Goal: Task Accomplishment & Management: Use online tool/utility

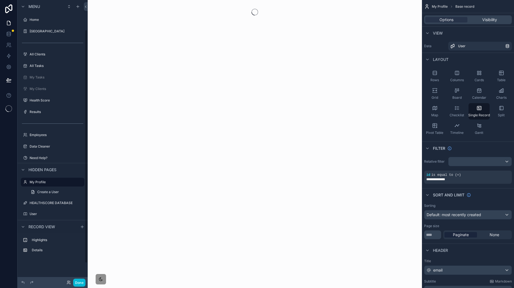
scroll to position [36, 0]
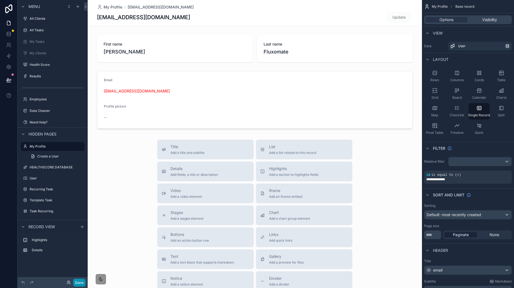
click at [77, 282] on button "Done" at bounding box center [79, 282] width 12 height 8
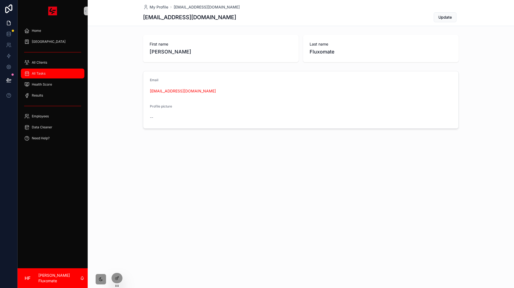
click at [42, 73] on span "All Tasks" at bounding box center [39, 73] width 14 height 4
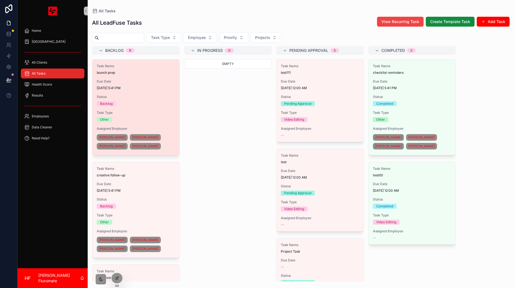
click at [147, 76] on div "Task Name launch prep Due Date [DATE] 5:41 PM Status Backlog Task Type Other As…" at bounding box center [135, 106] width 87 height 95
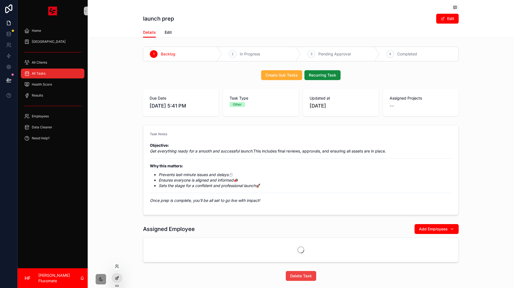
click at [117, 281] on div at bounding box center [117, 278] width 11 height 10
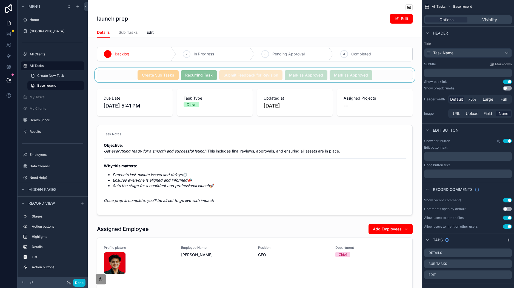
click at [394, 75] on div "scrollable content" at bounding box center [255, 75] width 334 height 14
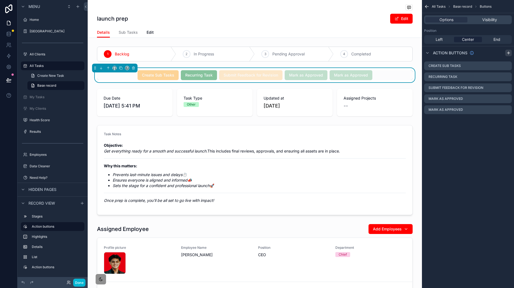
click at [509, 54] on icon "scrollable content" at bounding box center [508, 53] width 4 height 4
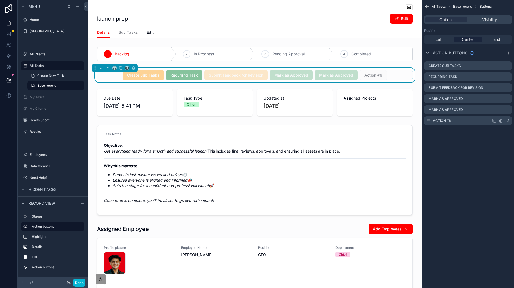
click at [507, 120] on icon "scrollable content" at bounding box center [507, 120] width 4 height 4
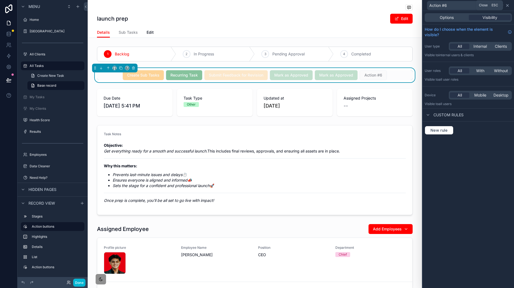
click at [509, 4] on icon at bounding box center [507, 5] width 4 height 4
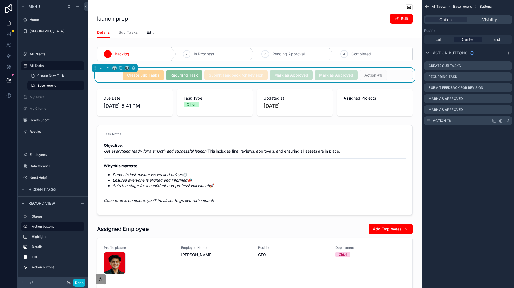
click at [506, 121] on icon "scrollable content" at bounding box center [507, 121] width 2 height 2
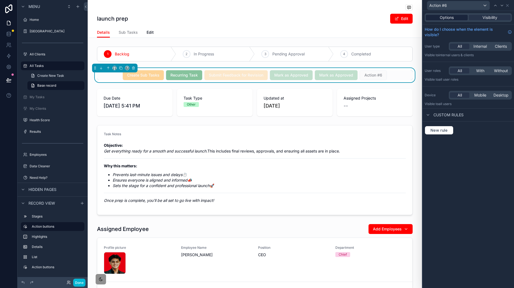
click at [445, 20] on span "Options" at bounding box center [447, 17] width 14 height 5
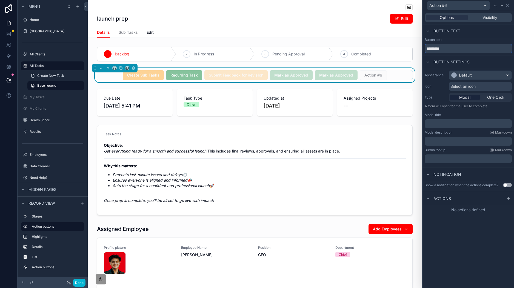
click at [461, 51] on input "*********" at bounding box center [468, 48] width 87 height 9
click at [460, 51] on input "*********" at bounding box center [468, 48] width 87 height 9
type input "**********"
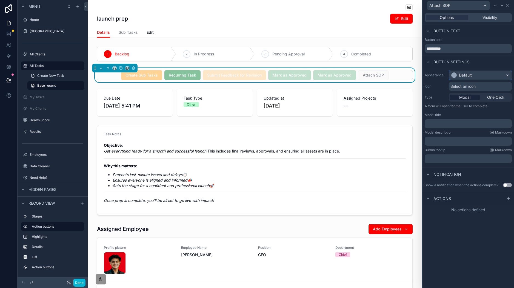
click at [484, 77] on div "Default" at bounding box center [480, 75] width 62 height 9
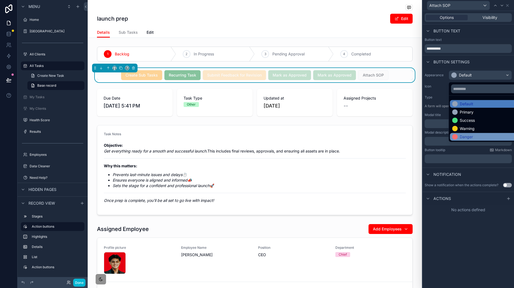
click at [478, 133] on div "Danger" at bounding box center [486, 137] width 73 height 8
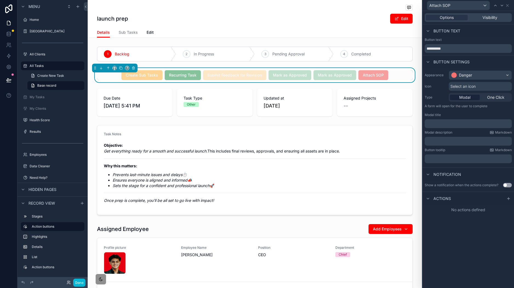
click at [452, 120] on div "﻿" at bounding box center [468, 123] width 87 height 9
drag, startPoint x: 457, startPoint y: 122, endPoint x: 469, endPoint y: 134, distance: 15.9
click at [457, 122] on p "﻿" at bounding box center [469, 123] width 84 height 5
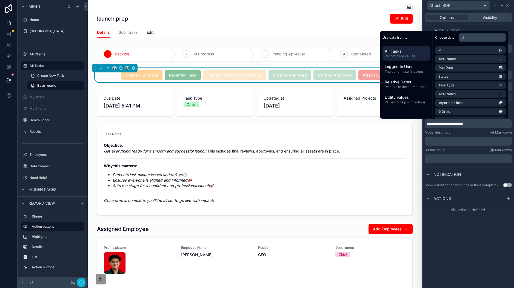
click at [472, 152] on div "Button tooltip Markdown ﻿" at bounding box center [468, 155] width 87 height 15
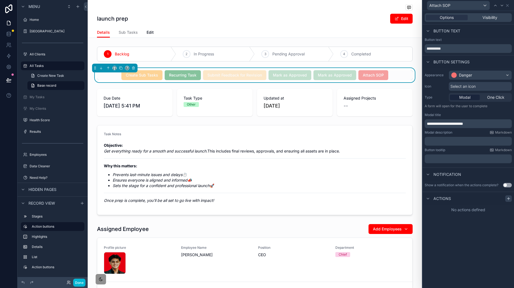
click at [509, 200] on icon at bounding box center [508, 198] width 4 height 4
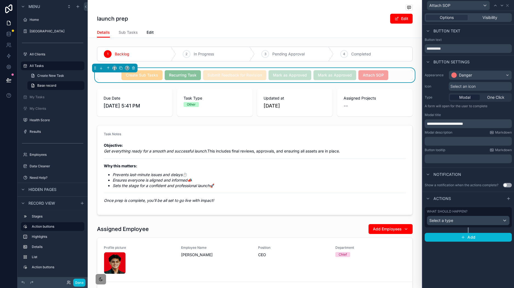
click at [427, 202] on div "Actions" at bounding box center [469, 198] width 92 height 13
click at [462, 223] on div "Select a type" at bounding box center [468, 220] width 82 height 9
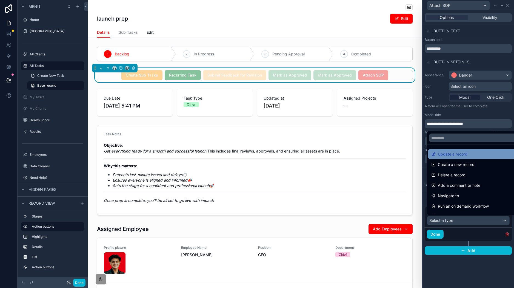
click at [468, 155] on div "Update a record" at bounding box center [474, 154] width 86 height 7
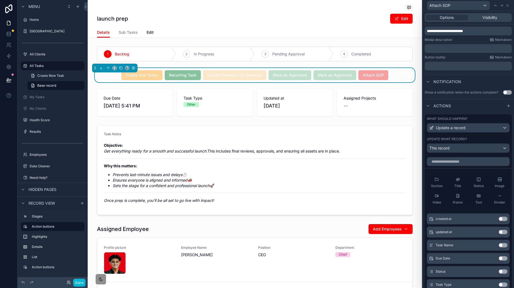
scroll to position [106, 0]
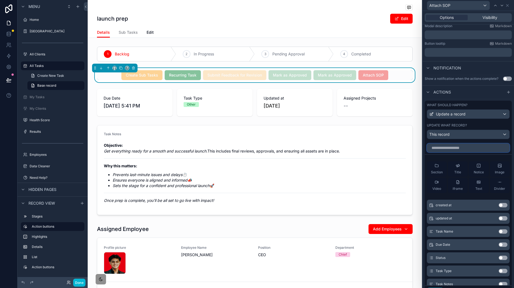
click at [468, 149] on input "text" at bounding box center [468, 147] width 83 height 9
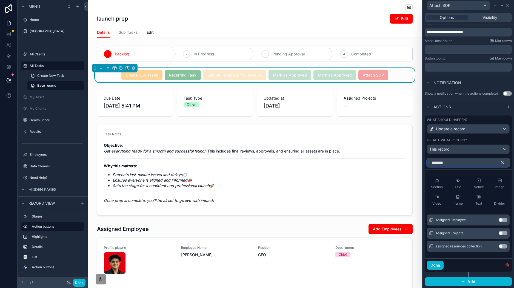
type input "********"
click at [499, 246] on button "Use setting" at bounding box center [503, 246] width 9 height 4
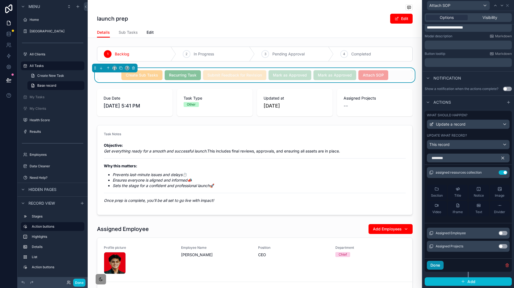
click at [440, 269] on button "Done" at bounding box center [435, 265] width 17 height 9
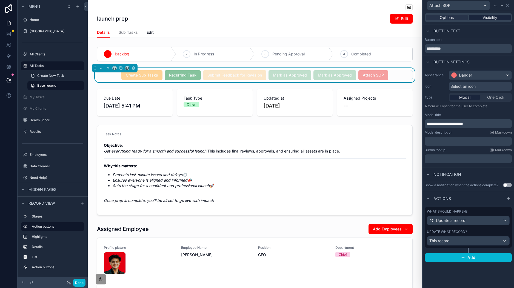
click at [483, 15] on span "Visibility" at bounding box center [490, 17] width 15 height 5
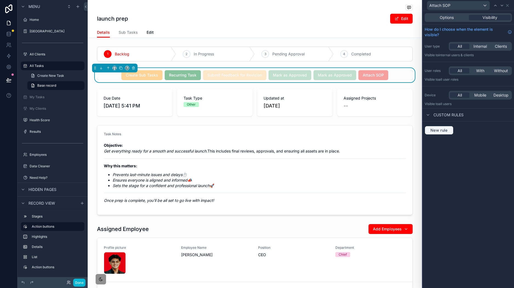
click at [444, 134] on button "New rule" at bounding box center [439, 130] width 29 height 9
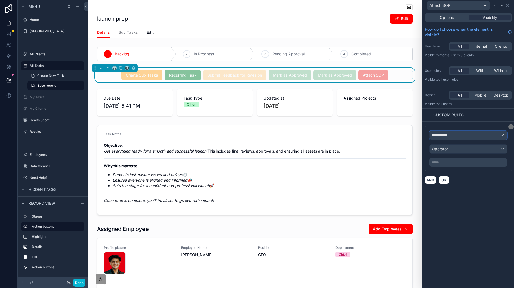
click at [456, 140] on button "**********" at bounding box center [468, 134] width 78 height 9
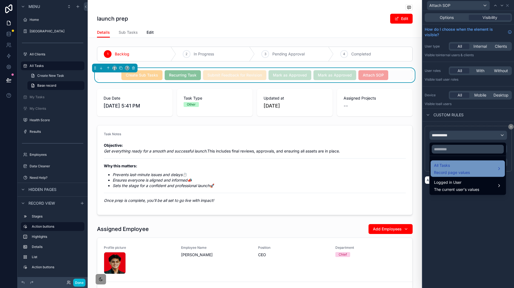
click at [466, 167] on span "All Tasks" at bounding box center [452, 165] width 36 height 7
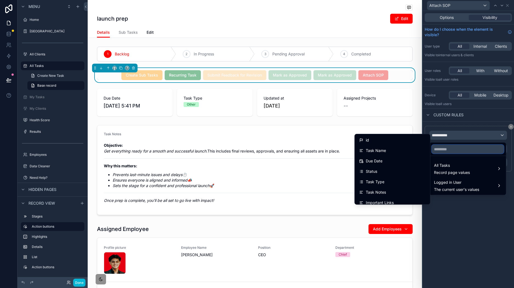
click at [462, 149] on input "text" at bounding box center [468, 149] width 72 height 9
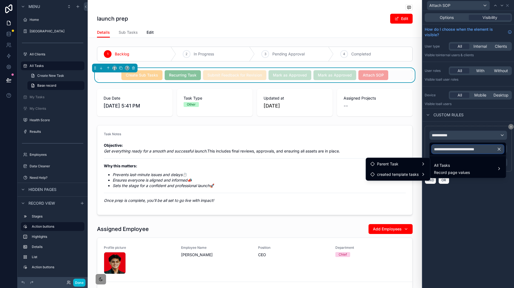
type input "**********"
click at [398, 165] on span "Parent Task" at bounding box center [387, 164] width 21 height 7
click at [442, 165] on span "assigned resources collection" at bounding box center [467, 164] width 53 height 7
click at [486, 164] on span "assigned resources collection" at bounding box center [467, 164] width 53 height 7
click at [459, 166] on span "assigned resources collection" at bounding box center [467, 164] width 53 height 7
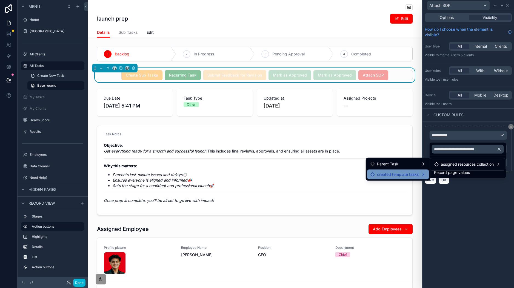
click at [415, 174] on span "created template tasks" at bounding box center [398, 174] width 42 height 7
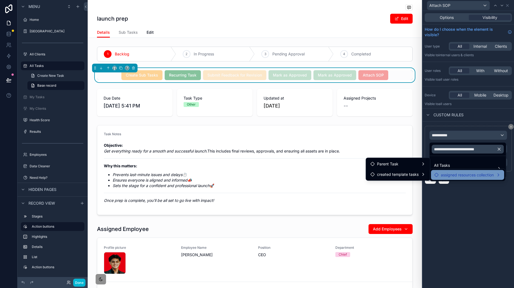
click at [446, 173] on span "assigned resources collection" at bounding box center [467, 175] width 53 height 7
click at [480, 199] on div at bounding box center [469, 144] width 92 height 288
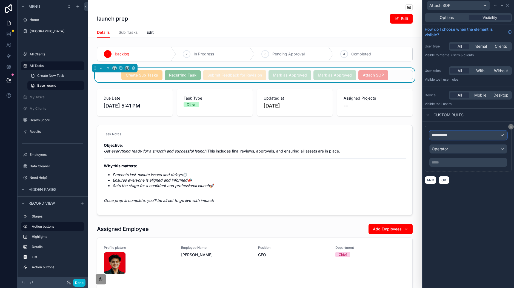
click at [474, 139] on div "**********" at bounding box center [468, 135] width 77 height 9
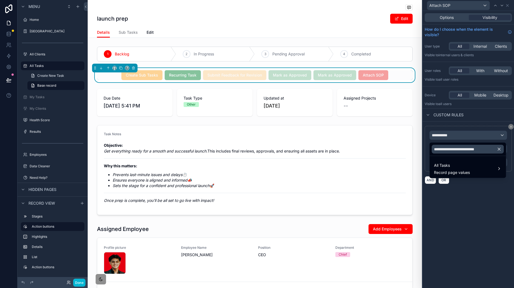
click at [500, 149] on icon "button" at bounding box center [499, 149] width 5 height 5
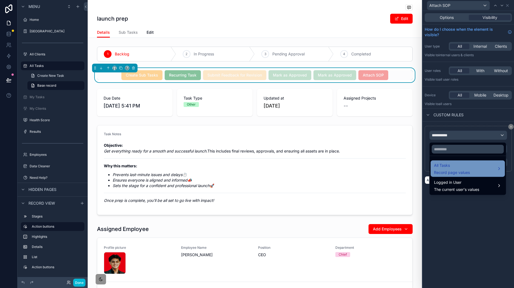
click at [476, 167] on div "All Tasks Record page values" at bounding box center [468, 168] width 68 height 13
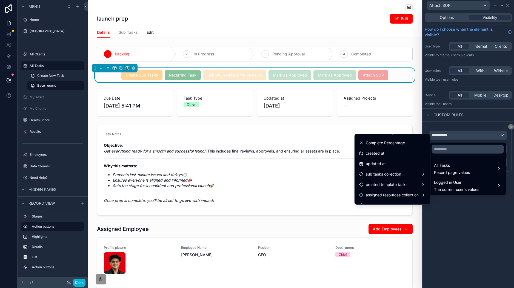
scroll to position [279, 0]
click at [400, 195] on span "assigned resources collection" at bounding box center [392, 194] width 53 height 7
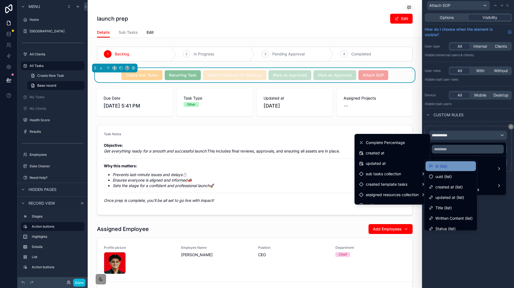
click at [448, 168] on div "id (list)" at bounding box center [451, 166] width 44 height 7
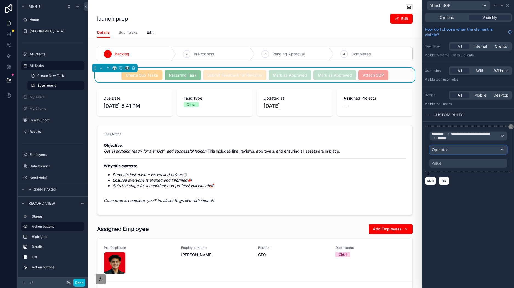
click at [463, 151] on div "Operator" at bounding box center [468, 149] width 77 height 9
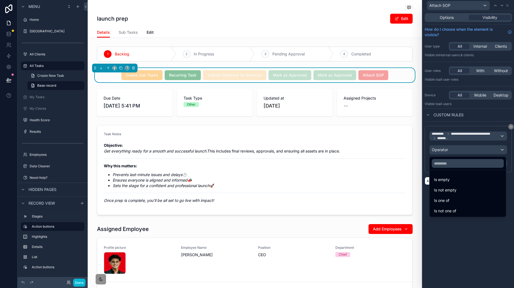
click at [459, 179] on div "Is empty" at bounding box center [468, 179] width 68 height 7
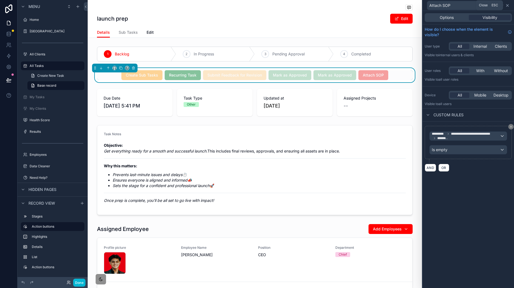
click at [508, 5] on icon at bounding box center [507, 5] width 4 height 4
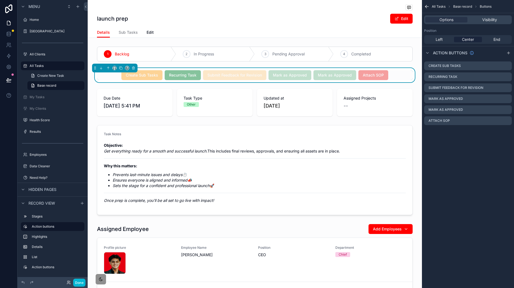
click at [368, 78] on span "Attach SOP" at bounding box center [373, 74] width 30 height 5
drag, startPoint x: 82, startPoint y: 281, endPoint x: 86, endPoint y: 276, distance: 6.2
click at [82, 281] on button "Done" at bounding box center [79, 282] width 12 height 8
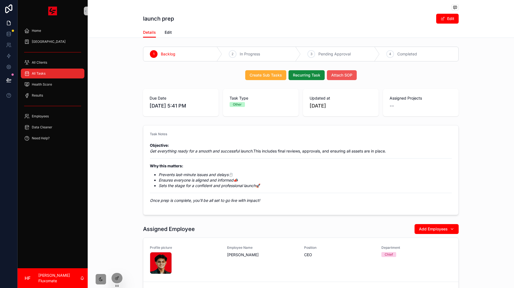
click at [350, 77] on button "Attach SOP" at bounding box center [342, 75] width 30 height 10
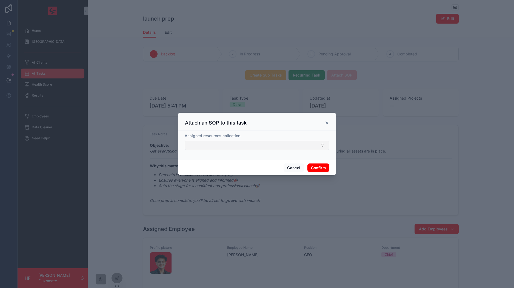
click at [295, 141] on button "Select Button" at bounding box center [257, 145] width 145 height 9
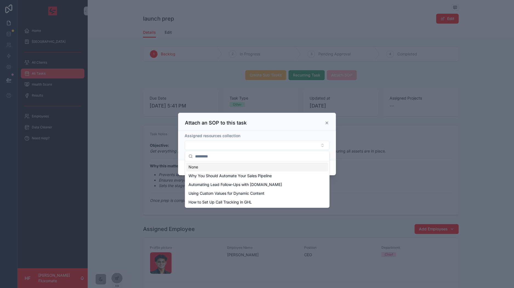
click at [424, 110] on div at bounding box center [257, 144] width 514 height 288
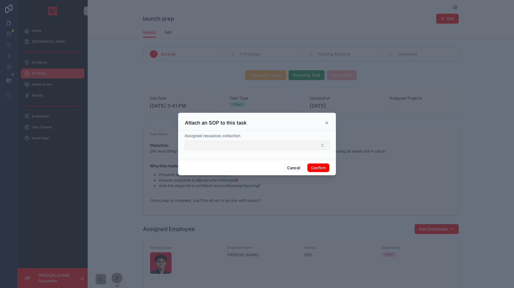
click at [304, 142] on button "Select Button" at bounding box center [257, 145] width 145 height 9
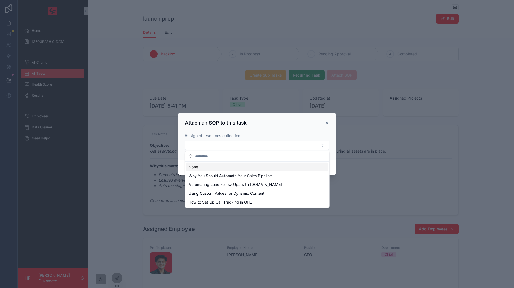
click at [310, 132] on div "Assigned resources collection" at bounding box center [257, 145] width 158 height 29
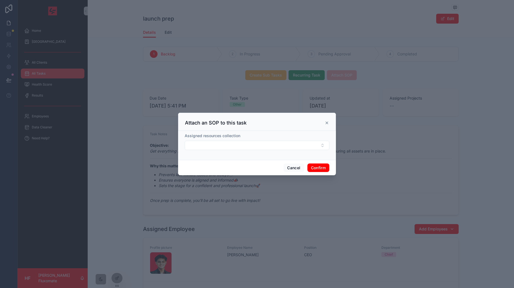
click at [326, 121] on icon at bounding box center [327, 123] width 4 height 4
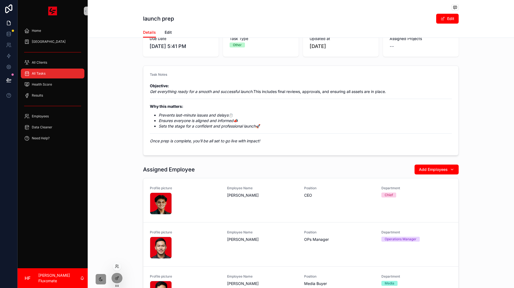
scroll to position [59, 0]
click at [116, 279] on icon at bounding box center [117, 278] width 4 height 4
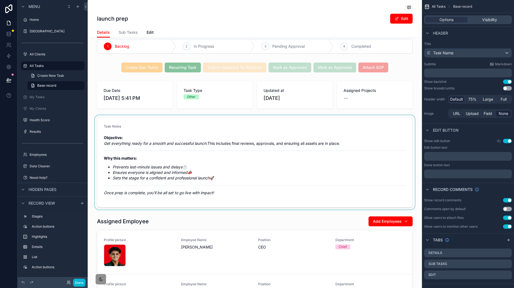
scroll to position [0, 0]
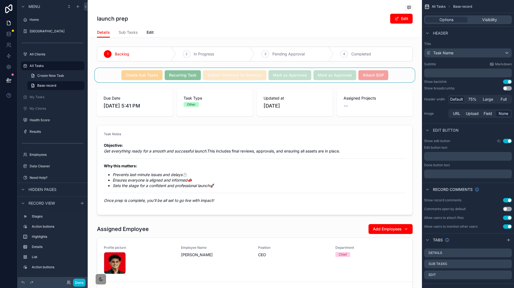
click at [392, 76] on div "scrollable content" at bounding box center [255, 75] width 334 height 14
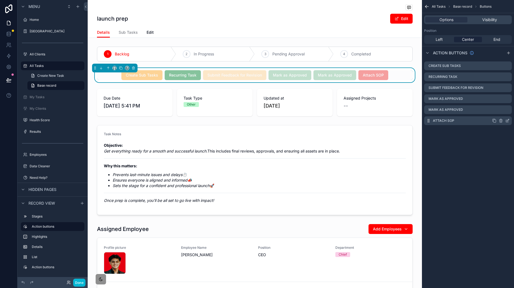
click at [507, 122] on icon "scrollable content" at bounding box center [507, 120] width 4 height 4
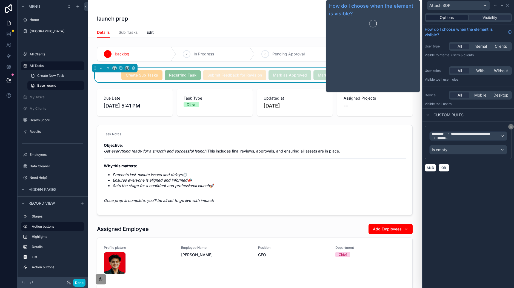
click at [450, 19] on span "Options" at bounding box center [447, 17] width 14 height 5
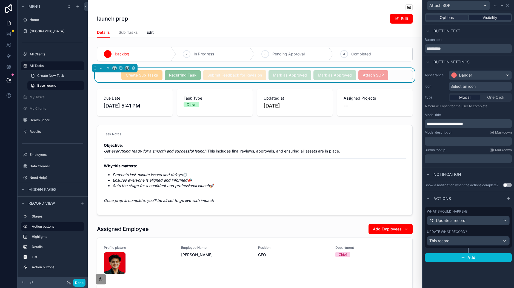
click at [494, 20] on div "Options Visibility" at bounding box center [468, 17] width 87 height 9
click at [491, 18] on span "Visibility" at bounding box center [490, 17] width 15 height 5
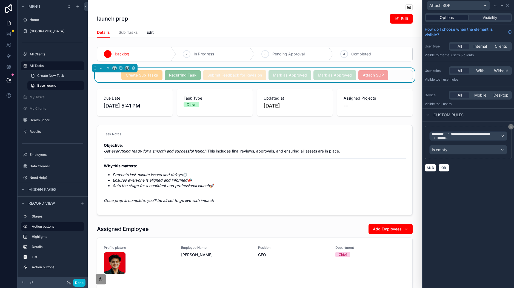
click at [440, 18] on span "Options" at bounding box center [447, 17] width 14 height 5
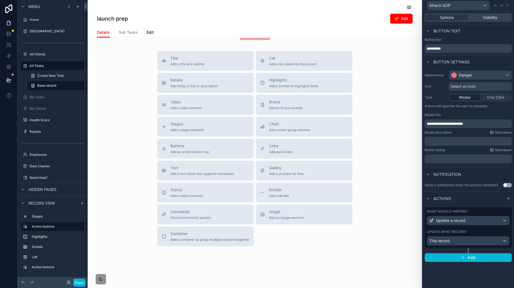
scroll to position [240, 0]
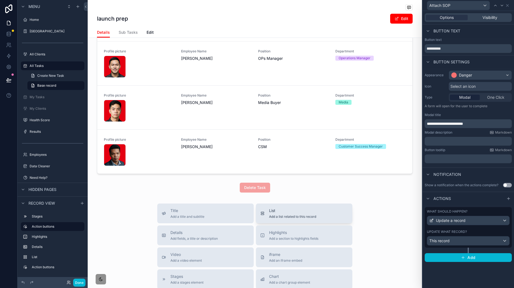
click at [280, 214] on button "List Add a list related to this record" at bounding box center [304, 213] width 96 height 20
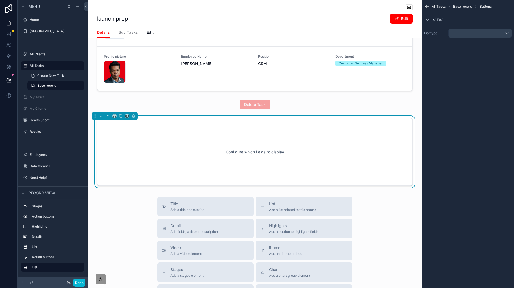
scroll to position [321, 0]
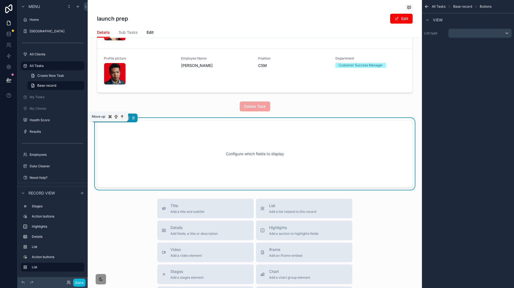
click at [108, 121] on button "scrollable content" at bounding box center [108, 118] width 6 height 6
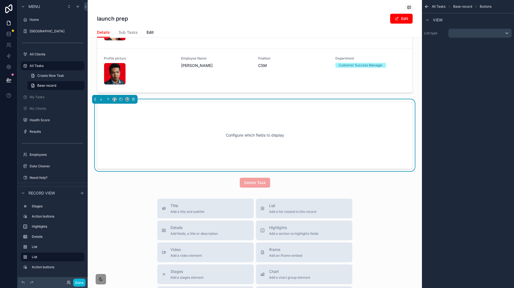
click at [235, 135] on div "Configure which fields to display" at bounding box center [255, 134] width 298 height 49
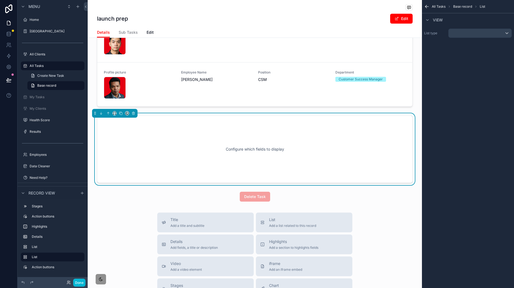
scroll to position [295, 0]
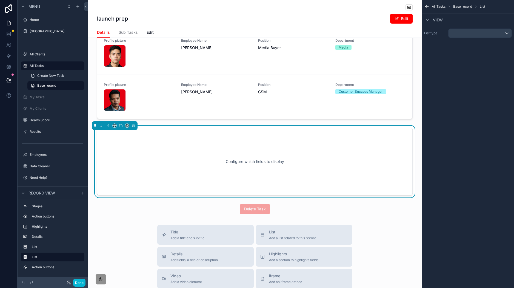
click at [286, 195] on div "Configure which fields to display" at bounding box center [255, 161] width 316 height 67
click at [489, 27] on div "List type" at bounding box center [468, 33] width 92 height 14
click at [487, 31] on div "scrollable content" at bounding box center [480, 33] width 63 height 9
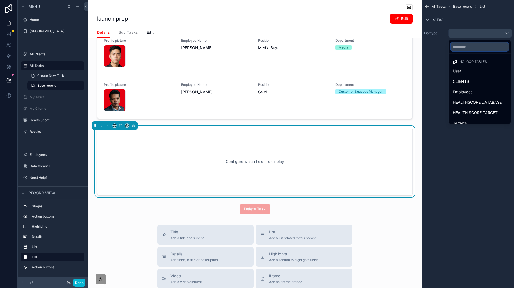
click at [469, 45] on input "text" at bounding box center [480, 46] width 58 height 9
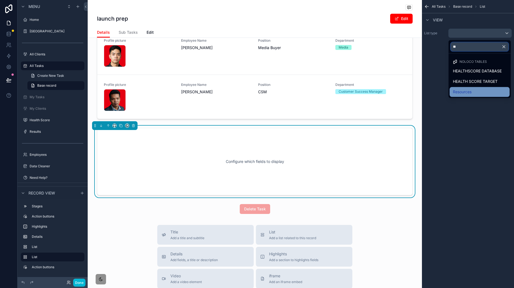
type input "**"
click at [483, 90] on div "Resources" at bounding box center [479, 92] width 53 height 7
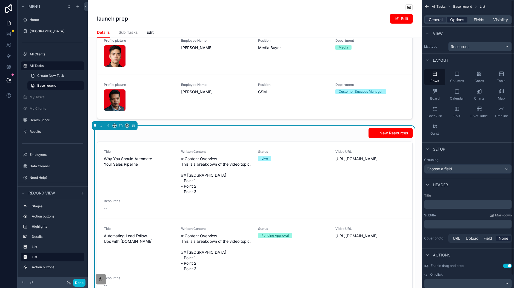
click at [459, 21] on span "Options" at bounding box center [457, 19] width 14 height 5
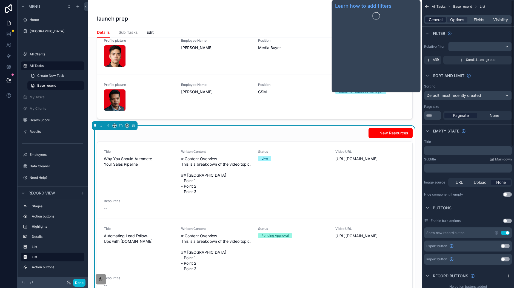
click at [432, 18] on span "General" at bounding box center [436, 19] width 14 height 5
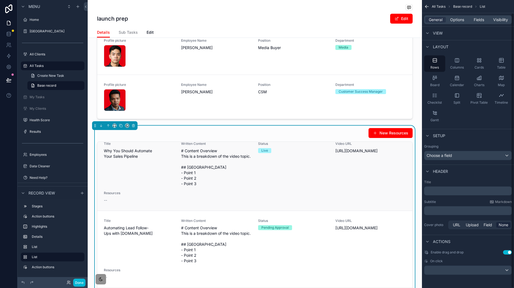
scroll to position [16, 0]
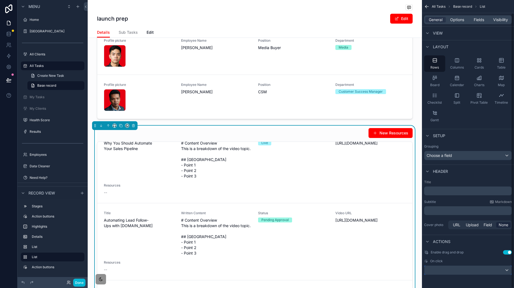
click at [463, 273] on div "scrollable content" at bounding box center [467, 270] width 87 height 9
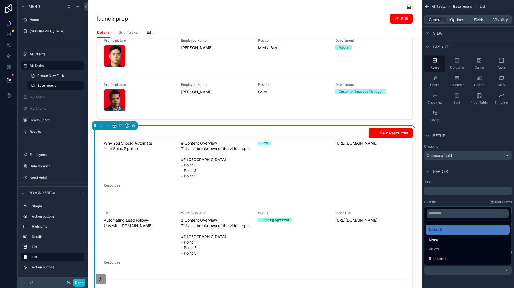
drag, startPoint x: 467, startPoint y: 258, endPoint x: 466, endPoint y: 253, distance: 4.7
click at [467, 258] on div "Resources" at bounding box center [468, 258] width 78 height 7
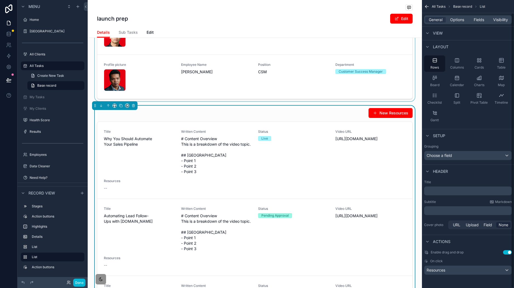
scroll to position [320, 0]
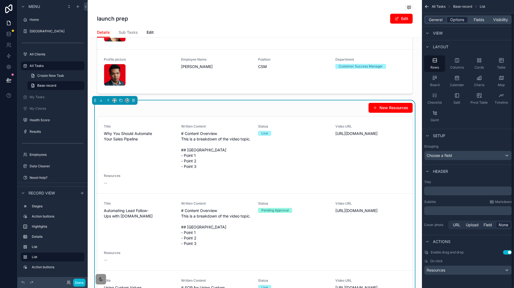
drag, startPoint x: 464, startPoint y: 19, endPoint x: 460, endPoint y: 18, distance: 3.3
click at [464, 19] on span "Options" at bounding box center [457, 19] width 14 height 5
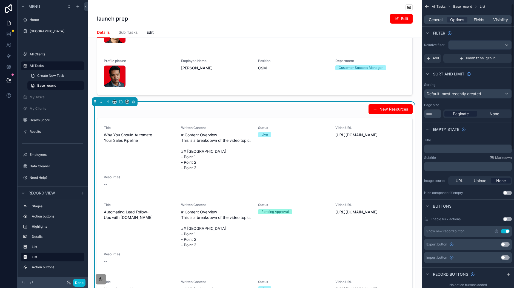
scroll to position [0, 0]
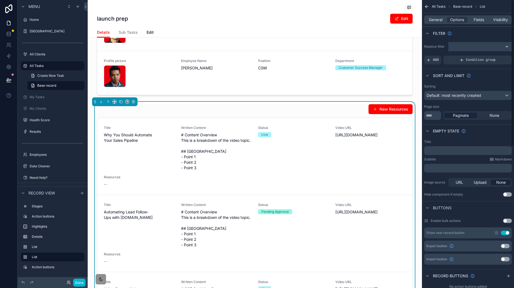
click at [485, 46] on div "scrollable content" at bounding box center [480, 46] width 63 height 9
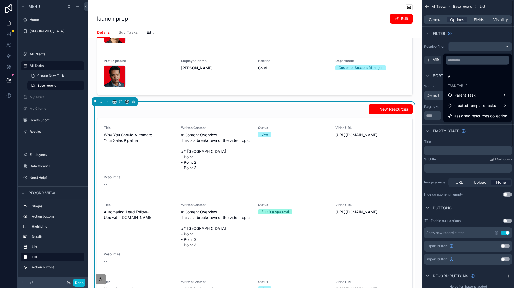
click at [490, 117] on span "assigned resources collection" at bounding box center [480, 116] width 53 height 7
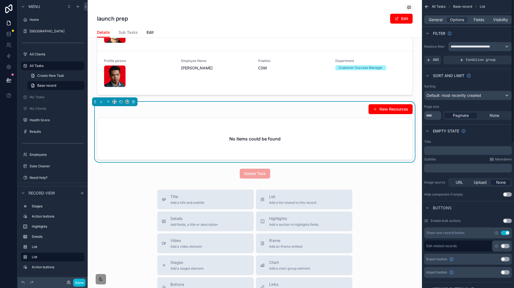
drag, startPoint x: 492, startPoint y: 113, endPoint x: 488, endPoint y: 110, distance: 5.5
click at [492, 113] on span "None" at bounding box center [495, 115] width 10 height 5
click at [467, 150] on p "﻿" at bounding box center [468, 150] width 84 height 4
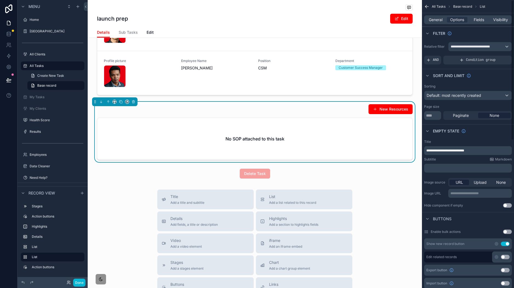
click at [478, 166] on p "﻿" at bounding box center [468, 168] width 84 height 4
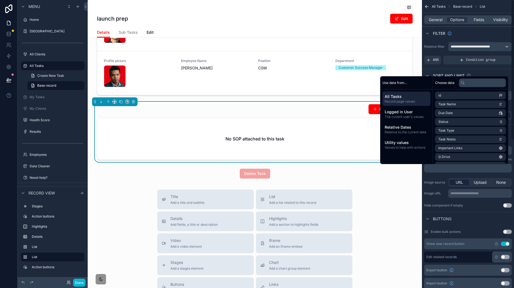
click at [429, 182] on label "Image source" at bounding box center [435, 182] width 22 height 4
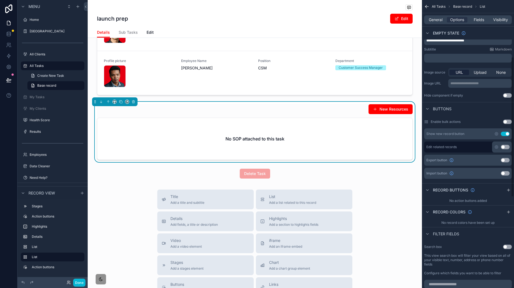
scroll to position [109, 0]
click at [508, 95] on button "Use setting" at bounding box center [507, 97] width 9 height 4
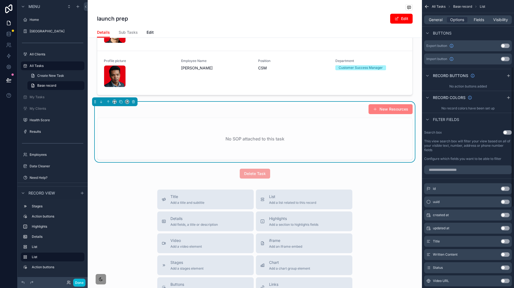
scroll to position [260, 0]
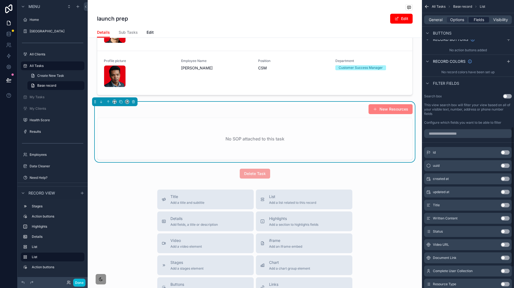
click at [480, 18] on span "Fields" at bounding box center [479, 19] width 10 height 5
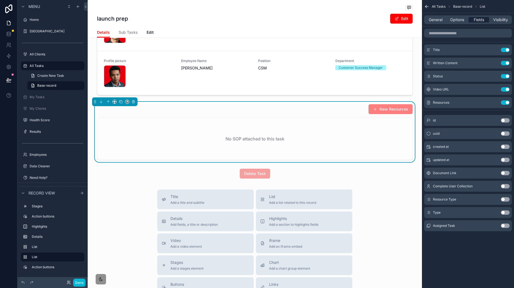
scroll to position [0, 0]
click at [506, 63] on button "Use setting" at bounding box center [505, 63] width 9 height 4
click at [506, 88] on button "Use setting" at bounding box center [505, 89] width 9 height 4
click at [471, 35] on input "scrollable content" at bounding box center [468, 33] width 88 height 9
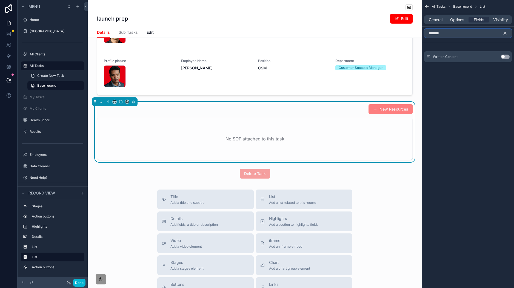
type input "*******"
drag, startPoint x: 506, startPoint y: 58, endPoint x: 514, endPoint y: 59, distance: 7.2
click at [507, 58] on button "Use setting" at bounding box center [505, 57] width 9 height 4
drag, startPoint x: 471, startPoint y: 91, endPoint x: 486, endPoint y: 56, distance: 38.2
click at [471, 90] on div "All Tasks Base record List General Options Fields Visibility ******* Written Co…" at bounding box center [468, 144] width 92 height 288
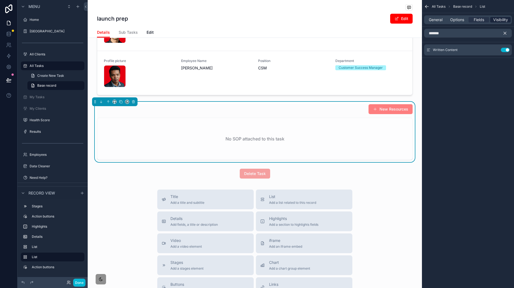
click at [499, 22] on span "Visibility" at bounding box center [500, 19] width 15 height 5
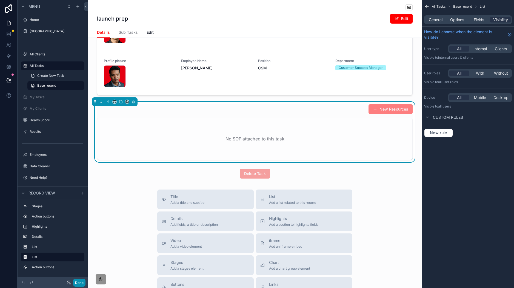
click at [73, 280] on div "Done" at bounding box center [75, 282] width 22 height 8
click at [80, 283] on button "Done" at bounding box center [79, 282] width 12 height 8
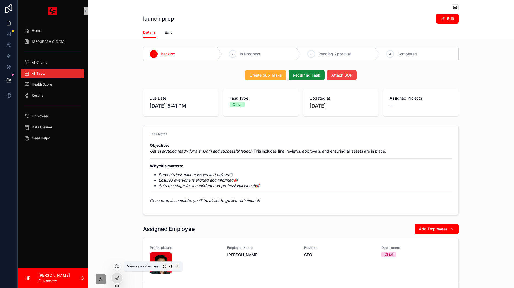
click at [115, 266] on icon at bounding box center [117, 266] width 4 height 4
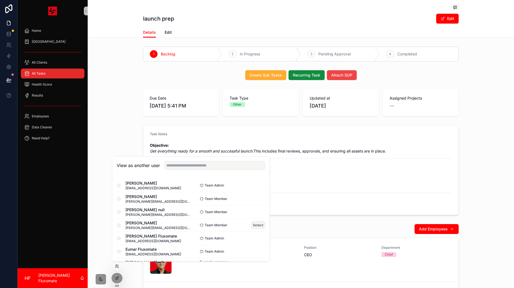
click at [255, 223] on button "Select" at bounding box center [258, 225] width 14 height 8
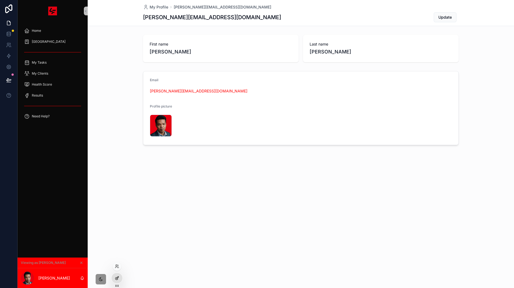
click at [121, 276] on div at bounding box center [117, 278] width 11 height 10
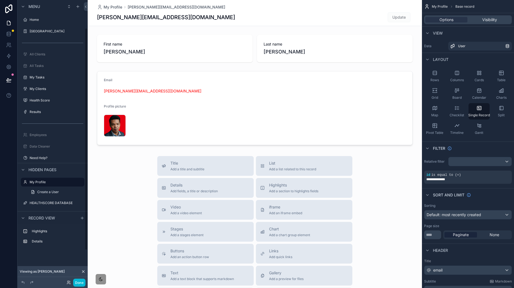
scroll to position [36, 0]
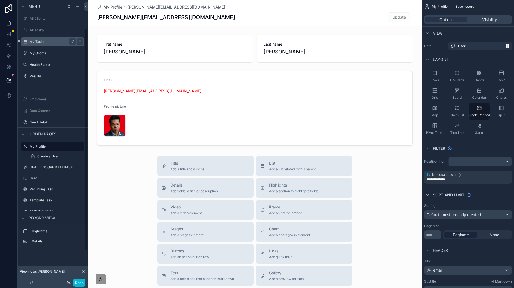
click at [50, 44] on div "My Tasks" at bounding box center [53, 41] width 46 height 7
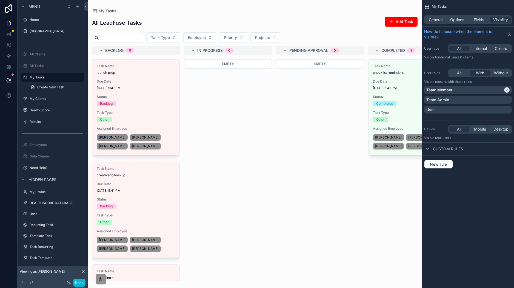
click at [139, 76] on div "scrollable content" at bounding box center [255, 144] width 334 height 288
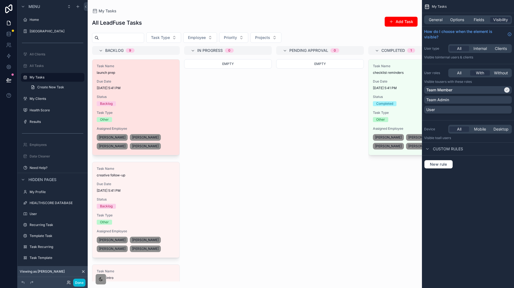
click at [139, 76] on div "Task Name launch prep Due Date [DATE] 5:41 PM Status Backlog Task Type Other As…" at bounding box center [135, 106] width 87 height 95
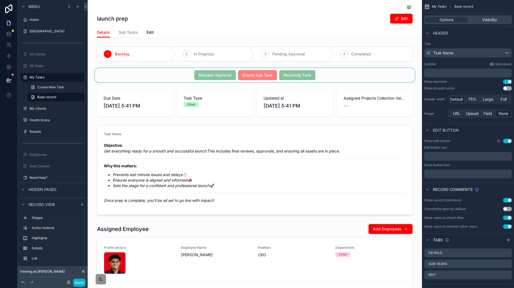
click at [346, 73] on div "scrollable content" at bounding box center [255, 75] width 334 height 14
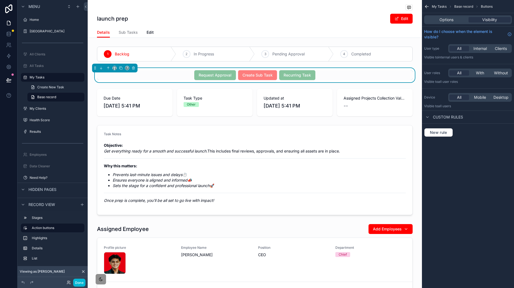
click at [348, 81] on div "Request Approval Create Sub Task Recurring Task" at bounding box center [255, 75] width 334 height 14
click at [449, 22] on span "Options" at bounding box center [447, 19] width 14 height 5
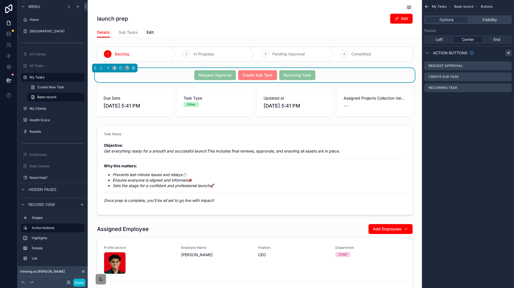
click at [510, 53] on icon "scrollable content" at bounding box center [508, 53] width 4 height 4
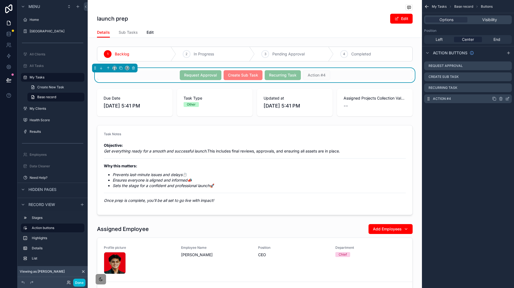
click at [507, 101] on icon "scrollable content" at bounding box center [507, 98] width 4 height 4
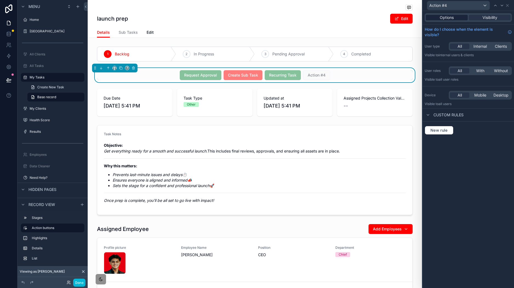
click at [458, 15] on div "Options" at bounding box center [447, 17] width 42 height 5
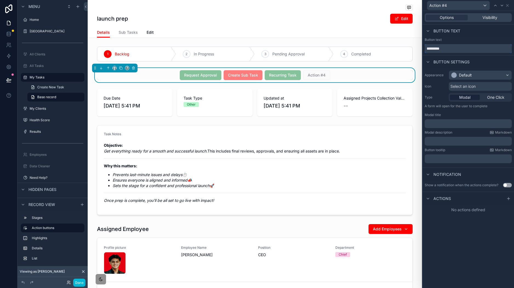
click at [463, 49] on input "*********" at bounding box center [468, 48] width 87 height 9
click at [463, 48] on input "*********" at bounding box center [468, 48] width 87 height 9
type input "**********"
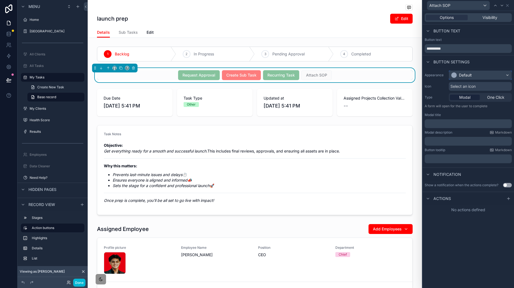
click at [482, 71] on div "Default" at bounding box center [480, 75] width 62 height 9
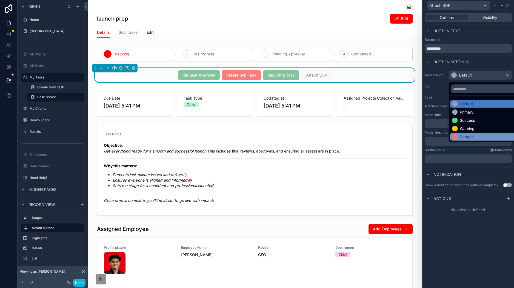
click at [462, 138] on div "Danger" at bounding box center [466, 136] width 13 height 5
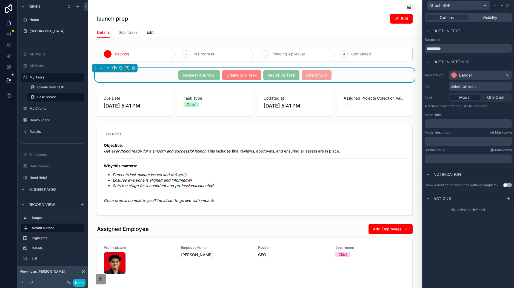
click at [450, 121] on p "﻿" at bounding box center [469, 123] width 84 height 5
click at [447, 229] on div "**********" at bounding box center [469, 149] width 92 height 277
click at [509, 197] on icon at bounding box center [508, 198] width 4 height 4
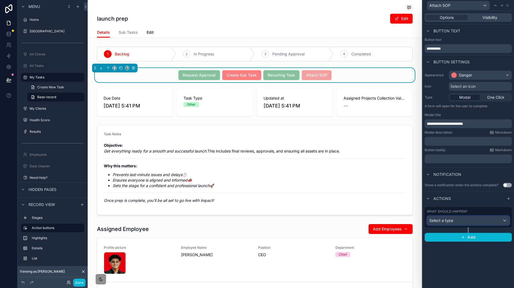
click at [467, 221] on div "Select a type" at bounding box center [468, 220] width 82 height 9
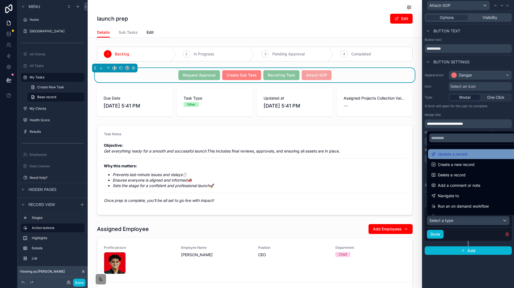
click at [456, 150] on div "Update a record" at bounding box center [474, 154] width 93 height 10
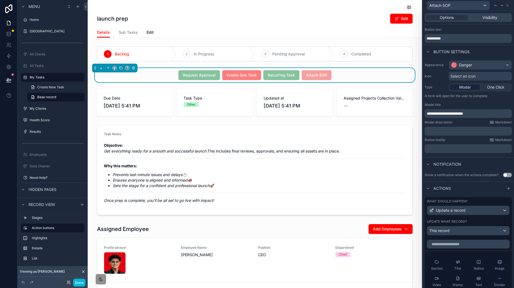
scroll to position [59, 0]
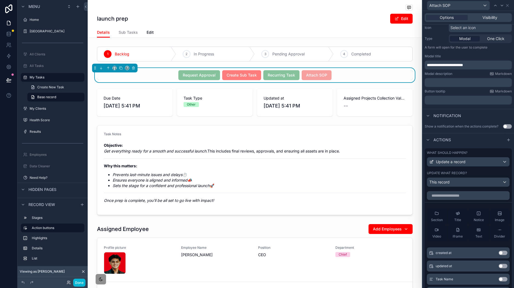
click at [477, 195] on div at bounding box center [468, 194] width 87 height 11
click at [478, 200] on input "text" at bounding box center [468, 195] width 83 height 9
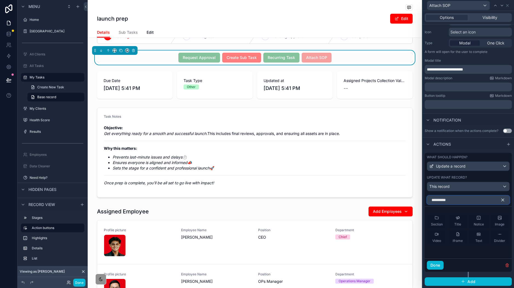
scroll to position [12, 0]
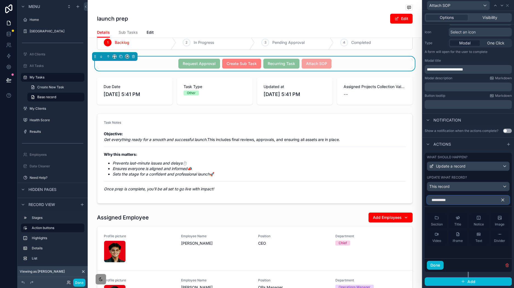
type input "**********"
click at [500, 200] on icon "button" at bounding box center [502, 199] width 5 height 5
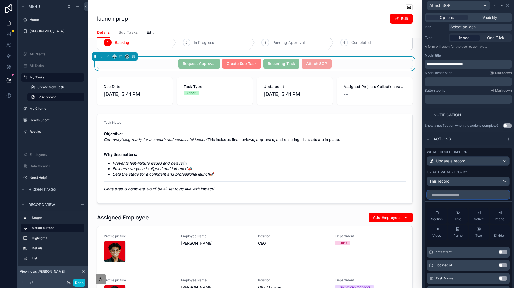
click at [486, 199] on input "text" at bounding box center [468, 194] width 83 height 9
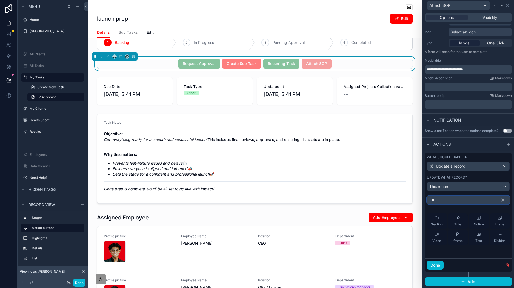
type input "*"
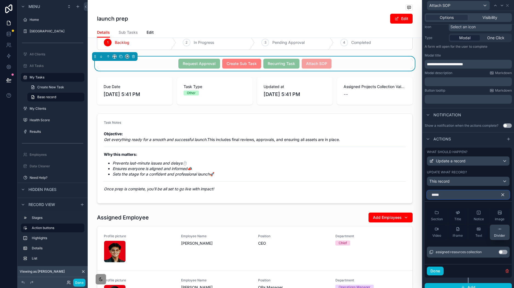
type input "*****"
click at [499, 254] on button "Use setting" at bounding box center [503, 252] width 9 height 4
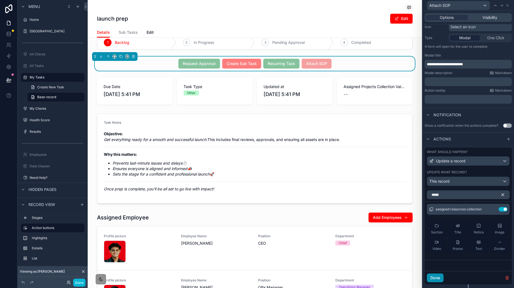
click at [440, 282] on button "Done" at bounding box center [435, 277] width 17 height 9
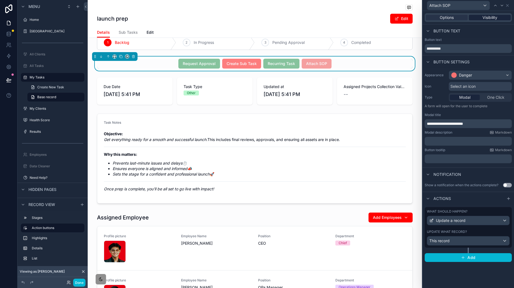
click at [494, 19] on span "Visibility" at bounding box center [490, 17] width 15 height 5
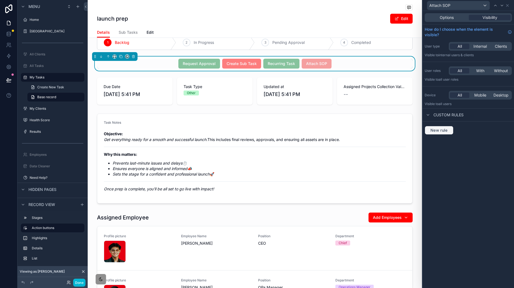
click at [441, 126] on button "New rule" at bounding box center [439, 130] width 29 height 9
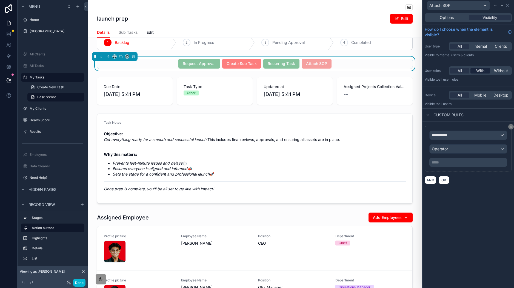
click at [482, 69] on span "With" at bounding box center [480, 70] width 8 height 5
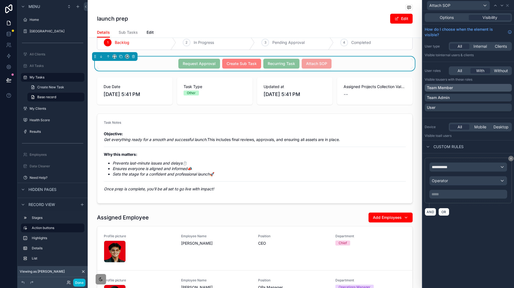
click at [475, 88] on div "Team Member" at bounding box center [468, 87] width 83 height 5
click at [487, 167] on div "**********" at bounding box center [468, 166] width 77 height 9
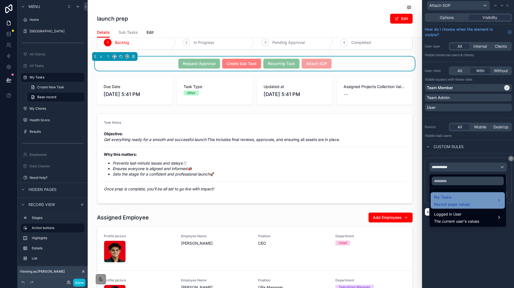
click at [476, 197] on div "My Tasks Record page values" at bounding box center [468, 200] width 68 height 13
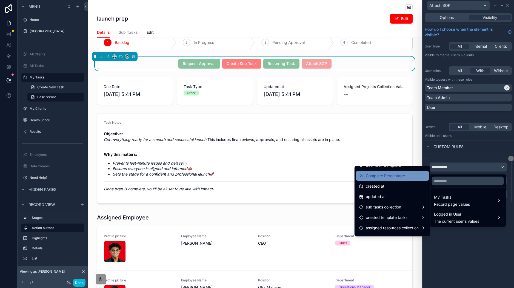
scroll to position [286, 0]
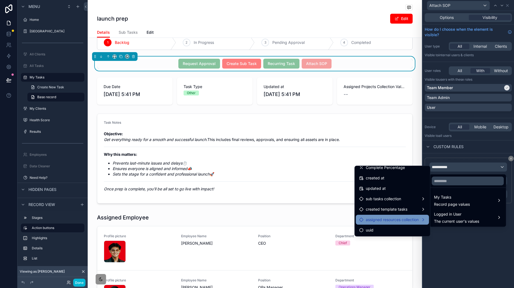
click at [410, 220] on span "assigned resources collection" at bounding box center [392, 219] width 53 height 7
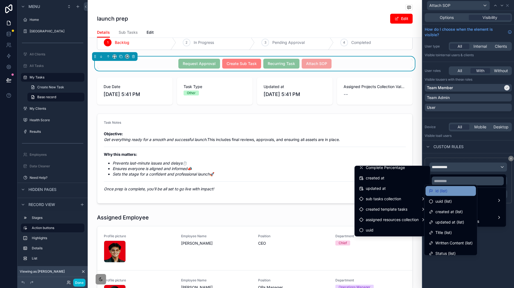
click at [447, 191] on span "id (list)" at bounding box center [441, 190] width 12 height 7
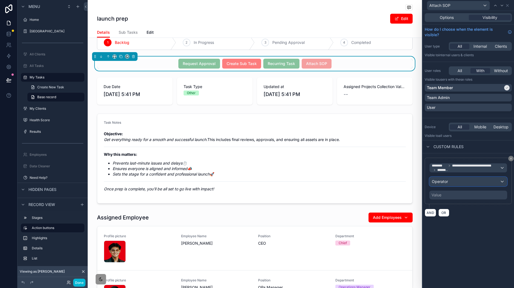
click at [451, 184] on div "Operator" at bounding box center [468, 181] width 77 height 9
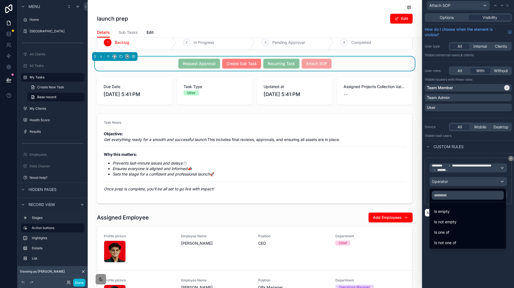
click at [457, 208] on div "Is empty" at bounding box center [468, 211] width 68 height 7
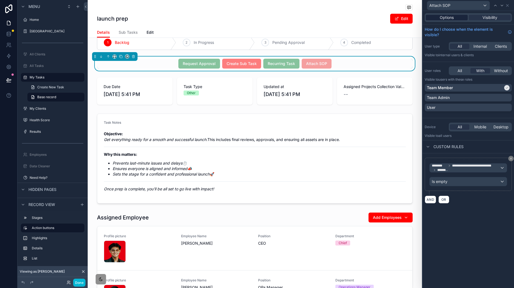
click at [454, 18] on div "Options" at bounding box center [447, 17] width 42 height 5
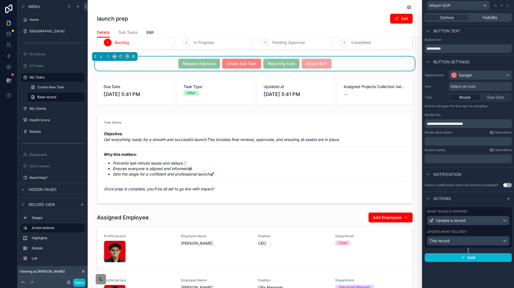
click at [510, 5] on div "Attach SOP" at bounding box center [468, 5] width 87 height 11
click at [81, 282] on button "Done" at bounding box center [79, 282] width 12 height 8
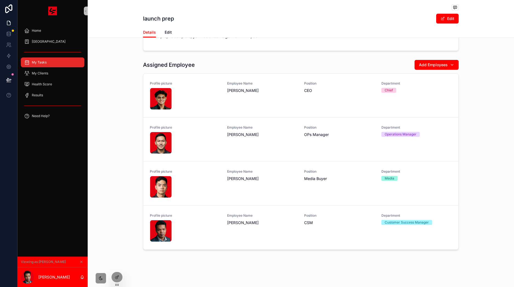
scroll to position [171, 0]
click at [116, 278] on icon at bounding box center [117, 277] width 4 height 4
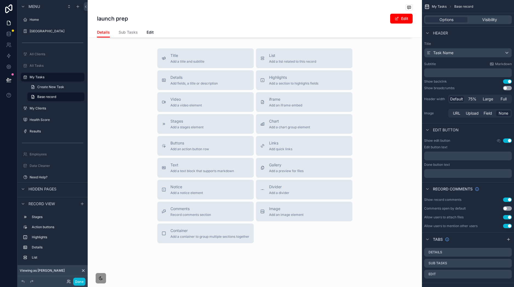
scroll to position [384, 0]
click at [299, 58] on span "List" at bounding box center [292, 55] width 47 height 5
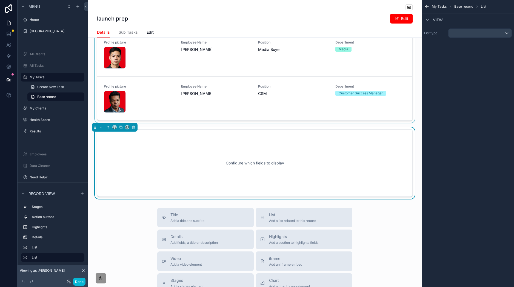
scroll to position [304, 0]
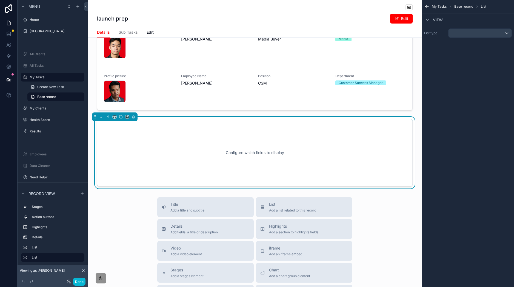
click at [290, 167] on div "Configure which fields to display" at bounding box center [255, 152] width 298 height 49
click at [480, 37] on div "scrollable content" at bounding box center [480, 33] width 63 height 9
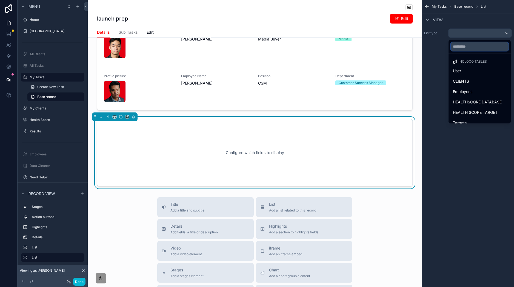
click at [468, 48] on input "text" at bounding box center [480, 46] width 58 height 9
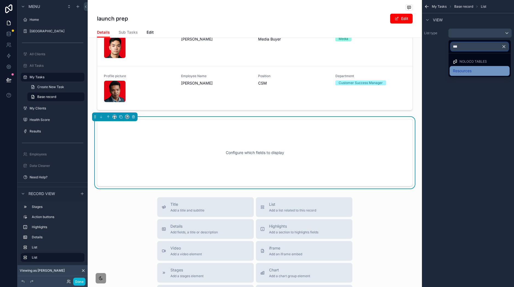
type input "***"
click at [472, 73] on span "Resources" at bounding box center [462, 71] width 19 height 7
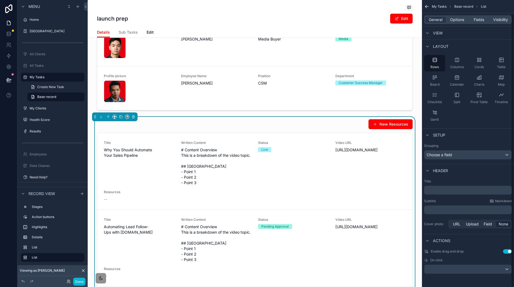
scroll to position [14, 0]
click at [468, 272] on div "scrollable content" at bounding box center [467, 269] width 87 height 9
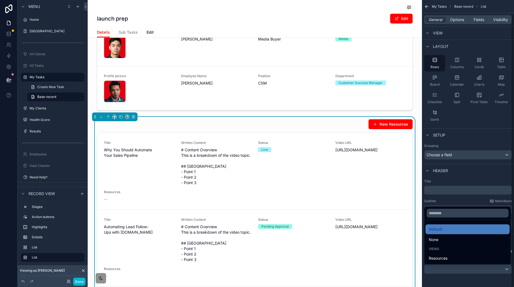
drag, startPoint x: 482, startPoint y: 262, endPoint x: 483, endPoint y: 255, distance: 7.4
click at [482, 262] on div "Resources" at bounding box center [468, 259] width 84 height 10
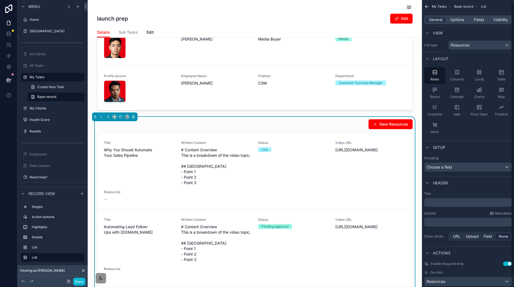
scroll to position [0, 0]
click at [459, 19] on span "Options" at bounding box center [457, 19] width 14 height 5
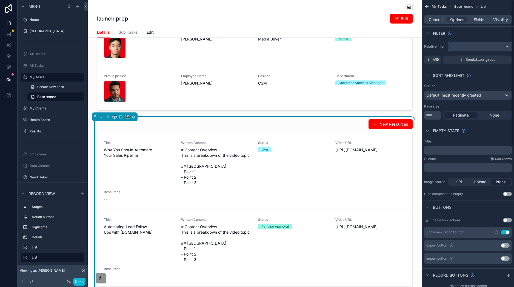
click at [470, 48] on div "scrollable content" at bounding box center [480, 46] width 63 height 9
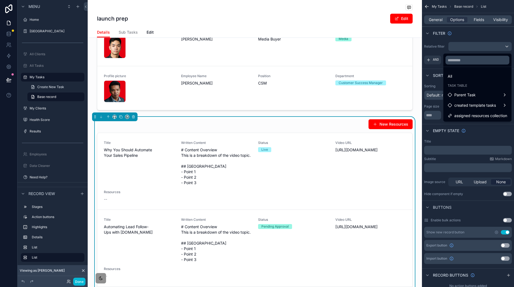
click at [486, 115] on span "assigned resources collection" at bounding box center [480, 116] width 53 height 7
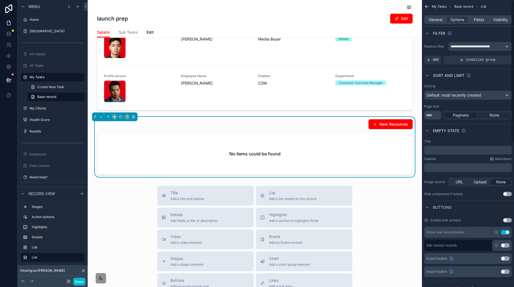
click at [500, 118] on div "None" at bounding box center [494, 115] width 33 height 5
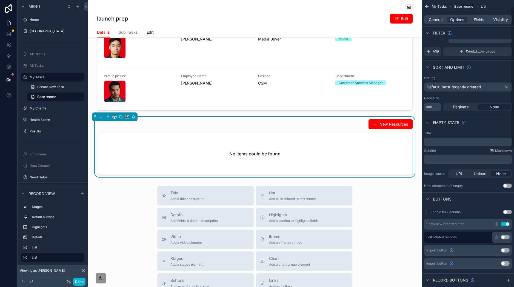
scroll to position [13, 0]
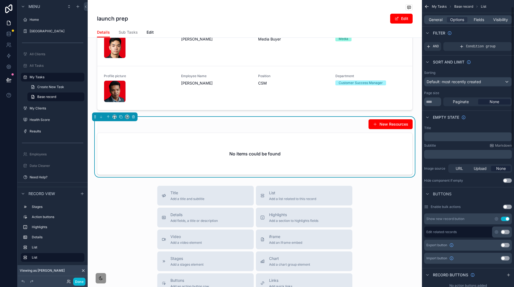
click at [457, 137] on p "﻿" at bounding box center [468, 137] width 84 height 4
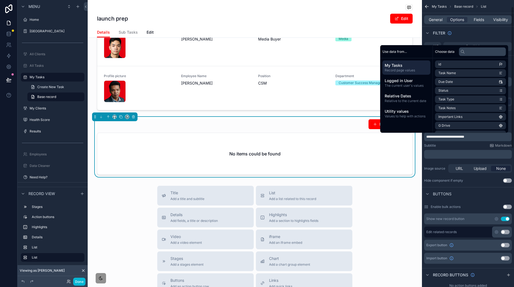
click at [512, 186] on div "**********" at bounding box center [468, 273] width 92 height 572
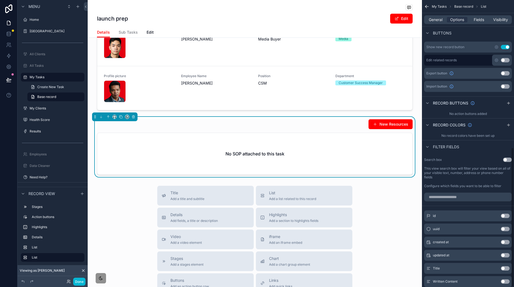
scroll to position [44, 0]
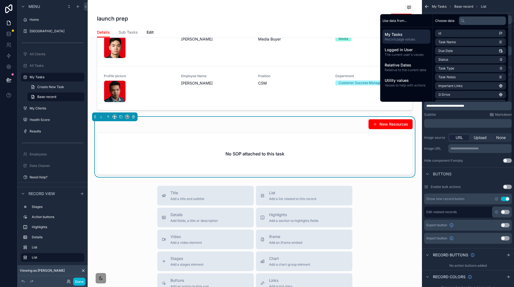
click at [461, 125] on p "﻿" at bounding box center [468, 123] width 84 height 4
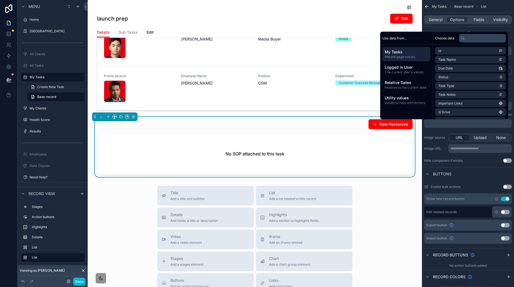
drag, startPoint x: 486, startPoint y: 167, endPoint x: 500, endPoint y: 164, distance: 14.2
click at [486, 167] on div "**********" at bounding box center [468, 247] width 92 height 583
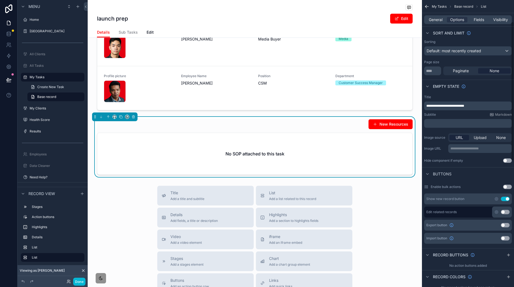
click at [509, 160] on button "Use setting" at bounding box center [507, 161] width 9 height 4
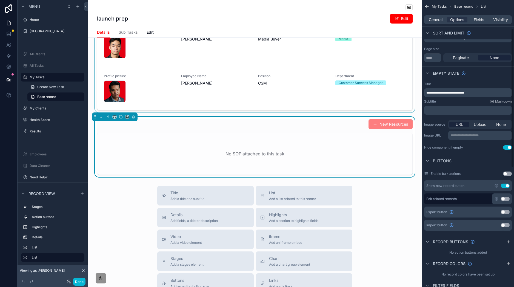
scroll to position [58, 0]
click at [508, 187] on button "Use setting" at bounding box center [505, 185] width 9 height 4
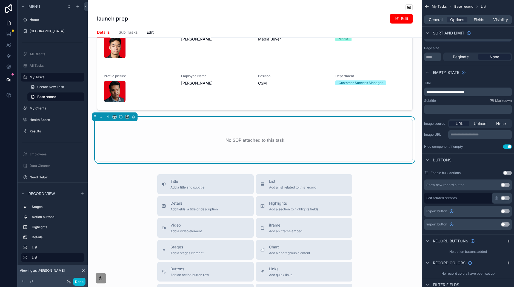
click at [504, 201] on div "Use setting" at bounding box center [502, 198] width 20 height 11
click at [506, 199] on button "Use setting" at bounding box center [505, 198] width 9 height 4
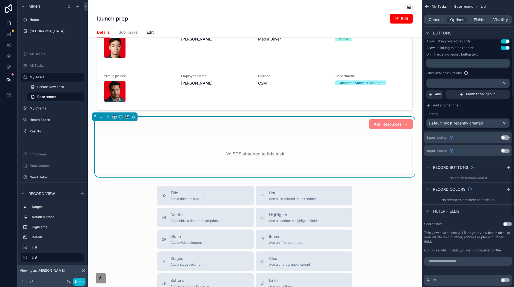
scroll to position [227, 0]
click at [489, 119] on div "Filter Available Options AND Condition group Add another filter Sorting Default…" at bounding box center [467, 99] width 83 height 58
click at [498, 175] on div "No action buttons added" at bounding box center [468, 178] width 92 height 9
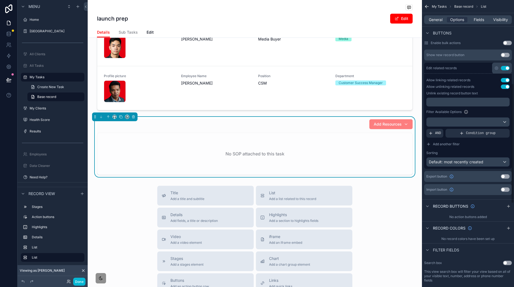
scroll to position [186, 0]
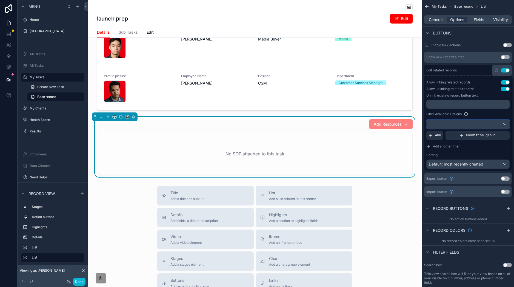
click at [475, 125] on div "scrollable content" at bounding box center [468, 124] width 83 height 9
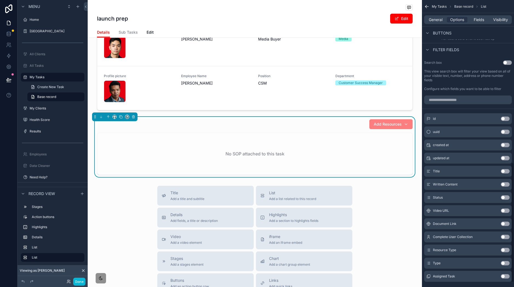
scroll to position [394, 0]
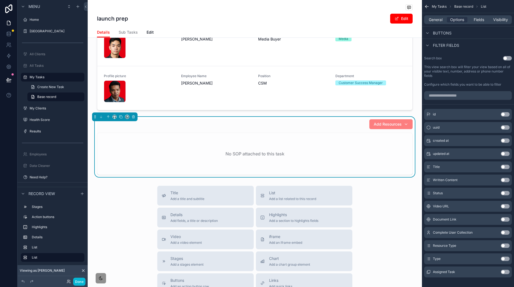
click at [439, 21] on div "scrollable content" at bounding box center [257, 143] width 514 height 287
click at [442, 21] on div "General" at bounding box center [435, 19] width 21 height 5
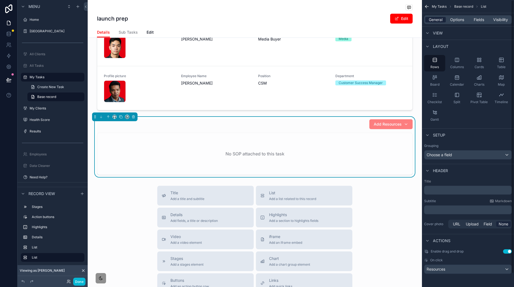
scroll to position [0, 0]
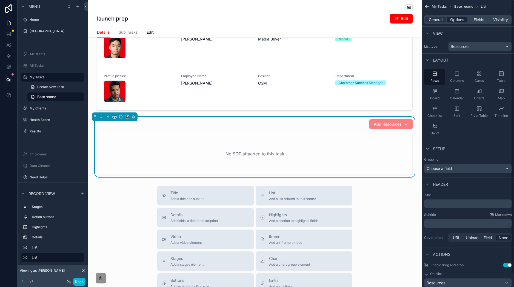
click at [451, 19] on div "Options" at bounding box center [457, 19] width 21 height 5
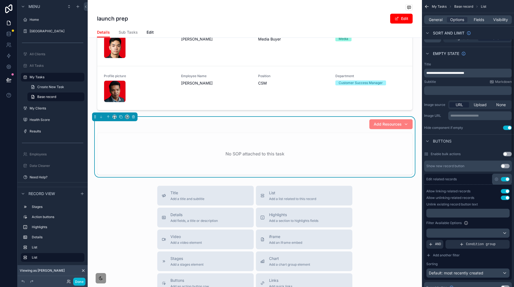
scroll to position [130, 0]
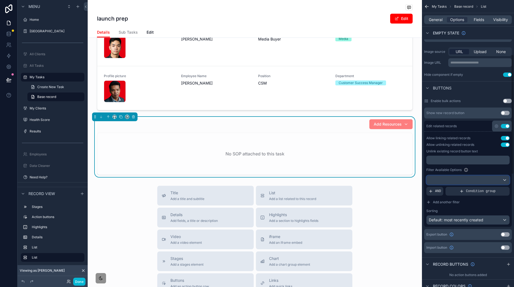
click at [473, 185] on div "scrollable content" at bounding box center [468, 180] width 83 height 9
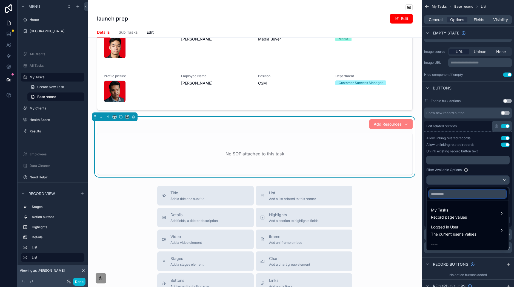
click at [458, 195] on input "scrollable content" at bounding box center [468, 194] width 78 height 9
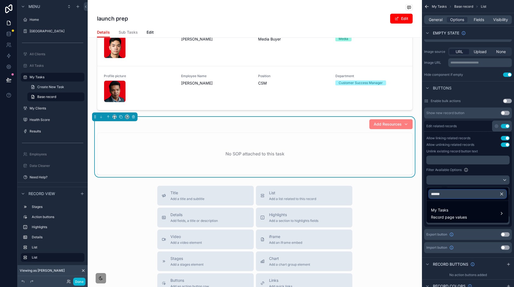
type input "******"
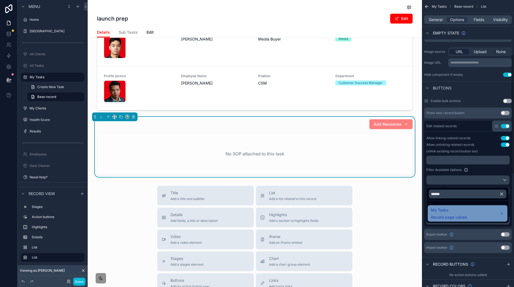
click at [453, 215] on span "Record page values" at bounding box center [449, 217] width 36 height 5
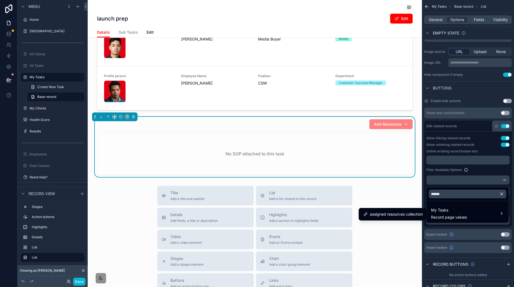
click at [463, 188] on div "******" at bounding box center [468, 194] width 82 height 13
click at [502, 192] on icon "scrollable content" at bounding box center [501, 194] width 5 height 5
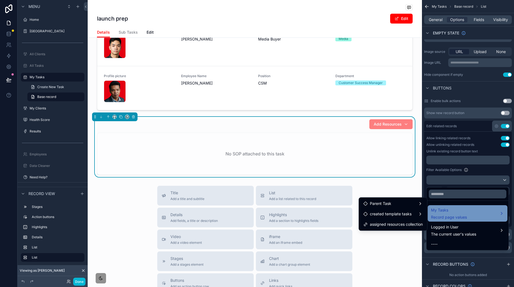
click at [455, 208] on span "My Tasks" at bounding box center [449, 210] width 36 height 7
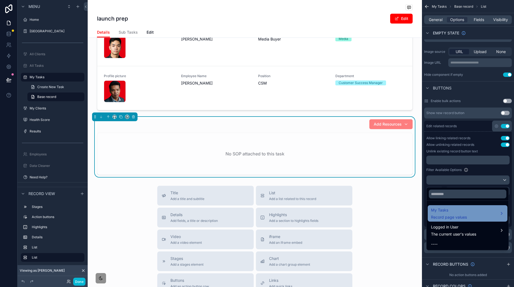
click at [458, 210] on span "My Tasks" at bounding box center [449, 210] width 36 height 7
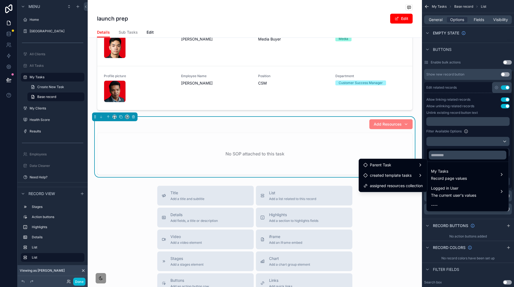
scroll to position [187, 0]
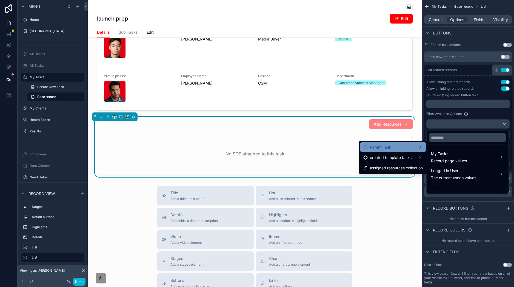
click at [376, 144] on span "Parent Task" at bounding box center [380, 147] width 21 height 7
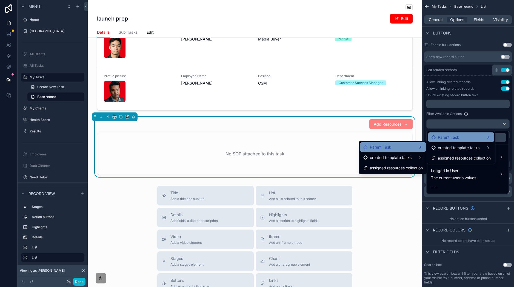
click at [465, 140] on div "Parent Task" at bounding box center [460, 137] width 59 height 7
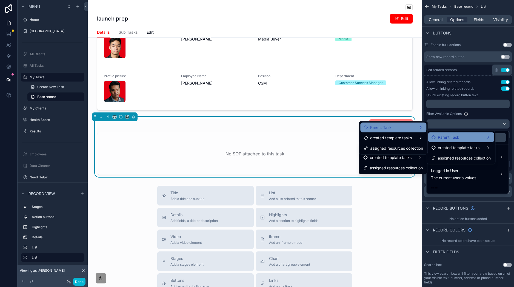
click at [409, 125] on div "Parent Task" at bounding box center [393, 127] width 59 height 7
click at [481, 118] on div "scrollable content" at bounding box center [257, 143] width 514 height 287
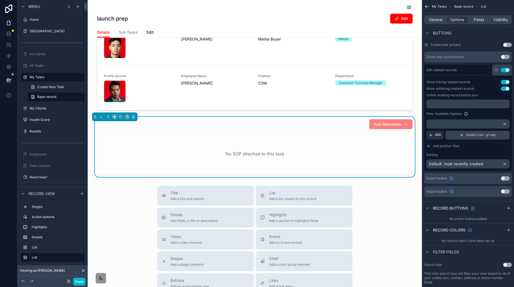
click at [467, 137] on span "Condition group" at bounding box center [481, 135] width 30 height 4
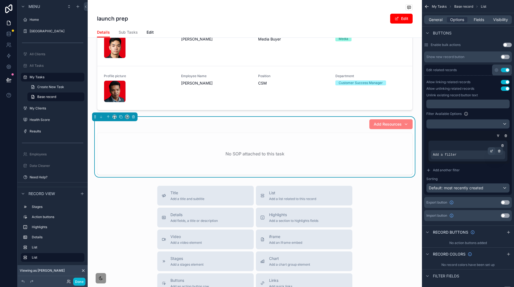
click at [491, 153] on icon "scrollable content" at bounding box center [491, 151] width 3 height 3
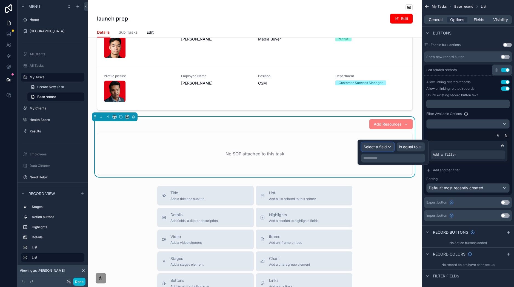
click at [378, 151] on div "Select a field" at bounding box center [377, 147] width 33 height 9
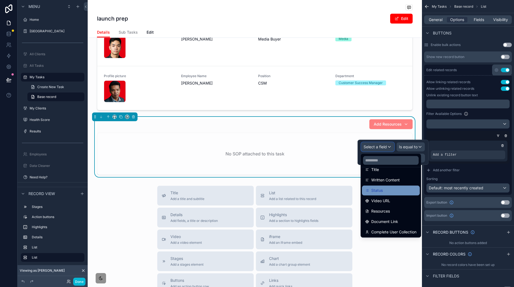
scroll to position [59, 0]
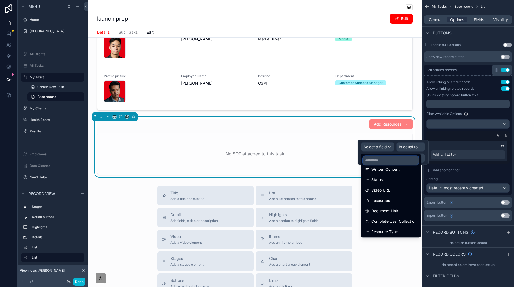
click at [392, 158] on input "text" at bounding box center [391, 160] width 56 height 9
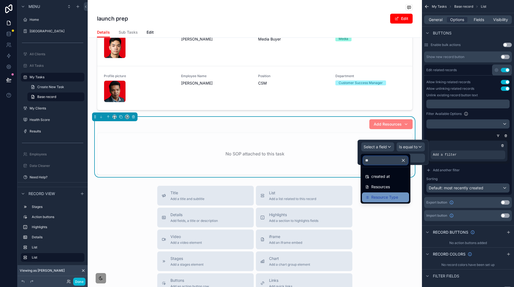
type input "**"
click at [398, 201] on span "Resource Type" at bounding box center [384, 197] width 27 height 7
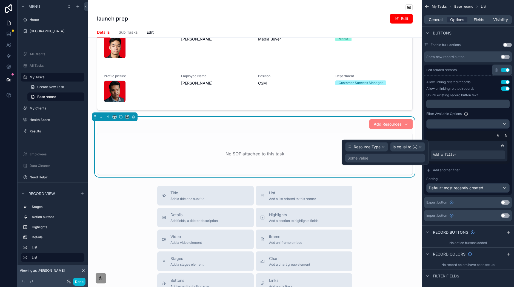
click at [402, 156] on div "Some value" at bounding box center [385, 158] width 80 height 9
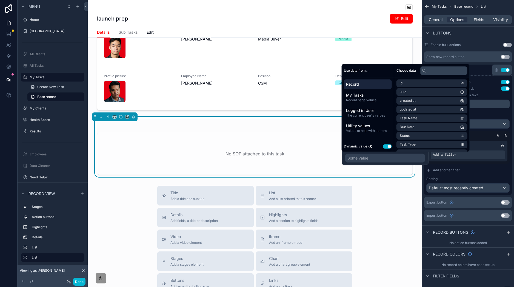
click at [387, 146] on button "Use setting" at bounding box center [387, 146] width 9 height 4
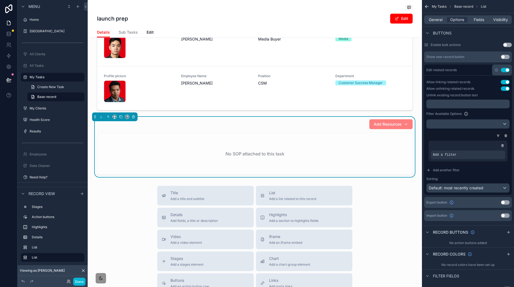
click at [352, 167] on div "No SOP attached to this task" at bounding box center [254, 154] width 315 height 42
click at [453, 156] on span "Add a filter" at bounding box center [445, 155] width 24 height 4
click at [491, 152] on icon "scrollable content" at bounding box center [491, 151] width 3 height 3
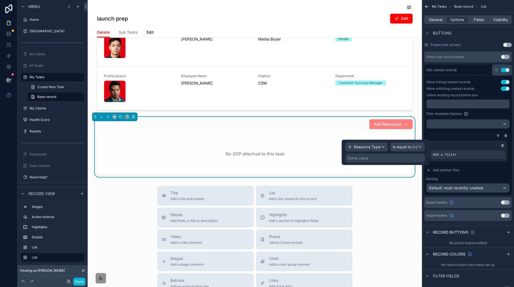
click at [401, 160] on div "Some value" at bounding box center [385, 158] width 80 height 9
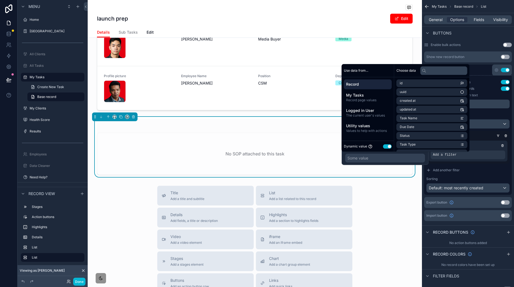
click at [388, 145] on button "Use setting" at bounding box center [387, 146] width 9 height 4
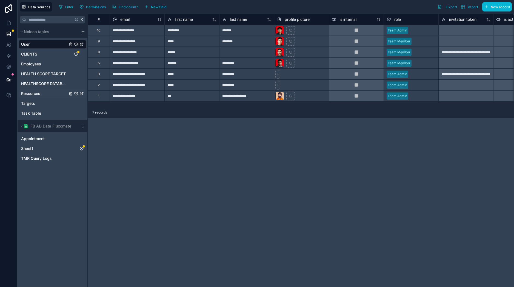
click at [48, 91] on div "Resources" at bounding box center [53, 93] width 68 height 9
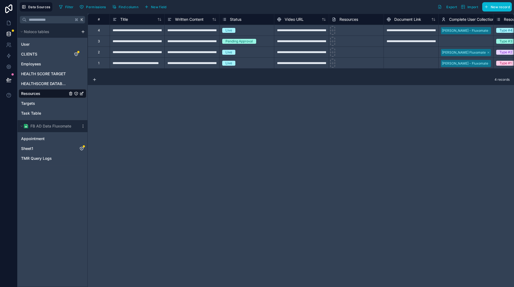
click at [290, 75] on div "4 records" at bounding box center [301, 79] width 426 height 11
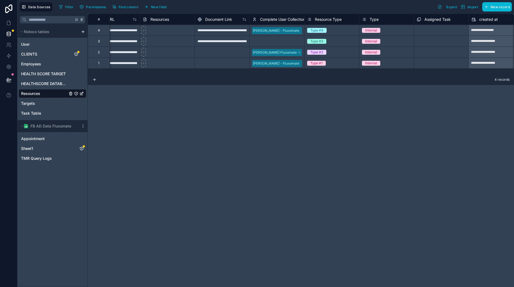
scroll to position [0, 192]
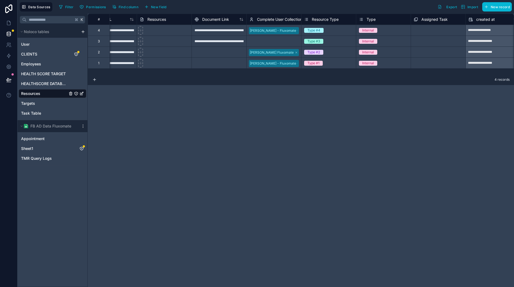
click at [307, 17] on icon at bounding box center [306, 19] width 4 height 7
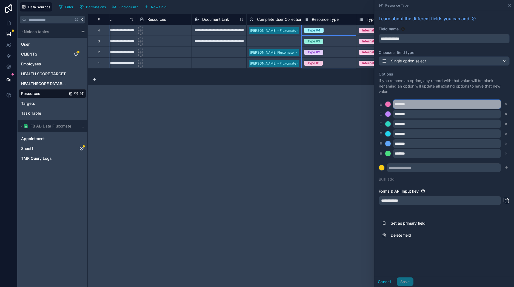
click at [424, 104] on input "*******" at bounding box center [447, 104] width 108 height 9
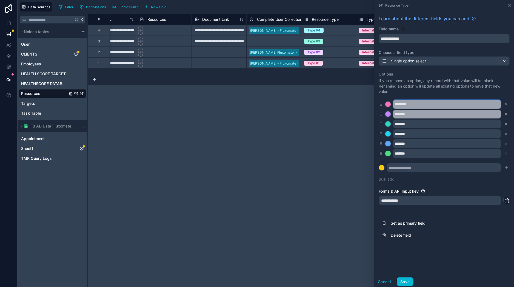
type input "********"
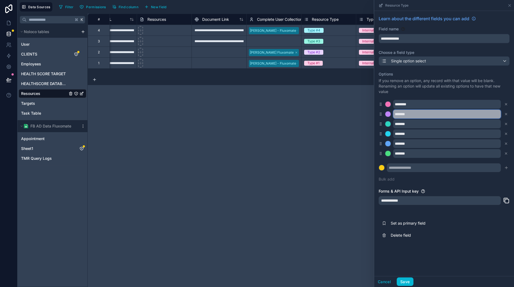
click at [443, 115] on input "*******" at bounding box center [447, 114] width 108 height 9
type input "********"
click at [403, 284] on button "Save" at bounding box center [405, 282] width 16 height 9
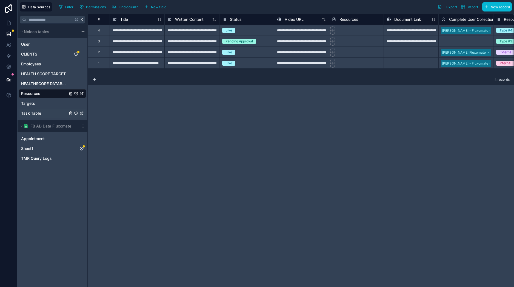
click at [38, 113] on span "Task Table" at bounding box center [31, 113] width 20 height 5
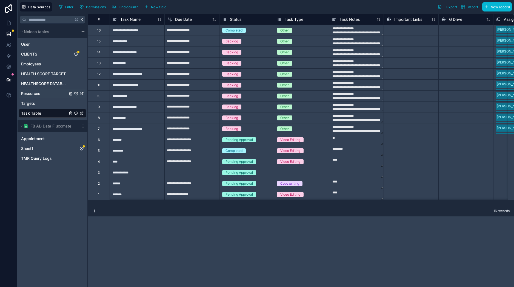
click at [41, 95] on div "Resources" at bounding box center [53, 93] width 68 height 9
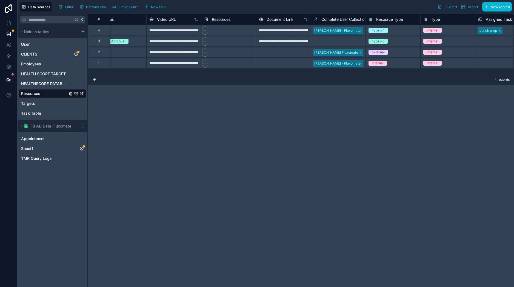
scroll to position [0, 308]
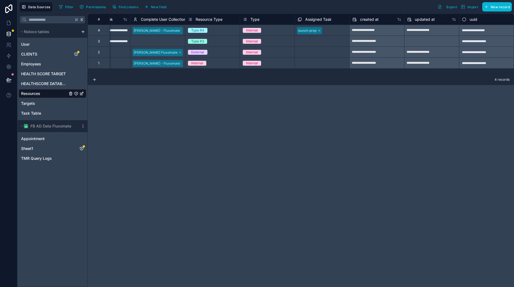
click at [319, 32] on span "launch prep" at bounding box center [309, 30] width 25 height 7
click at [320, 32] on icon at bounding box center [319, 30] width 3 height 3
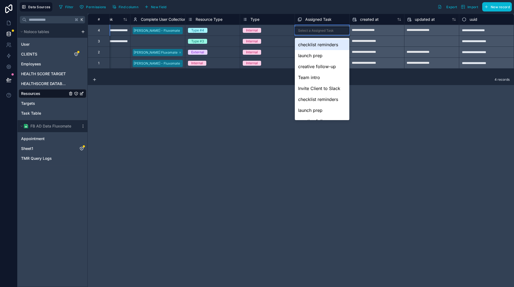
click at [396, 127] on div "**********" at bounding box center [301, 151] width 426 height 274
click at [397, 109] on div "**********" at bounding box center [301, 151] width 426 height 274
click at [364, 88] on div "**********" at bounding box center [301, 151] width 426 height 274
drag, startPoint x: 403, startPoint y: 78, endPoint x: 395, endPoint y: 76, distance: 7.8
click at [401, 78] on div "4 records" at bounding box center [301, 79] width 426 height 11
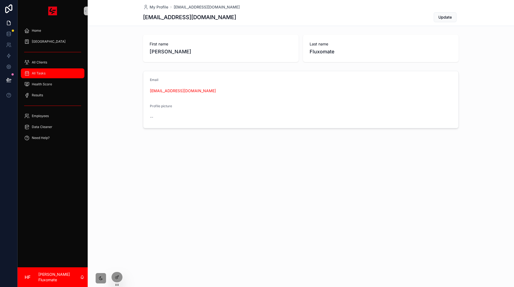
click at [59, 74] on div "All Tasks" at bounding box center [52, 73] width 57 height 9
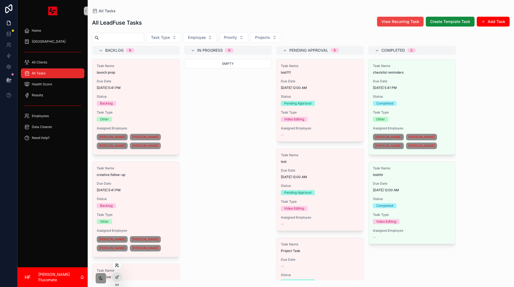
click at [118, 267] on icon at bounding box center [116, 266] width 2 height 1
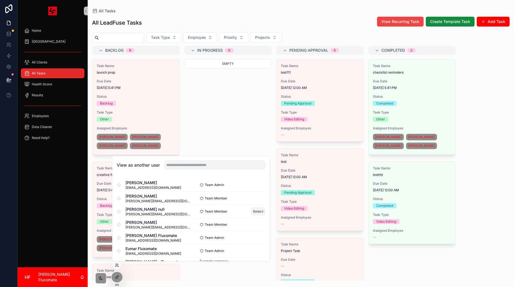
click at [256, 213] on button "Select" at bounding box center [258, 212] width 14 height 8
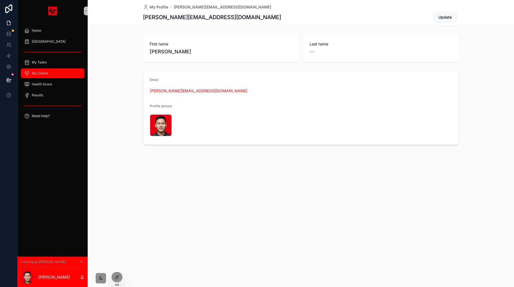
click at [59, 76] on div "My Clients" at bounding box center [52, 73] width 57 height 9
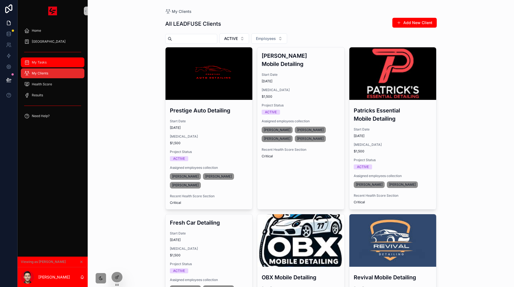
click at [61, 65] on div "My Tasks" at bounding box center [52, 62] width 57 height 9
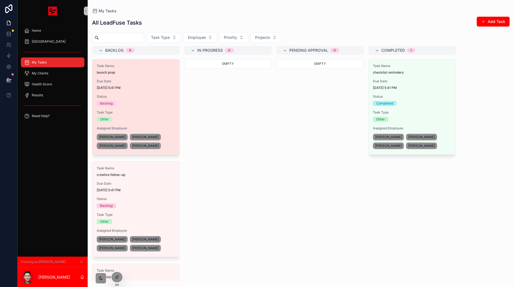
click at [159, 100] on div "Status Backlog" at bounding box center [136, 101] width 78 height 12
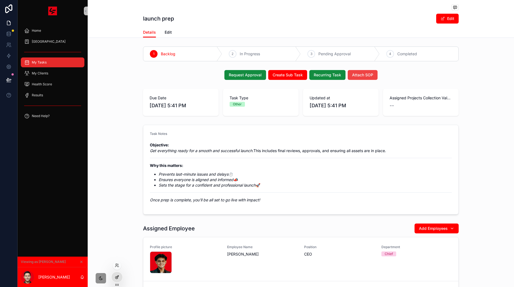
click at [120, 278] on div at bounding box center [117, 277] width 11 height 10
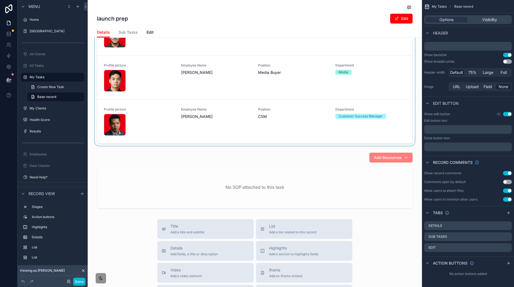
scroll to position [293, 0]
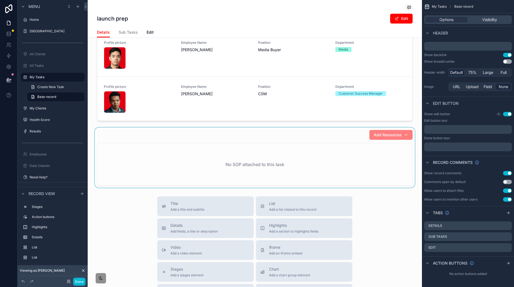
click at [327, 164] on div "scrollable content" at bounding box center [255, 158] width 334 height 60
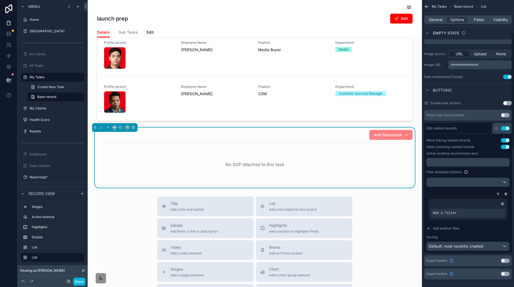
scroll to position [151, 0]
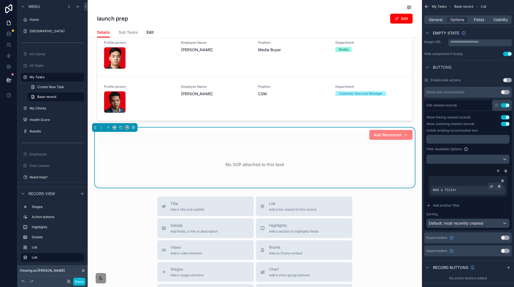
click at [469, 192] on div "Add a filter" at bounding box center [468, 190] width 75 height 9
click at [491, 187] on icon "scrollable content" at bounding box center [491, 186] width 3 height 3
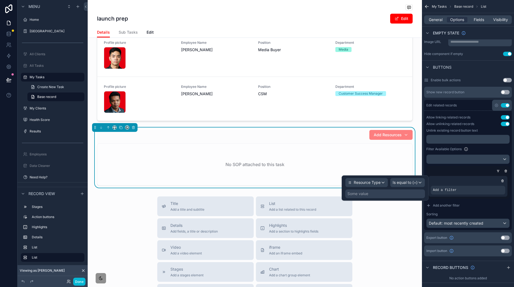
click at [381, 192] on div "Some value" at bounding box center [385, 194] width 80 height 9
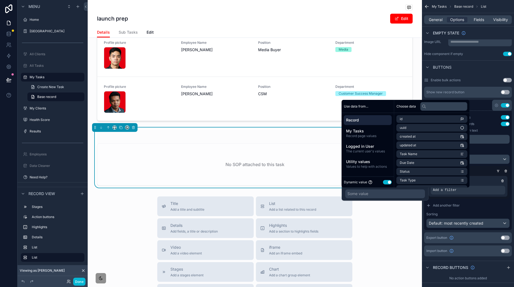
click at [390, 181] on button "Use setting" at bounding box center [387, 182] width 9 height 4
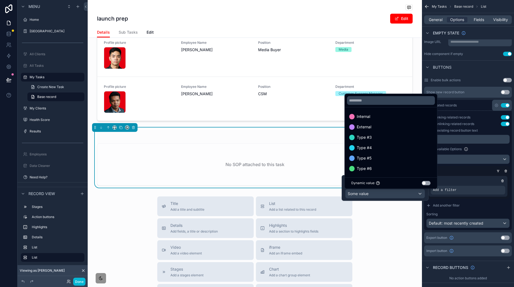
drag, startPoint x: 376, startPoint y: 118, endPoint x: 443, endPoint y: 167, distance: 83.1
click at [376, 118] on div "Internal" at bounding box center [391, 116] width 84 height 7
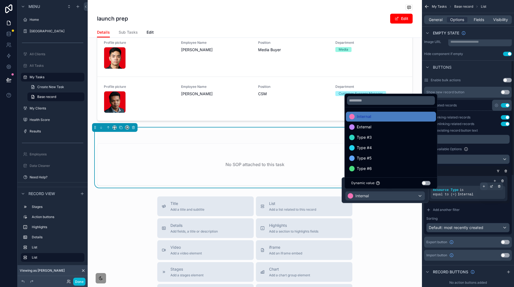
click at [483, 210] on button "Add another filter" at bounding box center [467, 210] width 83 height 9
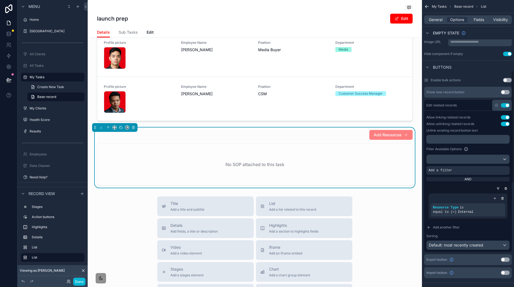
scroll to position [300, 0]
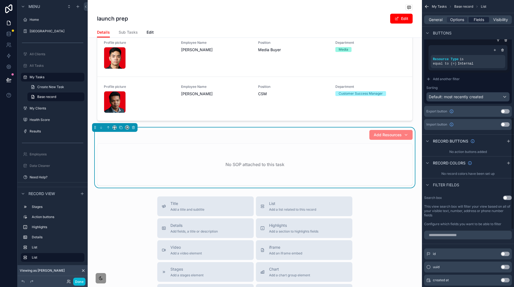
click at [481, 20] on span "Fields" at bounding box center [479, 19] width 10 height 5
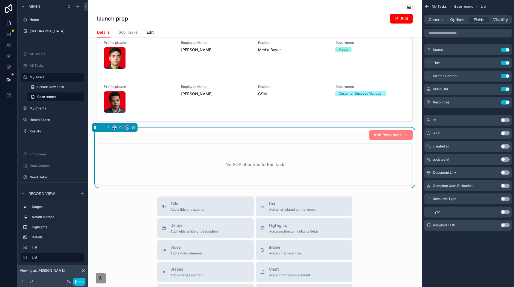
drag, startPoint x: 429, startPoint y: 77, endPoint x: 380, endPoint y: 1, distance: 90.2
click at [456, 35] on input "scrollable content" at bounding box center [468, 33] width 88 height 9
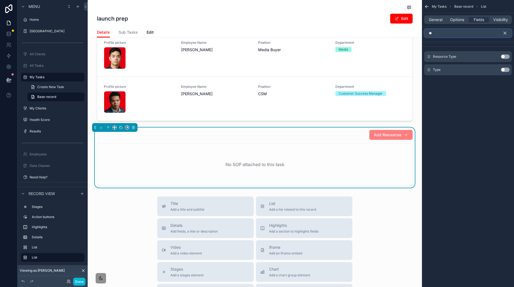
type input "**"
click at [505, 70] on button "Use setting" at bounding box center [505, 70] width 9 height 4
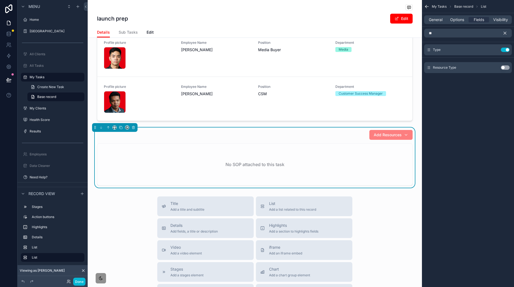
click at [505, 32] on icon "scrollable content" at bounding box center [505, 33] width 5 height 5
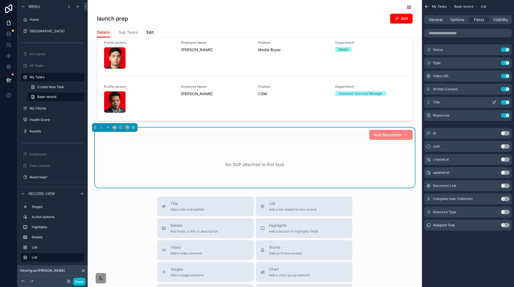
click at [506, 103] on button "Use setting" at bounding box center [505, 102] width 9 height 4
click at [506, 104] on button "Use setting" at bounding box center [505, 102] width 9 height 4
click at [504, 19] on span "Visibility" at bounding box center [500, 19] width 15 height 5
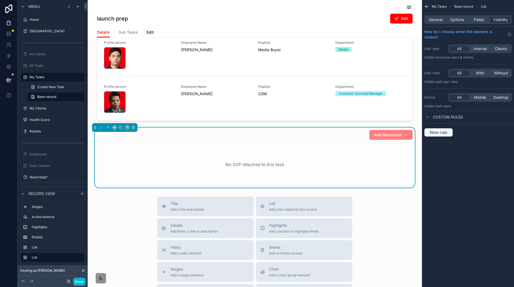
click at [447, 135] on span "New rule" at bounding box center [439, 132] width 22 height 5
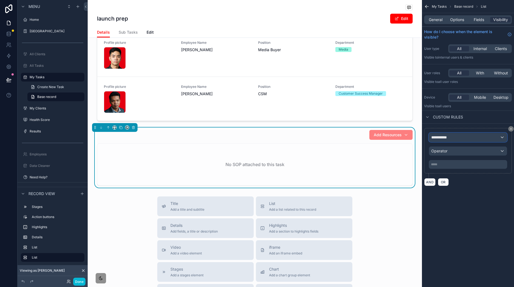
click at [449, 135] on div "**********" at bounding box center [468, 137] width 78 height 9
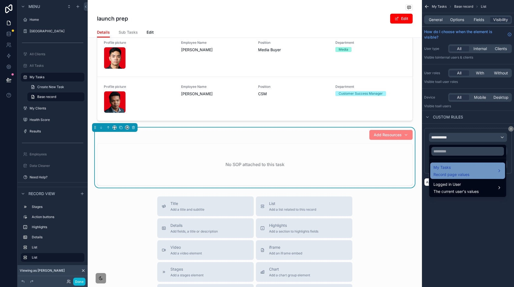
click at [454, 167] on span "My Tasks" at bounding box center [452, 167] width 36 height 7
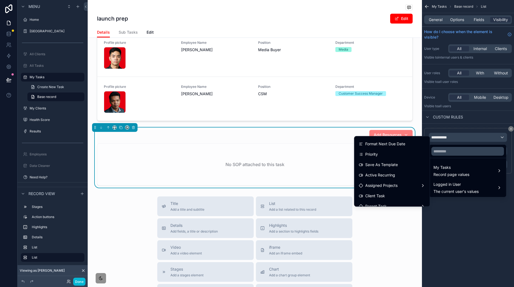
scroll to position [286, 0]
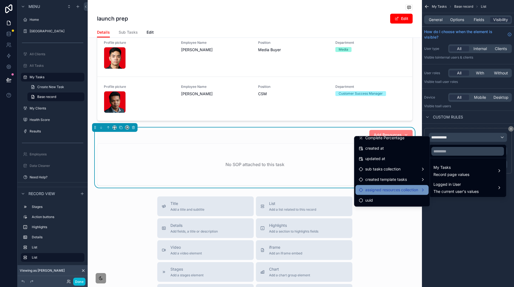
click at [402, 190] on span "assigned resources collection" at bounding box center [391, 190] width 53 height 7
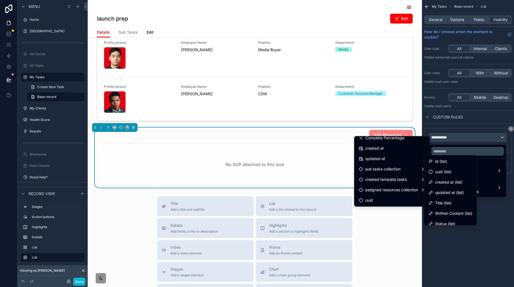
click at [451, 161] on div "id (list)" at bounding box center [451, 161] width 44 height 7
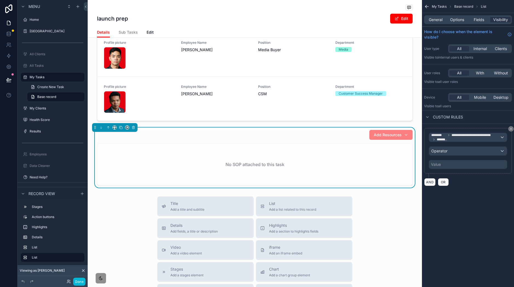
click at [456, 158] on div "**********" at bounding box center [468, 151] width 78 height 36
click at [462, 152] on div "Operator" at bounding box center [468, 151] width 78 height 9
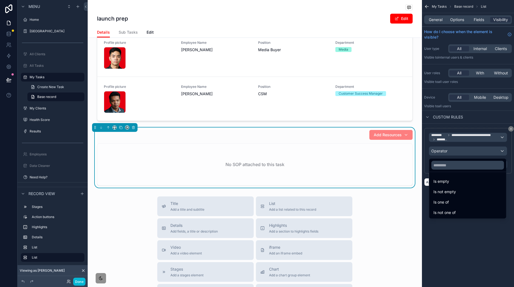
click at [454, 180] on div "Is empty" at bounding box center [468, 181] width 68 height 7
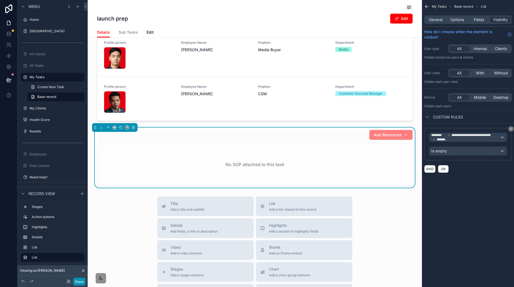
drag, startPoint x: 78, startPoint y: 281, endPoint x: 87, endPoint y: 276, distance: 10.3
click at [78, 281] on button "Done" at bounding box center [79, 282] width 12 height 8
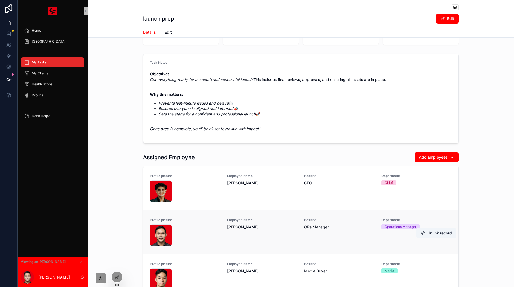
scroll to position [0, 0]
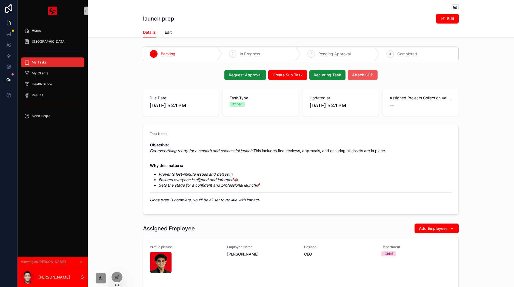
click at [366, 76] on span "Attach SOP" at bounding box center [362, 74] width 21 height 5
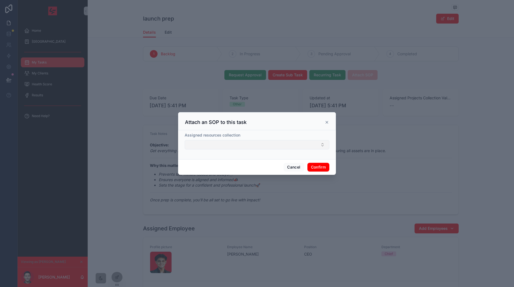
click at [260, 142] on button "Select Button" at bounding box center [257, 144] width 145 height 9
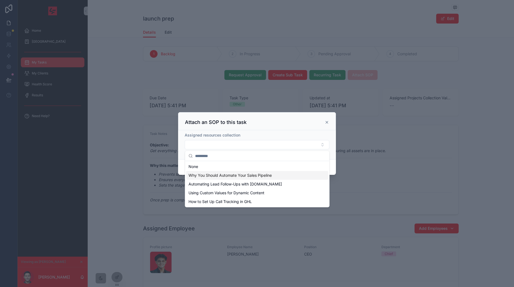
click at [256, 174] on span "Why You Should Automate Your Sales Pipeline" at bounding box center [230, 175] width 83 height 5
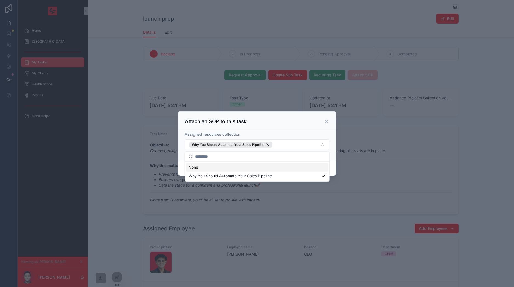
click at [307, 126] on div "Attach an SOP to this task" at bounding box center [257, 121] width 158 height 18
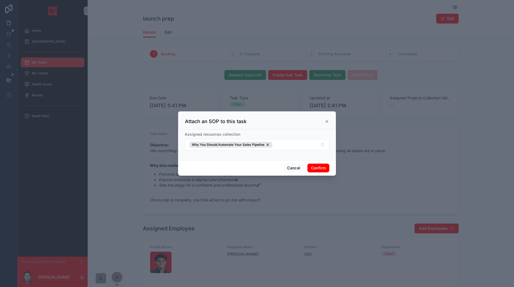
click at [320, 168] on button "Confirm" at bounding box center [318, 168] width 22 height 9
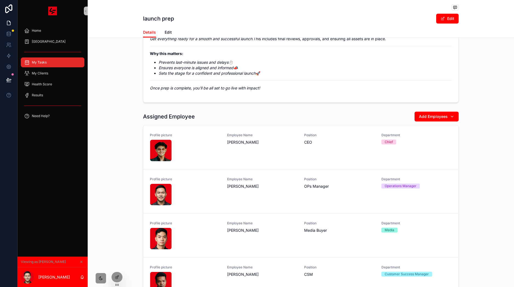
scroll to position [171, 0]
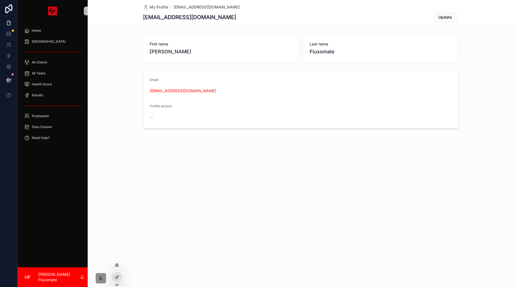
click at [117, 266] on icon at bounding box center [116, 266] width 2 height 1
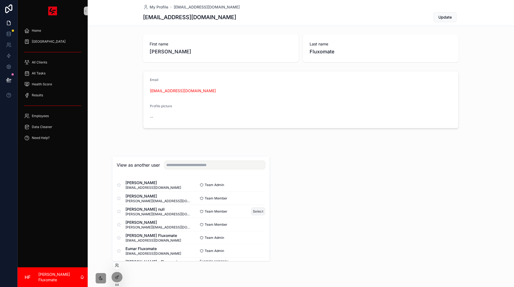
click at [254, 211] on button "Select" at bounding box center [258, 212] width 14 height 8
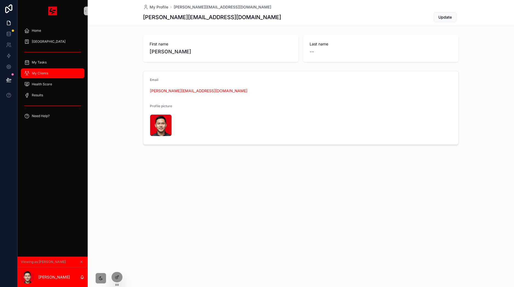
click at [39, 73] on span "My Clients" at bounding box center [40, 73] width 16 height 4
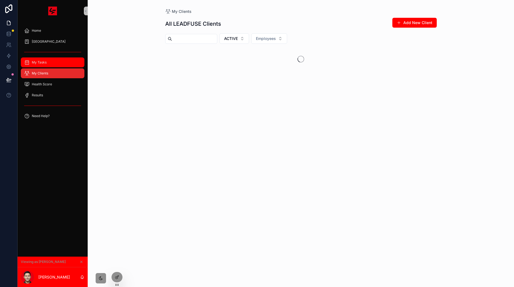
click at [50, 64] on div "My Tasks" at bounding box center [52, 62] width 57 height 9
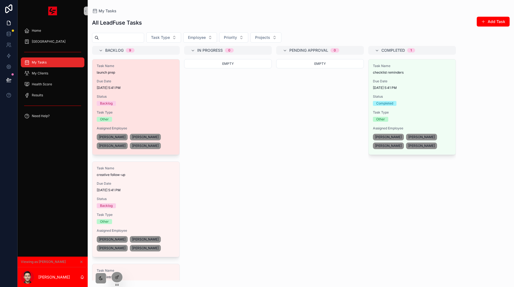
click at [134, 101] on div "Status Backlog" at bounding box center [136, 101] width 78 height 12
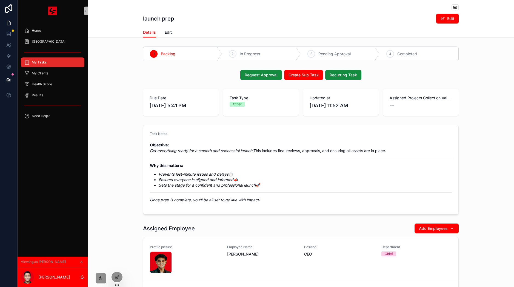
scroll to position [171, 0]
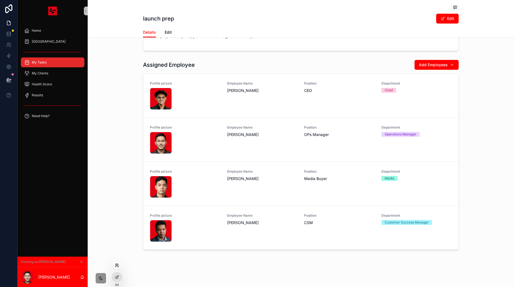
click at [118, 267] on icon at bounding box center [117, 266] width 4 height 4
click at [116, 280] on icon at bounding box center [117, 277] width 4 height 4
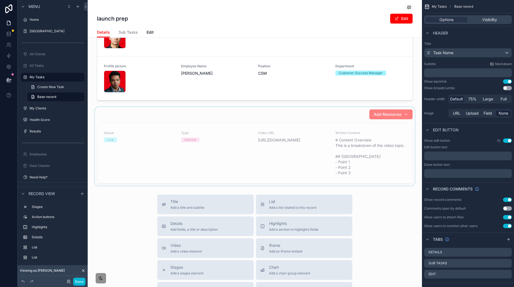
scroll to position [313, 0]
click at [302, 160] on div "scrollable content" at bounding box center [255, 147] width 334 height 79
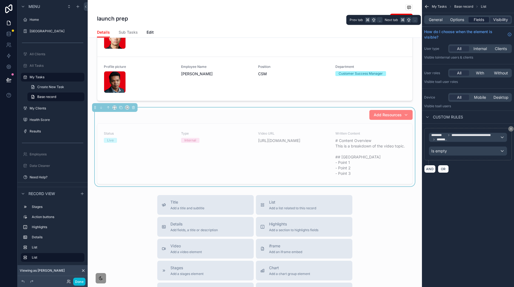
click at [482, 19] on span "Fields" at bounding box center [479, 19] width 10 height 5
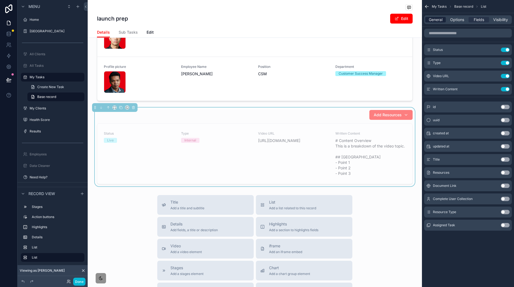
click at [430, 22] on span "General" at bounding box center [436, 19] width 14 height 5
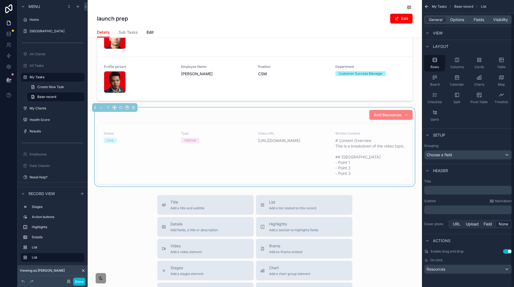
scroll to position [14, 0]
click at [457, 22] on span "Options" at bounding box center [457, 19] width 14 height 5
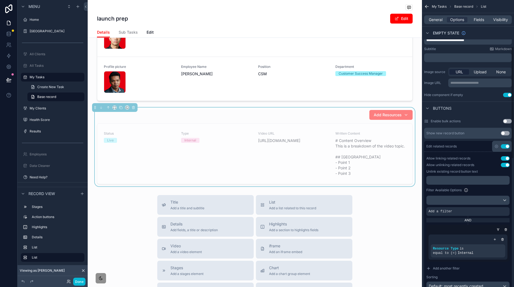
scroll to position [119, 0]
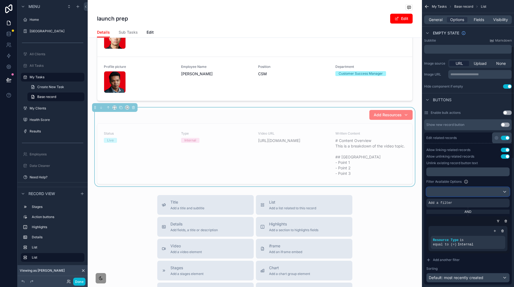
click at [485, 187] on button "scrollable content" at bounding box center [467, 191] width 83 height 9
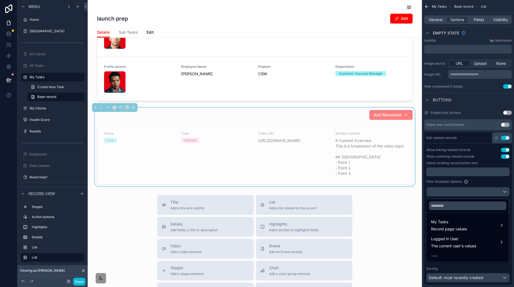
click at [500, 181] on div "scrollable content" at bounding box center [257, 143] width 514 height 287
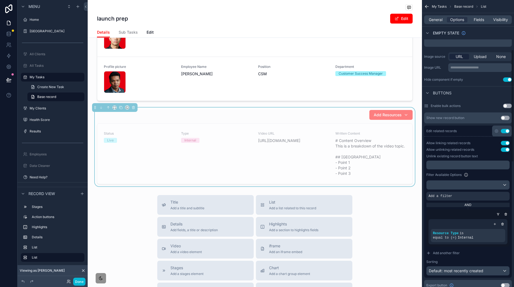
scroll to position [127, 0]
click at [492, 176] on div "Filter Available Options" at bounding box center [467, 174] width 83 height 7
click at [504, 192] on icon "scrollable content" at bounding box center [503, 191] width 3 height 3
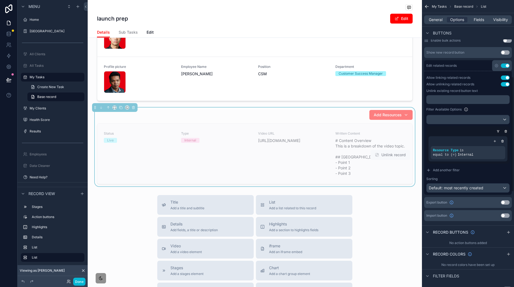
scroll to position [192, 0]
click at [506, 131] on icon "scrollable content" at bounding box center [505, 130] width 3 height 3
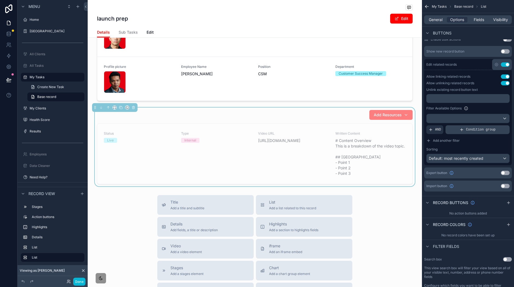
click at [470, 128] on span "Condition group" at bounding box center [481, 130] width 30 height 4
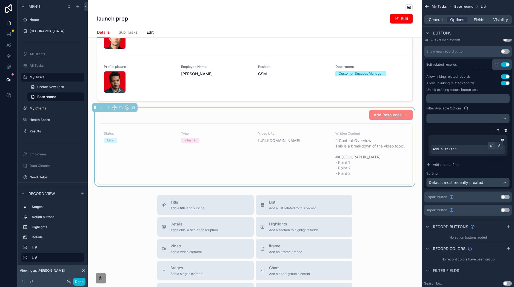
click at [488, 147] on div "scrollable content" at bounding box center [492, 146] width 8 height 8
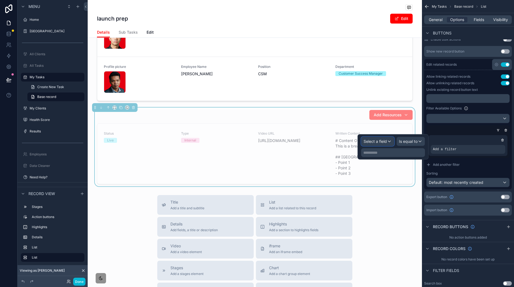
click at [377, 141] on span "Select a field" at bounding box center [375, 141] width 23 height 5
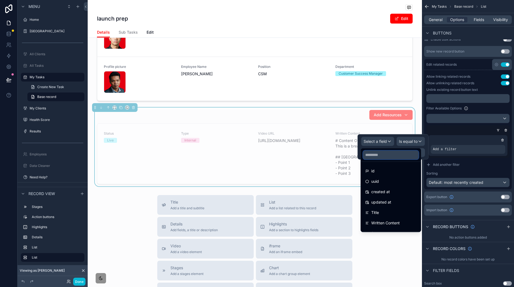
click at [389, 155] on input "text" at bounding box center [391, 155] width 56 height 9
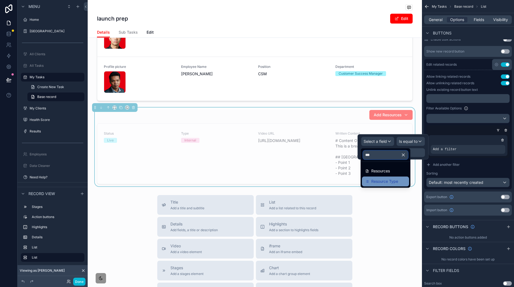
type input "***"
click at [398, 178] on div "Resource Type" at bounding box center [385, 182] width 47 height 10
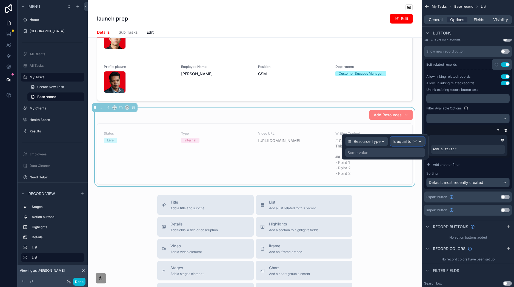
click at [415, 142] on span "Is equal to (=)" at bounding box center [405, 141] width 25 height 5
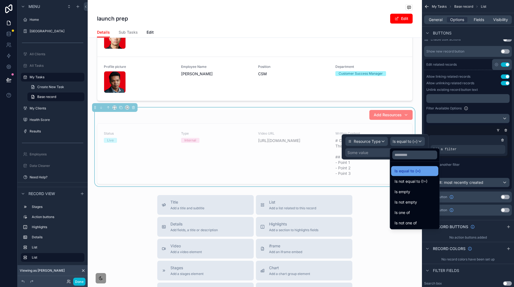
click at [415, 171] on span "Is equal to (=)" at bounding box center [408, 171] width 26 height 7
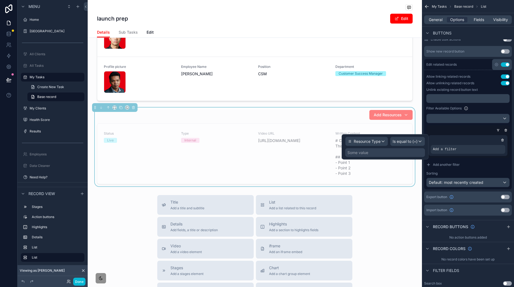
click at [386, 149] on div "Some value" at bounding box center [385, 153] width 80 height 9
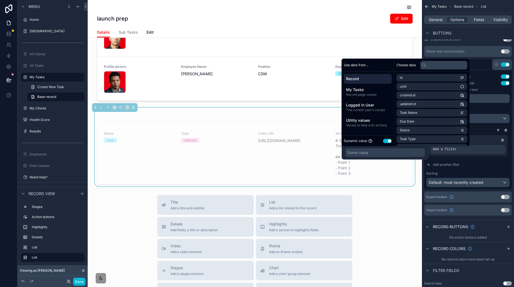
click at [389, 140] on button "Use setting" at bounding box center [387, 141] width 9 height 4
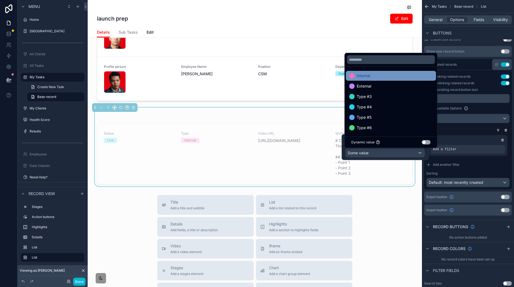
click at [386, 75] on div "Internal" at bounding box center [391, 76] width 84 height 7
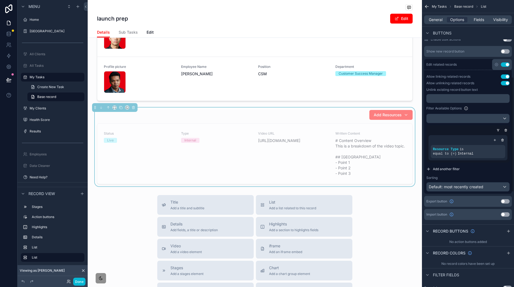
click at [479, 172] on button "Add another filter" at bounding box center [467, 169] width 83 height 9
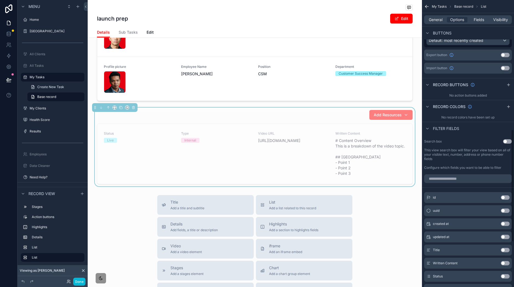
scroll to position [361, 0]
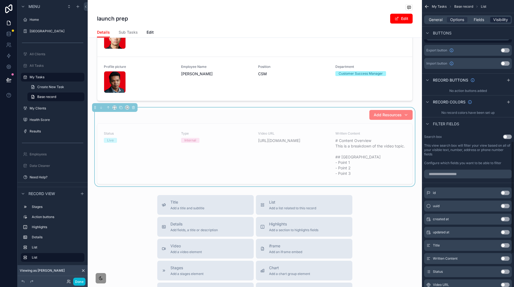
click at [500, 17] on span "Visibility" at bounding box center [500, 19] width 15 height 5
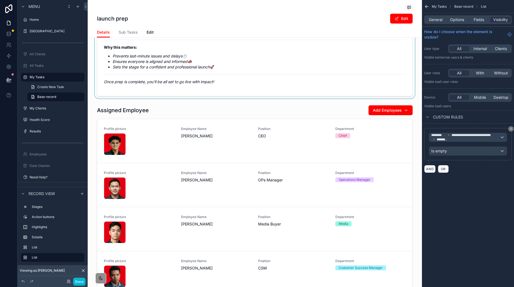
scroll to position [30, 0]
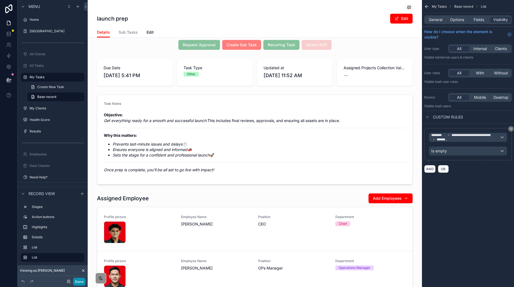
click at [82, 282] on button "Done" at bounding box center [79, 282] width 12 height 8
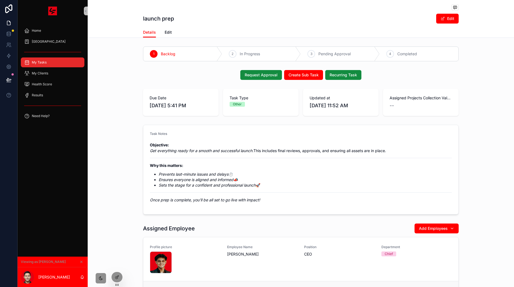
scroll to position [171, 0]
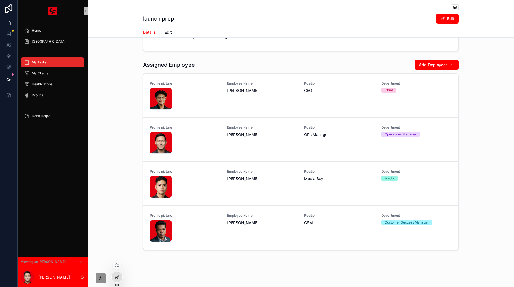
click at [116, 281] on div at bounding box center [117, 277] width 11 height 10
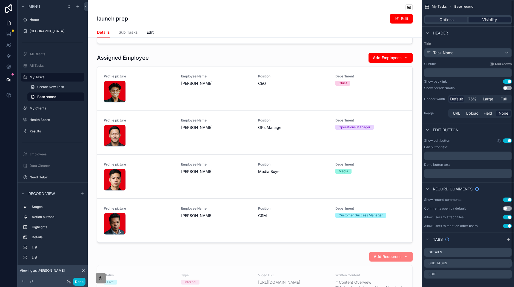
click at [492, 21] on span "Visibility" at bounding box center [489, 19] width 15 height 5
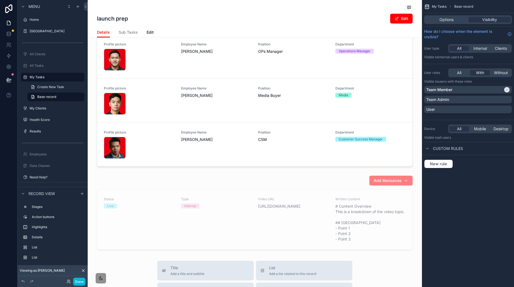
scroll to position [365, 0]
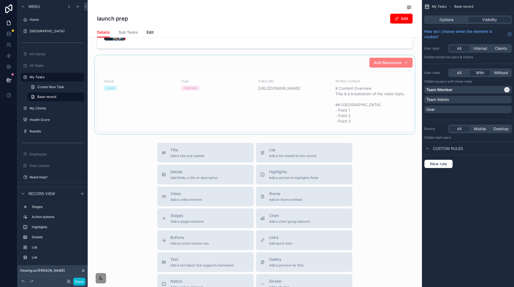
click at [313, 128] on div "scrollable content" at bounding box center [255, 94] width 334 height 79
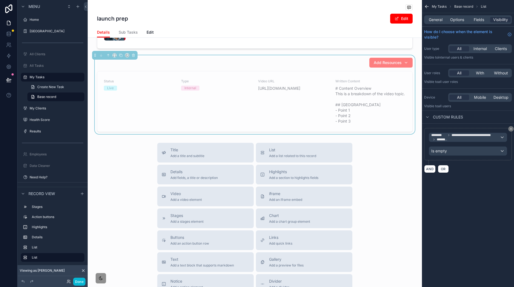
click at [509, 129] on button "scrollable content" at bounding box center [510, 128] width 5 height 5
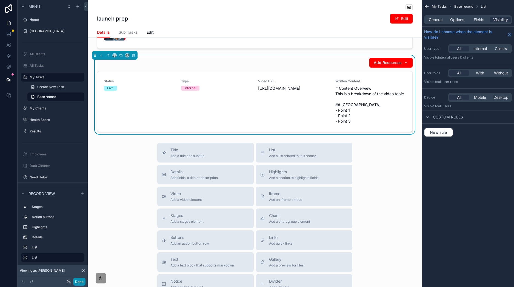
click at [80, 282] on button "Done" at bounding box center [79, 282] width 12 height 8
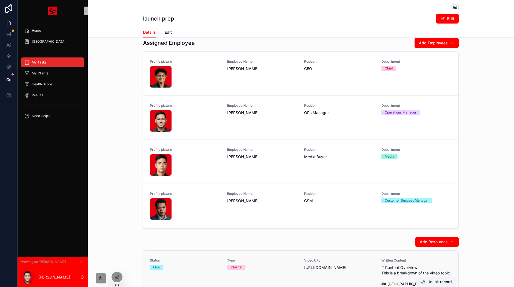
scroll to position [254, 0]
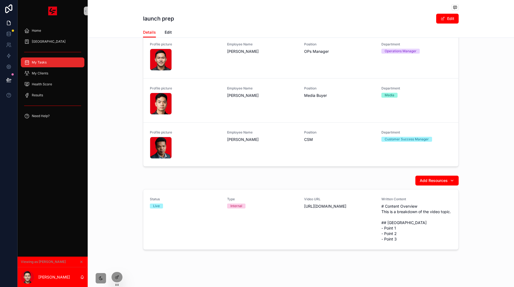
click at [478, 165] on div "Assigned Employee Add Employees Profile picture T08BDQ96K7Y-U08BLAGGNBV-34b3758…" at bounding box center [301, 71] width 426 height 195
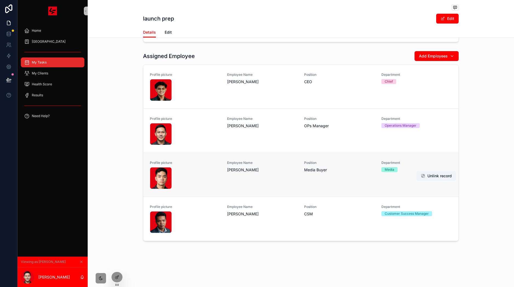
scroll to position [0, 0]
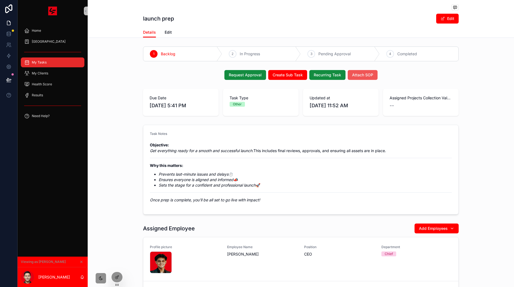
click at [357, 77] on span "Attach SOP" at bounding box center [362, 74] width 21 height 5
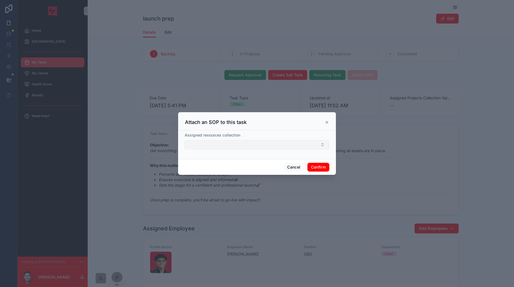
click at [267, 147] on button "Select Button" at bounding box center [257, 144] width 145 height 9
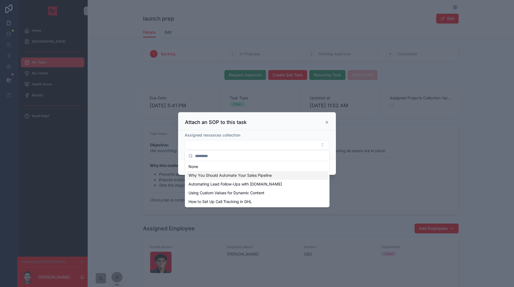
click at [261, 173] on span "Why You Should Automate Your Sales Pipeline" at bounding box center [230, 175] width 83 height 5
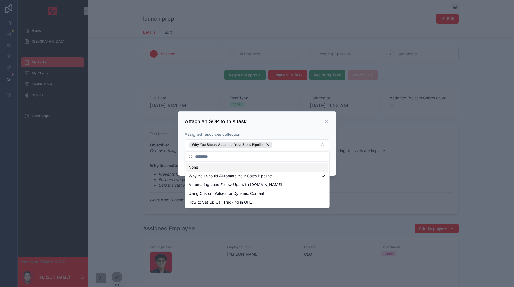
click at [333, 160] on div "Assigned resources collection Why You Should Automate Your Sales Pipeline" at bounding box center [257, 145] width 158 height 31
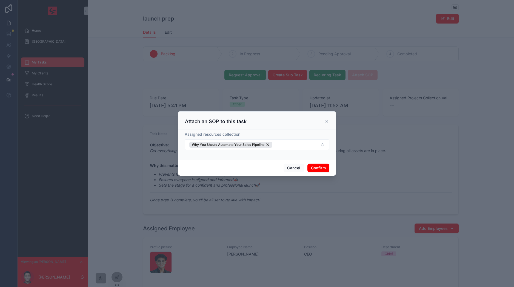
click at [327, 167] on button "Confirm" at bounding box center [318, 168] width 22 height 9
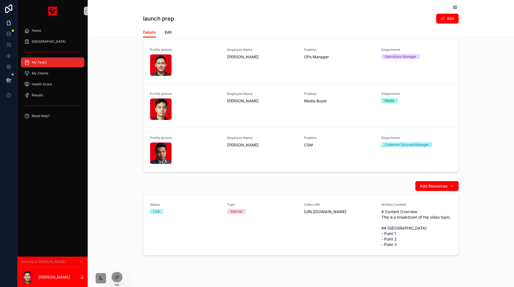
scroll to position [254, 0]
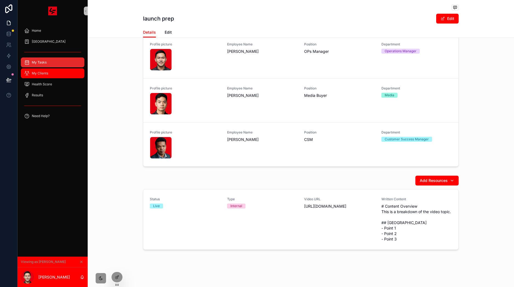
click at [52, 72] on div "My Clients" at bounding box center [52, 73] width 57 height 9
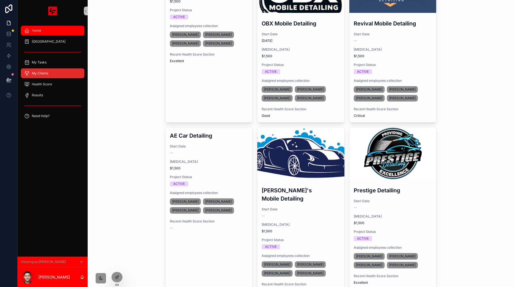
click at [46, 32] on div "Home" at bounding box center [52, 30] width 57 height 9
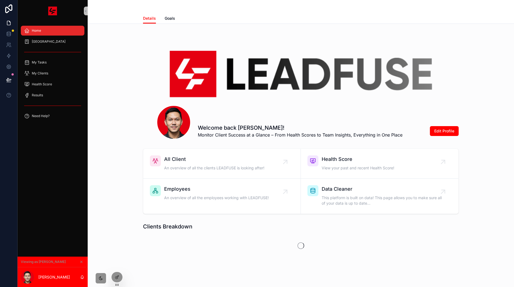
click at [57, 8] on link "scrollable content" at bounding box center [53, 11] width 64 height 9
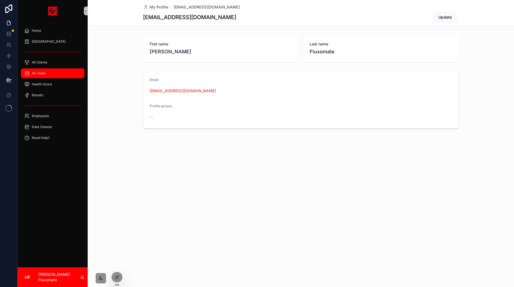
click at [53, 72] on div "All Tasks" at bounding box center [52, 73] width 57 height 9
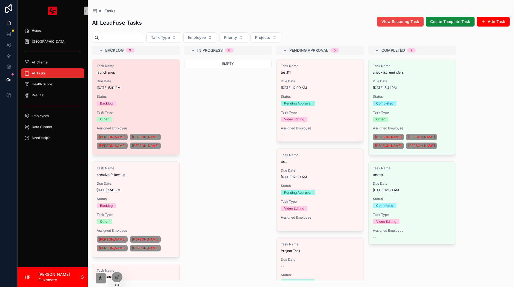
click at [152, 85] on div "Due Date [DATE] 5:41 PM" at bounding box center [136, 84] width 78 height 11
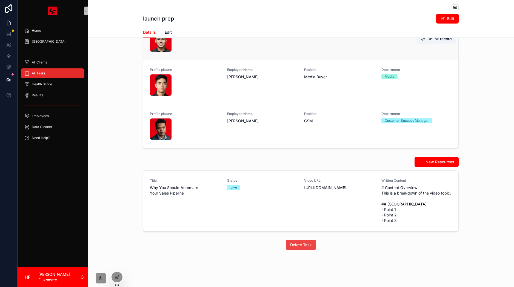
scroll to position [121, 0]
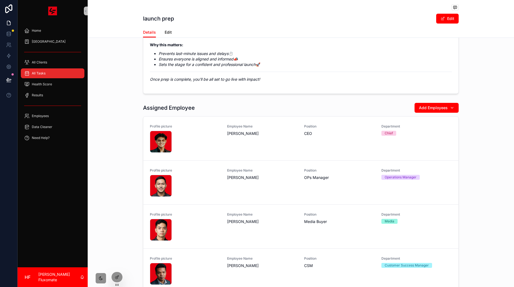
click at [168, 35] on span "Edit" at bounding box center [168, 32] width 7 height 5
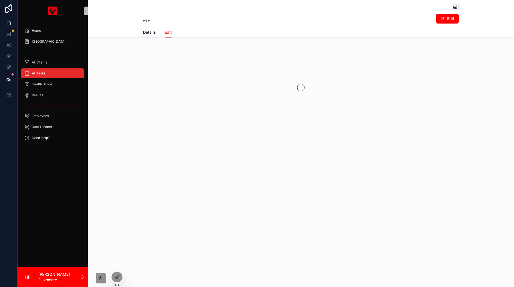
click at [141, 32] on div "Details Edit" at bounding box center [301, 32] width 420 height 10
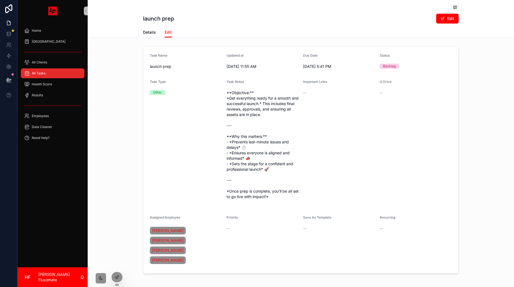
click at [145, 32] on span "Details" at bounding box center [149, 32] width 13 height 5
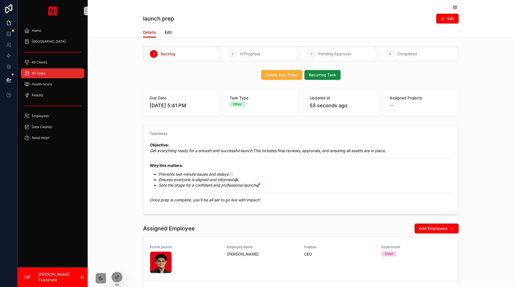
click at [65, 74] on div "All Tasks" at bounding box center [52, 73] width 57 height 9
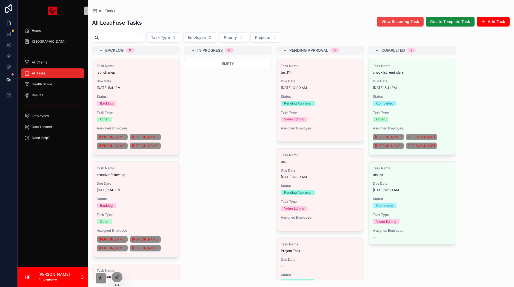
click at [118, 180] on div "Task Name creative follow-up Due Date [DATE] 5:41 PM Status Backlog Task Type O…" at bounding box center [135, 209] width 87 height 95
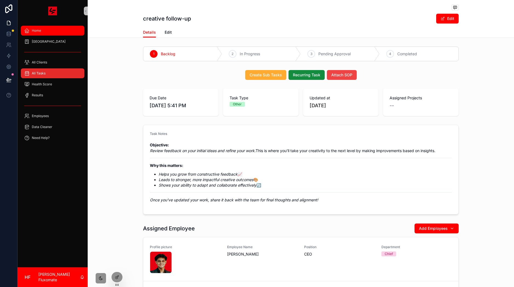
click at [67, 31] on div "Home" at bounding box center [52, 30] width 57 height 9
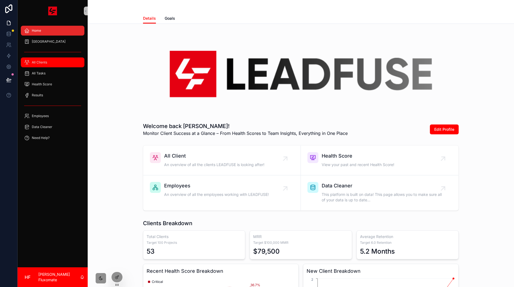
click at [59, 61] on div "All Clients" at bounding box center [52, 62] width 57 height 9
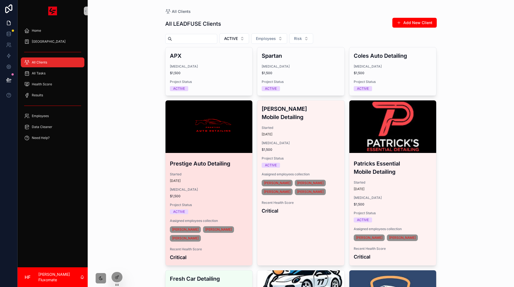
click at [224, 135] on div "scrollable content" at bounding box center [209, 127] width 87 height 53
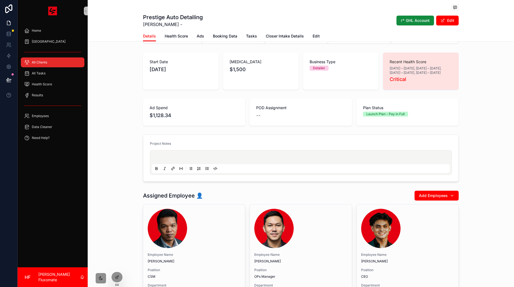
scroll to position [76, 0]
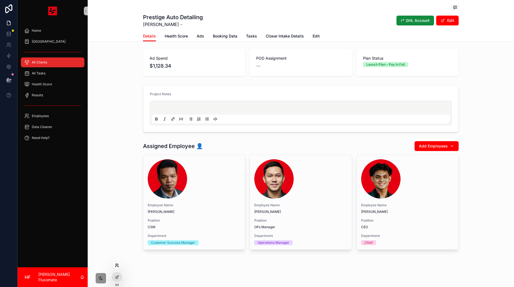
click at [115, 266] on icon at bounding box center [117, 266] width 4 height 4
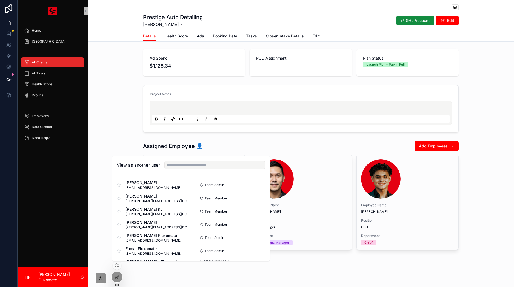
click at [119, 284] on div at bounding box center [117, 279] width 12 height 15
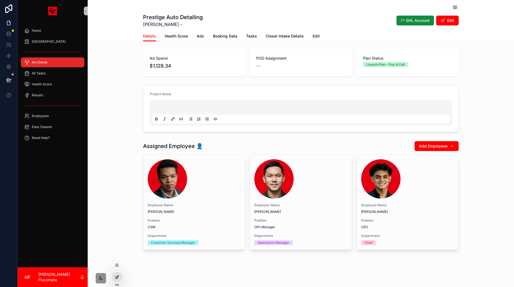
click at [120, 278] on div at bounding box center [117, 277] width 11 height 10
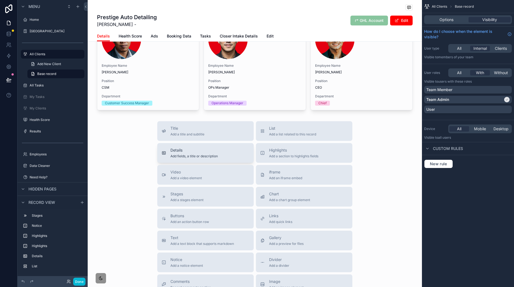
scroll to position [238, 0]
click at [189, 219] on span "Buttons" at bounding box center [189, 216] width 39 height 5
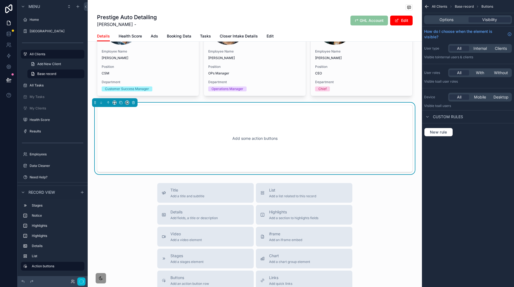
scroll to position [253, 0]
click at [213, 148] on div "Add some action buttons" at bounding box center [255, 137] width 298 height 49
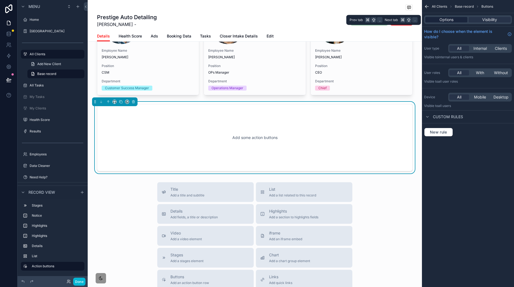
click at [457, 17] on div "Options" at bounding box center [446, 19] width 42 height 5
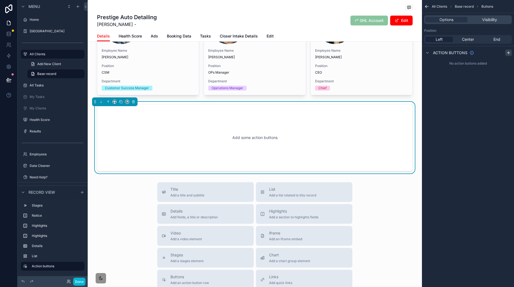
click at [508, 53] on icon "scrollable content" at bounding box center [508, 53] width 2 height 0
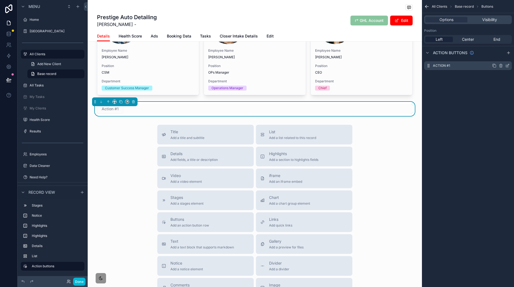
click at [508, 65] on icon "scrollable content" at bounding box center [507, 66] width 4 height 4
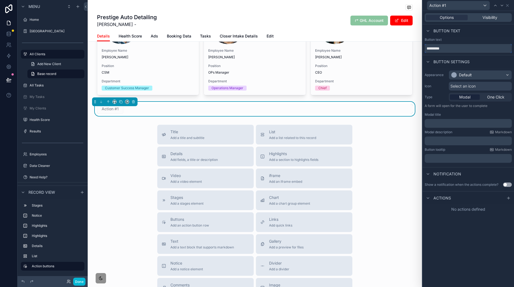
click at [466, 48] on input "*********" at bounding box center [468, 48] width 87 height 9
type input "**********"
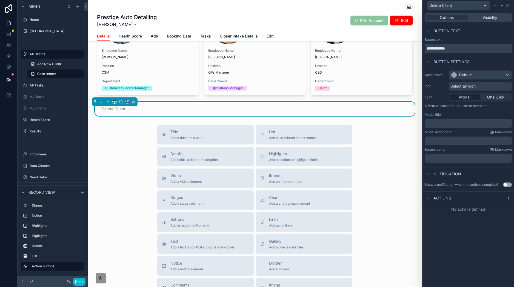
type input "**********"
click at [476, 75] on div "Default" at bounding box center [480, 75] width 62 height 9
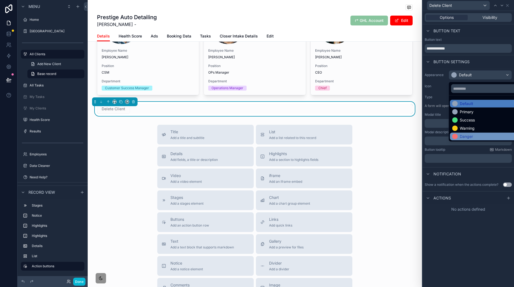
click at [472, 137] on div "Danger" at bounding box center [466, 136] width 13 height 5
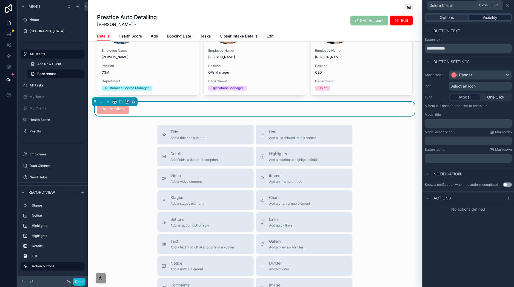
drag, startPoint x: 509, startPoint y: 5, endPoint x: 503, endPoint y: 15, distance: 10.8
click at [509, 5] on icon at bounding box center [507, 5] width 4 height 4
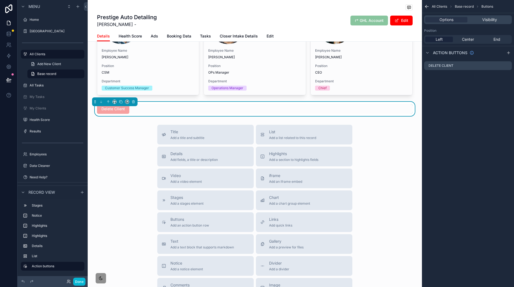
click at [473, 42] on div "Left Center End" at bounding box center [468, 39] width 88 height 9
click at [470, 38] on span "Center" at bounding box center [468, 39] width 12 height 5
click at [509, 67] on icon "scrollable content" at bounding box center [507, 66] width 4 height 4
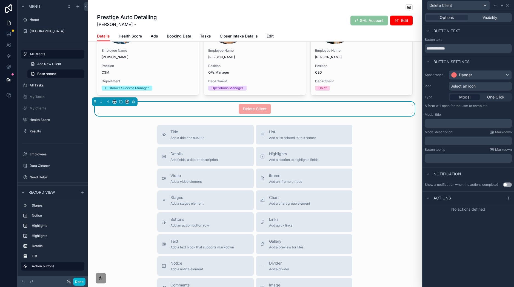
click at [472, 82] on div "Select an icon" at bounding box center [480, 86] width 63 height 9
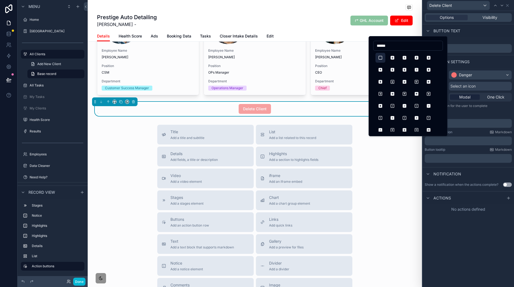
type input "******"
click at [383, 57] on button "Square" at bounding box center [380, 58] width 10 height 10
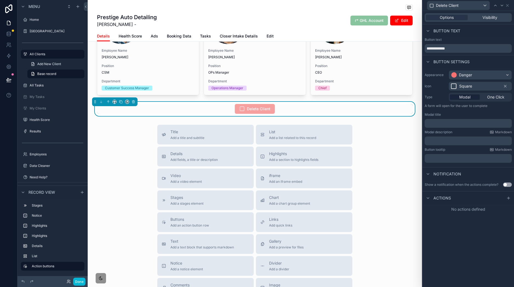
click at [478, 85] on div "Square" at bounding box center [480, 86] width 63 height 9
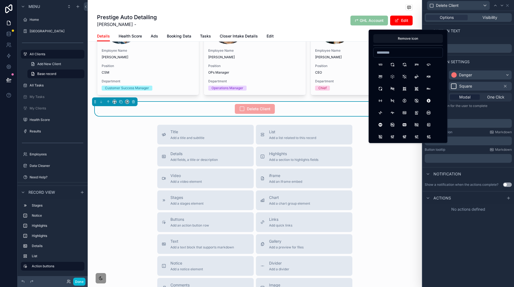
click at [508, 86] on div "Square" at bounding box center [480, 86] width 63 height 9
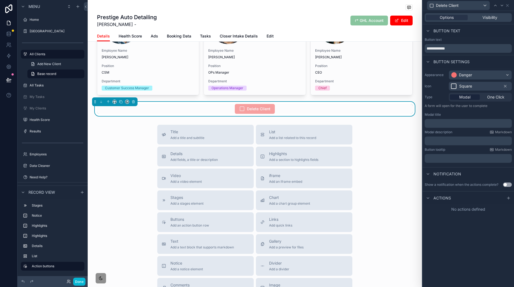
click at [488, 85] on div "Square" at bounding box center [480, 86] width 63 height 9
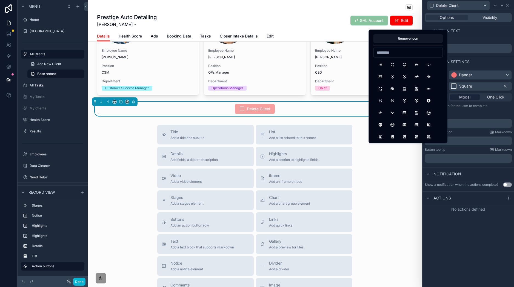
click at [400, 50] on input at bounding box center [408, 53] width 69 height 8
click at [400, 54] on input "******" at bounding box center [408, 53] width 69 height 8
type input "*"
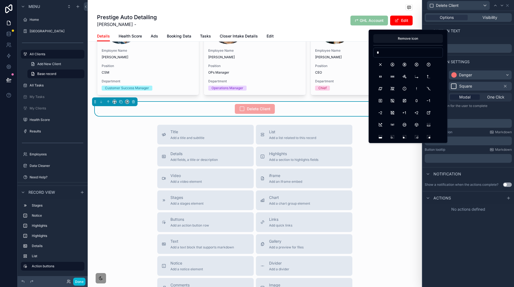
click at [414, 53] on input "*" at bounding box center [408, 53] width 69 height 8
click at [411, 53] on input "*" at bounding box center [408, 53] width 69 height 8
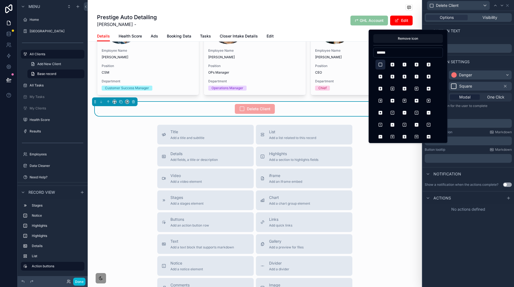
type input "******"
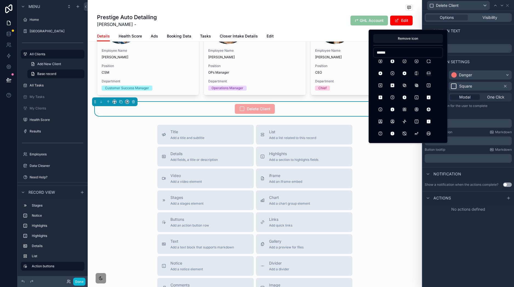
scroll to position [456, 0]
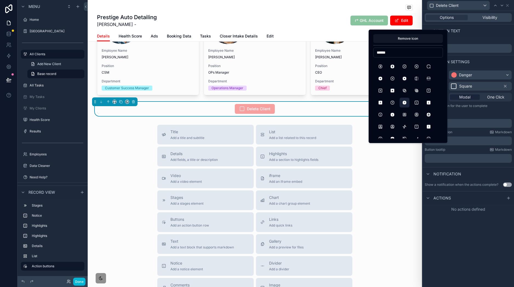
drag, startPoint x: 390, startPoint y: 91, endPoint x: 400, endPoint y: 103, distance: 15.2
click at [390, 91] on button "SquareXFilled" at bounding box center [392, 91] width 10 height 10
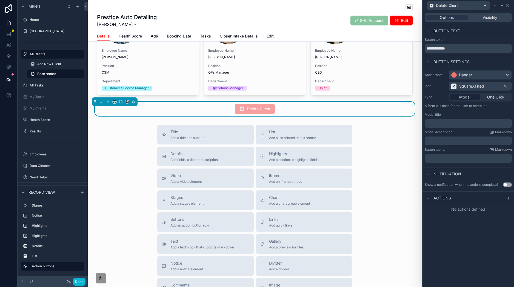
click at [440, 121] on p "﻿" at bounding box center [469, 123] width 84 height 5
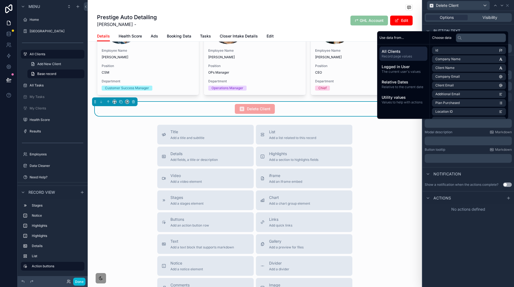
scroll to position [0, 0]
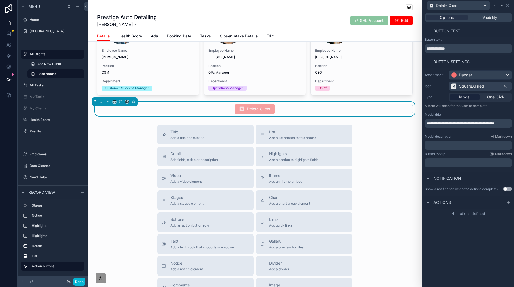
click at [463, 142] on div "﻿" at bounding box center [468, 145] width 87 height 9
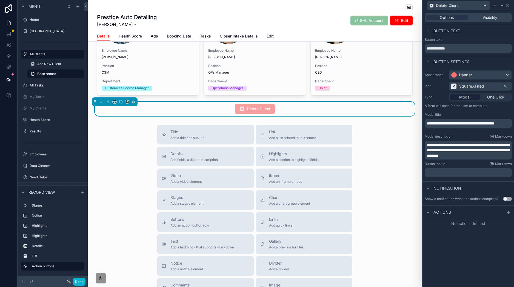
drag, startPoint x: 477, startPoint y: 146, endPoint x: 474, endPoint y: 147, distance: 3.2
click at [477, 146] on span "**********" at bounding box center [468, 150] width 83 height 15
click at [482, 188] on div "Notification" at bounding box center [469, 188] width 92 height 13
click at [501, 18] on div "Visibility" at bounding box center [490, 17] width 42 height 5
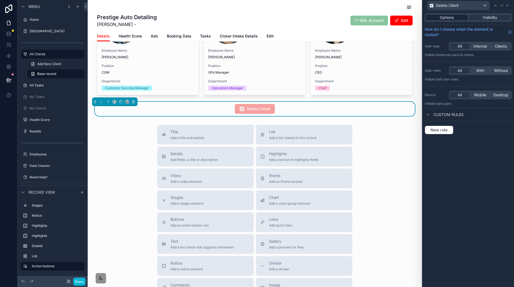
click at [450, 18] on span "Options" at bounding box center [447, 17] width 14 height 5
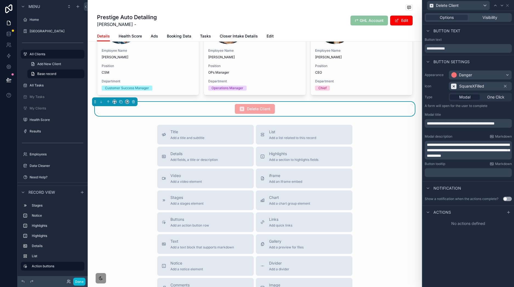
drag, startPoint x: 507, startPoint y: 196, endPoint x: 507, endPoint y: 202, distance: 6.1
click at [507, 197] on div "Show a notification when the actions complete? Use setting" at bounding box center [469, 199] width 92 height 9
click at [507, 202] on div "Show a notification when the actions complete? Use setting" at bounding box center [469, 199] width 92 height 9
click at [506, 200] on button "Use setting" at bounding box center [507, 199] width 9 height 4
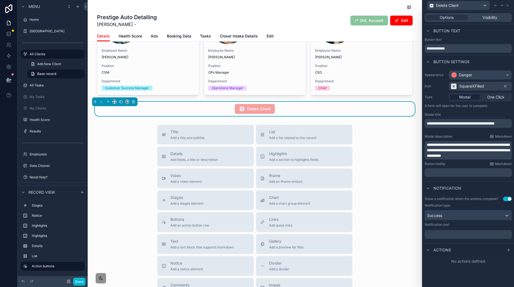
click at [475, 213] on div "Success" at bounding box center [468, 216] width 87 height 9
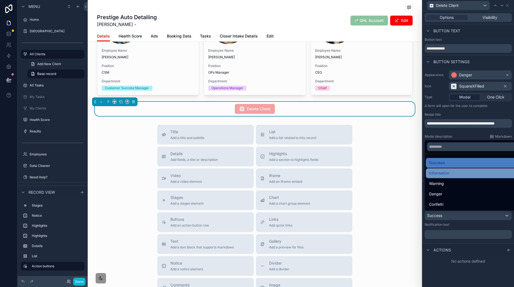
click at [462, 176] on div "Information" at bounding box center [474, 173] width 90 height 7
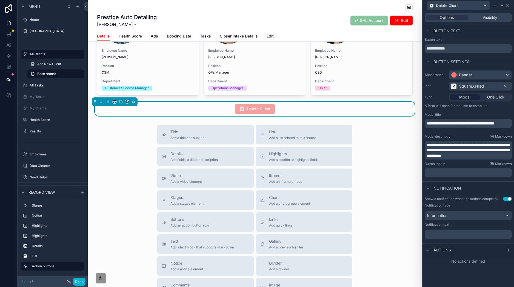
click at [454, 174] on p "﻿" at bounding box center [469, 172] width 84 height 5
drag, startPoint x: 437, startPoint y: 173, endPoint x: 409, endPoint y: 171, distance: 28.6
drag, startPoint x: 433, startPoint y: 173, endPoint x: 415, endPoint y: 172, distance: 18.4
click at [410, 172] on div "**********" at bounding box center [257, 143] width 514 height 287
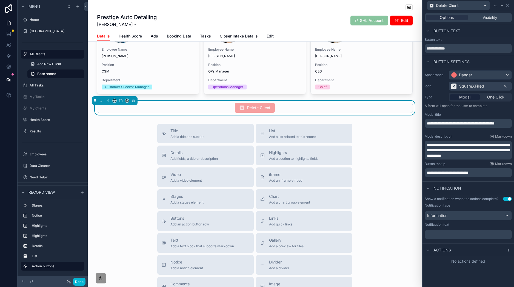
scroll to position [255, 0]
click at [452, 212] on div "Information" at bounding box center [468, 216] width 87 height 9
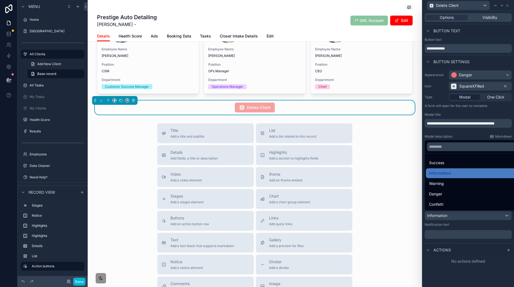
drag, startPoint x: 469, startPoint y: 226, endPoint x: 465, endPoint y: 240, distance: 14.9
click at [469, 226] on div at bounding box center [469, 143] width 92 height 287
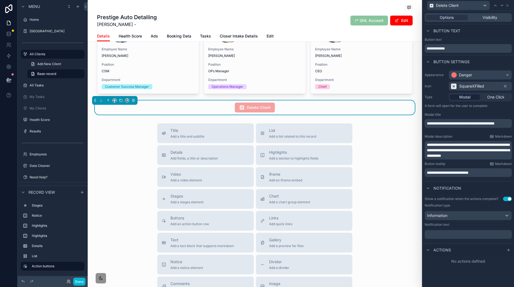
click at [510, 252] on icon at bounding box center [508, 250] width 4 height 4
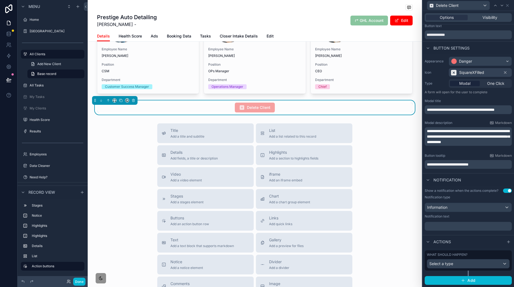
scroll to position [19, 0]
click at [463, 261] on div "Select a type" at bounding box center [468, 264] width 82 height 9
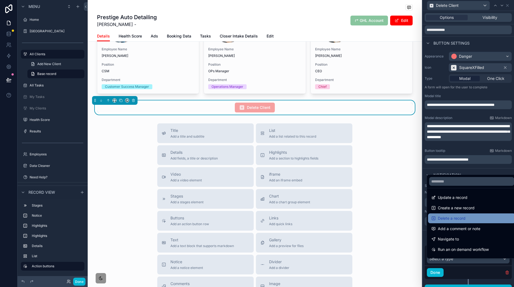
click at [464, 221] on span "Delete a record" at bounding box center [452, 218] width 28 height 7
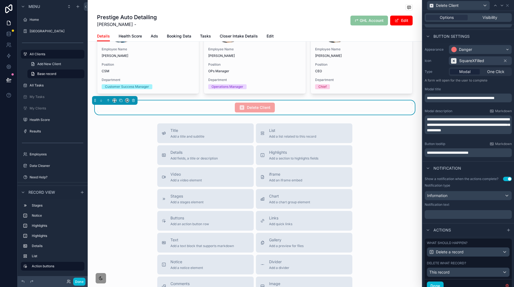
scroll to position [33, 0]
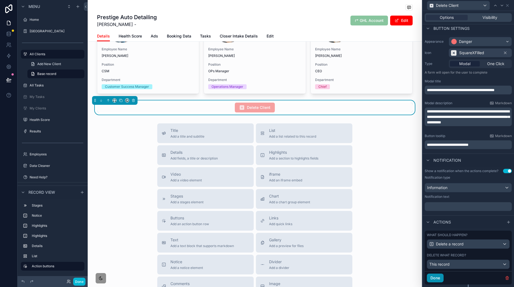
click at [440, 281] on button "Done" at bounding box center [435, 278] width 17 height 9
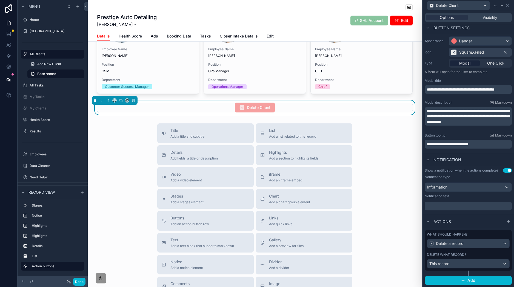
scroll to position [39, 0]
click at [491, 18] on span "Visibility" at bounding box center [490, 17] width 15 height 5
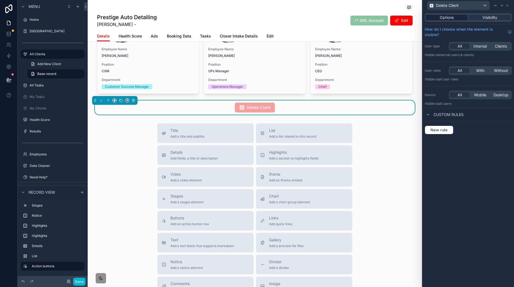
click at [455, 20] on div "Options" at bounding box center [447, 17] width 42 height 5
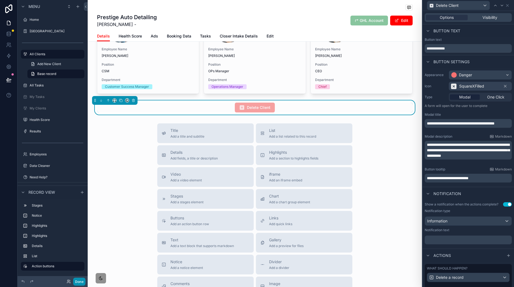
click at [77, 282] on button "Done" at bounding box center [79, 282] width 12 height 8
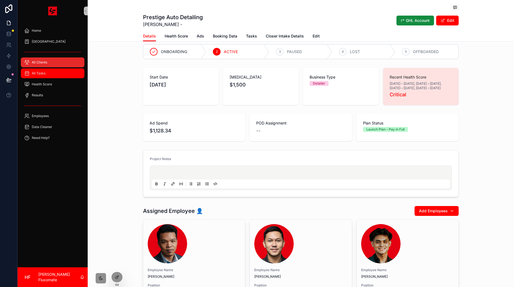
scroll to position [14, 0]
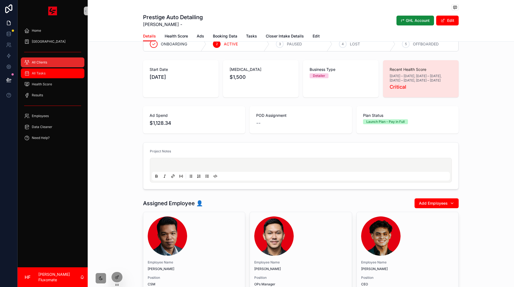
click at [45, 73] on span "All Tasks" at bounding box center [39, 73] width 14 height 4
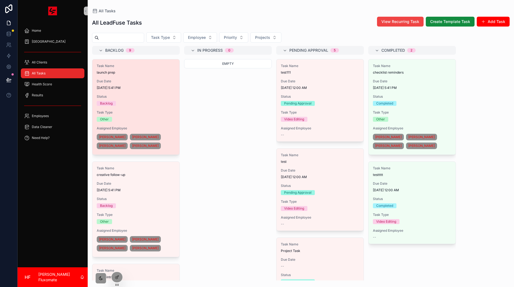
click at [153, 83] on span "Due Date" at bounding box center [136, 81] width 78 height 4
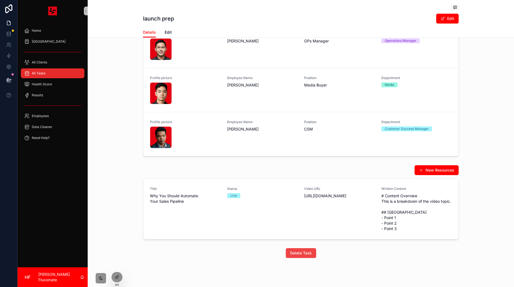
scroll to position [273, 0]
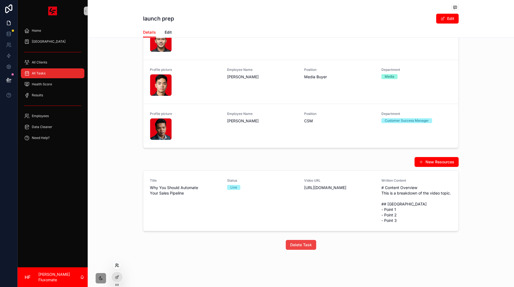
click at [116, 266] on icon at bounding box center [117, 266] width 4 height 4
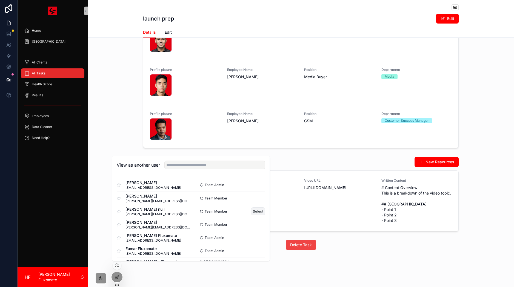
click at [254, 211] on button "Select" at bounding box center [258, 212] width 14 height 8
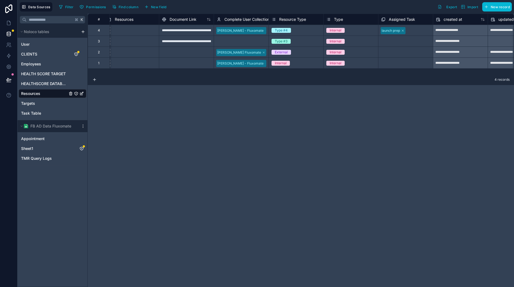
scroll to position [0, 223]
click at [276, 18] on icon at bounding box center [275, 19] width 4 height 7
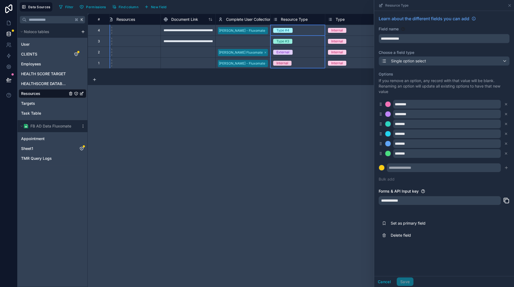
click at [330, 17] on icon at bounding box center [330, 19] width 4 height 7
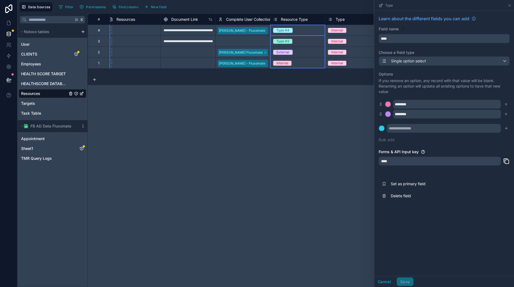
click at [275, 20] on icon at bounding box center [275, 19] width 4 height 7
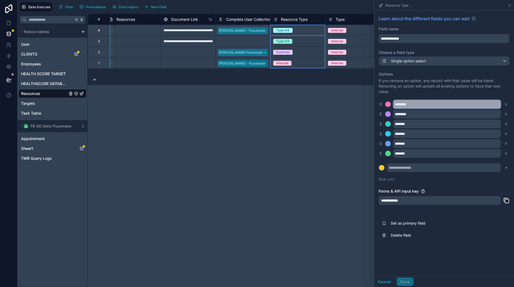
click at [428, 105] on input "********" at bounding box center [447, 104] width 108 height 9
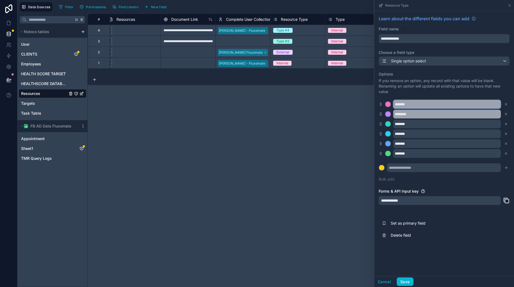
type input "*******"
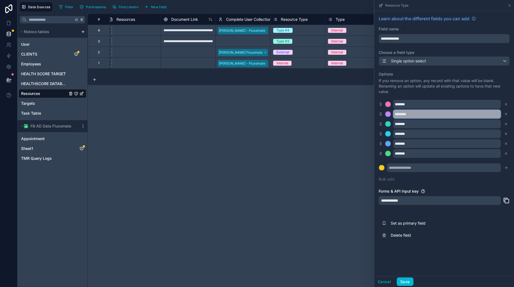
click at [427, 117] on input "********" at bounding box center [447, 114] width 108 height 9
click at [425, 117] on input "********" at bounding box center [447, 114] width 108 height 9
type input "*******"
click at [406, 281] on button "Save" at bounding box center [405, 282] width 16 height 9
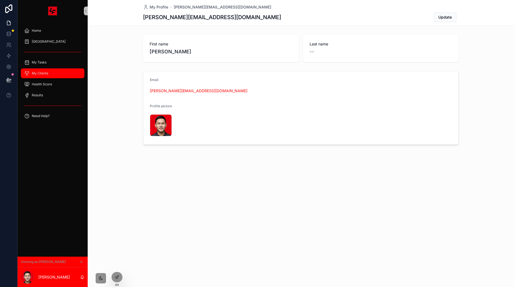
click at [58, 69] on div "My Clients" at bounding box center [52, 73] width 57 height 9
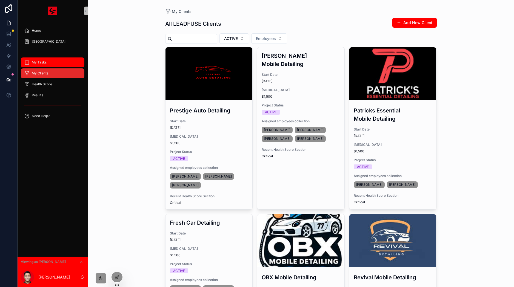
click at [48, 66] on div "My Tasks" at bounding box center [52, 62] width 57 height 9
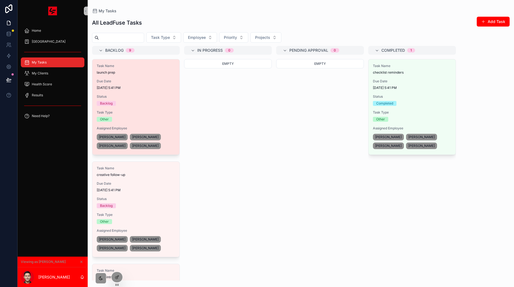
click at [142, 96] on span "Status" at bounding box center [136, 97] width 78 height 4
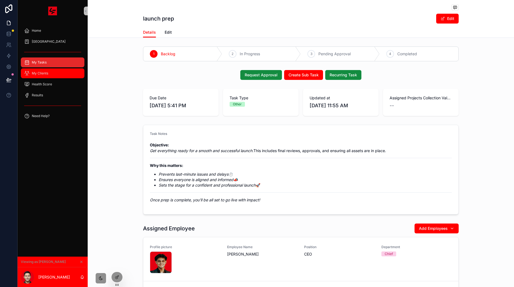
click at [54, 75] on div "My Clients" at bounding box center [52, 73] width 57 height 9
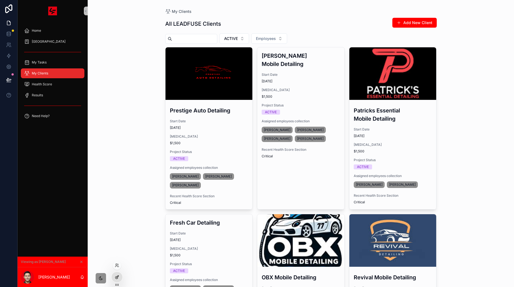
click at [119, 277] on div at bounding box center [117, 277] width 11 height 10
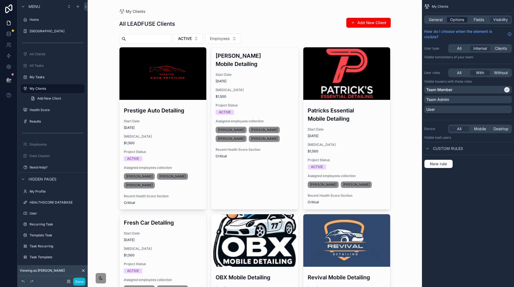
click at [457, 18] on span "Options" at bounding box center [457, 19] width 14 height 5
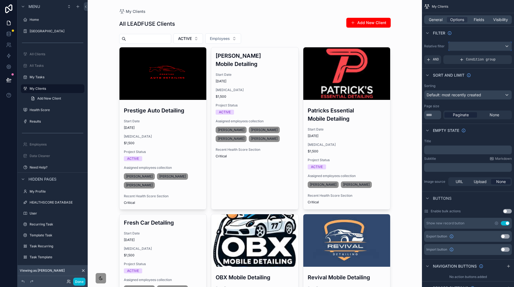
click at [469, 45] on div "scrollable content" at bounding box center [480, 46] width 63 height 9
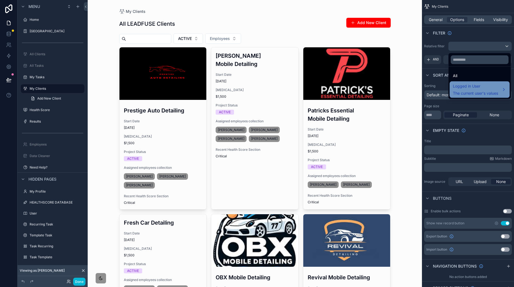
click at [483, 87] on span "Logged in User" at bounding box center [475, 86] width 45 height 7
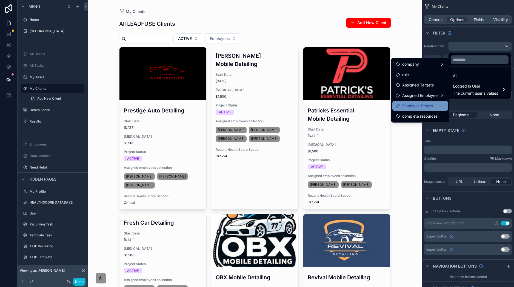
click at [438, 105] on div "Employee Project" at bounding box center [420, 106] width 49 height 7
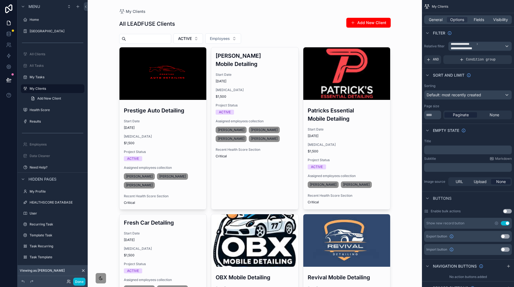
click at [183, 72] on div "scrollable content" at bounding box center [162, 73] width 87 height 53
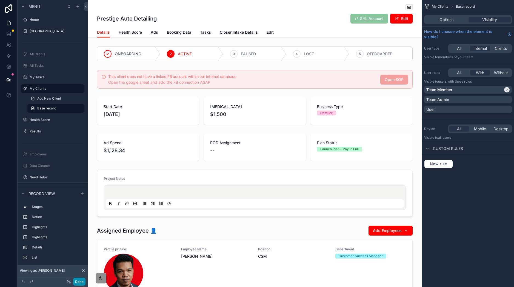
click at [79, 282] on button "Done" at bounding box center [79, 282] width 12 height 8
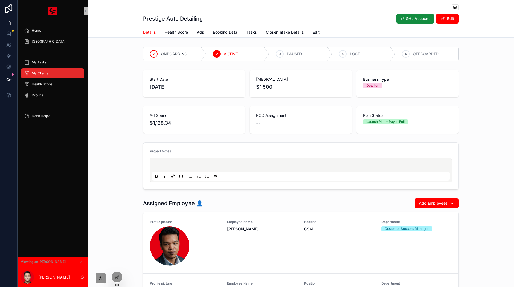
click at [70, 75] on div "My Clients" at bounding box center [52, 73] width 57 height 9
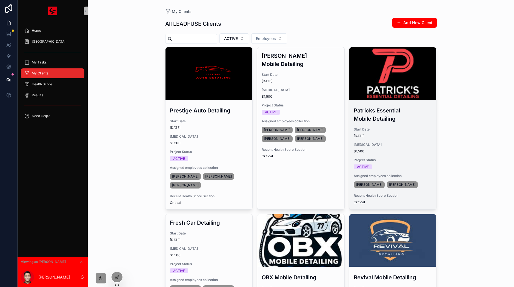
click at [407, 66] on div "scrollable content" at bounding box center [392, 73] width 87 height 53
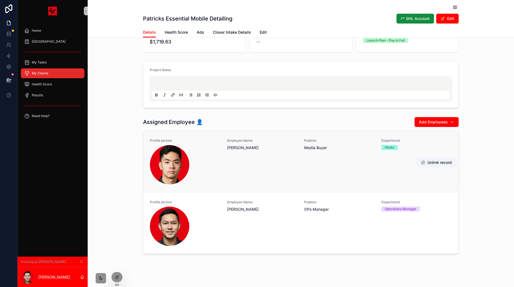
scroll to position [87, 0]
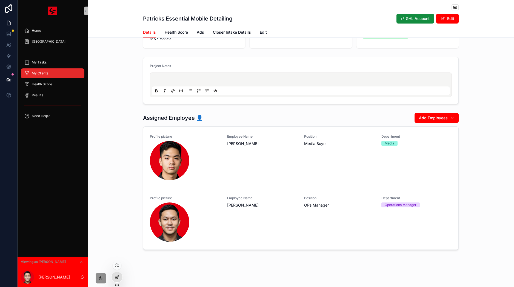
click at [116, 277] on icon at bounding box center [116, 278] width 2 height 2
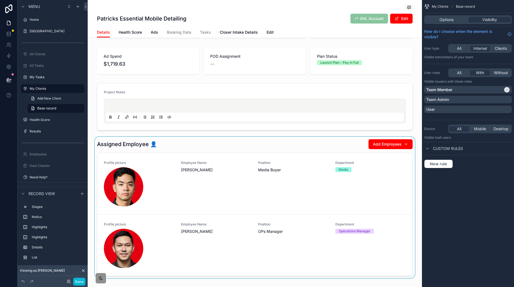
scroll to position [237, 0]
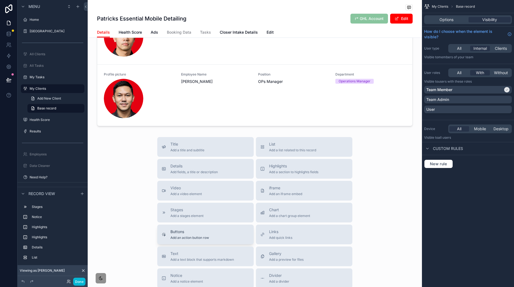
click at [227, 240] on div "Buttons Add an action button row" at bounding box center [206, 234] width 88 height 11
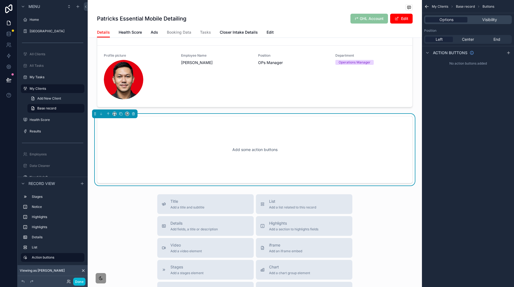
scroll to position [263, 0]
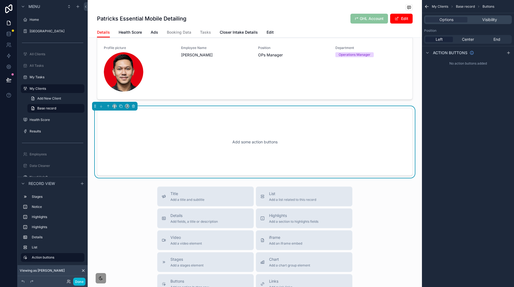
drag, startPoint x: 469, startPoint y: 40, endPoint x: 495, endPoint y: 52, distance: 28.7
click at [469, 40] on span "Center" at bounding box center [468, 39] width 12 height 5
click at [510, 52] on icon "scrollable content" at bounding box center [508, 53] width 4 height 4
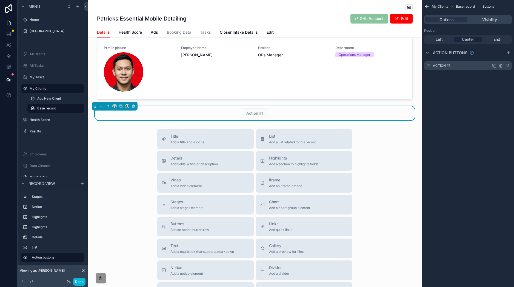
click at [506, 64] on icon "scrollable content" at bounding box center [507, 66] width 4 height 4
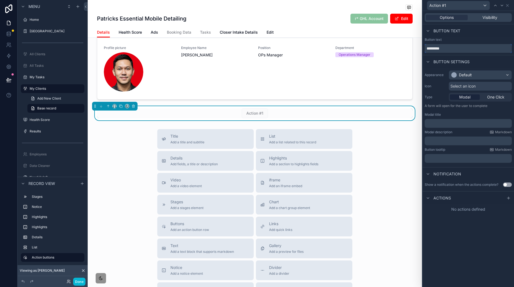
click at [451, 47] on input "*********" at bounding box center [468, 48] width 87 height 9
type input "**********"
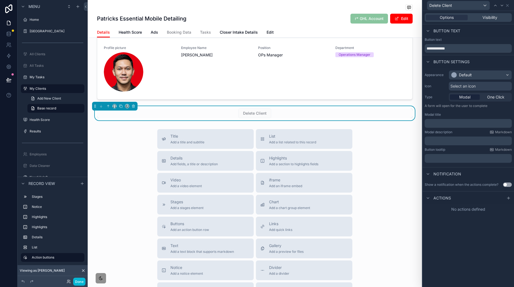
drag, startPoint x: 472, startPoint y: 69, endPoint x: 475, endPoint y: 77, distance: 8.5
click at [472, 70] on div "Appearance Default Icon Select an icon Type Modal One Click A form will open fo…" at bounding box center [469, 116] width 92 height 97
click at [476, 78] on div "Default" at bounding box center [480, 75] width 62 height 9
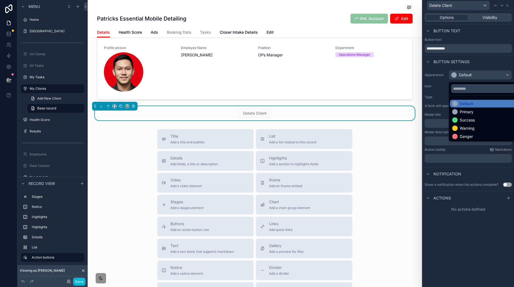
click at [481, 139] on div "Danger" at bounding box center [486, 137] width 73 height 8
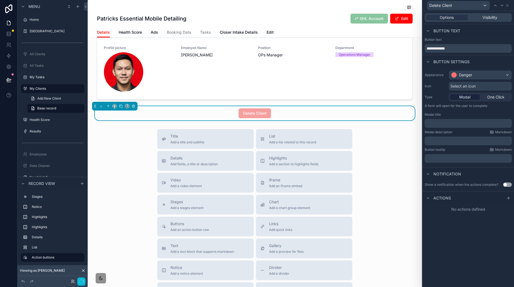
click at [483, 87] on div "Select an icon" at bounding box center [480, 86] width 63 height 9
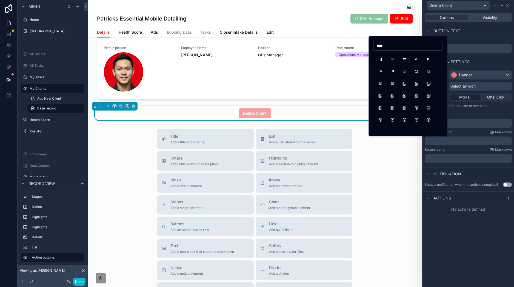
scroll to position [0, 0]
click at [420, 46] on input "***" at bounding box center [408, 46] width 69 height 8
type input "***"
click at [415, 43] on input "***" at bounding box center [408, 46] width 69 height 8
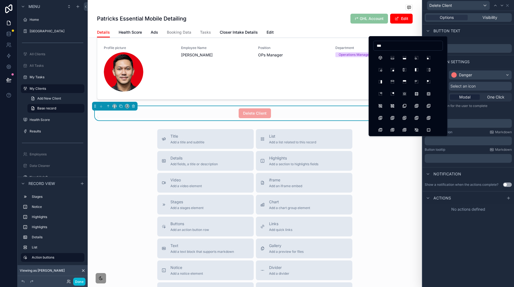
click at [415, 43] on input "***" at bounding box center [408, 46] width 69 height 8
type input "******"
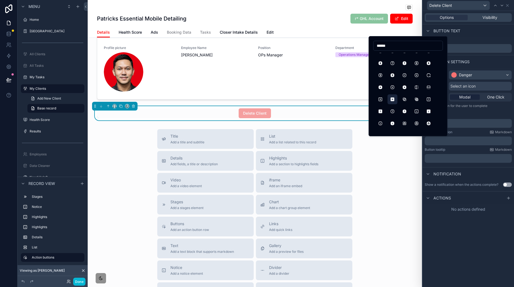
click at [393, 101] on button "SquareXFilled" at bounding box center [392, 100] width 10 height 10
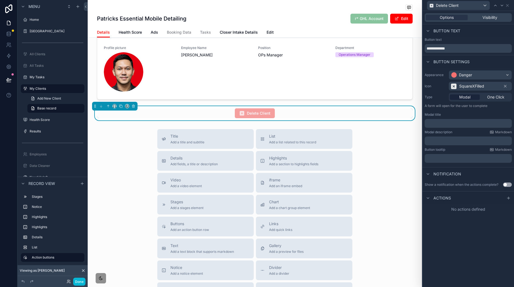
click at [457, 125] on p "﻿" at bounding box center [469, 123] width 84 height 5
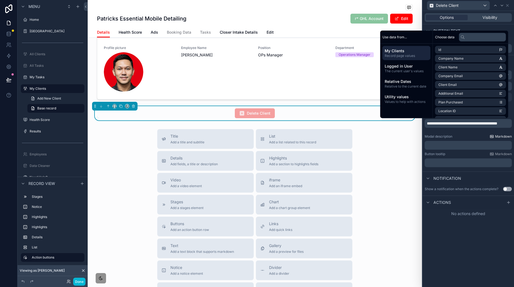
scroll to position [0, 0]
click at [453, 146] on p "﻿" at bounding box center [469, 145] width 84 height 5
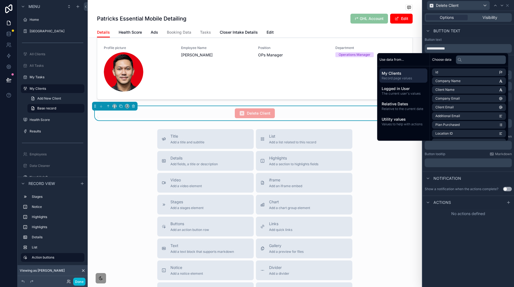
paste div "scrollable content"
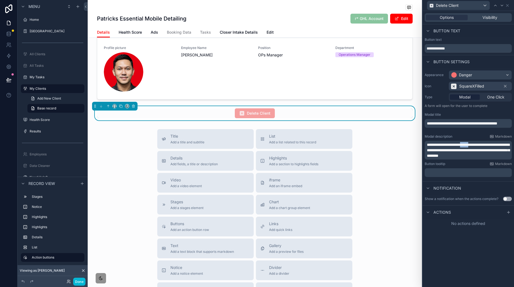
drag, startPoint x: 477, startPoint y: 144, endPoint x: 470, endPoint y: 148, distance: 8.3
click at [468, 145] on span "**********" at bounding box center [468, 150] width 83 height 15
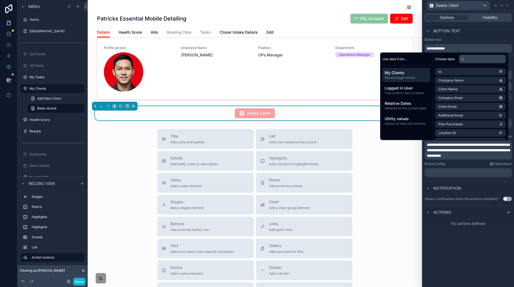
click at [487, 242] on div "**********" at bounding box center [469, 149] width 92 height 276
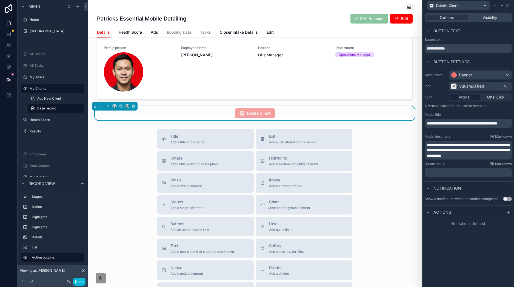
click at [508, 198] on button "Use setting" at bounding box center [507, 199] width 9 height 4
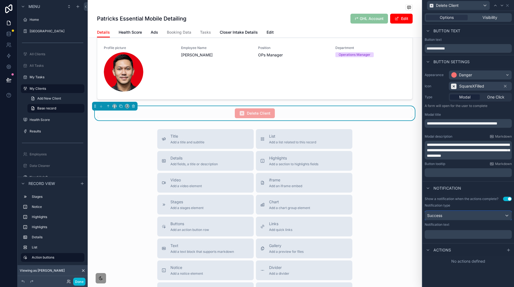
click at [474, 213] on div "Success" at bounding box center [468, 216] width 87 height 9
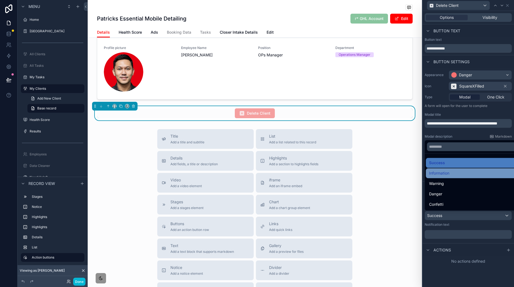
click at [455, 175] on div "Information" at bounding box center [474, 173] width 90 height 7
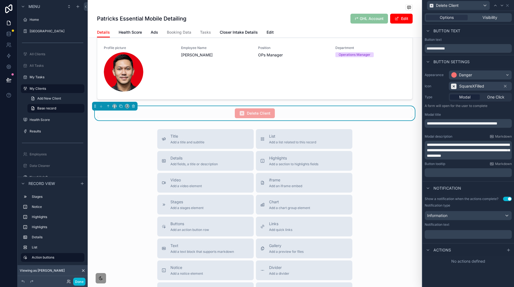
click at [461, 174] on p "﻿" at bounding box center [469, 172] width 84 height 5
click at [480, 184] on div "Notification" at bounding box center [469, 188] width 92 height 13
drag, startPoint x: 462, startPoint y: 236, endPoint x: 463, endPoint y: 233, distance: 2.8
click at [462, 236] on p "﻿" at bounding box center [469, 234] width 84 height 5
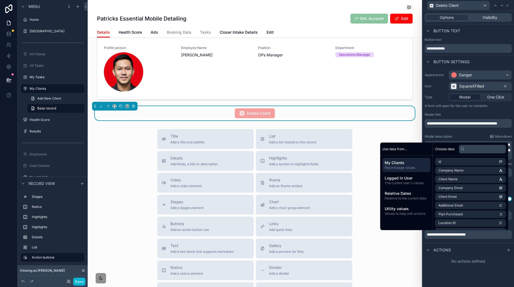
click at [488, 245] on div "Actions" at bounding box center [469, 250] width 92 height 13
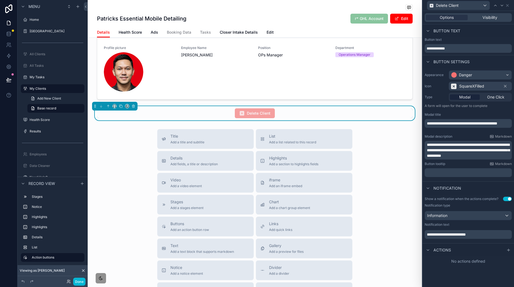
click at [506, 253] on icon at bounding box center [508, 250] width 4 height 4
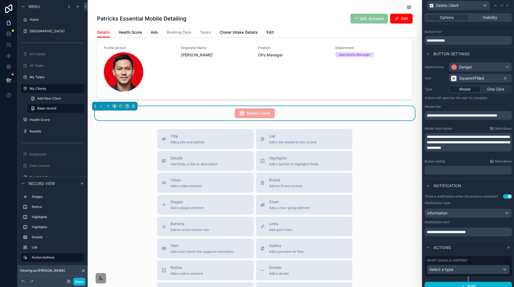
scroll to position [15, 0]
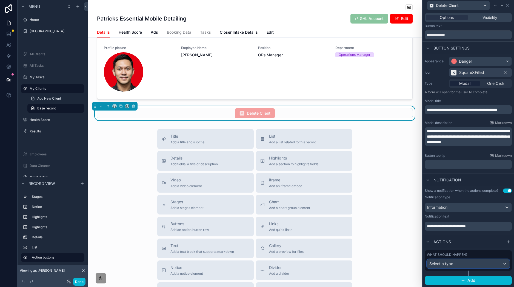
click at [472, 267] on div "Select a type" at bounding box center [468, 264] width 82 height 9
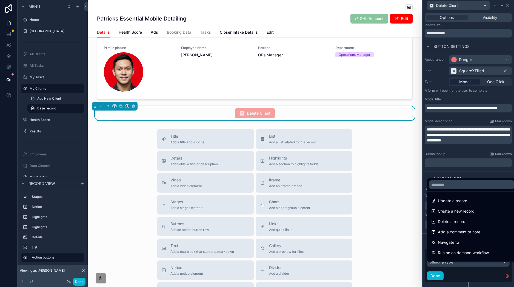
click at [475, 223] on div "Delete a record" at bounding box center [471, 222] width 81 height 7
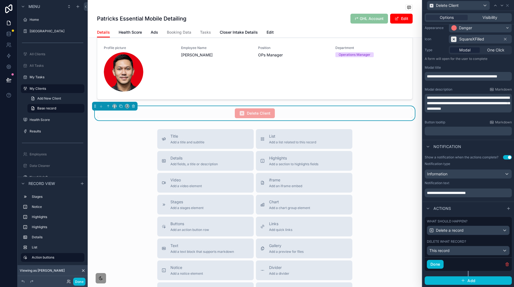
scroll to position [53, 0]
click at [456, 255] on button "This record" at bounding box center [468, 250] width 83 height 9
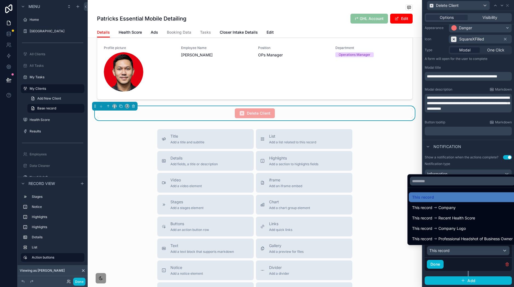
click at [463, 198] on div "This record" at bounding box center [462, 197] width 101 height 7
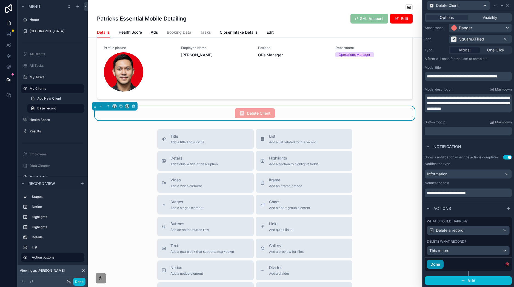
click at [439, 267] on button "Done" at bounding box center [435, 264] width 17 height 9
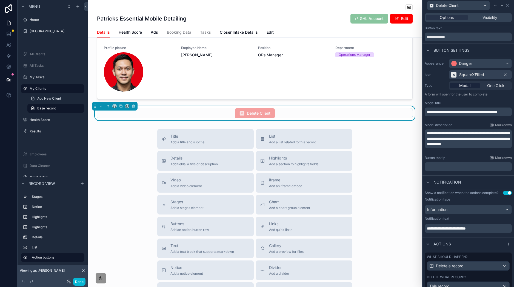
scroll to position [8, 0]
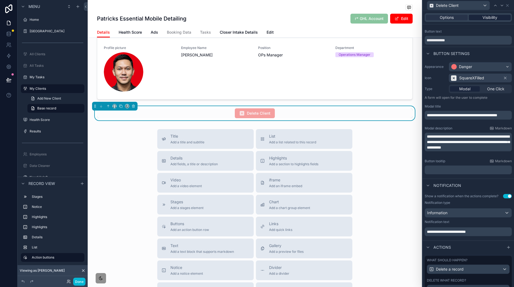
click at [484, 16] on span "Visibility" at bounding box center [490, 17] width 15 height 5
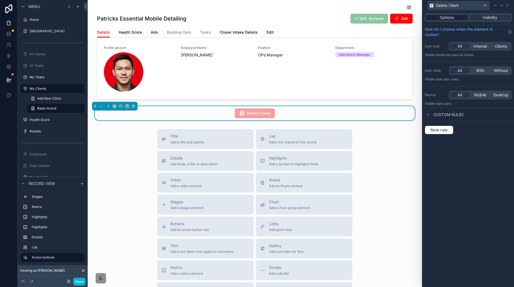
click at [457, 17] on div "Options" at bounding box center [447, 17] width 42 height 5
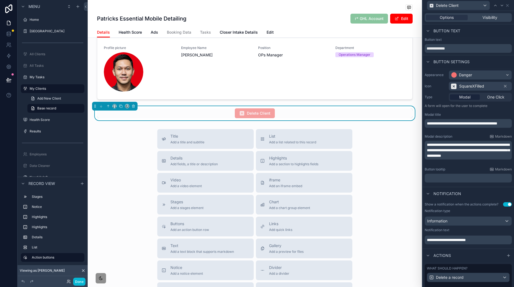
drag, startPoint x: 488, startPoint y: 18, endPoint x: 498, endPoint y: 14, distance: 10.3
click at [489, 18] on span "Visibility" at bounding box center [490, 17] width 15 height 5
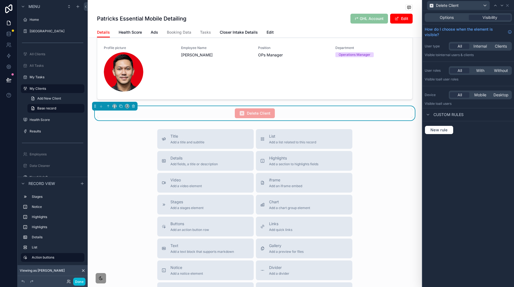
click at [511, 7] on div "Delete Client" at bounding box center [468, 5] width 87 height 11
click at [508, 6] on icon at bounding box center [507, 5] width 4 height 4
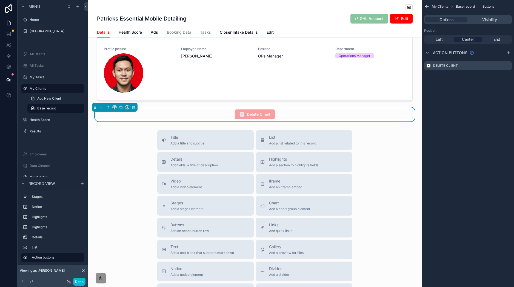
scroll to position [262, 0]
click at [508, 68] on icon "scrollable content" at bounding box center [507, 66] width 4 height 4
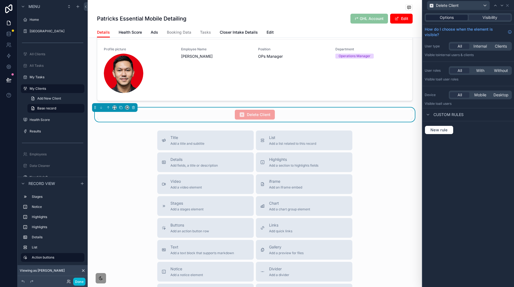
click at [446, 18] on span "Options" at bounding box center [447, 17] width 14 height 5
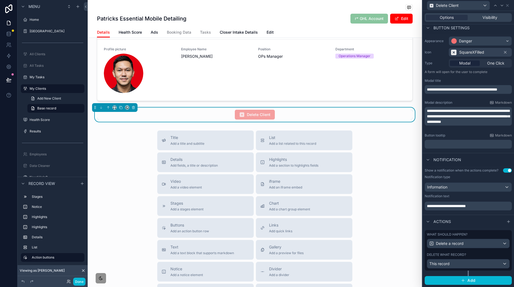
scroll to position [39, 0]
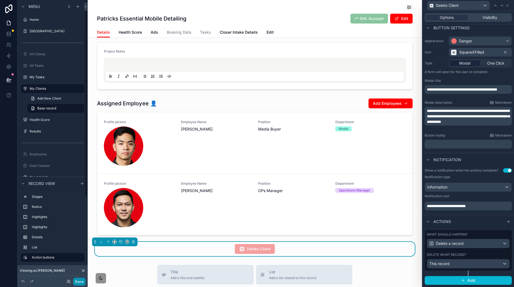
click at [84, 281] on button "Done" at bounding box center [79, 282] width 12 height 8
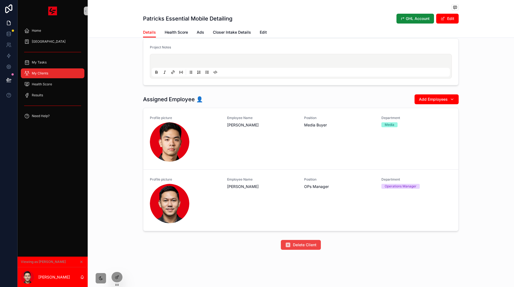
scroll to position [105, 0]
click at [119, 267] on icon at bounding box center [118, 266] width 1 height 1
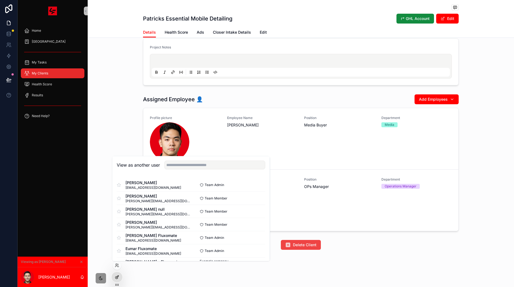
click at [119, 277] on icon at bounding box center [117, 277] width 4 height 4
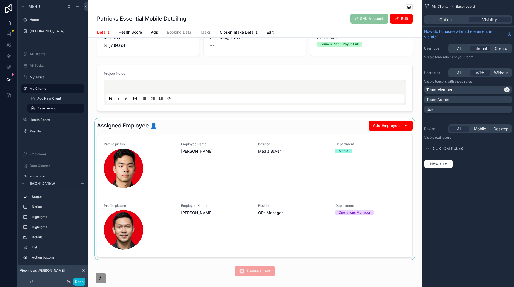
scroll to position [127, 0]
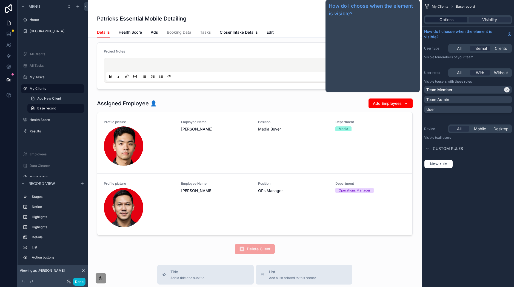
click at [447, 20] on span "Options" at bounding box center [447, 19] width 14 height 5
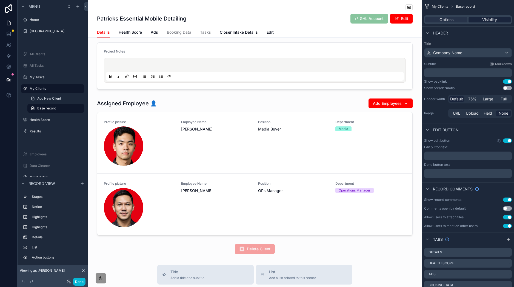
click at [478, 21] on div "Visibility" at bounding box center [490, 19] width 42 height 5
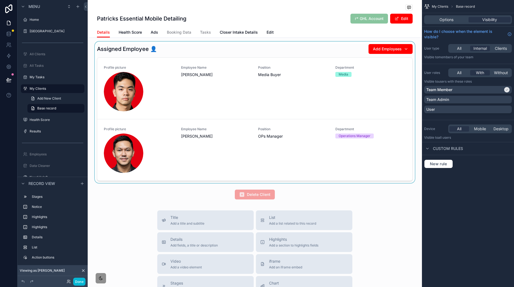
scroll to position [189, 0]
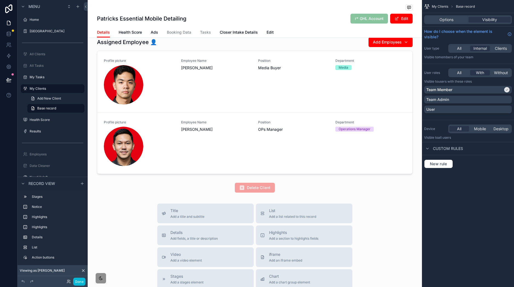
click at [338, 181] on div "ONBOARDING 2 ACTIVE 3 PAUSED 4 LOST 5 OFFBOARDED This client does not have a li…" at bounding box center [255, 26] width 334 height 340
click at [344, 187] on div "scrollable content" at bounding box center [255, 188] width 334 height 14
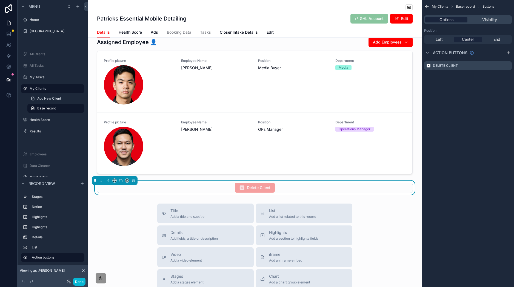
click at [448, 20] on span "Options" at bounding box center [447, 19] width 14 height 5
click at [508, 66] on icon "scrollable content" at bounding box center [507, 66] width 4 height 4
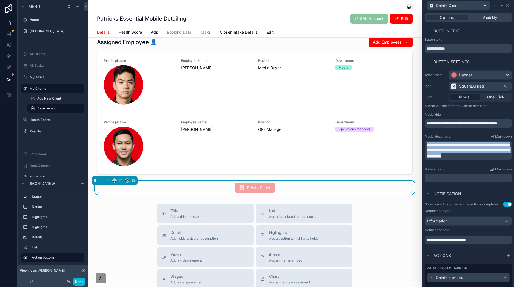
drag, startPoint x: 457, startPoint y: 162, endPoint x: 421, endPoint y: 137, distance: 44.9
click at [420, 137] on div "**********" at bounding box center [257, 143] width 514 height 287
copy span "**********"
drag, startPoint x: 443, startPoint y: 243, endPoint x: 421, endPoint y: 211, distance: 39.3
click at [418, 242] on div "**********" at bounding box center [257, 143] width 514 height 287
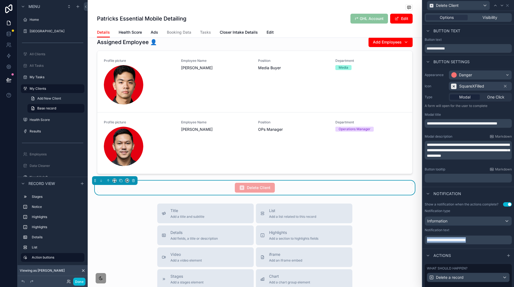
copy span "**********"
click at [79, 282] on button "Done" at bounding box center [79, 282] width 12 height 8
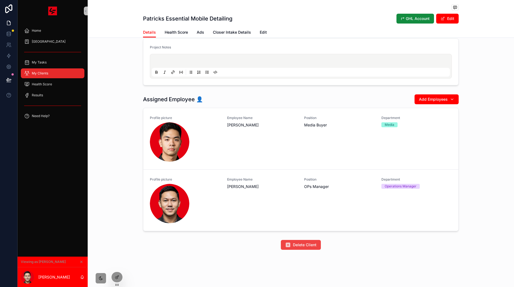
scroll to position [105, 0]
click at [64, 45] on div "[GEOGRAPHIC_DATA]" at bounding box center [52, 41] width 57 height 9
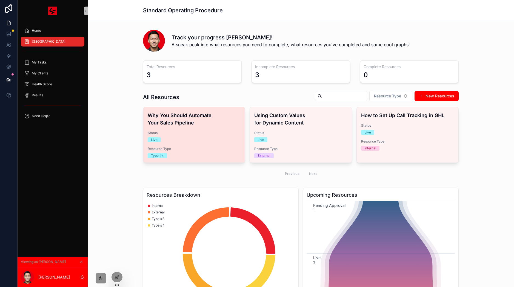
click at [227, 114] on h4 "Why You Should Automate Your Sales Pipeline" at bounding box center [194, 119] width 93 height 15
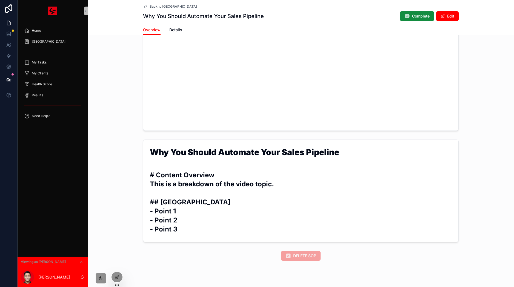
scroll to position [189, 0]
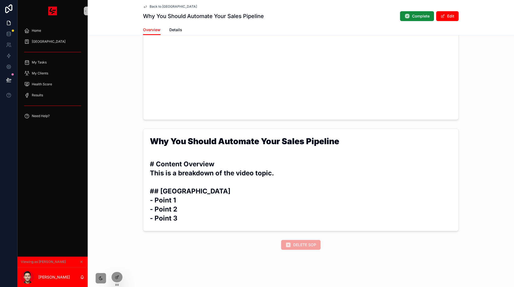
drag, startPoint x: 355, startPoint y: 247, endPoint x: 314, endPoint y: 244, distance: 40.9
click at [354, 247] on div "DELETE SOP" at bounding box center [301, 245] width 316 height 10
click at [311, 243] on span "DELETE SOP" at bounding box center [300, 245] width 39 height 5
click at [117, 279] on icon at bounding box center [117, 277] width 4 height 4
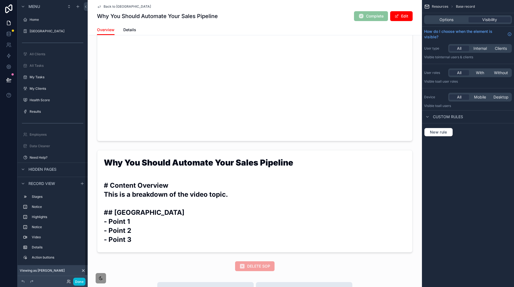
scroll to position [113, 0]
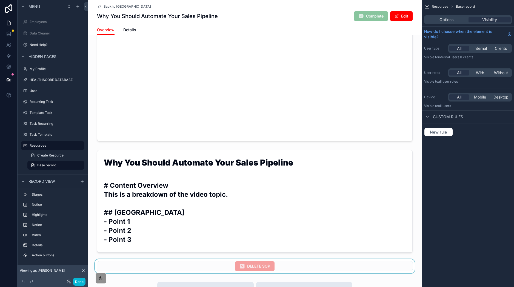
click at [275, 269] on div "scrollable content" at bounding box center [255, 267] width 334 height 14
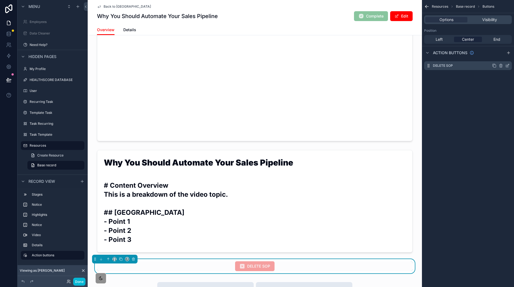
click at [510, 66] on div "DELETE SOP" at bounding box center [468, 65] width 88 height 9
click at [508, 65] on icon "scrollable content" at bounding box center [508, 65] width 2 height 2
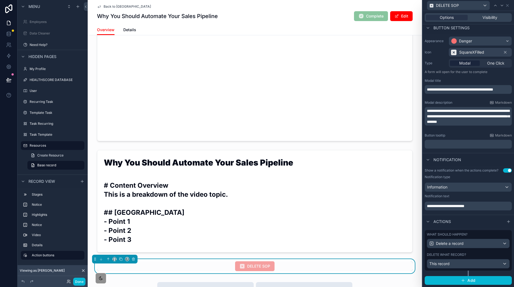
scroll to position [39, 0]
click at [503, 18] on div "Visibility" at bounding box center [490, 17] width 42 height 5
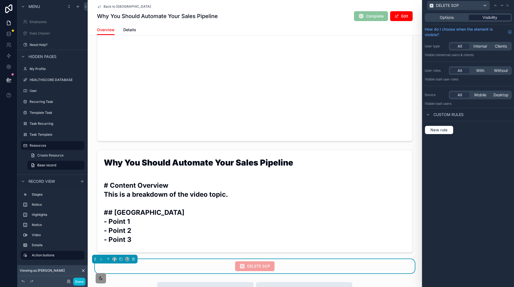
scroll to position [0, 0]
drag, startPoint x: 461, startPoint y: 17, endPoint x: 465, endPoint y: 18, distance: 4.1
click at [461, 17] on div "Options" at bounding box center [447, 17] width 42 height 5
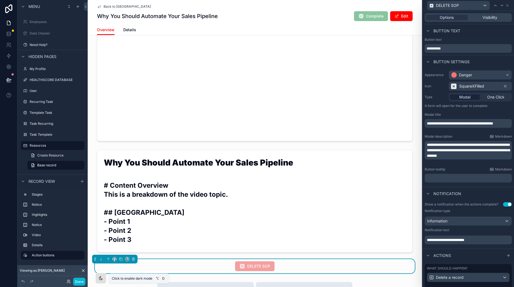
click at [102, 278] on icon "scrollable content" at bounding box center [101, 278] width 4 height 4
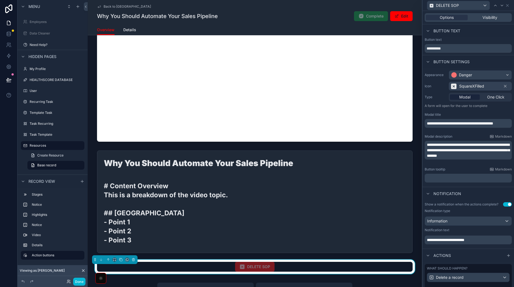
click at [98, 278] on div "scrollable content" at bounding box center [100, 278] width 11 height 11
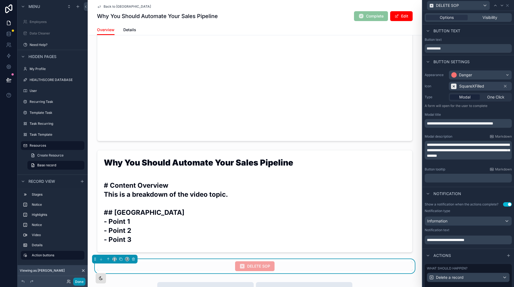
click at [79, 283] on button "Done" at bounding box center [79, 282] width 12 height 8
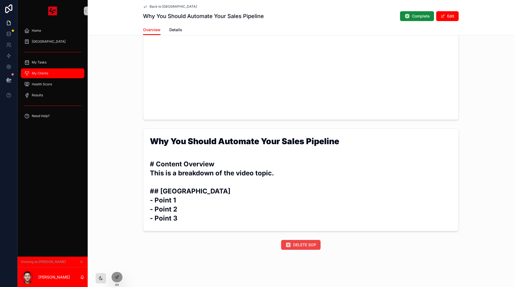
click at [55, 72] on div "My Clients" at bounding box center [52, 73] width 57 height 9
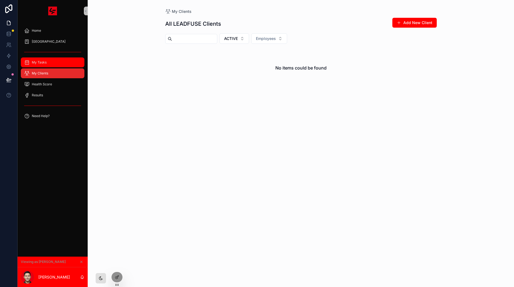
click at [61, 65] on div "My Tasks" at bounding box center [52, 62] width 57 height 9
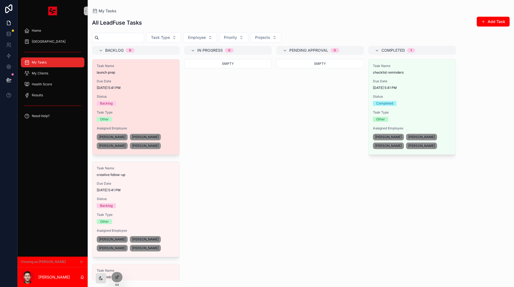
click at [150, 81] on span "Due Date" at bounding box center [136, 81] width 78 height 4
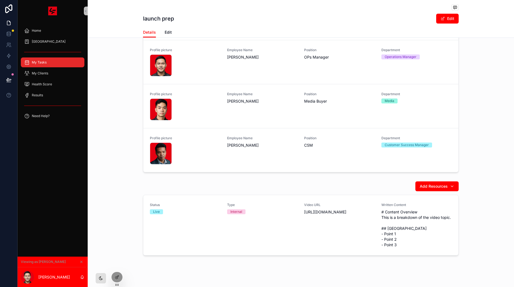
scroll to position [241, 0]
click at [119, 276] on icon at bounding box center [117, 277] width 4 height 4
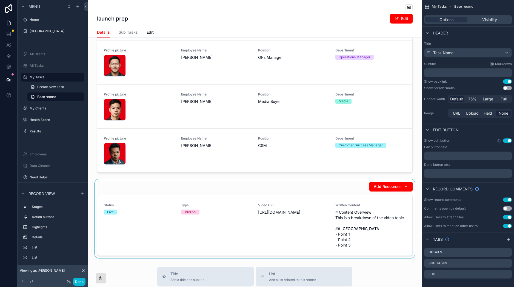
click at [332, 214] on div "scrollable content" at bounding box center [255, 218] width 334 height 79
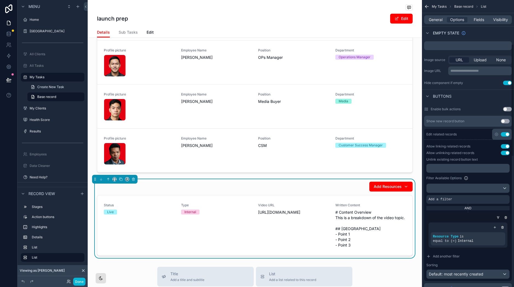
scroll to position [125, 0]
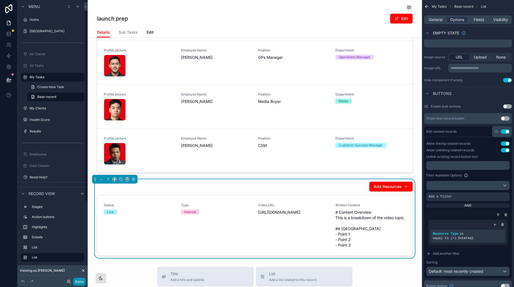
click at [78, 280] on button "Done" at bounding box center [79, 282] width 12 height 8
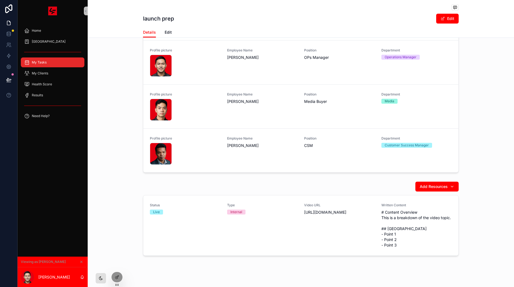
click at [58, 64] on div "My Tasks" at bounding box center [52, 62] width 57 height 9
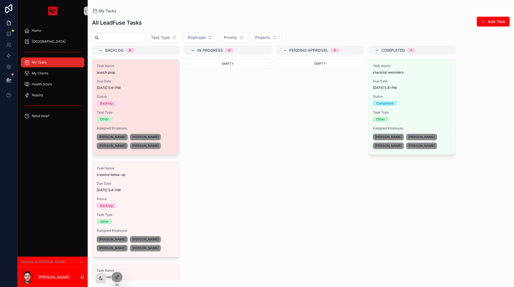
click at [151, 93] on div "Task Name launch prep Due Date 8/14/2025 5:41 PM Status Backlog Task Type Other…" at bounding box center [135, 106] width 87 height 95
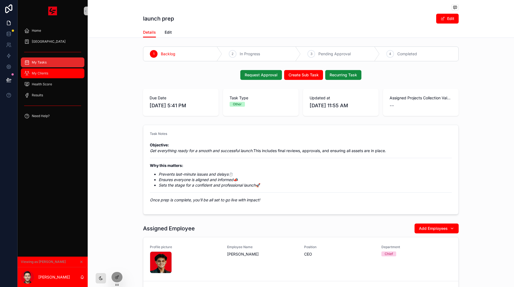
click at [60, 75] on div "My Clients" at bounding box center [52, 73] width 57 height 9
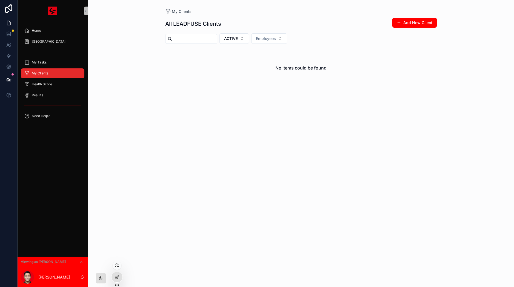
click at [118, 265] on icon at bounding box center [117, 266] width 4 height 4
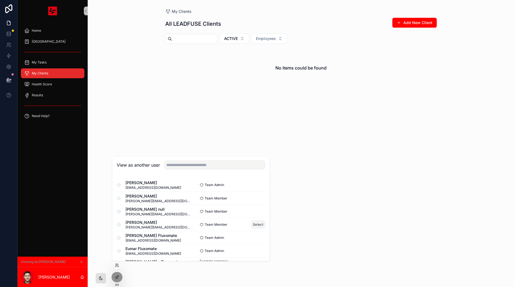
click at [256, 221] on button "Select" at bounding box center [258, 225] width 14 height 8
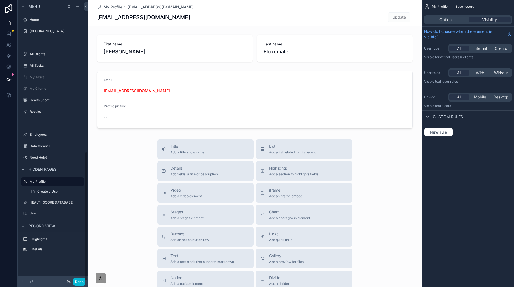
scroll to position [58, 0]
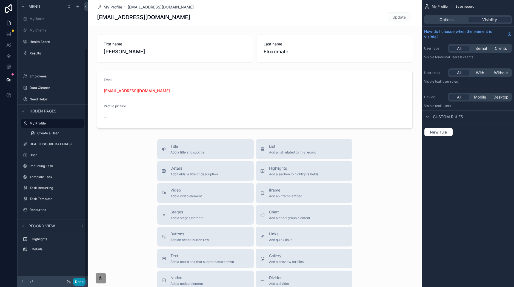
click at [82, 215] on button "Done" at bounding box center [79, 282] width 12 height 8
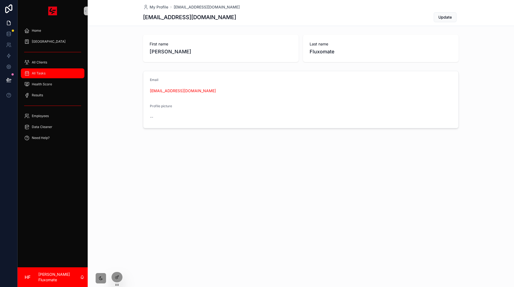
click at [38, 70] on div "All Tasks" at bounding box center [52, 73] width 57 height 9
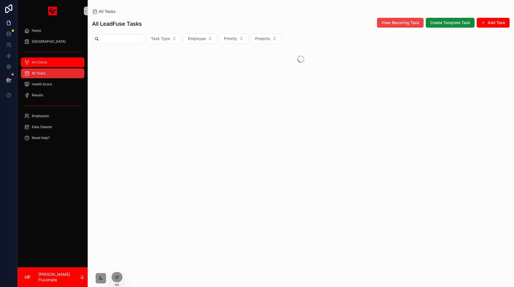
click at [57, 62] on div "All Clients" at bounding box center [52, 62] width 57 height 9
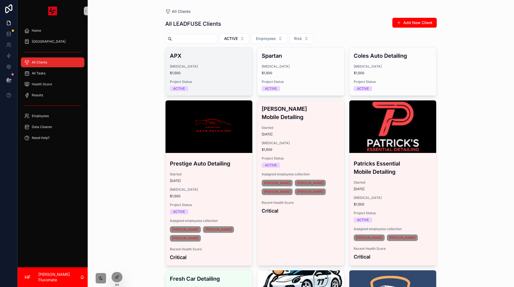
click at [229, 50] on div "APX Retainer $1,500 Project Status ACTIVE" at bounding box center [209, 71] width 87 height 48
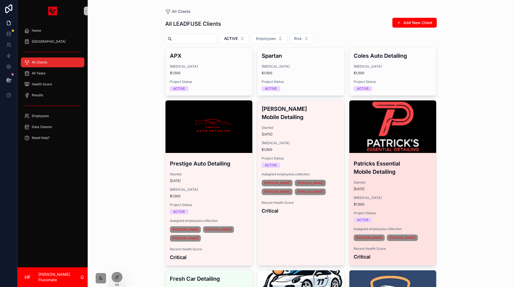
click at [385, 123] on div "scrollable content" at bounding box center [392, 127] width 87 height 53
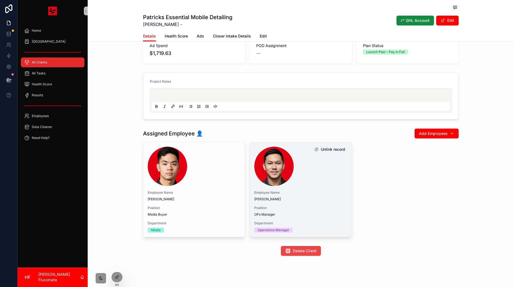
scroll to position [86, 0]
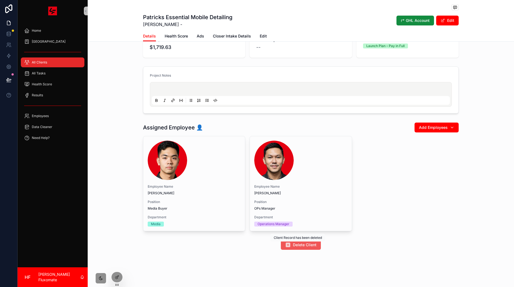
click at [312, 215] on div "Home SOP Center All Clients All Tasks Health Score Results Employees Data Clean…" at bounding box center [266, 143] width 497 height 287
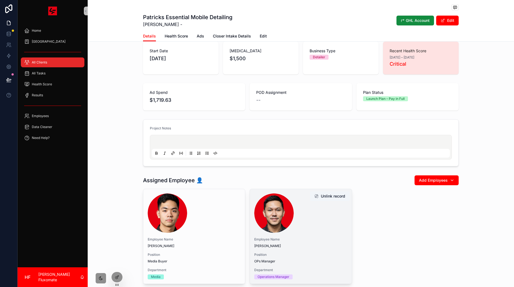
scroll to position [52, 0]
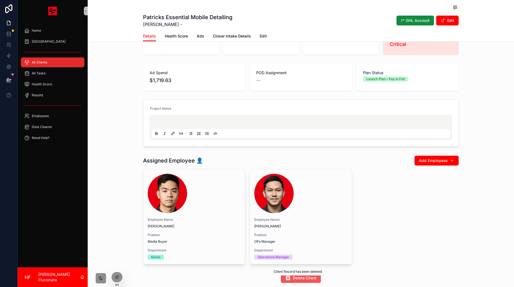
click at [312, 215] on span "Delete Client" at bounding box center [305, 278] width 24 height 5
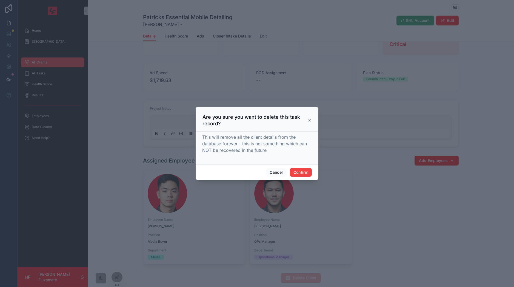
click at [309, 121] on icon at bounding box center [310, 120] width 4 height 4
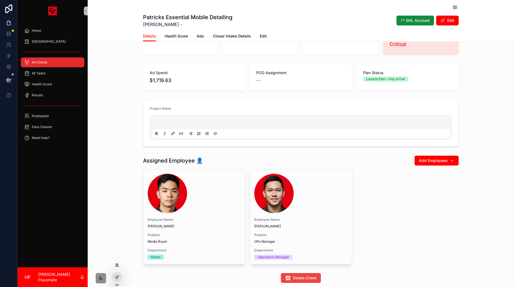
click at [117, 215] on icon at bounding box center [117, 266] width 4 height 4
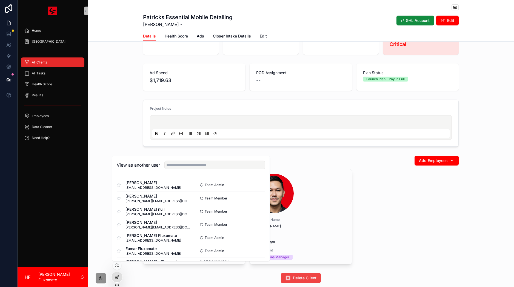
click at [118, 215] on icon at bounding box center [117, 277] width 4 height 4
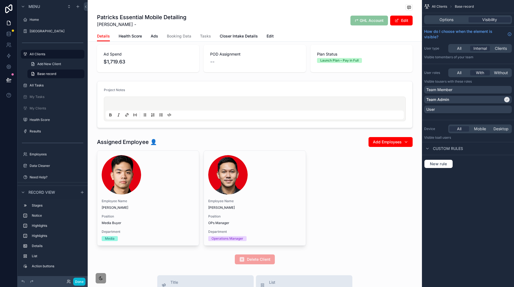
scroll to position [198, 0]
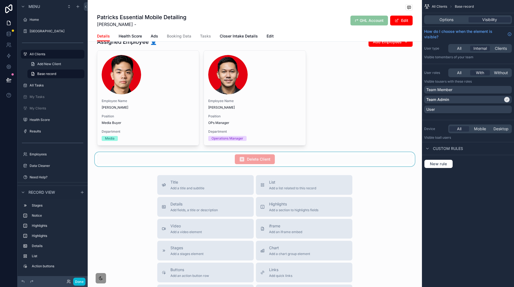
click at [298, 162] on div "scrollable content" at bounding box center [255, 159] width 334 height 14
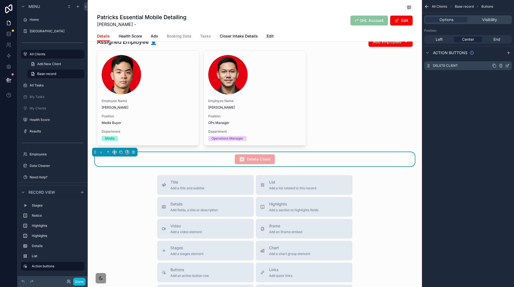
click at [385, 65] on icon "scrollable content" at bounding box center [507, 66] width 4 height 4
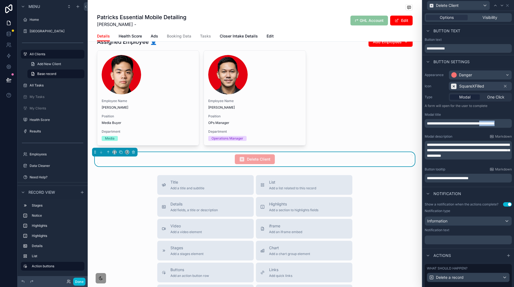
drag, startPoint x: 494, startPoint y: 123, endPoint x: 500, endPoint y: 126, distance: 7.6
click at [385, 126] on p "**********" at bounding box center [469, 123] width 84 height 5
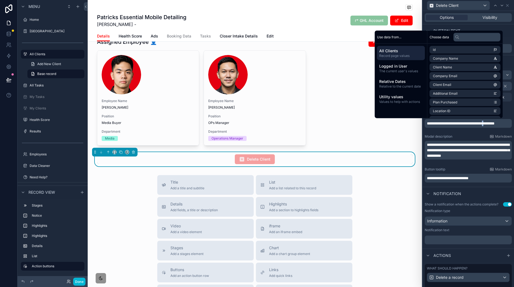
click at [385, 124] on span "**********" at bounding box center [461, 124] width 68 height 4
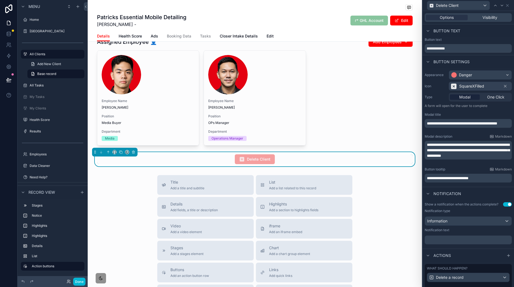
click at [385, 195] on div "Notification" at bounding box center [469, 193] width 92 height 13
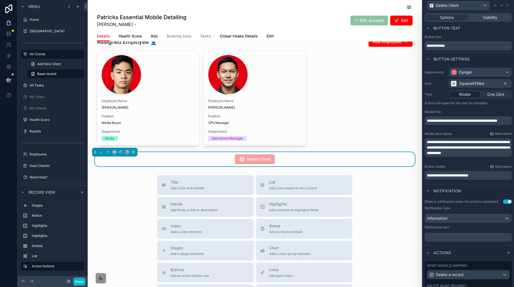
scroll to position [0, 0]
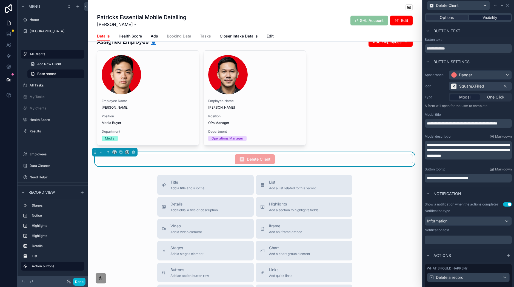
click at [385, 16] on span "Visibility" at bounding box center [490, 17] width 15 height 5
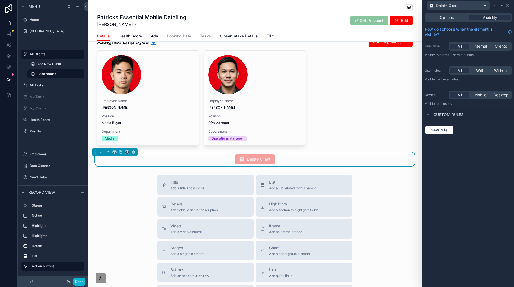
click at [385, 6] on div "Delete Client" at bounding box center [468, 5] width 87 height 11
click at [385, 102] on div "scrollable content" at bounding box center [255, 91] width 334 height 113
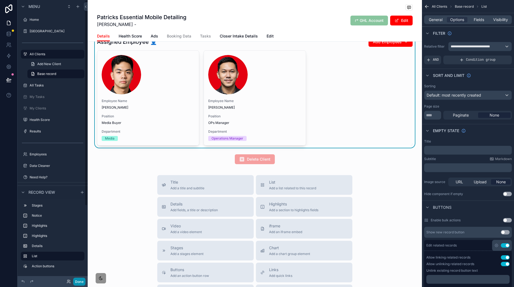
click at [80, 215] on button "Done" at bounding box center [79, 282] width 12 height 8
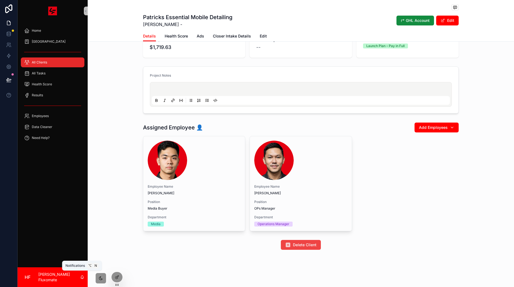
scroll to position [86, 0]
click at [303, 215] on div "Home SOP Center All Clients All Tasks Health Score Results Employees Data Clean…" at bounding box center [266, 143] width 497 height 287
click at [303, 215] on span "Delete Client" at bounding box center [305, 245] width 24 height 5
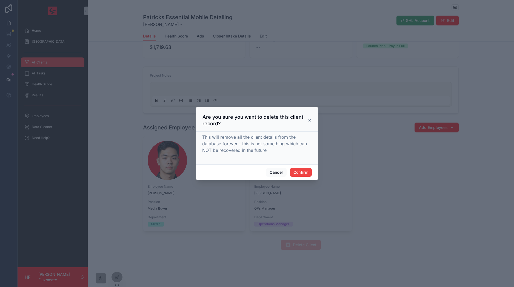
click at [309, 121] on icon at bounding box center [310, 120] width 4 height 4
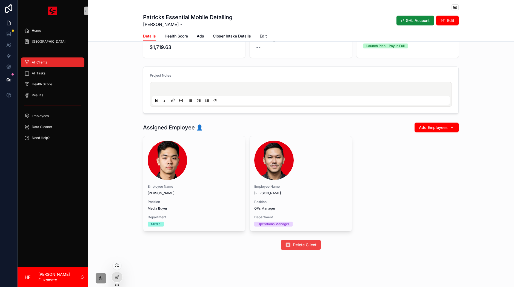
click at [117, 215] on icon at bounding box center [116, 266] width 2 height 1
click at [119, 215] on icon at bounding box center [117, 277] width 4 height 4
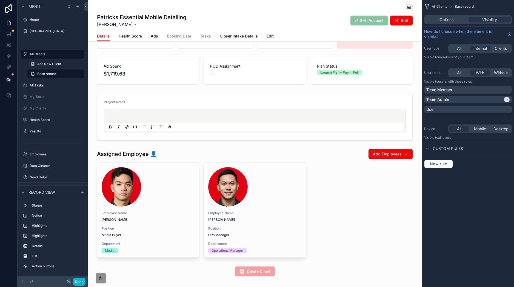
click at [385, 24] on div "Options Visibility" at bounding box center [468, 19] width 88 height 9
click at [385, 22] on span "Options" at bounding box center [447, 19] width 14 height 5
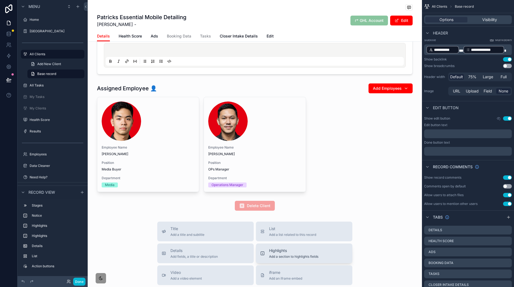
scroll to position [153, 0]
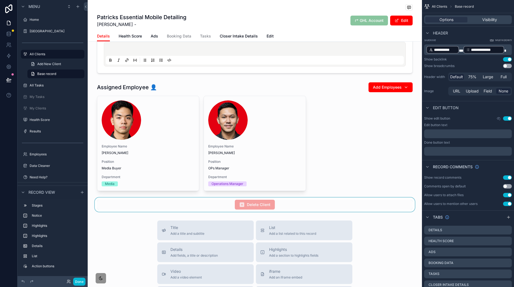
click at [359, 204] on div "scrollable content" at bounding box center [255, 205] width 334 height 14
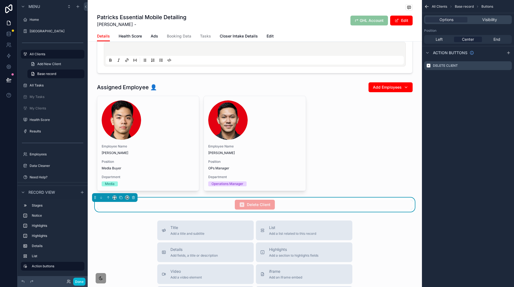
scroll to position [0, 0]
click at [385, 66] on icon "scrollable content" at bounding box center [507, 66] width 4 height 4
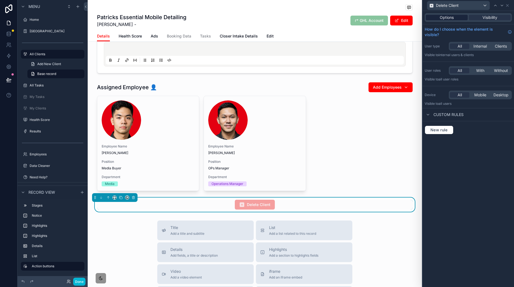
click at [385, 18] on span "Options" at bounding box center [447, 17] width 14 height 5
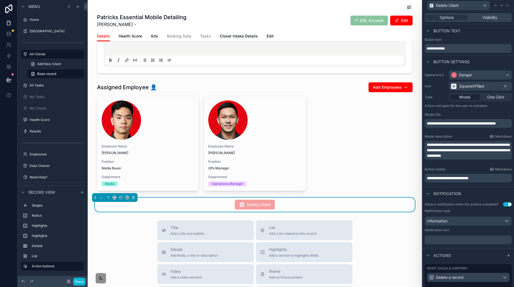
click at [385, 180] on p "**********" at bounding box center [469, 178] width 84 height 5
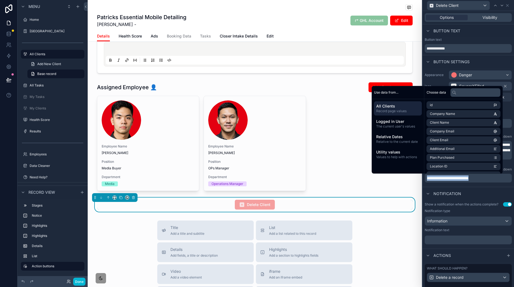
click at [385, 180] on p "**********" at bounding box center [469, 178] width 84 height 5
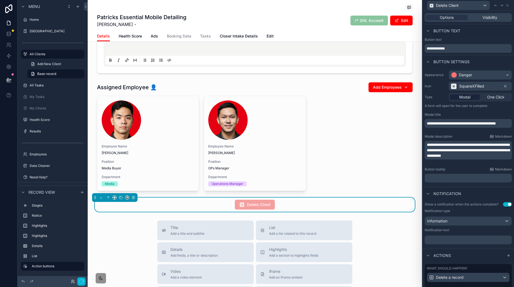
click at [385, 215] on p "﻿" at bounding box center [469, 240] width 84 height 5
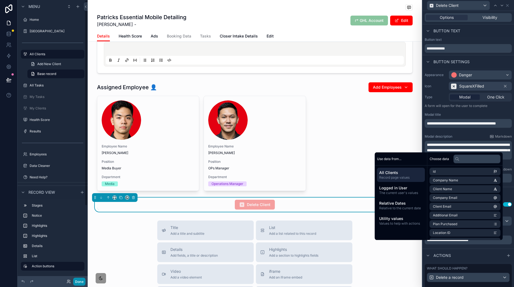
click at [77, 215] on button "Done" at bounding box center [79, 282] width 12 height 8
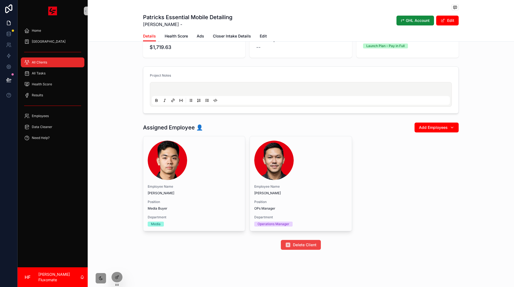
scroll to position [86, 0]
click at [64, 40] on div "SOP Center" at bounding box center [52, 41] width 57 height 9
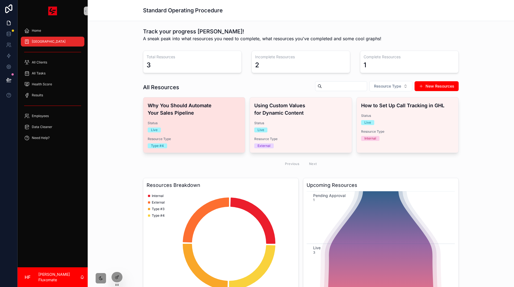
click at [219, 119] on div "Why You Should Automate Your Sales Pipeline Status Live Resource Type Type #4" at bounding box center [194, 125] width 102 height 55
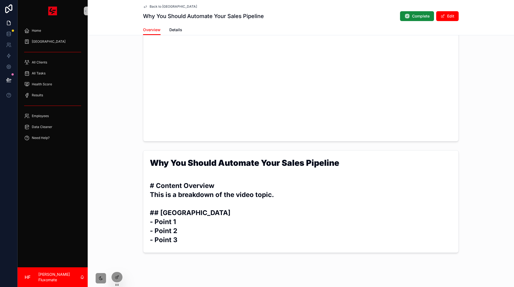
scroll to position [170, 0]
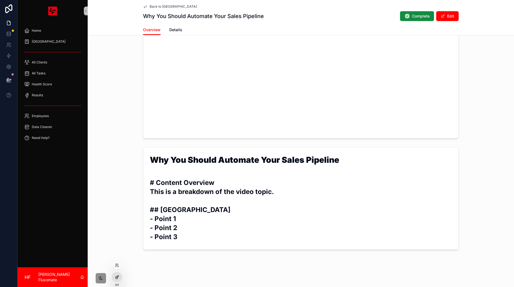
click at [119, 215] on div at bounding box center [117, 277] width 11 height 10
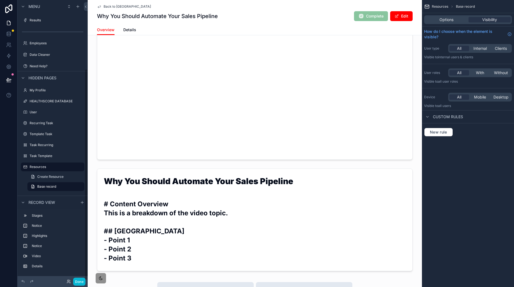
scroll to position [324, 0]
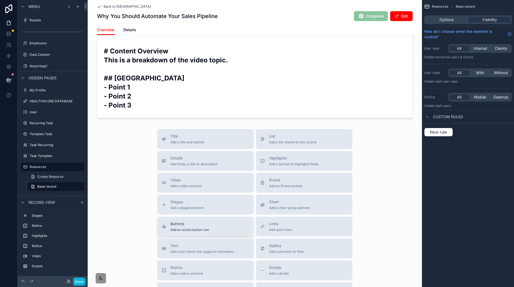
click at [213, 215] on button "Buttons Add an action button row" at bounding box center [205, 227] width 96 height 20
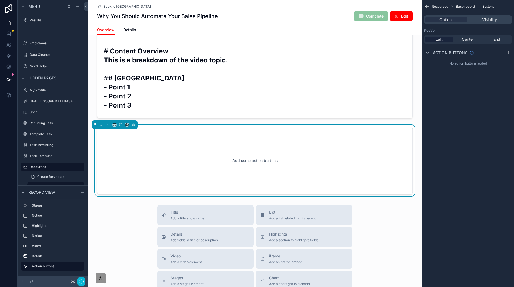
scroll to position [341, 0]
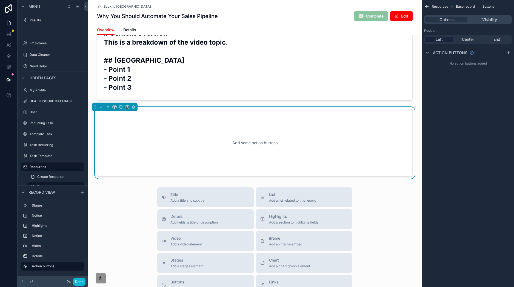
drag, startPoint x: 467, startPoint y: 39, endPoint x: 502, endPoint y: 50, distance: 36.0
click at [385, 39] on span "Center" at bounding box center [468, 39] width 12 height 5
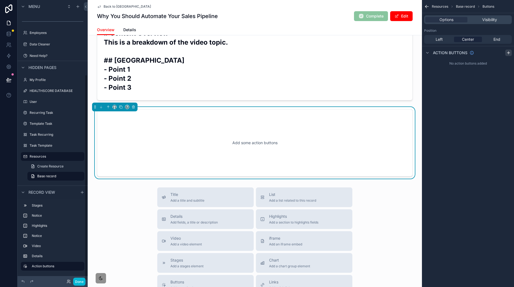
click at [385, 51] on icon "scrollable content" at bounding box center [508, 53] width 4 height 4
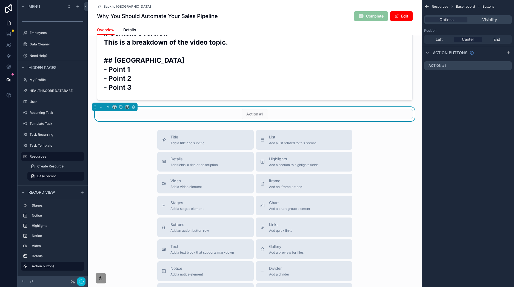
drag, startPoint x: 508, startPoint y: 66, endPoint x: 509, endPoint y: 71, distance: 5.4
click at [0, 0] on icon "scrollable content" at bounding box center [0, 0] width 0 height 0
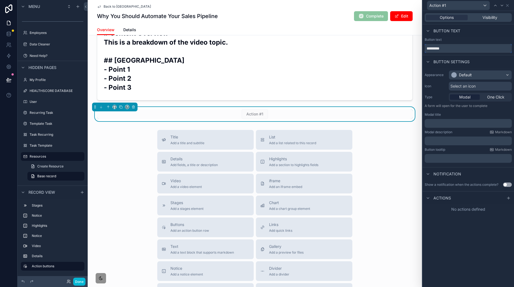
click at [385, 49] on input "*********" at bounding box center [468, 48] width 87 height 9
type input "**********"
click at [385, 75] on div "Default" at bounding box center [480, 75] width 62 height 9
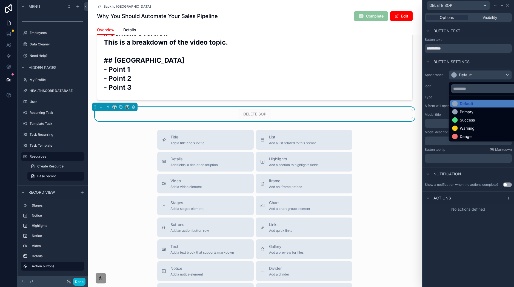
drag, startPoint x: 472, startPoint y: 133, endPoint x: 482, endPoint y: 118, distance: 18.0
click at [385, 133] on div "Danger" at bounding box center [486, 137] width 73 height 8
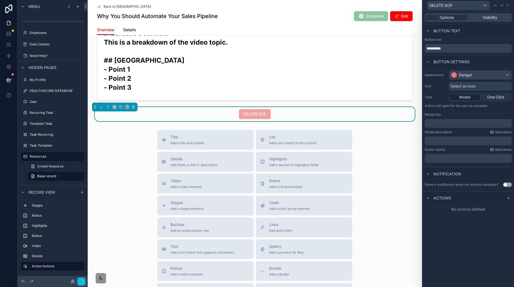
click at [385, 86] on div "Select an icon" at bounding box center [480, 86] width 63 height 9
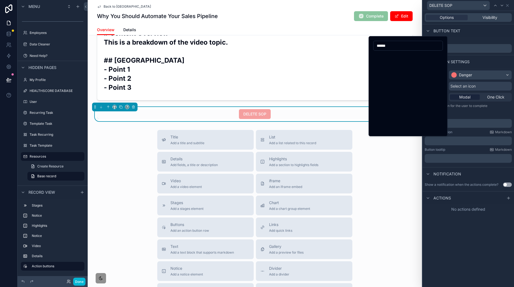
scroll to position [379, 0]
type input "******"
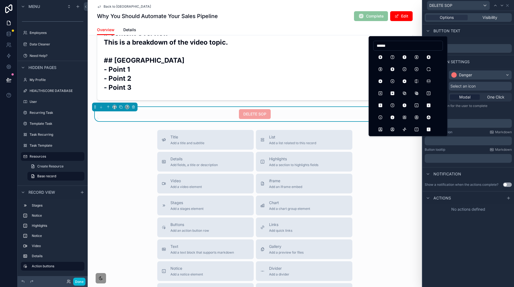
scroll to position [451, 0]
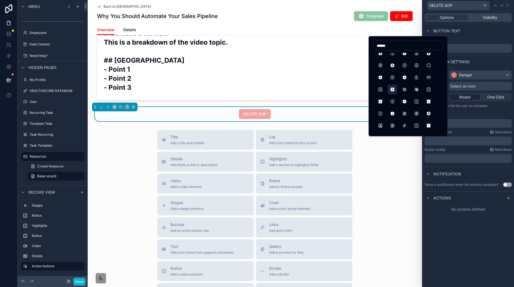
click at [385, 91] on button "SquareXFilled" at bounding box center [392, 90] width 10 height 10
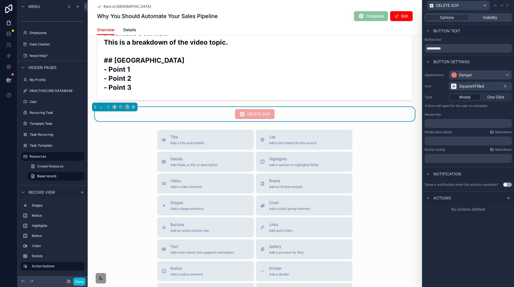
click at [385, 215] on div "**********" at bounding box center [469, 149] width 92 height 276
click at [326, 119] on div "DELETE SOP" at bounding box center [255, 114] width 316 height 10
click at [385, 126] on p "﻿" at bounding box center [469, 123] width 84 height 5
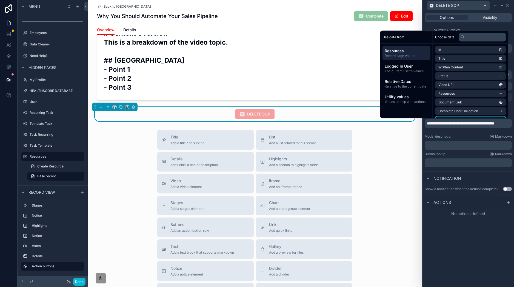
scroll to position [0, 0]
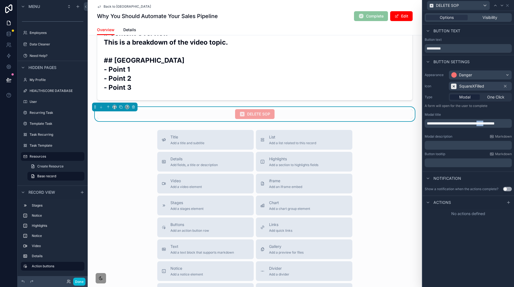
drag, startPoint x: 492, startPoint y: 124, endPoint x: 501, endPoint y: 126, distance: 9.3
click at [385, 126] on p "**********" at bounding box center [469, 123] width 84 height 5
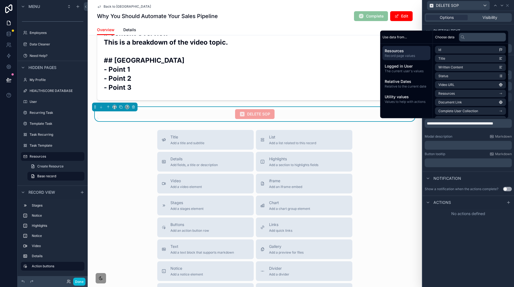
click at [385, 144] on p "﻿" at bounding box center [469, 145] width 84 height 5
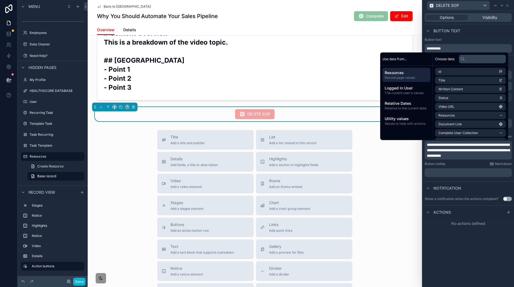
click at [385, 152] on span "**********" at bounding box center [468, 150] width 83 height 15
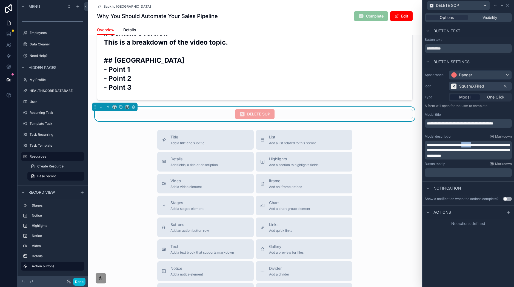
drag, startPoint x: 470, startPoint y: 145, endPoint x: 480, endPoint y: 147, distance: 10.6
click at [385, 145] on span "**********" at bounding box center [468, 150] width 83 height 15
click at [385, 215] on div "**********" at bounding box center [469, 149] width 92 height 276
click at [385, 198] on button "Use setting" at bounding box center [507, 199] width 9 height 4
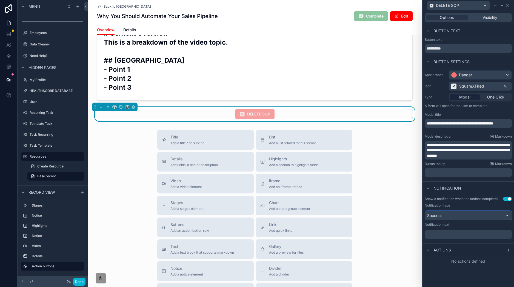
click at [385, 215] on div "Success" at bounding box center [468, 216] width 87 height 9
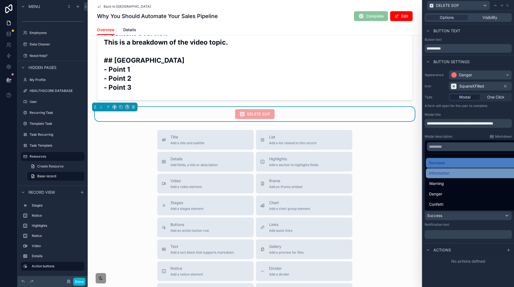
click at [385, 174] on div "Information" at bounding box center [474, 173] width 90 height 7
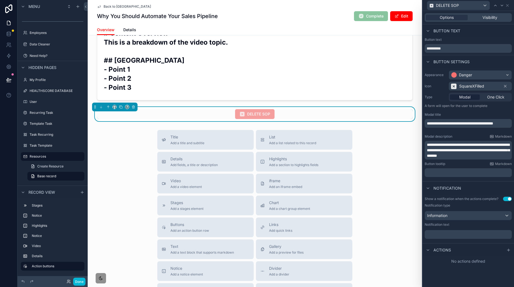
click at [385, 215] on p "﻿" at bounding box center [469, 234] width 84 height 5
drag, startPoint x: 437, startPoint y: 236, endPoint x: 427, endPoint y: 236, distance: 9.6
click at [385, 215] on span "**********" at bounding box center [446, 235] width 39 height 4
click at [385, 215] on div "Actions" at bounding box center [469, 250] width 92 height 13
click at [385, 215] on icon at bounding box center [508, 250] width 4 height 4
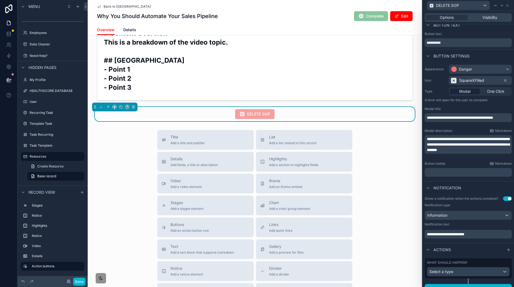
scroll to position [19, 0]
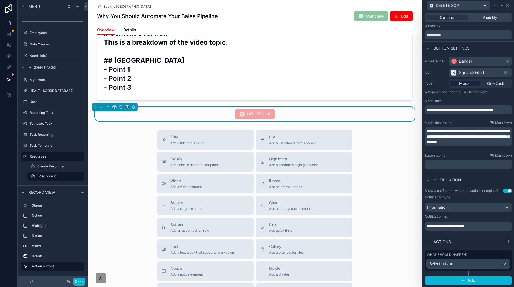
click at [385, 215] on div "Select a type" at bounding box center [468, 264] width 82 height 9
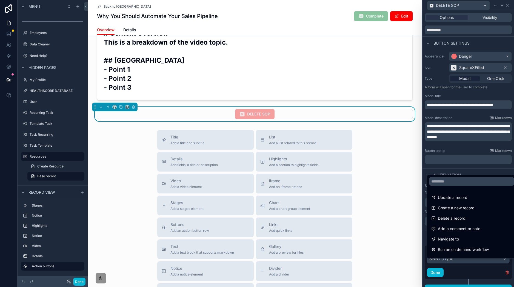
drag, startPoint x: 475, startPoint y: 218, endPoint x: 475, endPoint y: 223, distance: 4.7
click at [385, 215] on div "Delete a record" at bounding box center [471, 218] width 81 height 7
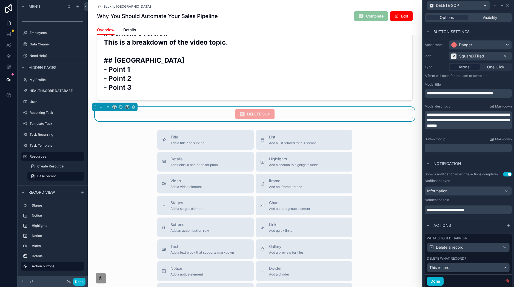
scroll to position [53, 0]
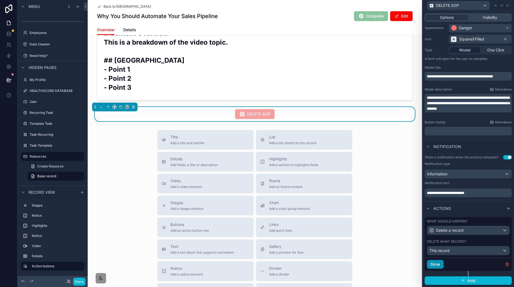
click at [385, 215] on button "Done" at bounding box center [435, 264] width 17 height 9
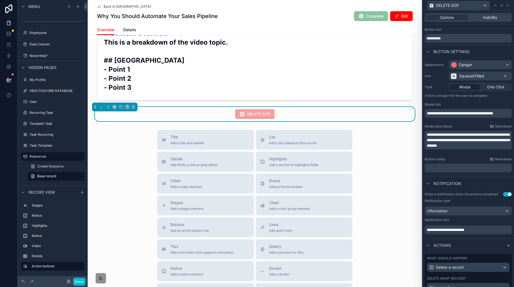
scroll to position [10, 0]
click at [385, 5] on icon at bounding box center [507, 5] width 4 height 4
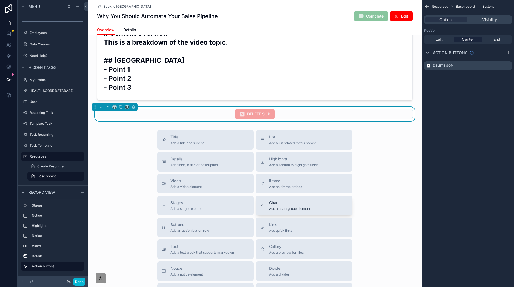
click at [345, 199] on button "Chart Add a chart group element" at bounding box center [304, 206] width 96 height 20
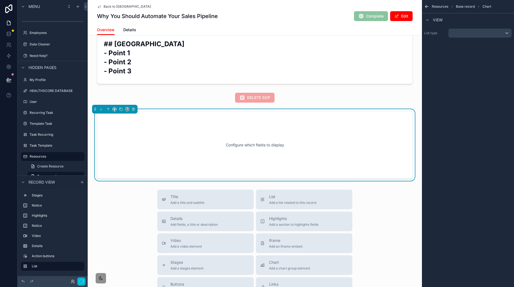
scroll to position [360, 0]
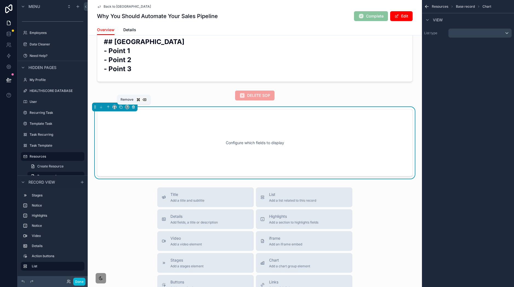
click at [134, 106] on icon "scrollable content" at bounding box center [134, 107] width 4 height 4
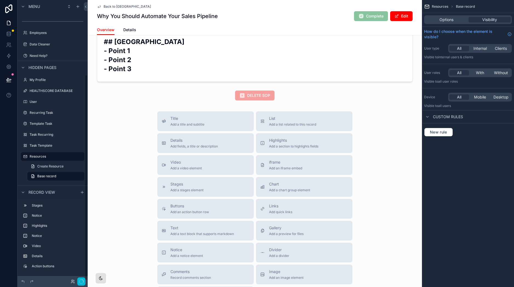
scroll to position [102, 0]
click at [78, 215] on button "Done" at bounding box center [79, 282] width 12 height 8
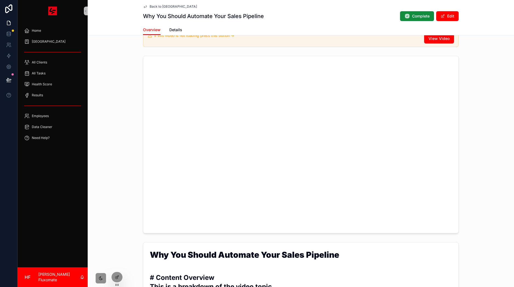
scroll to position [189, 0]
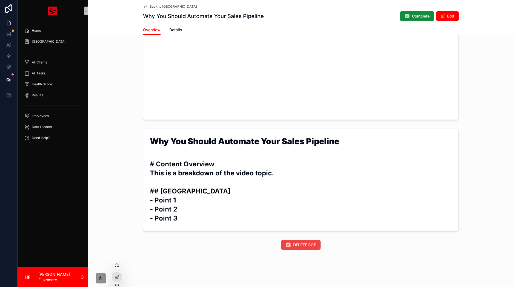
click at [118, 215] on icon at bounding box center [117, 266] width 4 height 4
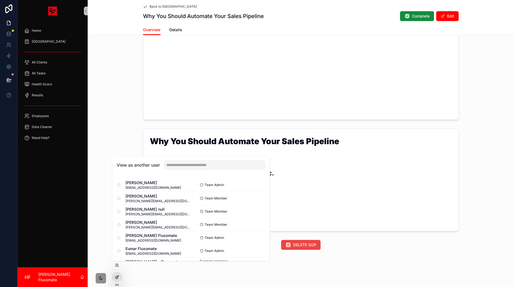
click at [115, 215] on div at bounding box center [117, 277] width 11 height 10
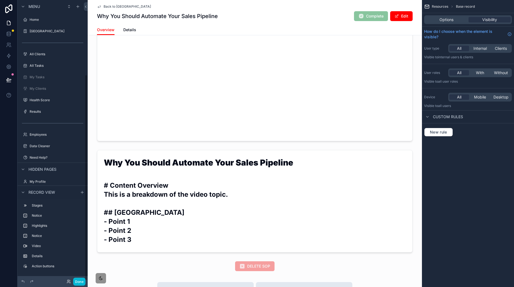
scroll to position [102, 0]
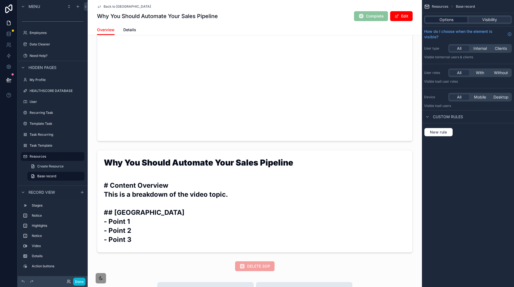
click at [385, 17] on div "Options Visibility" at bounding box center [468, 19] width 88 height 9
click at [385, 20] on span "Options" at bounding box center [447, 19] width 14 height 5
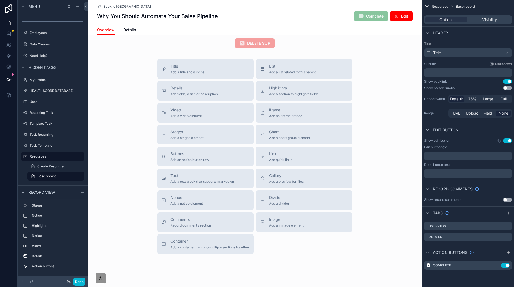
scroll to position [367, 0]
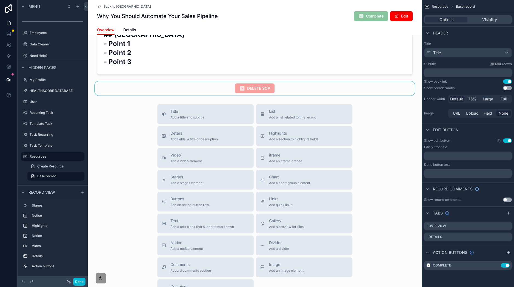
click at [335, 84] on div "scrollable content" at bounding box center [255, 88] width 334 height 14
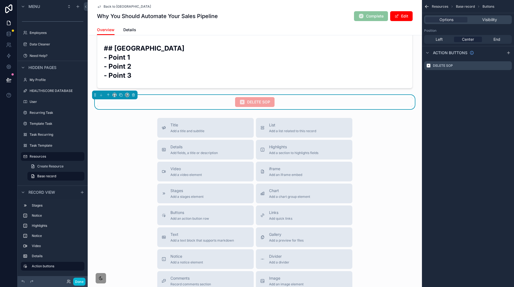
scroll to position [353, 0]
click at [385, 65] on icon "scrollable content" at bounding box center [508, 65] width 2 height 2
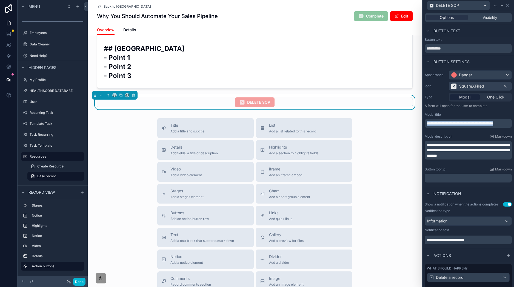
drag, startPoint x: 457, startPoint y: 131, endPoint x: 421, endPoint y: 117, distance: 38.4
click at [385, 117] on div "**********" at bounding box center [257, 143] width 514 height 287
copy span "**********"
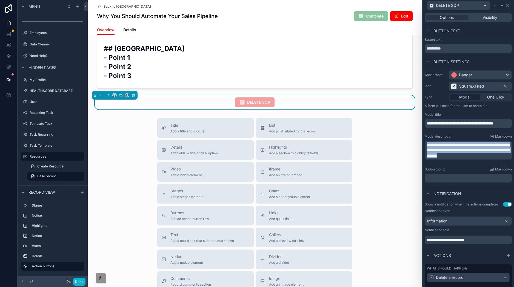
drag, startPoint x: 449, startPoint y: 164, endPoint x: 424, endPoint y: 141, distance: 33.8
click at [385, 141] on div "**********" at bounding box center [469, 126] width 92 height 117
copy span "**********"
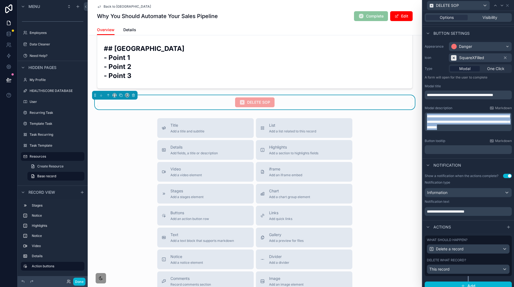
scroll to position [39, 0]
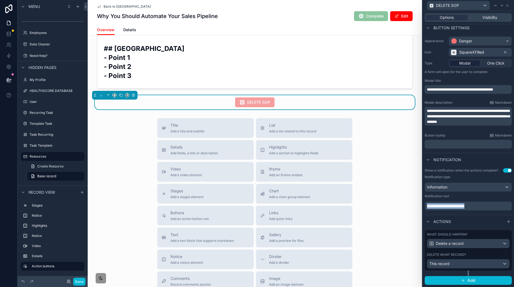
drag, startPoint x: 491, startPoint y: 206, endPoint x: 423, endPoint y: 203, distance: 68.3
click at [385, 205] on div "**********" at bounding box center [469, 189] width 92 height 47
copy span "**********"
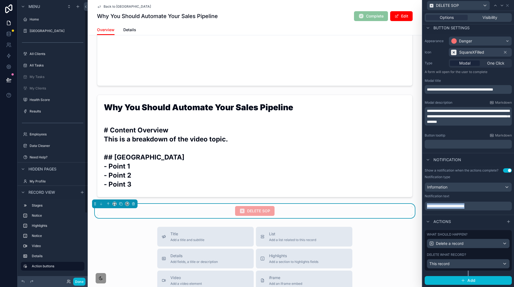
scroll to position [0, 0]
click at [54, 57] on div "All Clients" at bounding box center [53, 54] width 46 height 7
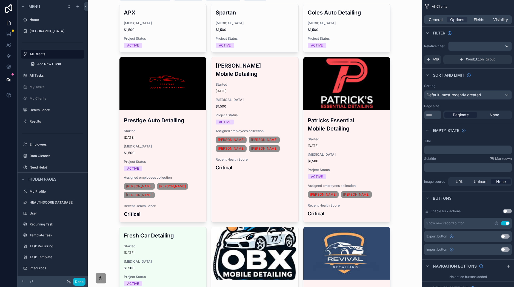
scroll to position [3, 0]
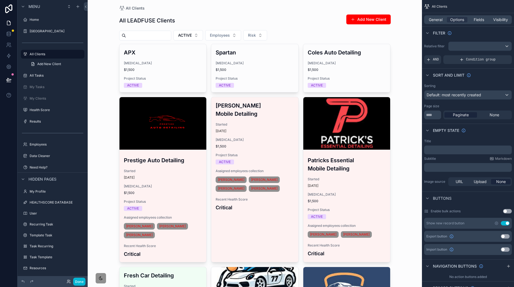
click at [174, 119] on div "scrollable content" at bounding box center [162, 123] width 87 height 53
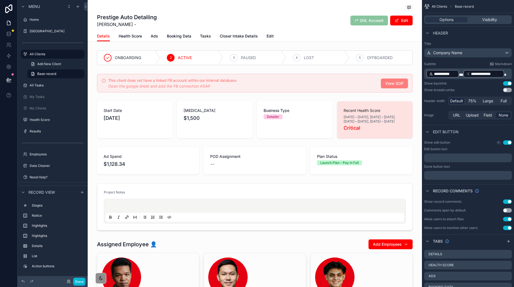
click at [200, 37] on span "Tasks" at bounding box center [205, 35] width 11 height 5
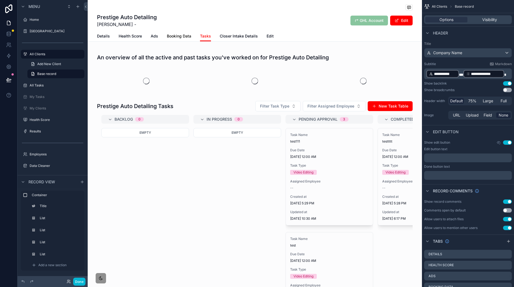
click at [173, 37] on span "Booking Data" at bounding box center [179, 35] width 24 height 5
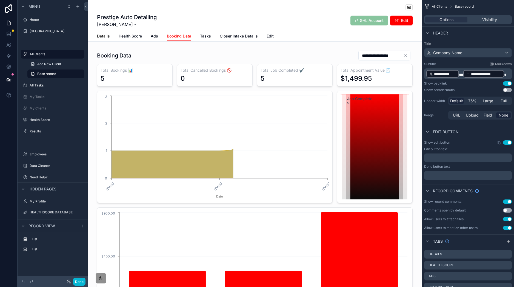
click at [97, 37] on span "Details" at bounding box center [103, 35] width 13 height 5
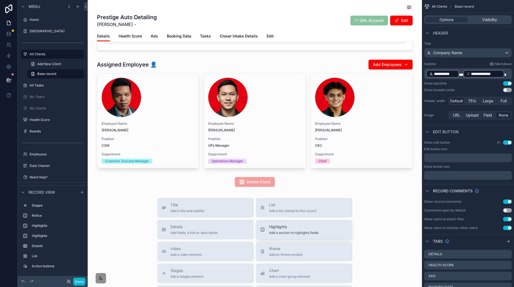
scroll to position [215, 0]
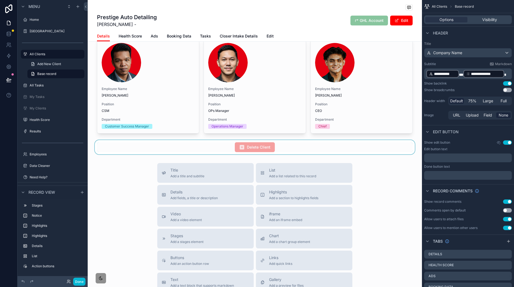
click at [315, 152] on div "scrollable content" at bounding box center [255, 147] width 334 height 14
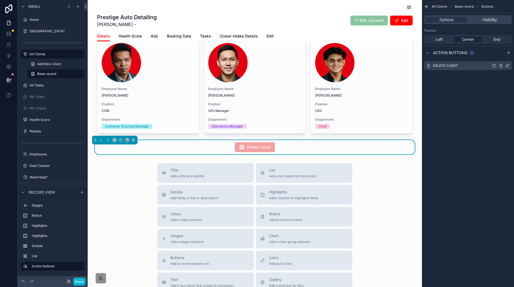
click at [385, 65] on icon "scrollable content" at bounding box center [508, 65] width 2 height 2
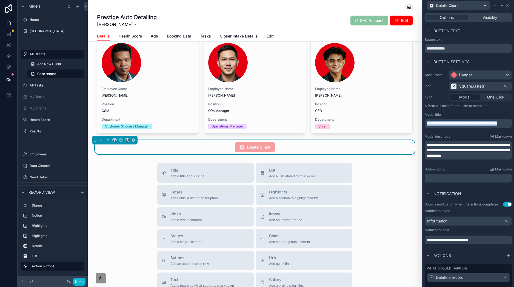
drag, startPoint x: 447, startPoint y: 127, endPoint x: 426, endPoint y: 118, distance: 22.8
click at [385, 118] on div "**********" at bounding box center [468, 123] width 87 height 20
copy span "**********"
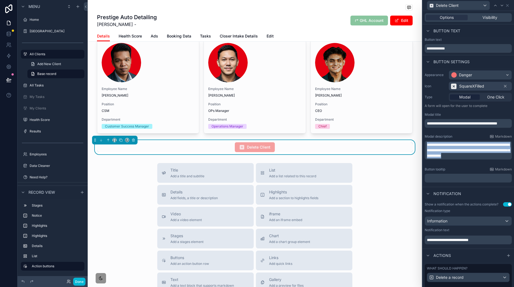
drag, startPoint x: 456, startPoint y: 164, endPoint x: 424, endPoint y: 140, distance: 39.5
click at [385, 141] on div "**********" at bounding box center [468, 150] width 87 height 31
copy span "**********"
click at [385, 215] on p "**********" at bounding box center [469, 240] width 84 height 5
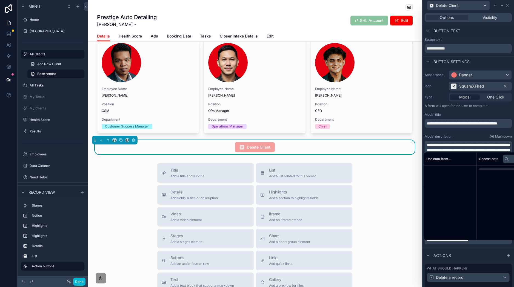
click at [385, 215] on p "**********" at bounding box center [469, 240] width 84 height 5
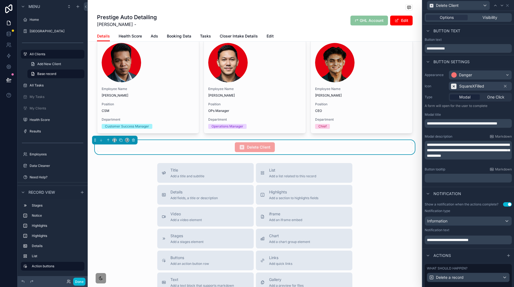
click at [385, 215] on p "**********" at bounding box center [469, 240] width 84 height 5
drag, startPoint x: 495, startPoint y: 243, endPoint x: 460, endPoint y: 246, distance: 35.4
click at [385, 215] on p "**********" at bounding box center [469, 240] width 84 height 5
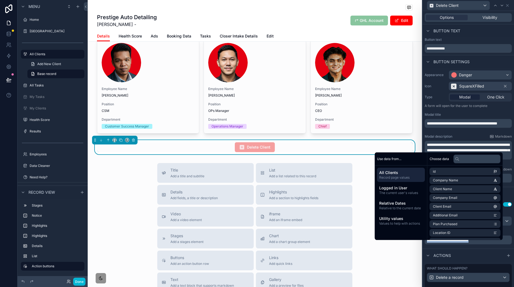
copy span "**********"
click at [83, 215] on button "Done" at bounding box center [79, 282] width 12 height 8
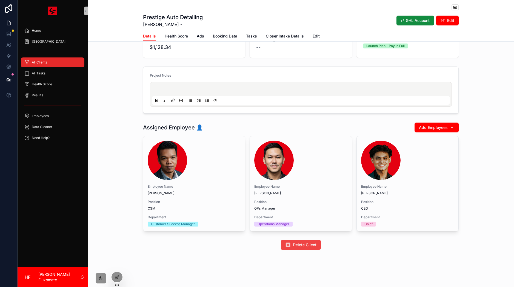
scroll to position [95, 0]
click at [61, 72] on div "All Tasks" at bounding box center [52, 73] width 57 height 9
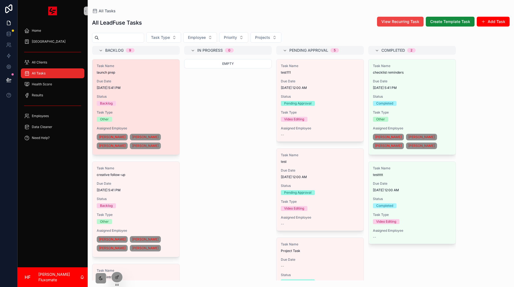
click at [142, 85] on div "Due Date 8/14/2025 5:41 PM" at bounding box center [136, 84] width 78 height 11
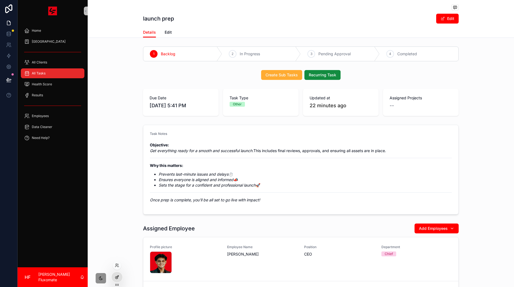
click at [117, 215] on icon at bounding box center [117, 277] width 4 height 4
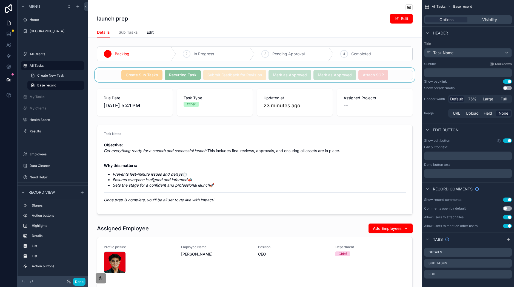
click at [385, 79] on div "scrollable content" at bounding box center [255, 75] width 334 height 14
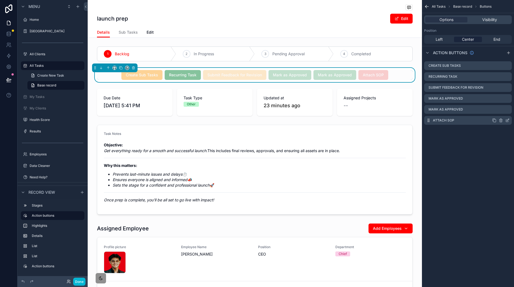
click at [385, 119] on div "Attach SOP" at bounding box center [468, 120] width 88 height 9
click at [385, 120] on icon "scrollable content" at bounding box center [507, 120] width 4 height 4
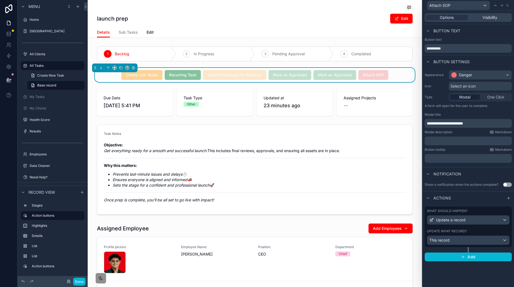
click at [385, 125] on p "**********" at bounding box center [469, 123] width 84 height 5
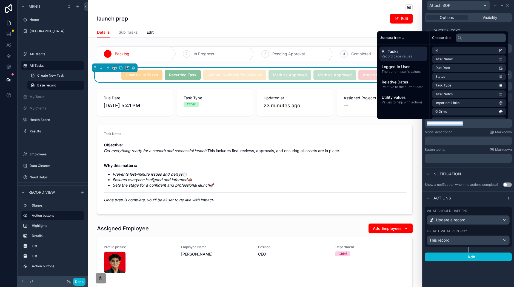
click at [385, 125] on p "**********" at bounding box center [469, 123] width 84 height 5
copy span "**********"
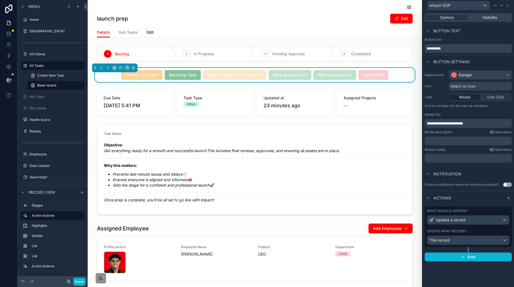
click at [385, 149] on div "Button tooltip Markdown" at bounding box center [468, 150] width 87 height 4
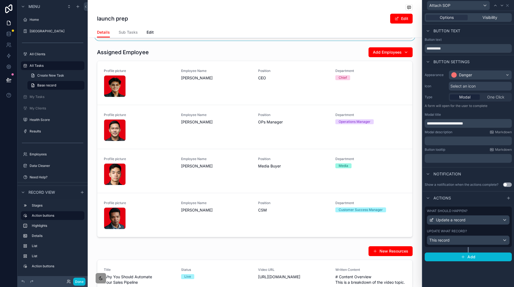
scroll to position [8, 0]
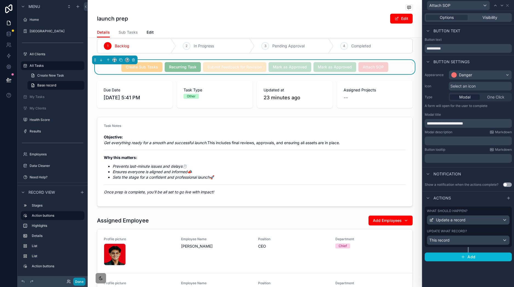
click at [81, 215] on button "Done" at bounding box center [79, 282] width 12 height 8
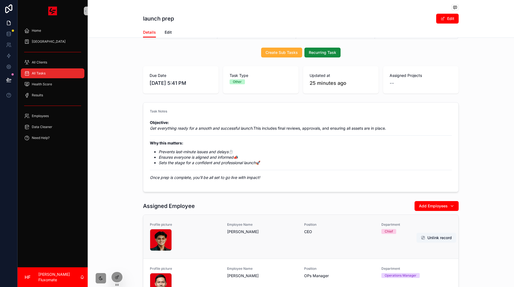
scroll to position [0, 0]
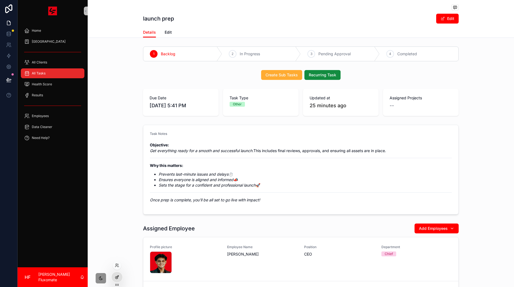
click at [119, 215] on icon at bounding box center [117, 277] width 4 height 4
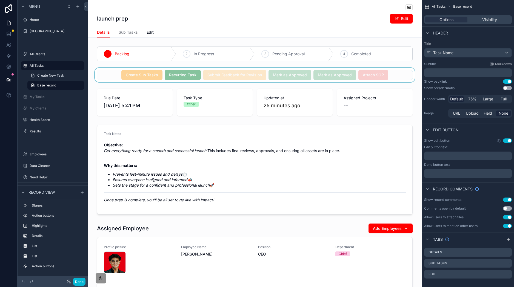
click at [385, 76] on div "scrollable content" at bounding box center [255, 75] width 334 height 14
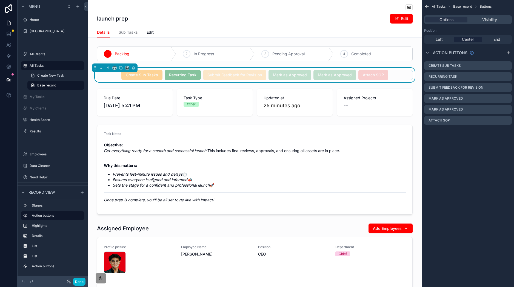
click at [378, 73] on span "Attach SOP" at bounding box center [373, 74] width 30 height 5
click at [385, 122] on icon "scrollable content" at bounding box center [507, 120] width 4 height 4
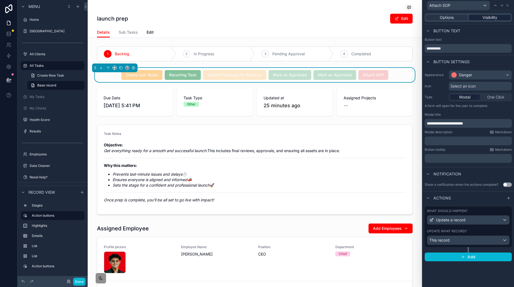
click at [385, 19] on span "Visibility" at bounding box center [490, 17] width 15 height 5
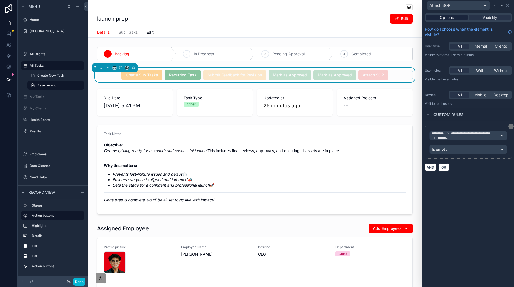
click at [385, 15] on span "Options" at bounding box center [447, 17] width 14 height 5
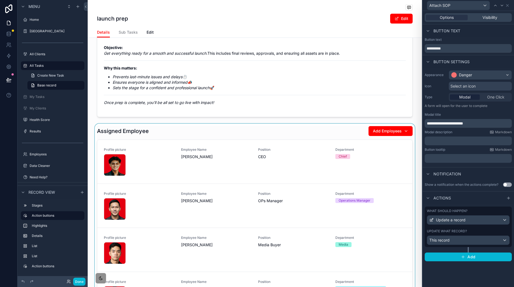
scroll to position [244, 0]
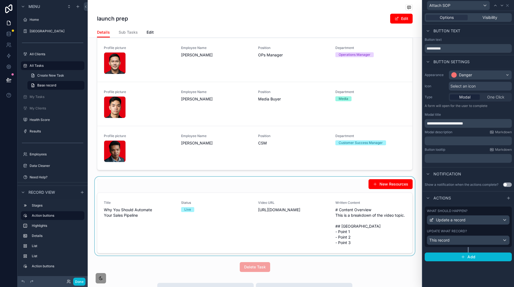
click at [243, 215] on div "scrollable content" at bounding box center [255, 216] width 334 height 79
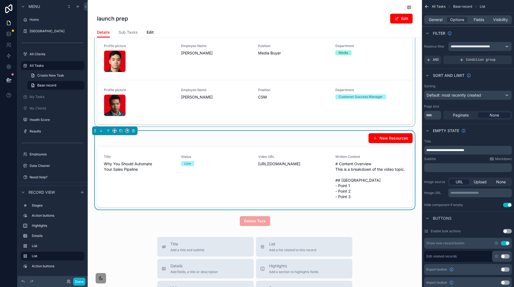
scroll to position [290, 0]
click at [385, 20] on span "General" at bounding box center [436, 19] width 14 height 5
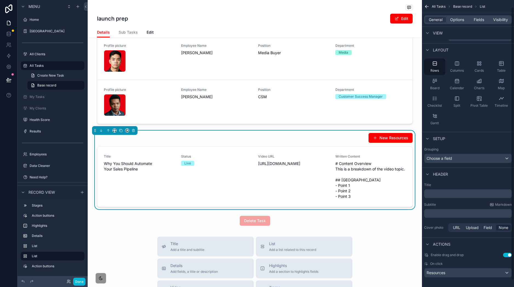
scroll to position [14, 0]
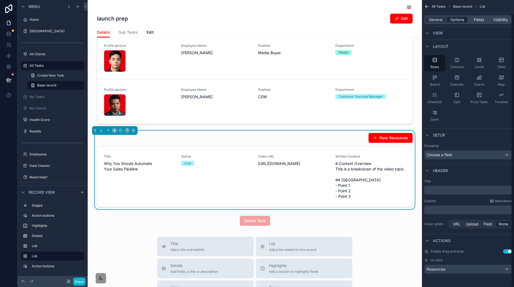
click at [385, 16] on div "General Options Fields Visibility" at bounding box center [468, 19] width 88 height 9
click at [385, 17] on span "Options" at bounding box center [457, 19] width 14 height 5
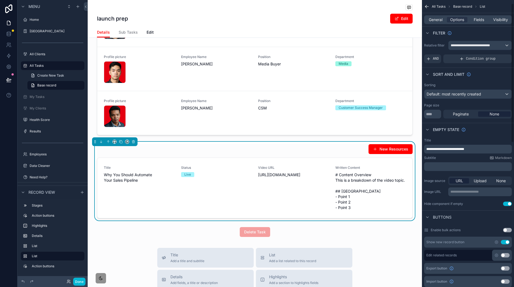
scroll to position [0, 0]
click at [385, 46] on span "**********" at bounding box center [474, 46] width 46 height 4
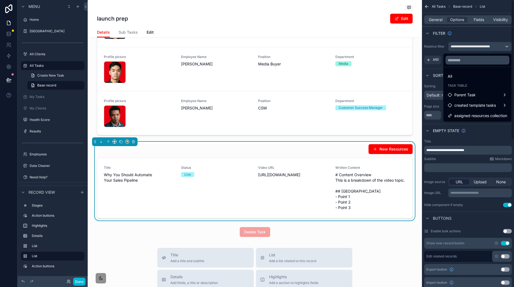
click at [385, 17] on div "scrollable content" at bounding box center [257, 143] width 514 height 287
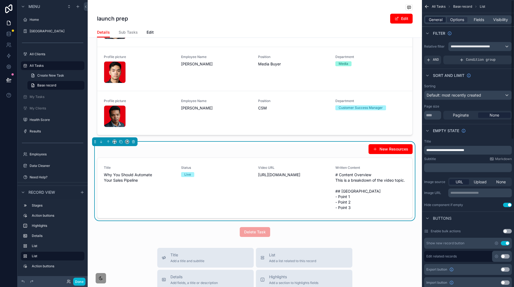
click at [385, 21] on span "General" at bounding box center [436, 19] width 14 height 5
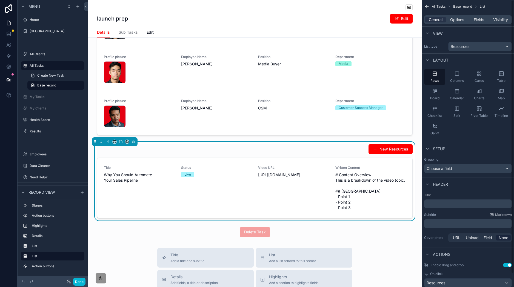
click at [385, 16] on div "General Options Fields Visibility" at bounding box center [468, 19] width 88 height 9
click at [385, 19] on span "Options" at bounding box center [457, 19] width 14 height 5
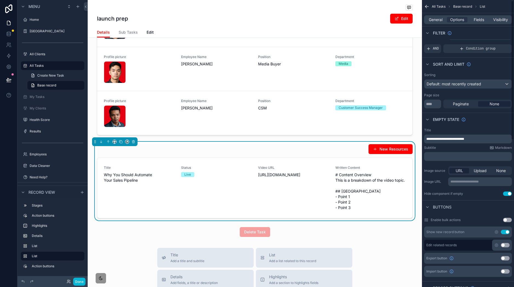
scroll to position [12, 0]
click at [385, 139] on p "**********" at bounding box center [468, 138] width 84 height 4
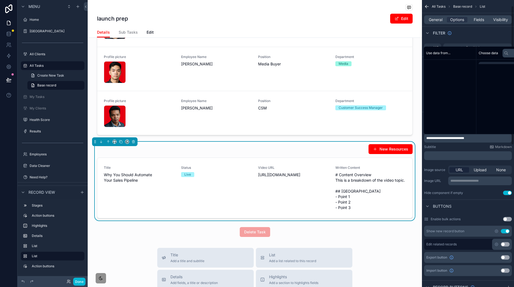
click at [385, 138] on p "**********" at bounding box center [468, 138] width 84 height 4
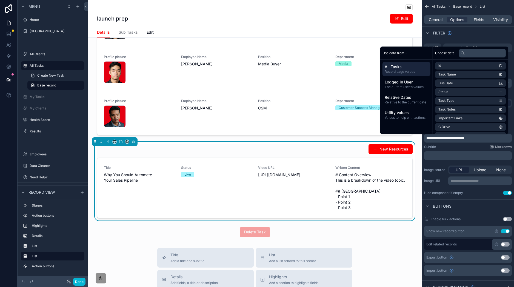
click at [385, 138] on p "**********" at bounding box center [468, 138] width 84 height 4
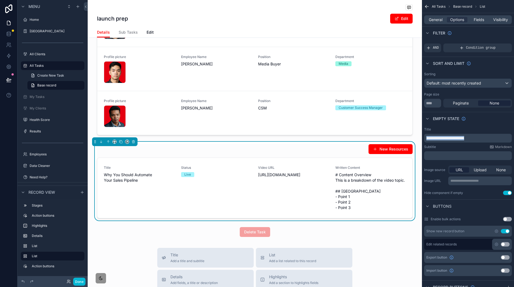
drag, startPoint x: 480, startPoint y: 138, endPoint x: 418, endPoint y: 133, distance: 63.0
click at [385, 134] on div "Home SOP Center All Clients All Tasks My Tasks My Clients Health Score Results …" at bounding box center [301, 143] width 426 height 287
copy span "**********"
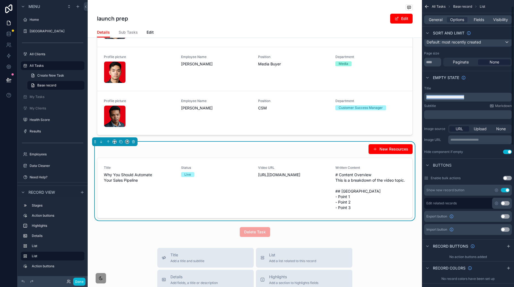
scroll to position [66, 0]
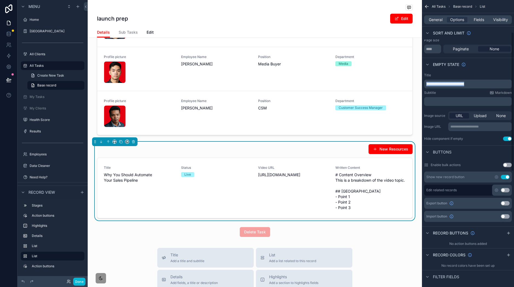
click at [385, 156] on div "Buttons" at bounding box center [468, 152] width 92 height 13
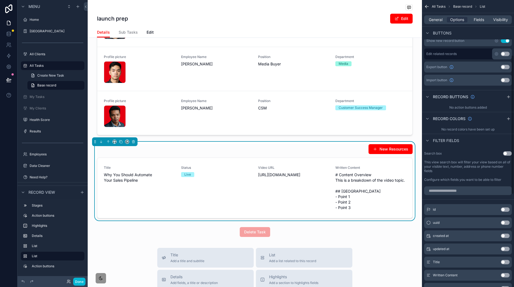
scroll to position [247, 0]
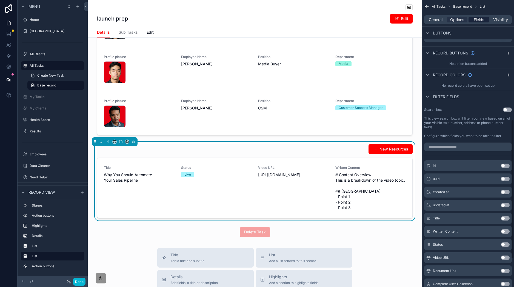
click at [385, 23] on div "General Options Fields Visibility" at bounding box center [468, 19] width 88 height 9
click at [385, 21] on span "Fields" at bounding box center [479, 19] width 10 height 5
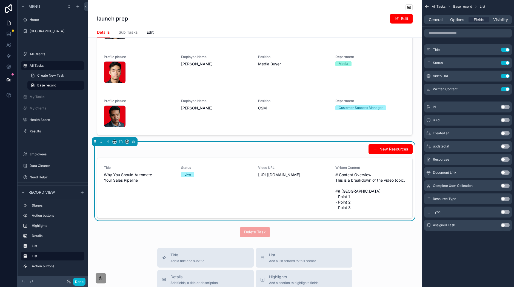
scroll to position [0, 0]
click at [385, 19] on span "Visibility" at bounding box center [500, 19] width 15 height 5
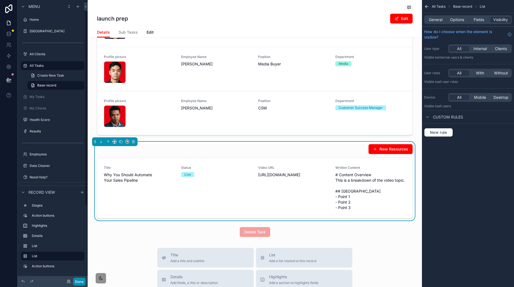
click at [78, 215] on button "Done" at bounding box center [79, 282] width 12 height 8
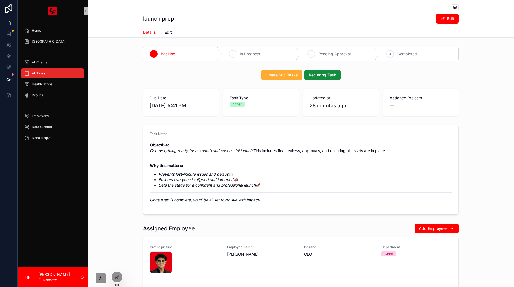
scroll to position [256, 0]
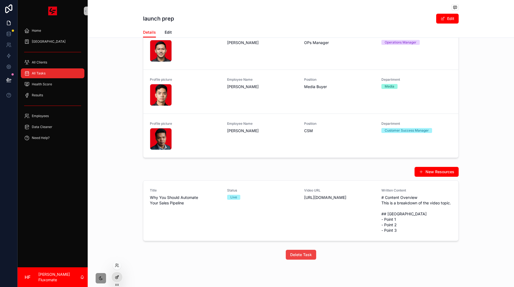
click at [118, 215] on icon at bounding box center [116, 278] width 2 height 2
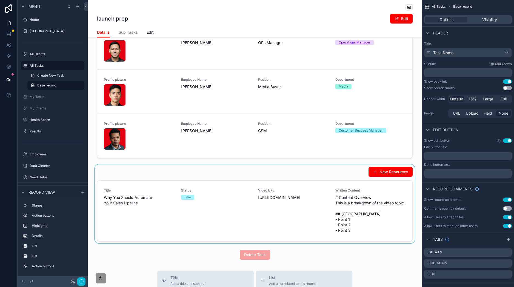
click at [308, 204] on div "scrollable content" at bounding box center [255, 204] width 334 height 79
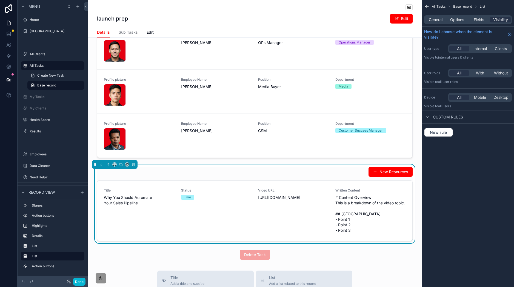
click at [385, 16] on div "General Options Fields Visibility" at bounding box center [468, 19] width 88 height 9
click at [385, 19] on span "Options" at bounding box center [457, 19] width 14 height 5
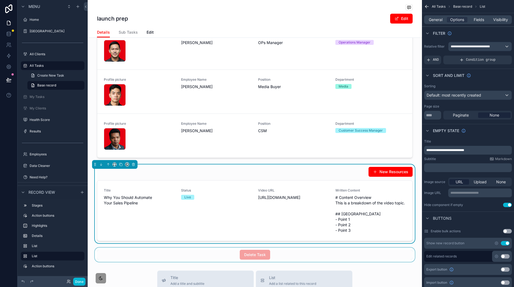
click at [385, 215] on div "scrollable content" at bounding box center [255, 255] width 334 height 14
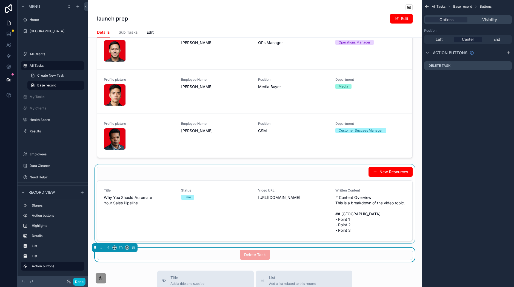
click at [385, 215] on div "scrollable content" at bounding box center [255, 204] width 334 height 79
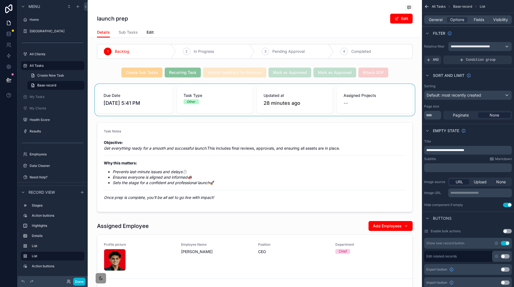
scroll to position [0, 0]
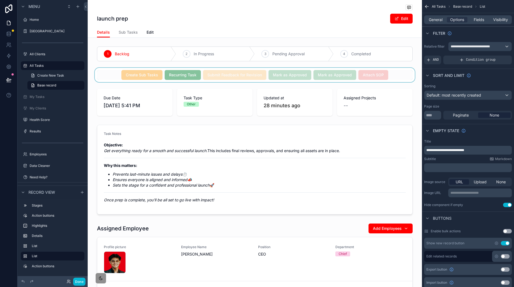
click at [385, 79] on div "scrollable content" at bounding box center [255, 75] width 334 height 14
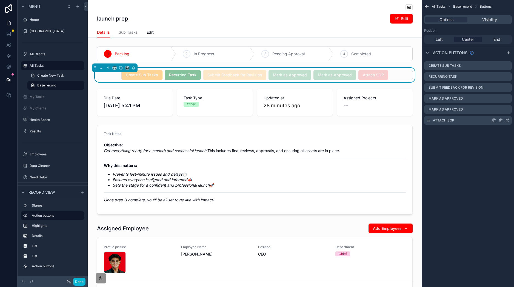
click at [385, 122] on icon "scrollable content" at bounding box center [507, 121] width 2 height 2
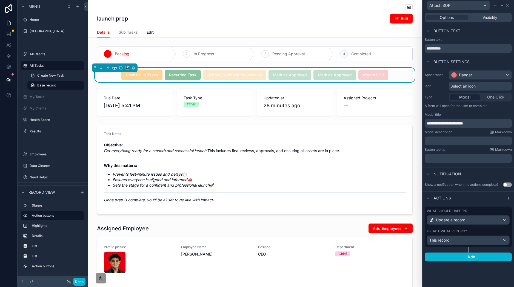
click at [385, 124] on p "**********" at bounding box center [469, 123] width 84 height 5
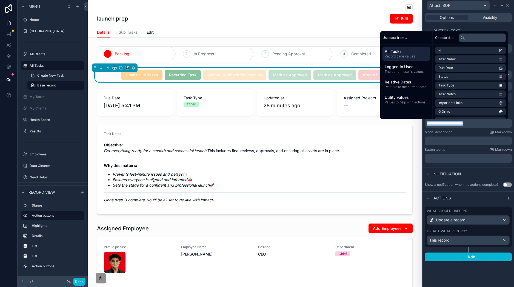
copy span "**********"
click at [385, 17] on span "Visibility" at bounding box center [490, 17] width 15 height 5
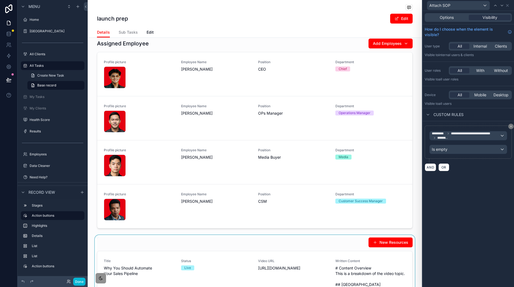
scroll to position [194, 0]
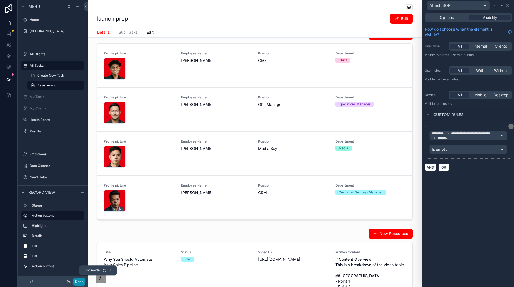
click at [80, 215] on button "Done" at bounding box center [79, 282] width 12 height 8
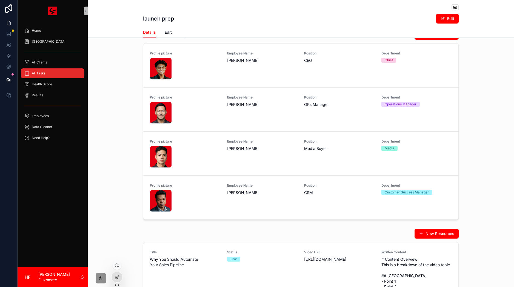
click at [119, 215] on div at bounding box center [117, 265] width 9 height 9
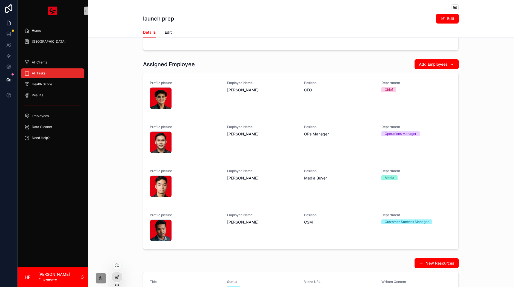
scroll to position [165, 0]
click at [118, 215] on icon at bounding box center [117, 266] width 4 height 4
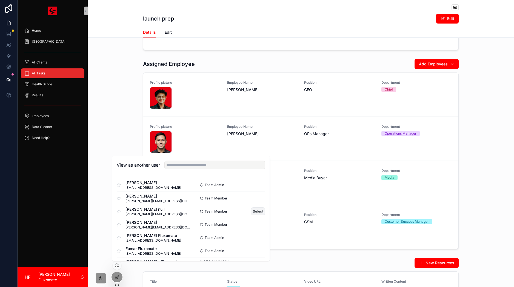
click at [257, 211] on button "Select" at bounding box center [258, 212] width 14 height 8
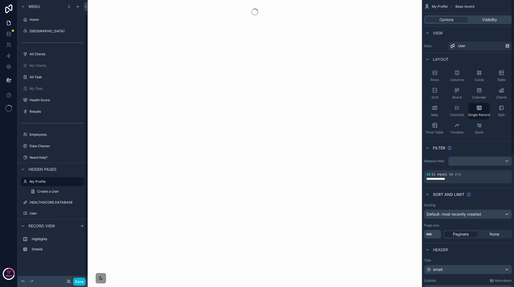
scroll to position [15, 0]
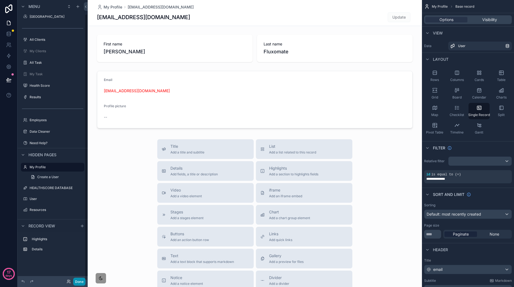
click at [83, 278] on button "Done" at bounding box center [79, 282] width 12 height 8
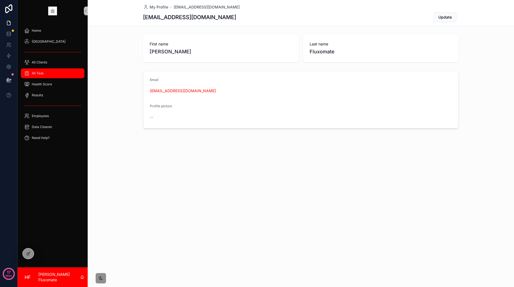
click at [55, 73] on div "All Task" at bounding box center [52, 73] width 57 height 9
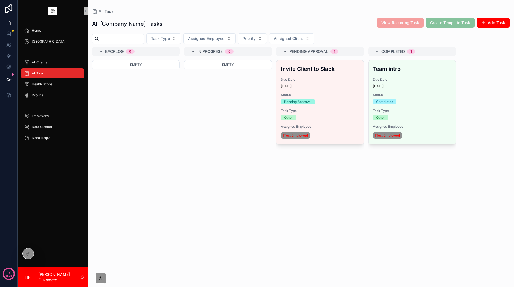
click at [60, 48] on div "scrollable content" at bounding box center [53, 52] width 64 height 9
click at [61, 42] on div "[GEOGRAPHIC_DATA]" at bounding box center [52, 41] width 57 height 9
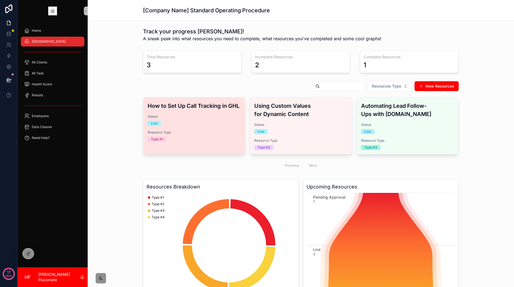
click at [215, 120] on div "Status Live" at bounding box center [194, 121] width 93 height 12
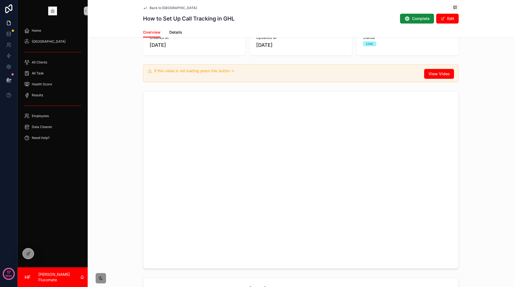
scroll to position [137, 0]
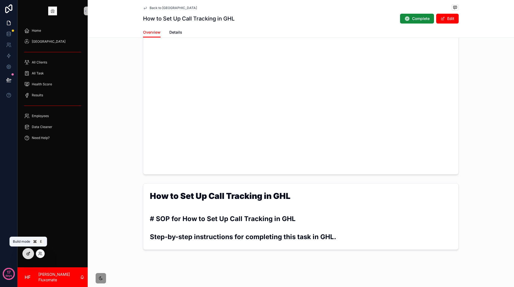
click at [25, 257] on div at bounding box center [28, 254] width 11 height 10
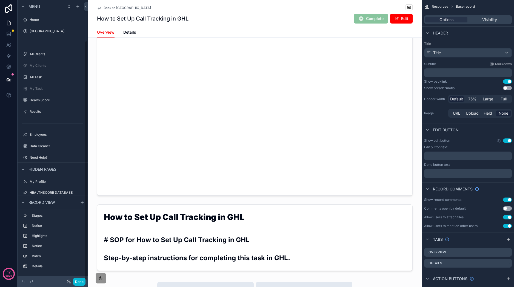
scroll to position [48, 0]
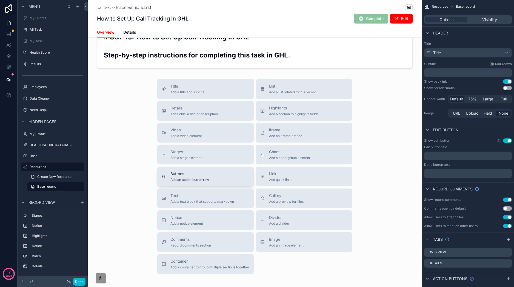
click at [211, 179] on div "Buttons Add an action button row" at bounding box center [206, 176] width 88 height 11
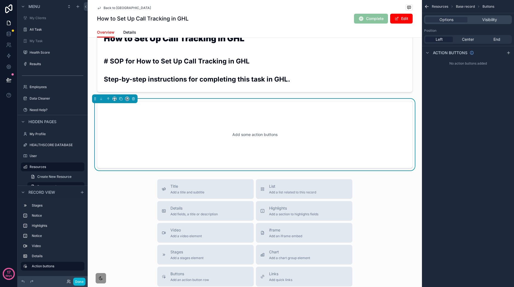
scroll to position [316, 0]
click at [468, 37] on span "Center" at bounding box center [468, 39] width 12 height 5
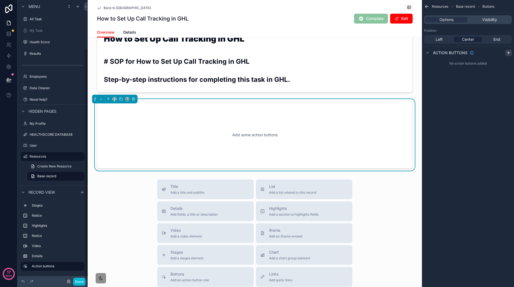
click at [508, 51] on icon "scrollable content" at bounding box center [508, 53] width 4 height 4
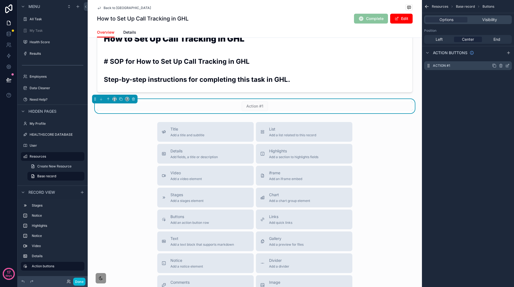
click at [509, 66] on icon "scrollable content" at bounding box center [507, 66] width 4 height 4
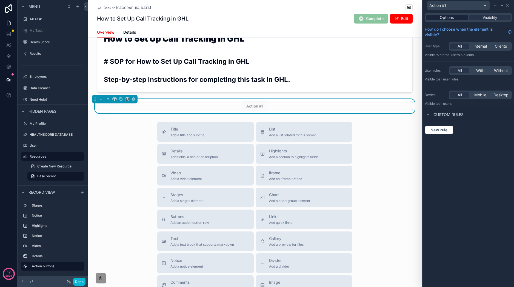
click at [447, 16] on span "Options" at bounding box center [447, 17] width 14 height 5
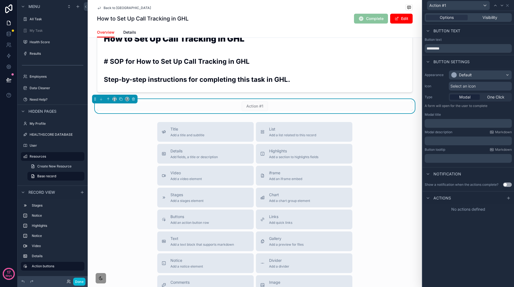
click at [462, 121] on p "﻿" at bounding box center [469, 123] width 84 height 5
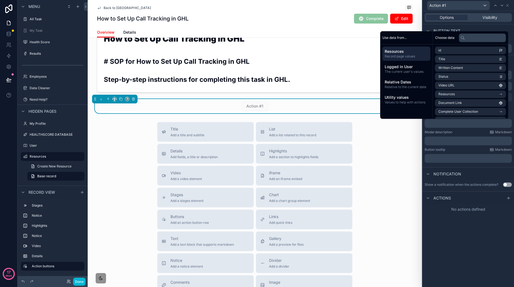
scroll to position [0, 0]
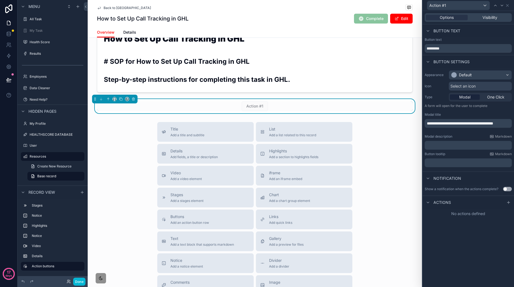
click at [483, 25] on div "Button text" at bounding box center [469, 30] width 92 height 13
click at [459, 48] on input "*********" at bounding box center [468, 48] width 87 height 9
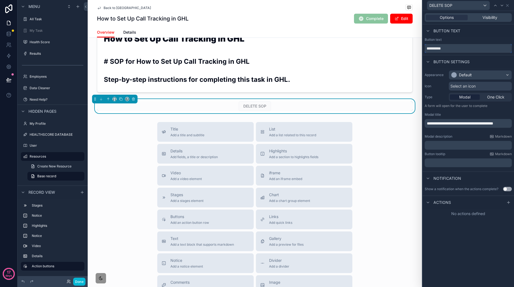
type input "**********"
click at [483, 85] on div "Select an icon" at bounding box center [480, 86] width 63 height 9
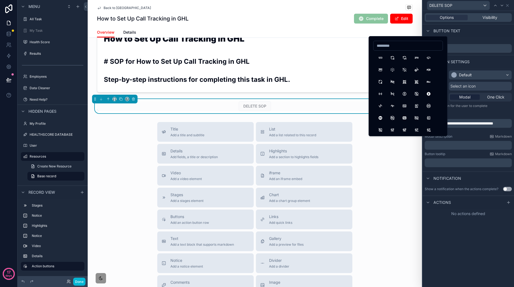
click at [397, 48] on input at bounding box center [408, 46] width 69 height 8
type input "******"
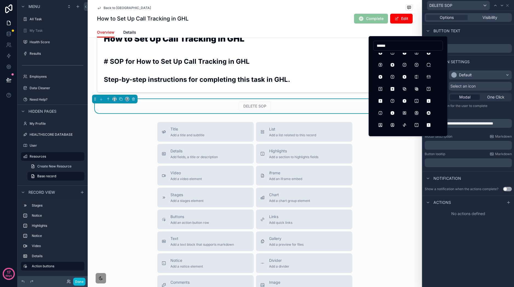
scroll to position [461, 0]
drag, startPoint x: 392, startPoint y: 80, endPoint x: 397, endPoint y: 84, distance: 6.2
click at [392, 80] on button "SquareXFilled" at bounding box center [392, 79] width 10 height 10
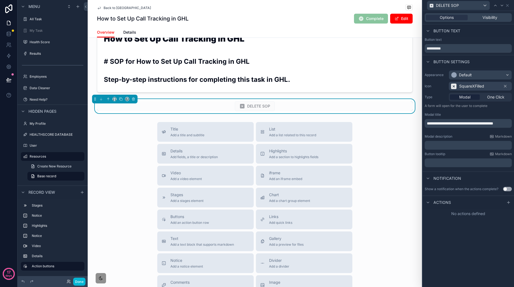
click at [467, 148] on p "﻿" at bounding box center [469, 145] width 84 height 5
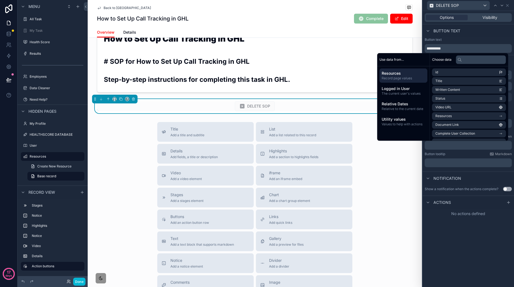
scroll to position [0, 0]
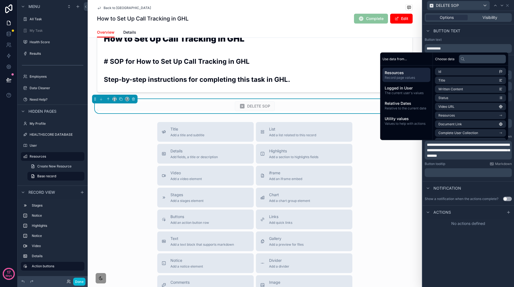
click at [471, 271] on div "**********" at bounding box center [469, 149] width 92 height 276
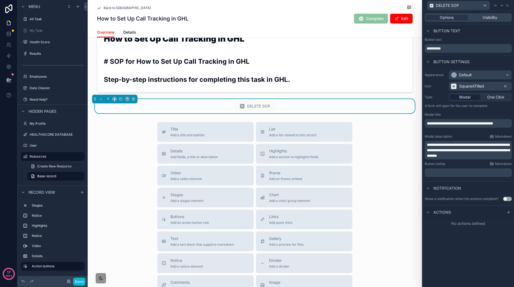
click at [506, 197] on div "Show a notification when the actions complete? Use setting" at bounding box center [468, 199] width 87 height 4
click at [508, 201] on button "Use setting" at bounding box center [507, 199] width 9 height 4
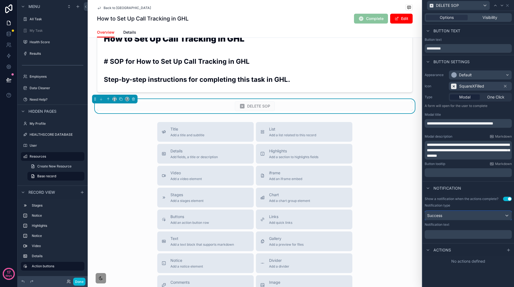
click at [474, 218] on div "Success" at bounding box center [468, 216] width 87 height 9
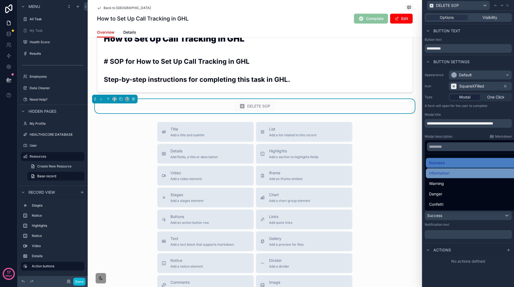
click at [457, 175] on div "Information" at bounding box center [474, 173] width 90 height 7
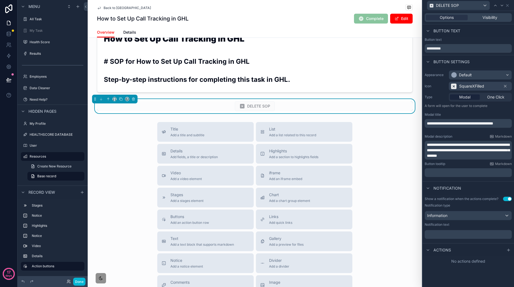
click at [464, 236] on p "﻿" at bounding box center [469, 234] width 84 height 5
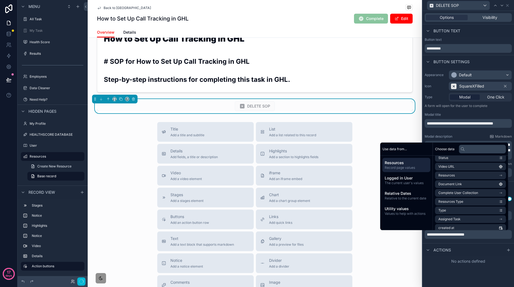
scroll to position [48, 0]
drag, startPoint x: 498, startPoint y: 266, endPoint x: 512, endPoint y: 252, distance: 19.2
click at [501, 266] on div "No actions defined" at bounding box center [469, 262] width 92 height 10
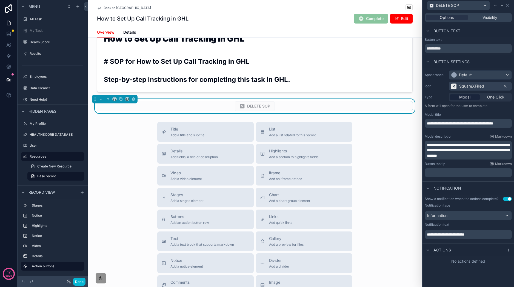
click at [508, 250] on icon at bounding box center [508, 250] width 4 height 4
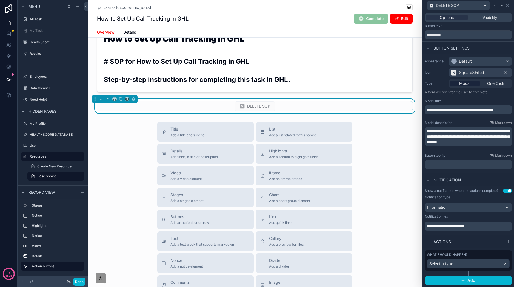
scroll to position [19, 0]
click at [462, 267] on div "Select a type" at bounding box center [468, 264] width 82 height 9
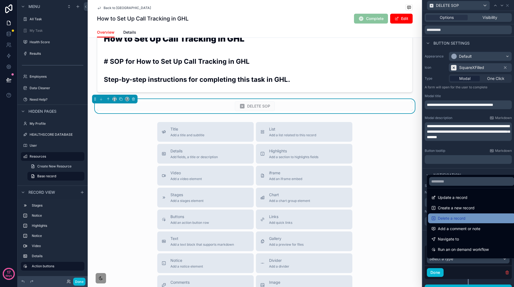
click at [476, 215] on div "Delete a record" at bounding box center [471, 218] width 81 height 7
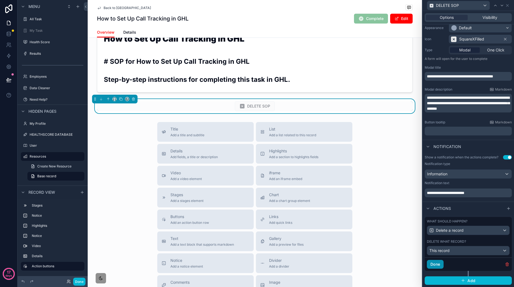
click at [439, 264] on button "Done" at bounding box center [435, 264] width 17 height 9
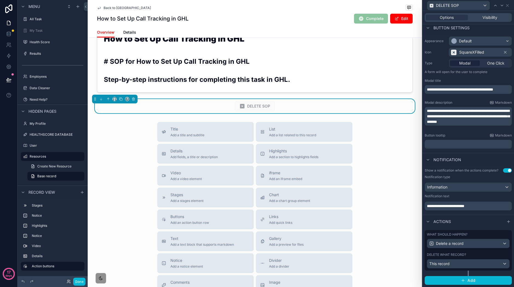
scroll to position [39, 0]
click at [474, 267] on div "This record" at bounding box center [468, 264] width 82 height 9
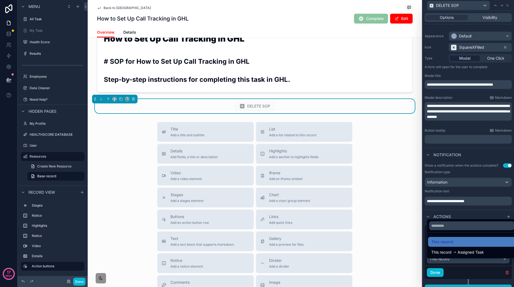
click at [450, 245] on span "This record" at bounding box center [442, 242] width 22 height 7
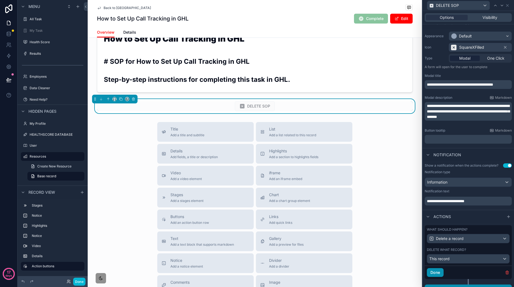
click at [440, 277] on button "Done" at bounding box center [435, 273] width 17 height 9
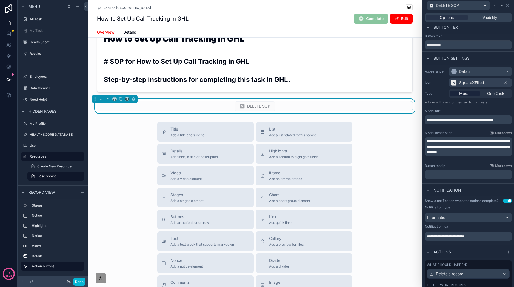
scroll to position [0, 0]
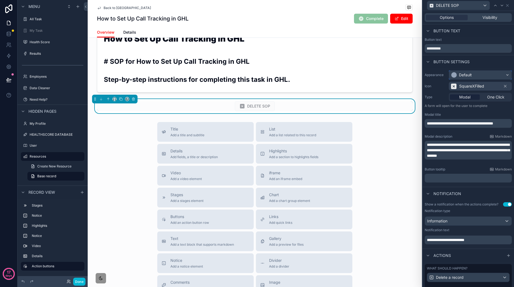
click at [478, 74] on div "Default" at bounding box center [480, 75] width 62 height 9
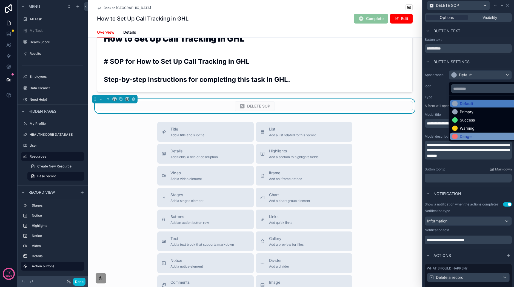
click at [484, 138] on div "Danger" at bounding box center [483, 136] width 63 height 5
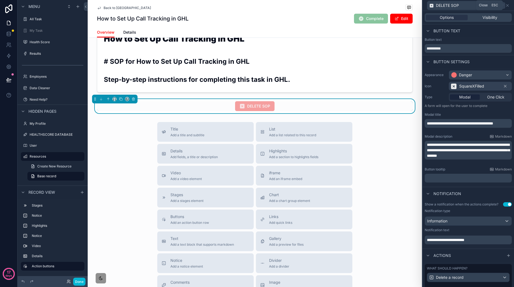
click at [507, 7] on icon at bounding box center [507, 5] width 4 height 4
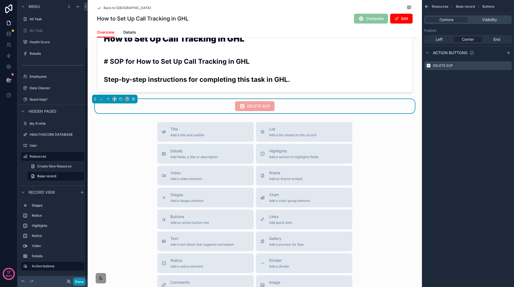
click at [81, 279] on button "Done" at bounding box center [79, 282] width 12 height 8
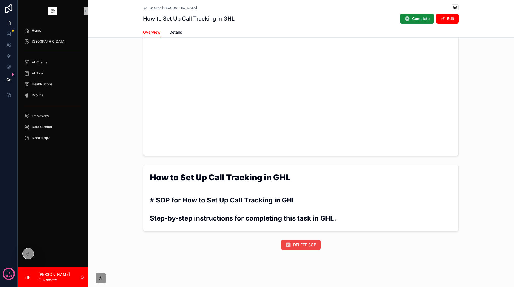
scroll to position [156, 0]
click at [301, 244] on span "DELETE SOP" at bounding box center [304, 245] width 23 height 5
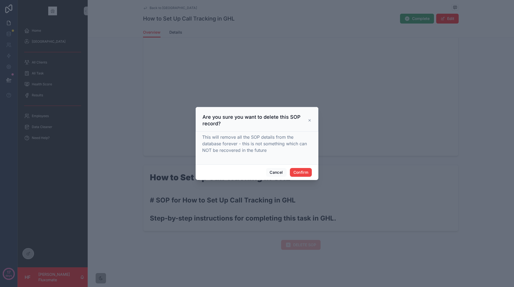
click at [311, 118] on icon at bounding box center [310, 120] width 4 height 4
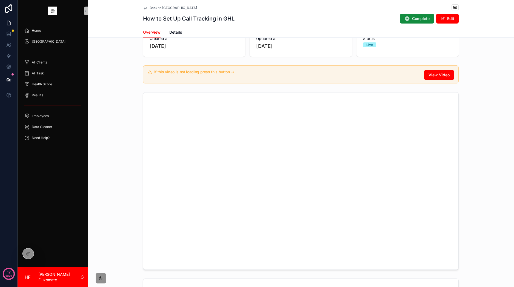
scroll to position [0, 0]
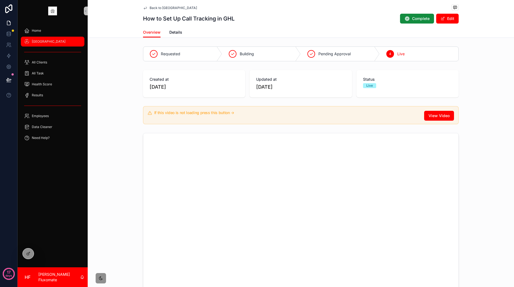
click at [44, 43] on span "SOP Center" at bounding box center [49, 41] width 34 height 4
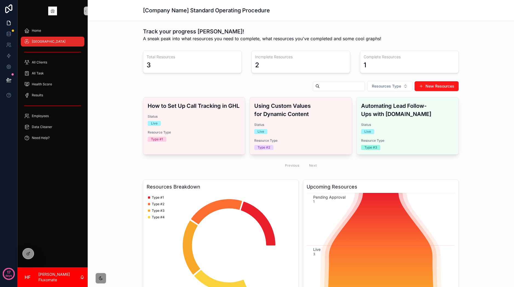
click at [447, 89] on button "New Resources" at bounding box center [437, 86] width 44 height 10
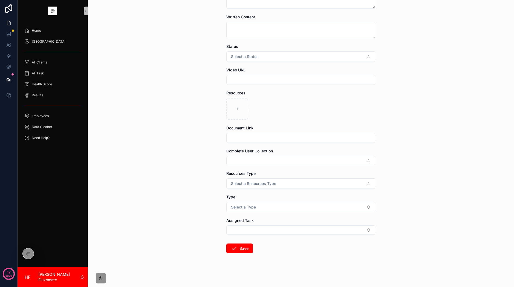
scroll to position [57, 0]
click at [354, 181] on button "Select a Resources Type" at bounding box center [300, 182] width 149 height 10
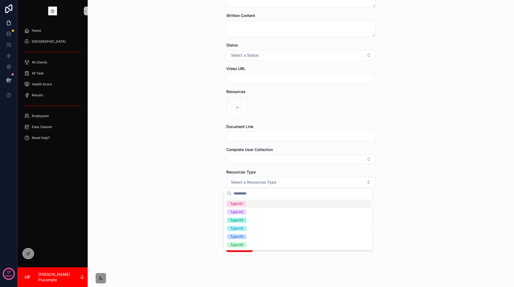
click at [430, 132] on div "Back to SOP Center Resources Create New Resource Create New Resource Title Writ…" at bounding box center [301, 87] width 426 height 287
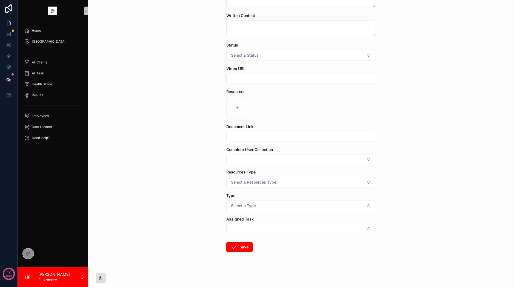
click at [101, 274] on div "scrollable content" at bounding box center [100, 278] width 11 height 11
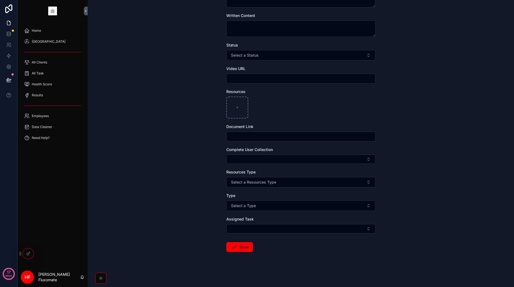
click at [102, 282] on div "scrollable content" at bounding box center [100, 278] width 11 height 11
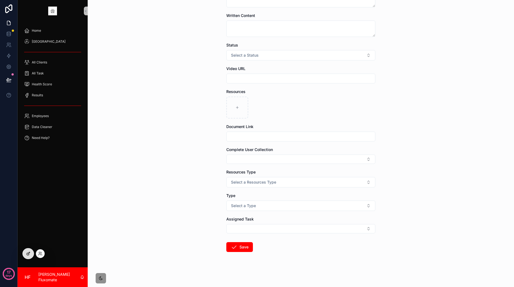
click at [27, 256] on icon at bounding box center [28, 254] width 4 height 4
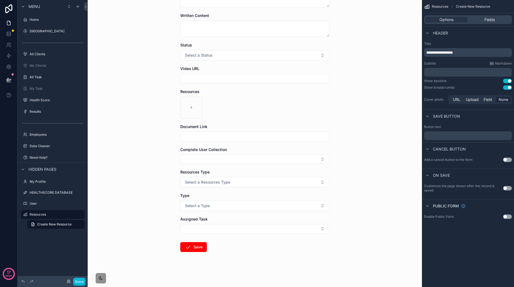
scroll to position [0, 0]
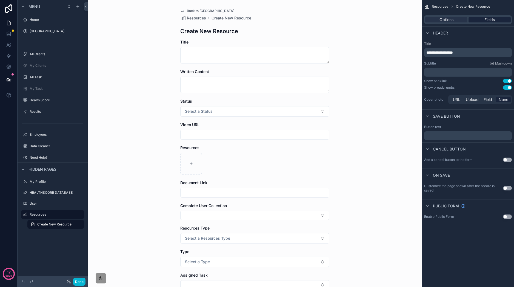
click at [484, 21] on span "Fields" at bounding box center [489, 19] width 10 height 5
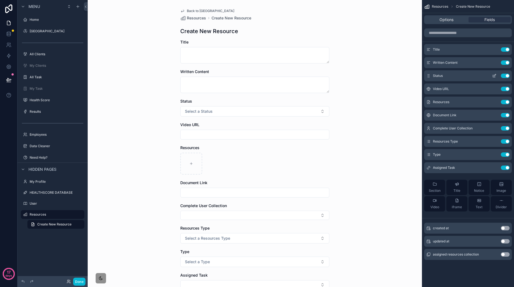
click at [493, 77] on icon "scrollable content" at bounding box center [494, 76] width 2 height 2
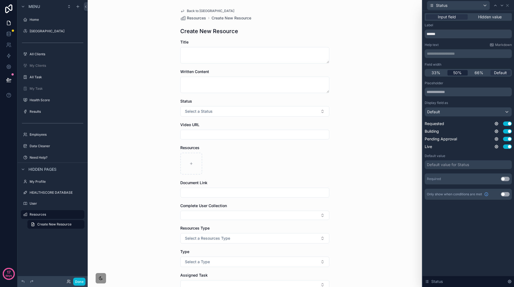
click at [457, 72] on span "50%" at bounding box center [457, 72] width 8 height 5
click at [503, 7] on icon at bounding box center [502, 5] width 4 height 4
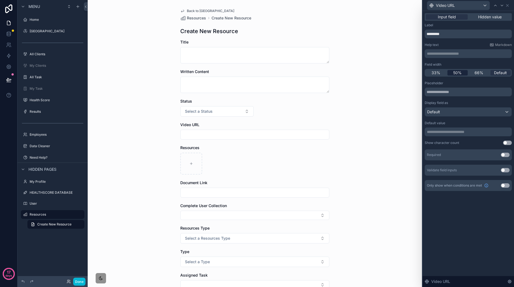
click at [458, 74] on span "50%" at bounding box center [457, 72] width 8 height 5
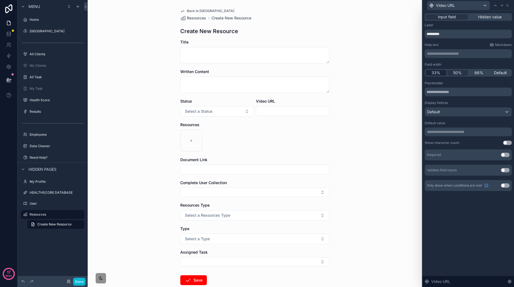
drag, startPoint x: 435, startPoint y: 73, endPoint x: 439, endPoint y: 73, distance: 3.6
click at [435, 73] on span "33%" at bounding box center [436, 72] width 9 height 5
click at [461, 73] on span "50%" at bounding box center [457, 72] width 8 height 5
click at [503, 6] on icon at bounding box center [502, 5] width 4 height 4
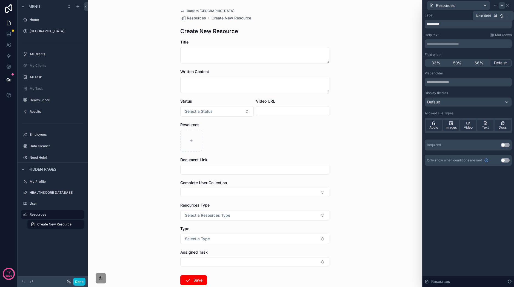
click at [501, 5] on icon at bounding box center [502, 5] width 4 height 4
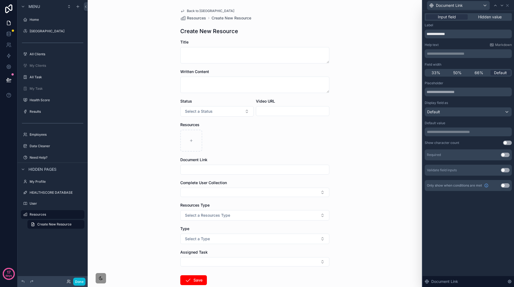
click at [457, 79] on div "**********" at bounding box center [468, 107] width 87 height 168
click at [456, 76] on div "33% 50% 66% Default" at bounding box center [468, 73] width 87 height 8
click at [458, 71] on span "50%" at bounding box center [457, 72] width 8 height 5
click at [501, 4] on icon at bounding box center [502, 5] width 4 height 4
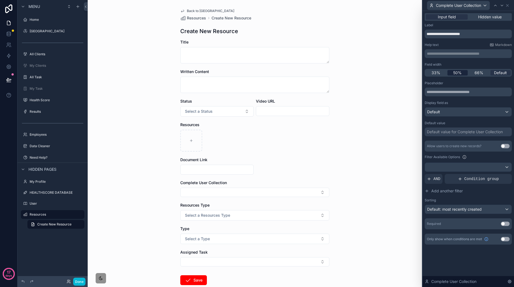
click at [457, 74] on span "50%" at bounding box center [457, 72] width 8 height 5
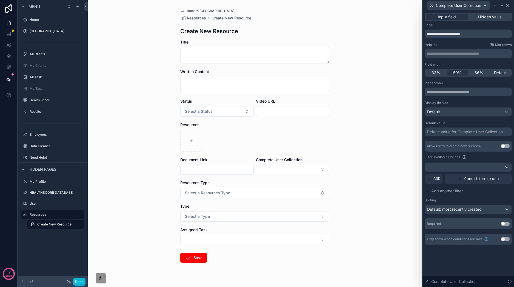
drag, startPoint x: 508, startPoint y: 7, endPoint x: 505, endPoint y: 5, distance: 3.3
click at [508, 7] on div "Complete User Collection" at bounding box center [468, 5] width 87 height 11
click at [505, 3] on icon at bounding box center [507, 5] width 4 height 4
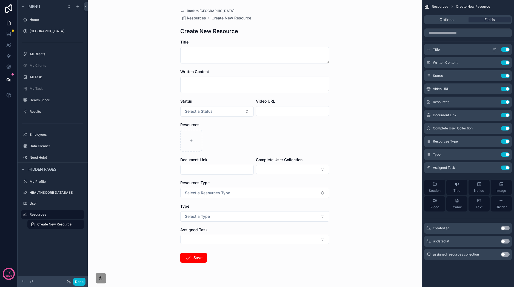
click at [495, 50] on icon "scrollable content" at bounding box center [494, 50] width 2 height 2
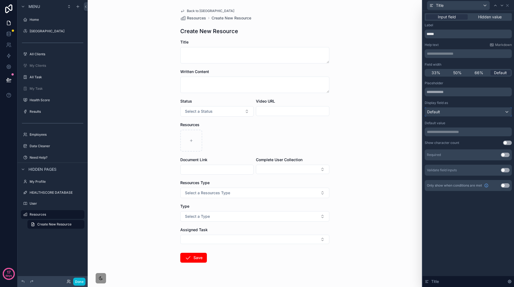
click at [470, 114] on div "Default" at bounding box center [468, 112] width 87 height 9
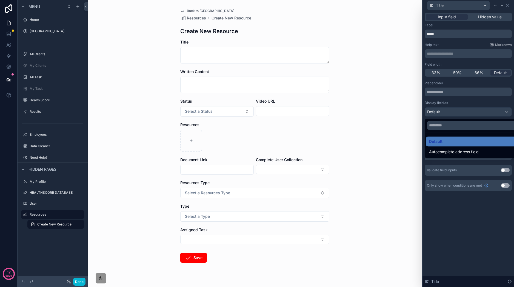
click at [470, 235] on div at bounding box center [469, 143] width 92 height 287
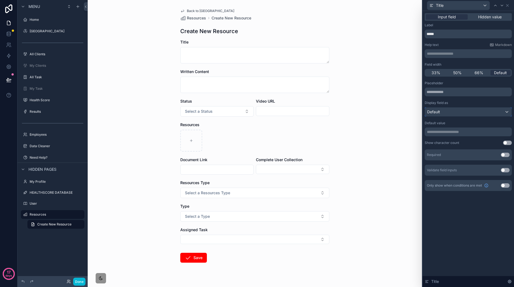
click at [474, 114] on div "Default" at bounding box center [468, 112] width 87 height 9
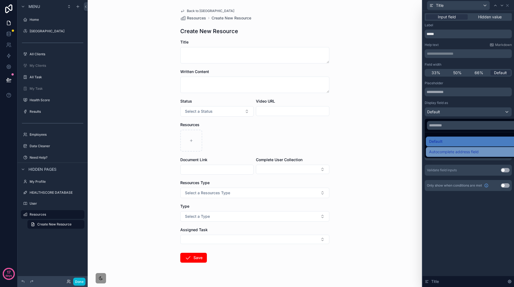
click at [469, 153] on span "Autocomplete address field" at bounding box center [454, 152] width 50 height 7
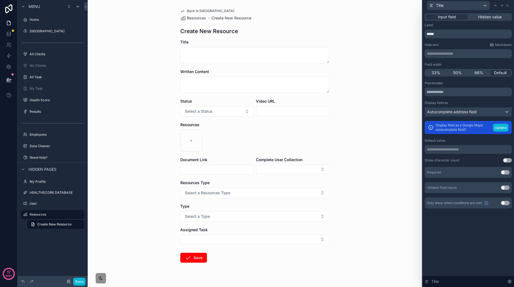
click at [493, 113] on div "Autocomplete address field" at bounding box center [468, 112] width 87 height 9
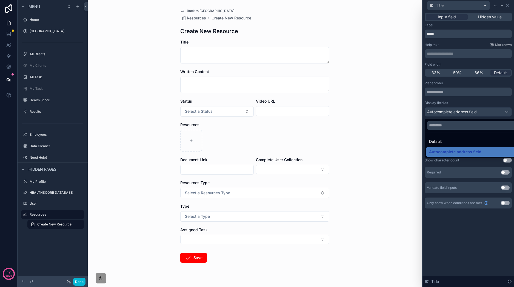
click at [471, 141] on div "Default" at bounding box center [474, 141] width 90 height 7
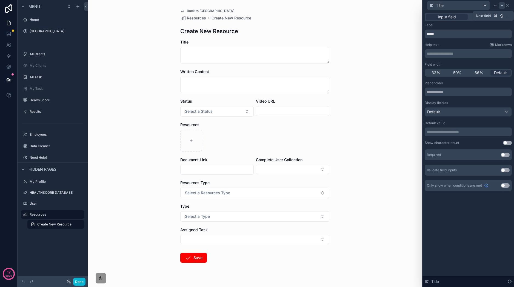
click at [501, 7] on icon at bounding box center [502, 5] width 4 height 4
click at [501, 4] on icon at bounding box center [502, 5] width 4 height 4
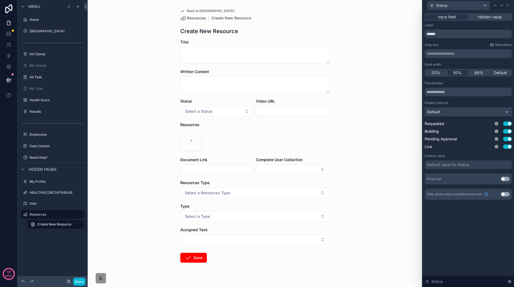
click at [481, 112] on div "Default" at bounding box center [468, 112] width 87 height 9
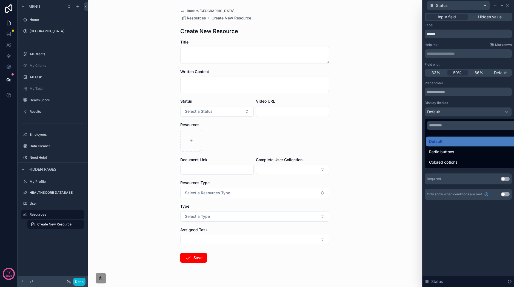
click at [465, 150] on div "Radio buttons" at bounding box center [474, 152] width 90 height 7
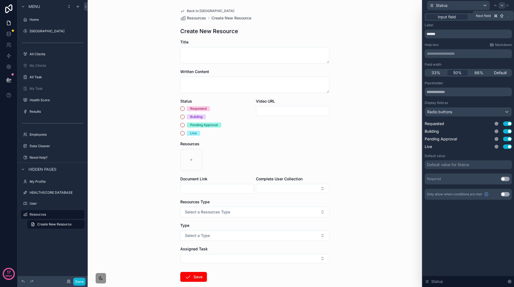
click at [501, 6] on icon at bounding box center [502, 5] width 4 height 4
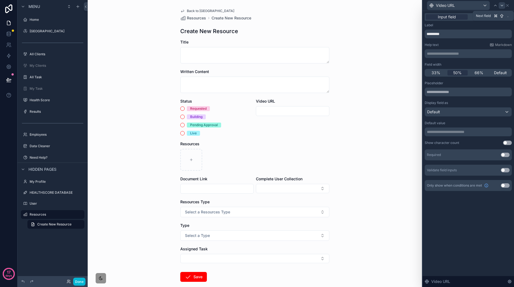
click at [502, 7] on icon at bounding box center [502, 5] width 4 height 4
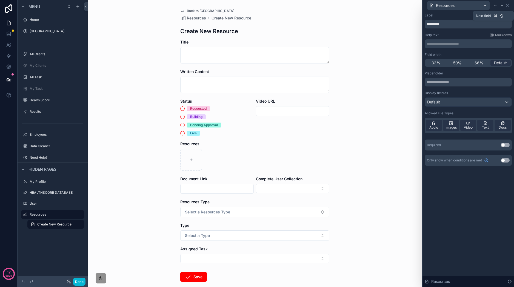
click at [502, 7] on icon at bounding box center [502, 5] width 4 height 4
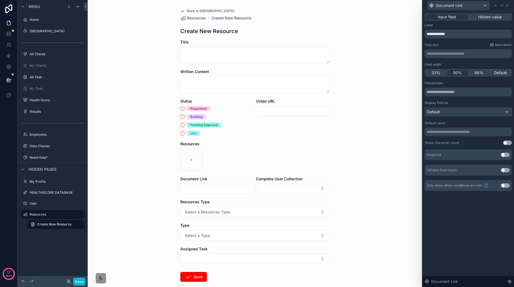
click at [471, 114] on div "Default" at bounding box center [468, 112] width 87 height 9
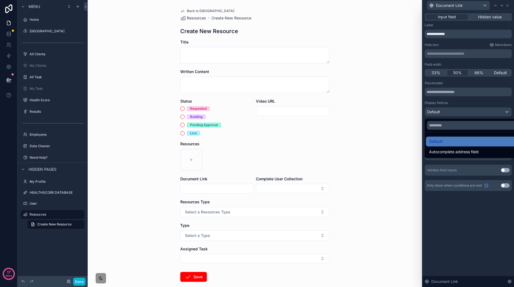
drag, startPoint x: 470, startPoint y: 244, endPoint x: 485, endPoint y: 177, distance: 69.3
click at [470, 244] on div at bounding box center [469, 143] width 92 height 287
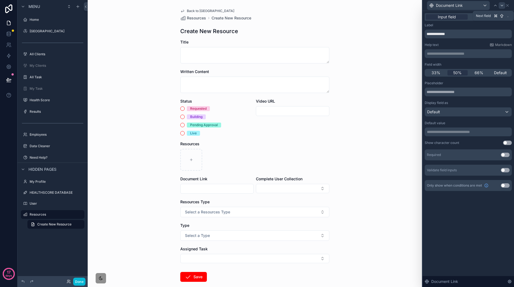
click at [504, 4] on icon at bounding box center [502, 5] width 4 height 4
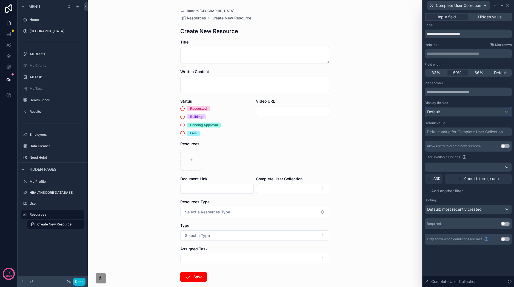
click at [476, 109] on div "Default" at bounding box center [468, 112] width 87 height 9
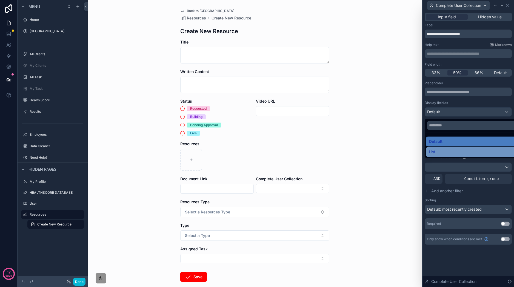
click at [473, 152] on div "List" at bounding box center [474, 152] width 90 height 7
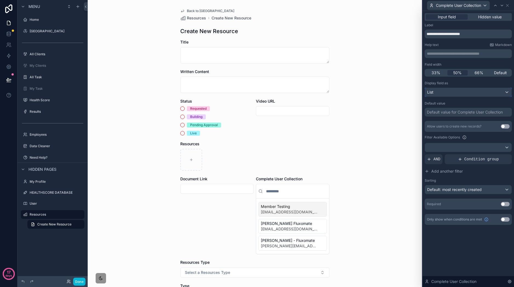
click at [483, 88] on div "List" at bounding box center [468, 92] width 87 height 9
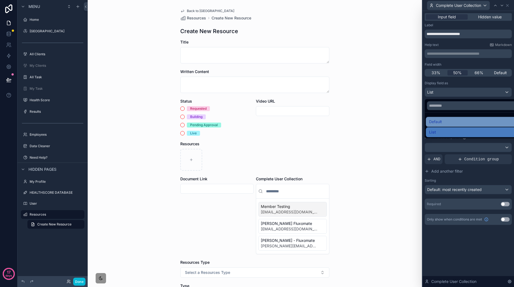
click at [464, 122] on div "Default" at bounding box center [474, 122] width 90 height 7
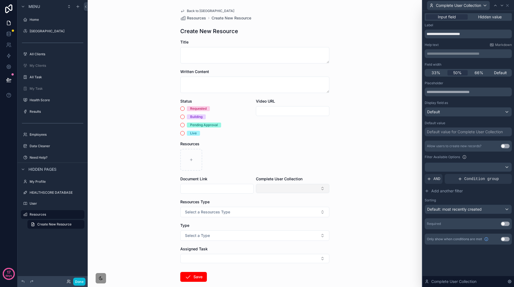
click at [317, 189] on button "Select Button" at bounding box center [292, 188] width 73 height 9
click at [375, 136] on div "Back to SOP Center Resources Create New Resource Create New Resource Title Writ…" at bounding box center [255, 143] width 334 height 287
click at [501, 7] on div at bounding box center [502, 5] width 7 height 7
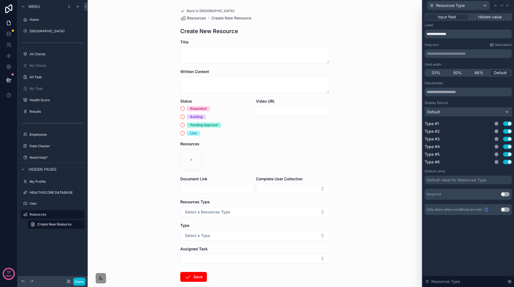
click at [486, 114] on div "Default" at bounding box center [468, 112] width 87 height 9
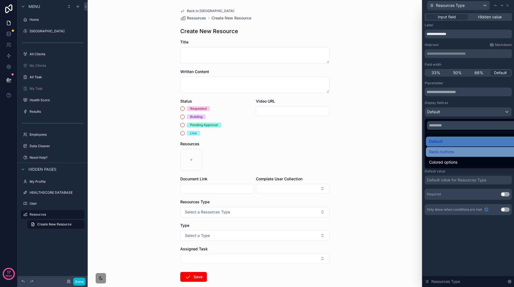
click at [459, 150] on div "Radio buttons" at bounding box center [474, 152] width 90 height 7
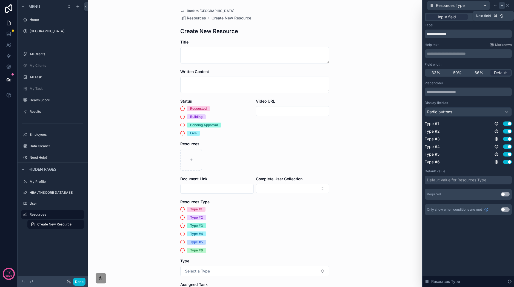
click at [500, 5] on icon at bounding box center [502, 5] width 4 height 4
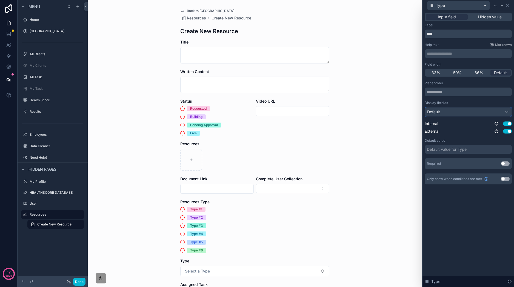
click at [469, 113] on div "Default" at bounding box center [468, 112] width 87 height 9
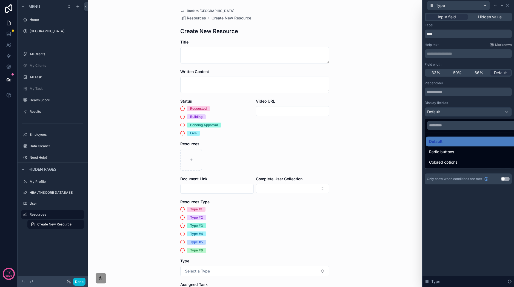
click at [456, 152] on div "Radio buttons" at bounding box center [474, 152] width 90 height 7
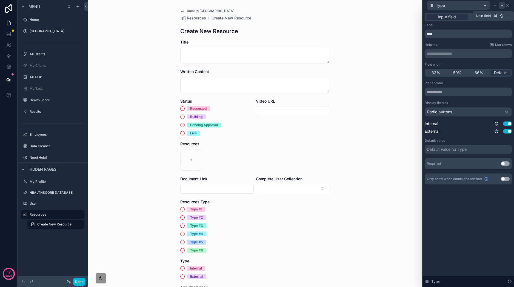
click at [502, 5] on icon at bounding box center [502, 5] width 4 height 4
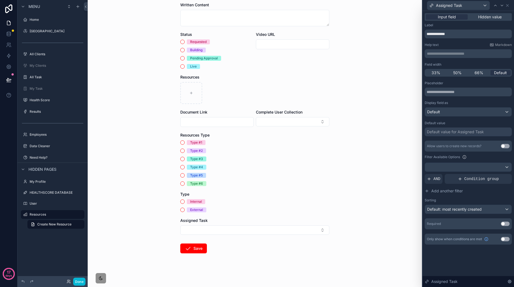
scroll to position [68, 0]
click at [487, 112] on div "Default" at bounding box center [468, 112] width 87 height 9
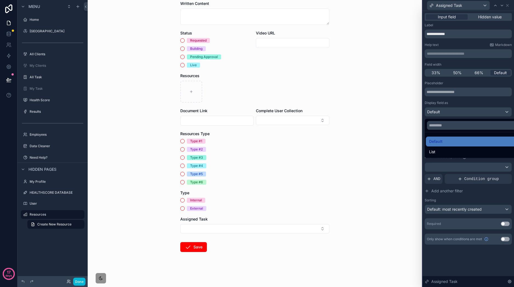
drag, startPoint x: 439, startPoint y: 260, endPoint x: 288, endPoint y: 238, distance: 152.6
click at [439, 260] on div at bounding box center [469, 143] width 92 height 287
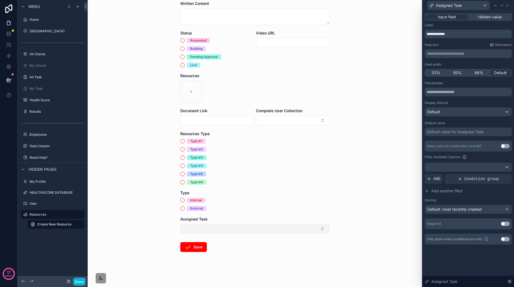
click at [304, 229] on button "Select Button" at bounding box center [254, 228] width 149 height 9
click at [359, 191] on div "Back to SOP Center Resources Create New Resource Create New Resource Title Writ…" at bounding box center [255, 75] width 334 height 287
click at [507, 3] on icon at bounding box center [507, 5] width 4 height 4
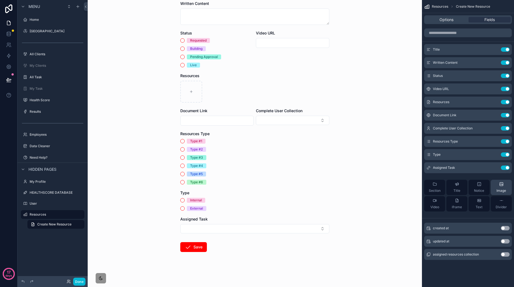
click at [506, 169] on button "Use setting" at bounding box center [505, 168] width 9 height 4
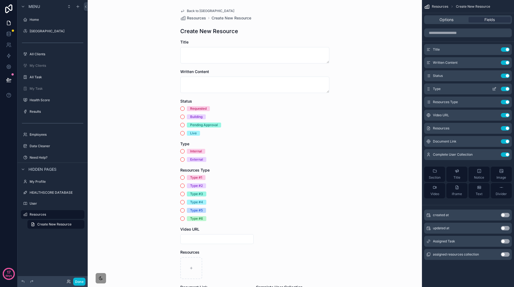
click at [494, 88] on icon "scrollable content" at bounding box center [494, 89] width 4 height 4
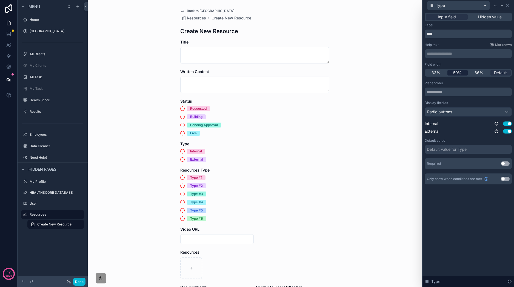
drag, startPoint x: 442, startPoint y: 73, endPoint x: 447, endPoint y: 71, distance: 5.8
click at [442, 73] on div "33%" at bounding box center [436, 72] width 21 height 5
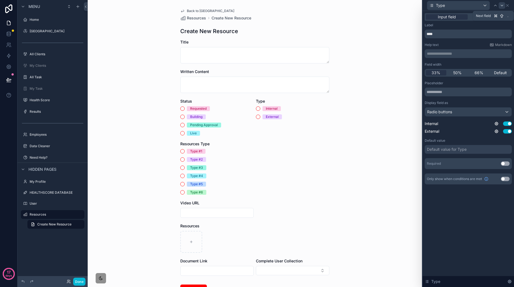
click at [501, 5] on icon at bounding box center [502, 5] width 4 height 4
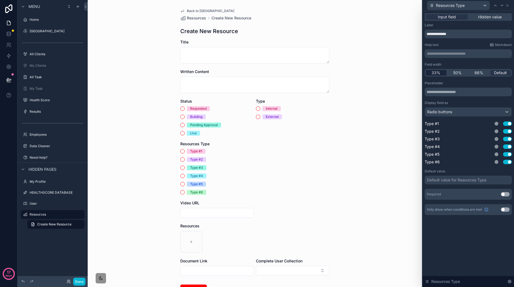
click at [436, 73] on span "33%" at bounding box center [436, 72] width 9 height 5
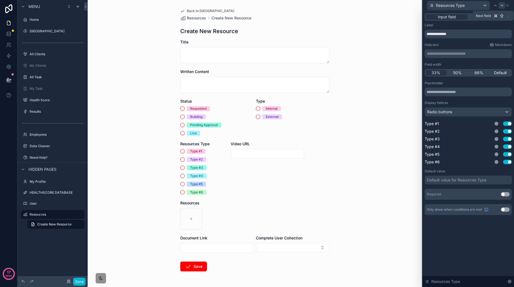
click at [500, 8] on div at bounding box center [502, 5] width 7 height 7
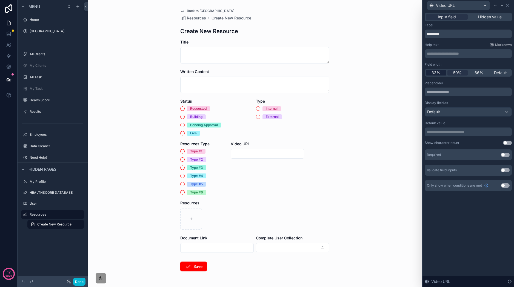
click at [434, 72] on span "33%" at bounding box center [436, 72] width 9 height 5
click at [496, 4] on icon at bounding box center [495, 5] width 4 height 4
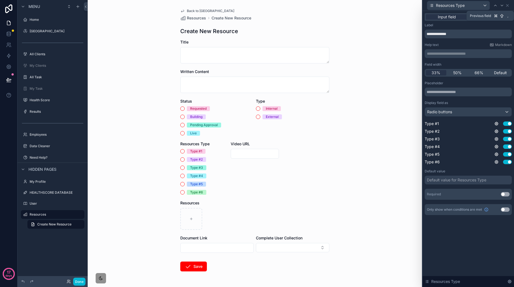
click at [496, 5] on icon at bounding box center [495, 5] width 4 height 4
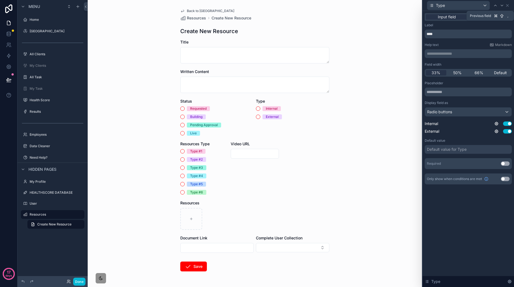
click at [496, 5] on icon at bounding box center [495, 5] width 4 height 4
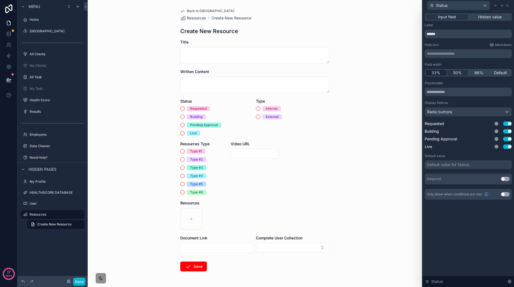
click at [440, 74] on span "33%" at bounding box center [436, 72] width 9 height 5
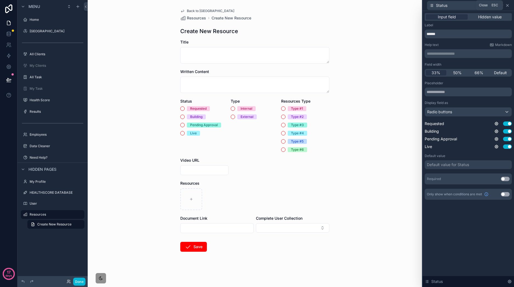
click at [509, 4] on icon at bounding box center [507, 5] width 4 height 4
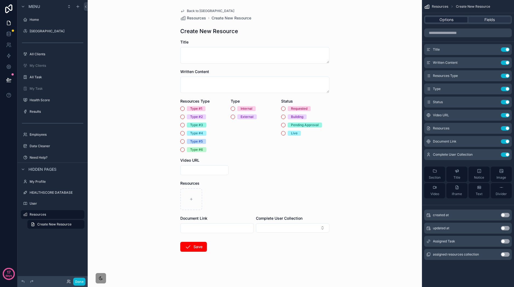
click at [447, 18] on span "Options" at bounding box center [447, 19] width 14 height 5
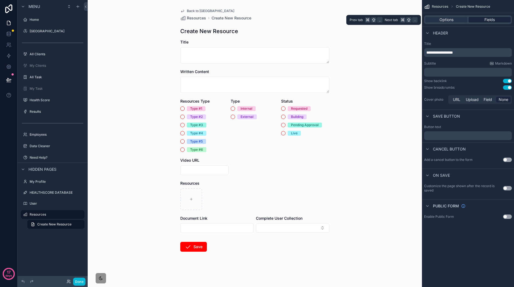
click at [488, 19] on span "Fields" at bounding box center [489, 19] width 10 height 5
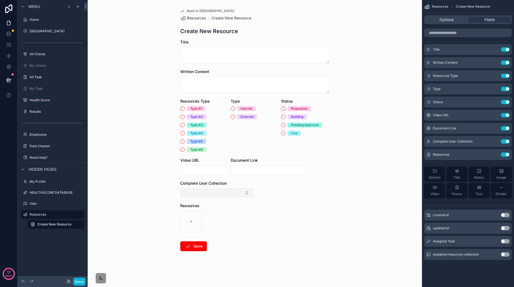
click at [222, 194] on button "Select Button" at bounding box center [216, 193] width 73 height 9
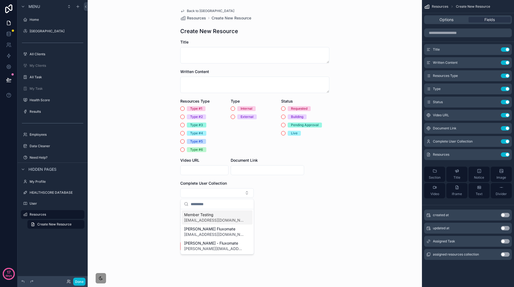
click at [318, 190] on form "Title Written Content Resources Type Type #1 Type #2 Type #3 Type #4 Type #5 Ty…" at bounding box center [254, 162] width 149 height 247
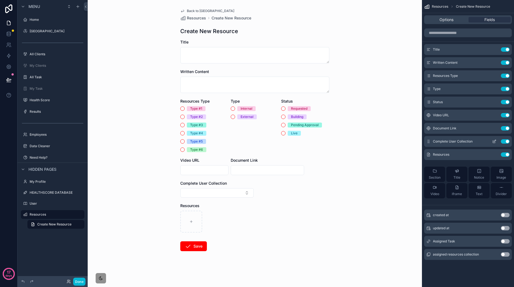
click at [506, 142] on button "Use setting" at bounding box center [505, 141] width 9 height 4
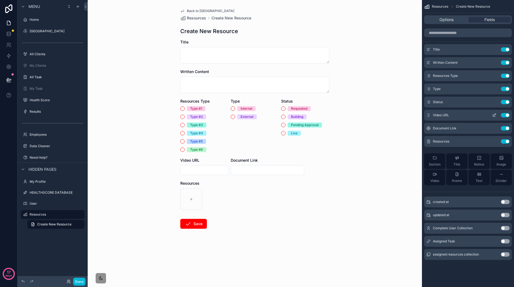
click at [493, 116] on icon "scrollable content" at bounding box center [494, 116] width 2 height 2
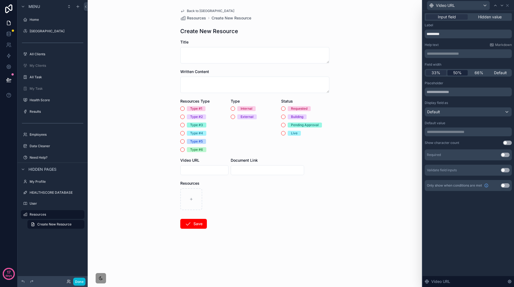
click at [461, 72] on span "50%" at bounding box center [457, 72] width 8 height 5
click at [508, 5] on icon at bounding box center [507, 5] width 4 height 4
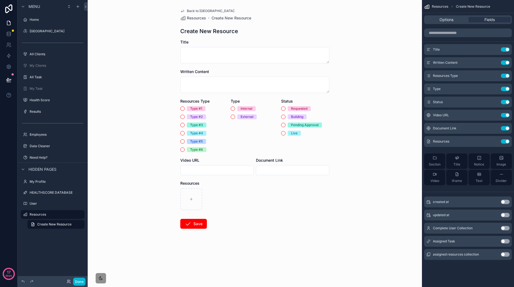
click at [366, 227] on div "Back to SOP Center Resources Create New Resource Create New Resource Title Writ…" at bounding box center [255, 143] width 334 height 287
click at [83, 280] on button "Done" at bounding box center [79, 282] width 12 height 8
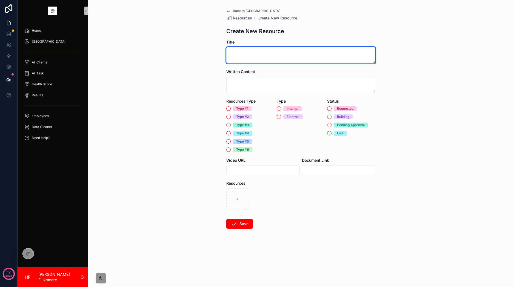
click at [301, 62] on textarea "scrollable content" at bounding box center [300, 55] width 149 height 16
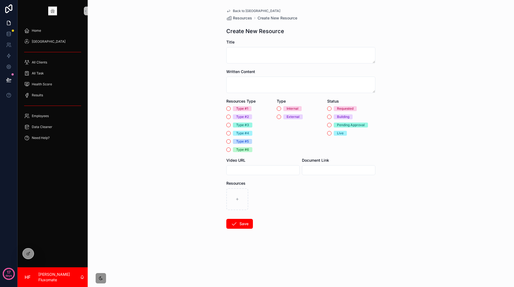
click at [439, 151] on div "Back to SOP Center Resources Create New Resource Create New Resource Title Writ…" at bounding box center [301, 143] width 426 height 287
click at [45, 42] on span "[GEOGRAPHIC_DATA]" at bounding box center [49, 41] width 34 height 4
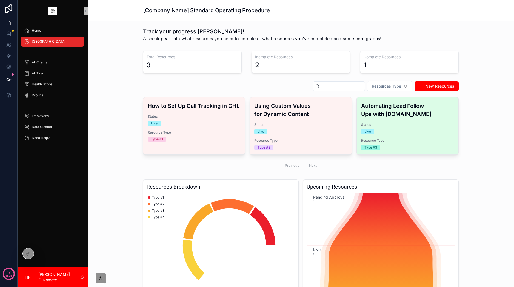
click at [392, 134] on div "Live" at bounding box center [407, 131] width 93 height 5
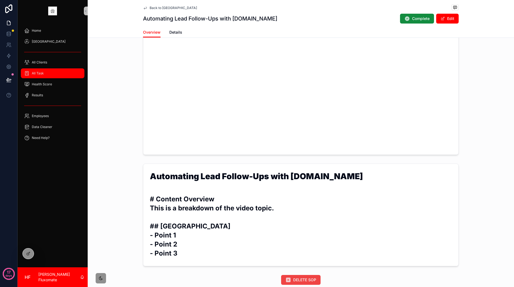
scroll to position [168, 0]
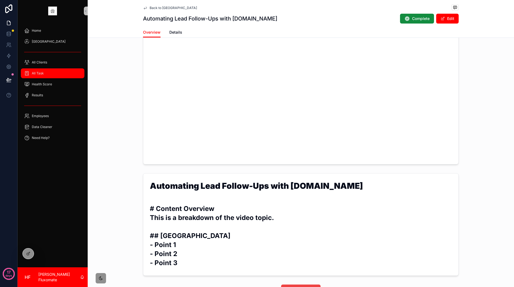
click at [62, 74] on div "All Task" at bounding box center [52, 73] width 57 height 9
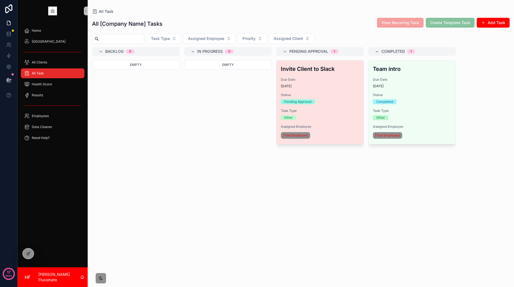
click at [312, 76] on div "Invite Client to Slack Due Date 10 days ago Status Pending Approval Task Type O…" at bounding box center [319, 103] width 87 height 84
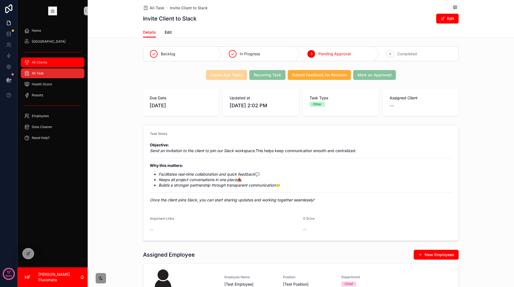
click at [56, 64] on div "All Clients" at bounding box center [52, 62] width 57 height 9
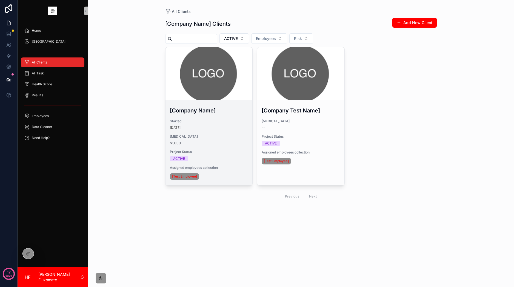
click at [212, 84] on div "scrollable content" at bounding box center [209, 73] width 87 height 53
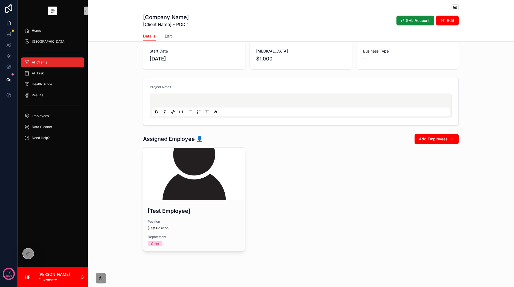
scroll to position [62, 0]
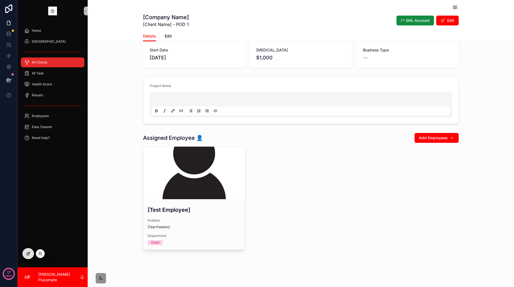
click at [28, 256] on div at bounding box center [28, 254] width 11 height 10
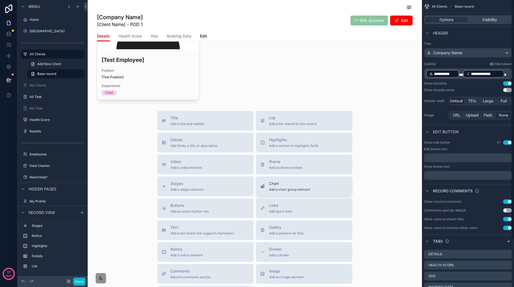
scroll to position [211, 0]
click at [213, 201] on button "Buttons Add an action button row" at bounding box center [205, 208] width 96 height 20
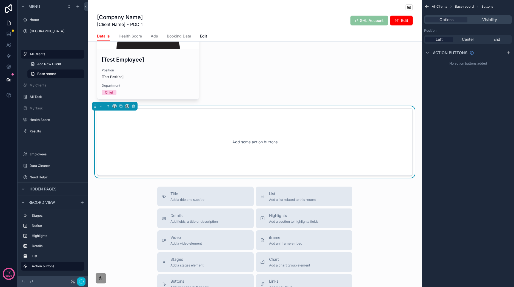
scroll to position [211, 0]
click at [283, 128] on div "Add some action buttons" at bounding box center [255, 142] width 298 height 49
click at [473, 41] on span "Center" at bounding box center [468, 39] width 12 height 5
click at [509, 55] on div "scrollable content" at bounding box center [508, 53] width 7 height 7
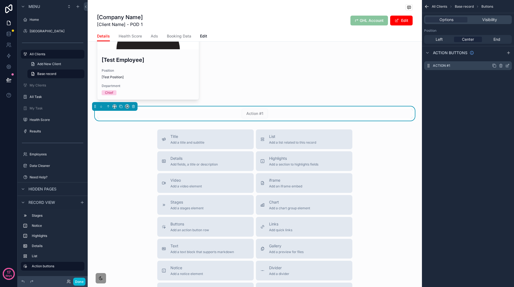
click at [509, 66] on icon "scrollable content" at bounding box center [507, 66] width 4 height 4
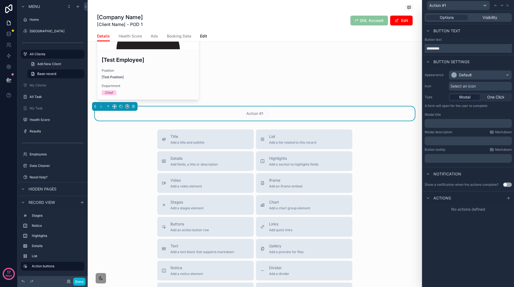
click at [489, 45] on input "*********" at bounding box center [468, 48] width 87 height 9
click at [487, 47] on input "*********" at bounding box center [468, 48] width 87 height 9
click at [451, 47] on input "*********" at bounding box center [468, 48] width 87 height 9
click at [451, 46] on input "*********" at bounding box center [468, 48] width 87 height 9
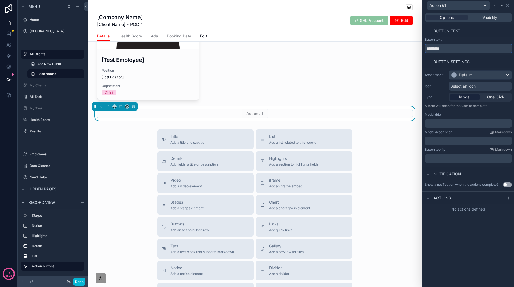
click at [451, 46] on input "*********" at bounding box center [468, 48] width 87 height 9
type input "**********"
click at [485, 67] on div "Button settings" at bounding box center [469, 61] width 92 height 13
click at [481, 77] on div "Default" at bounding box center [480, 75] width 62 height 9
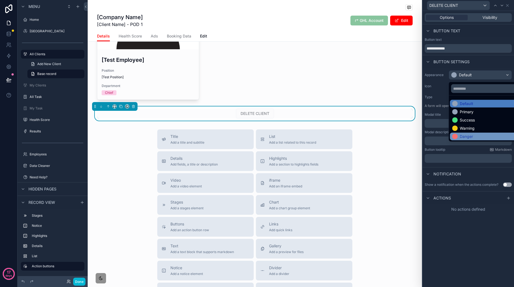
click at [480, 135] on div "Danger" at bounding box center [486, 136] width 69 height 5
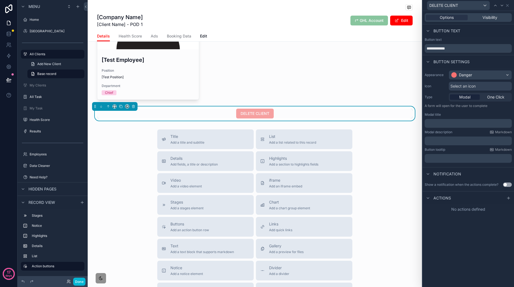
click at [496, 87] on div "Select an icon" at bounding box center [480, 86] width 63 height 9
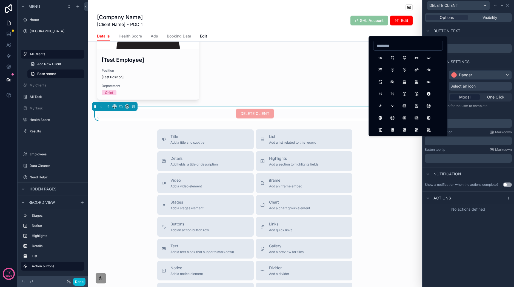
click at [406, 47] on input at bounding box center [408, 46] width 69 height 8
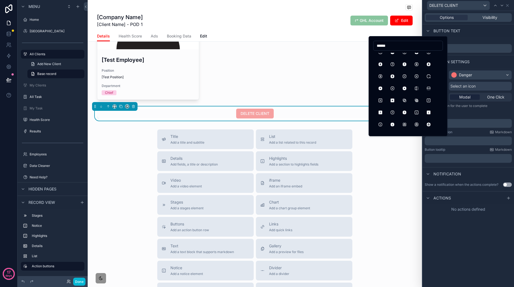
scroll to position [422, 0]
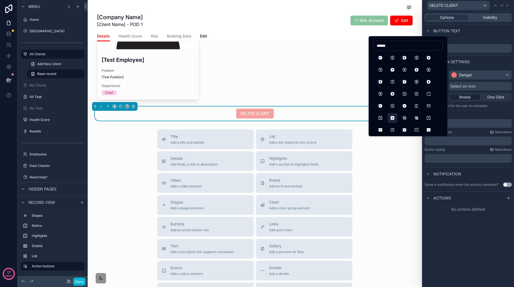
type input "******"
click at [394, 116] on button "SquareXFilled" at bounding box center [392, 118] width 10 height 10
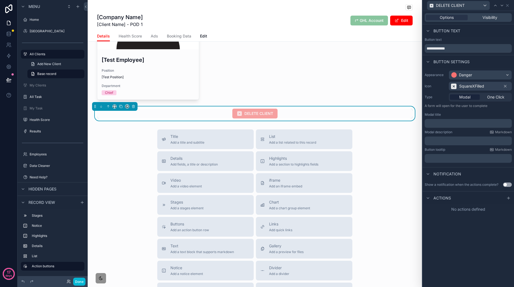
click at [470, 124] on p "﻿" at bounding box center [469, 123] width 84 height 5
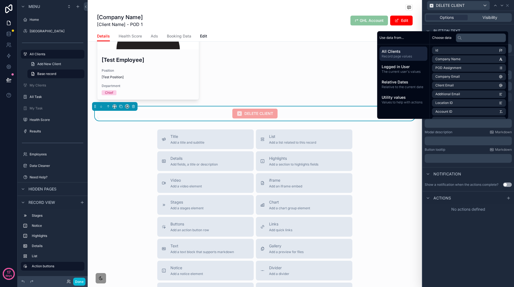
scroll to position [0, 0]
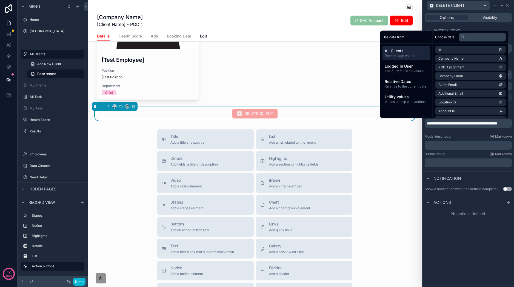
click at [459, 148] on p "﻿" at bounding box center [469, 145] width 84 height 5
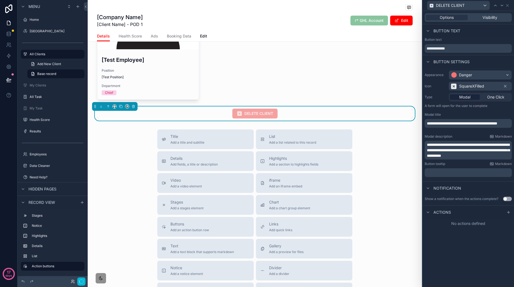
click at [467, 256] on div "**********" at bounding box center [469, 149] width 92 height 276
click at [508, 201] on button "Use setting" at bounding box center [507, 199] width 9 height 4
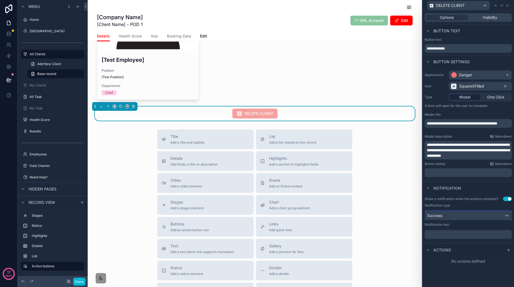
click at [467, 217] on div "Success" at bounding box center [468, 216] width 87 height 9
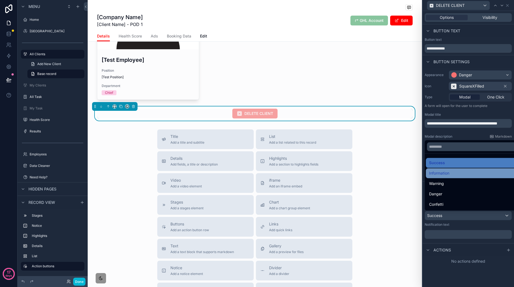
click at [464, 175] on div "Information" at bounding box center [474, 173] width 90 height 7
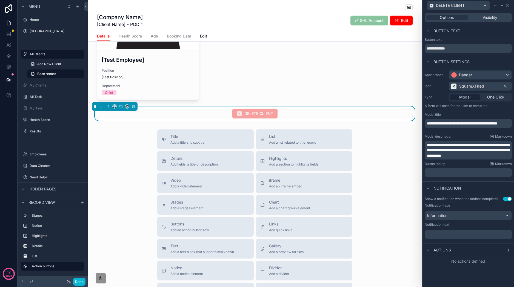
drag, startPoint x: 468, startPoint y: 228, endPoint x: 470, endPoint y: 231, distance: 3.7
click at [468, 228] on div "Notification text ﻿" at bounding box center [468, 231] width 87 height 16
click at [476, 235] on p "﻿" at bounding box center [469, 234] width 84 height 5
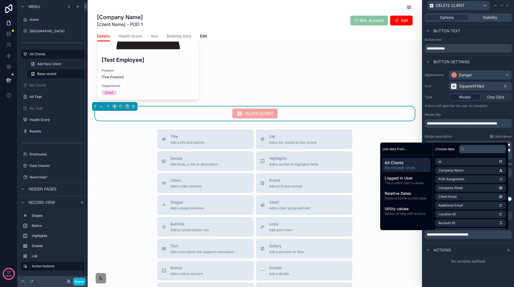
click at [491, 284] on div "**********" at bounding box center [469, 149] width 92 height 276
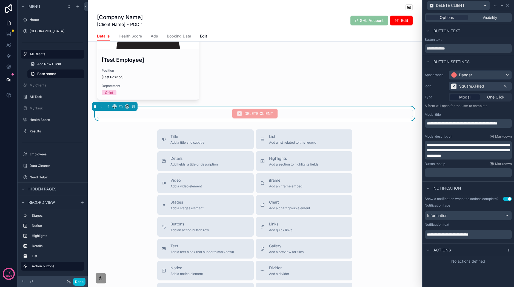
click at [506, 254] on div at bounding box center [508, 250] width 7 height 7
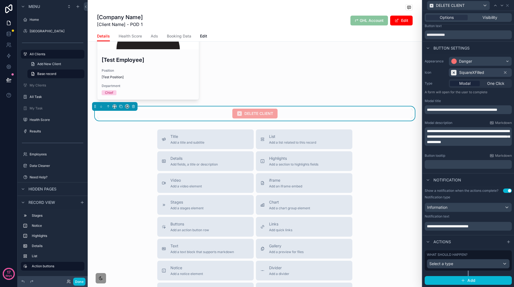
scroll to position [19, 0]
click at [475, 266] on div "Select a type" at bounding box center [468, 264] width 82 height 9
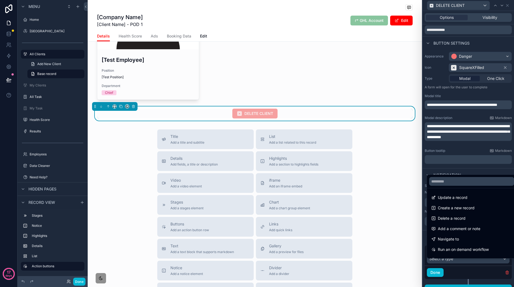
drag, startPoint x: 464, startPoint y: 219, endPoint x: 471, endPoint y: 215, distance: 7.8
click at [464, 219] on span "Delete a record" at bounding box center [452, 218] width 28 height 7
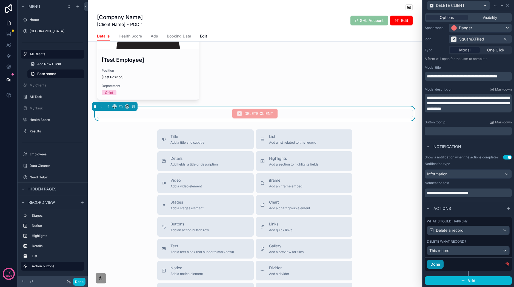
click at [440, 266] on button "Done" at bounding box center [435, 264] width 17 height 9
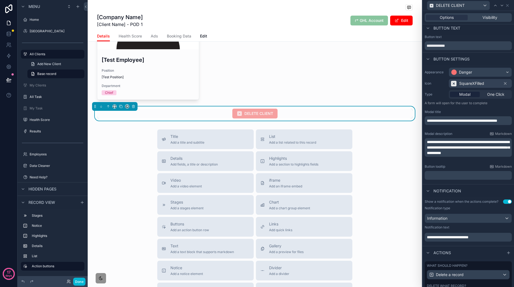
scroll to position [0, 0]
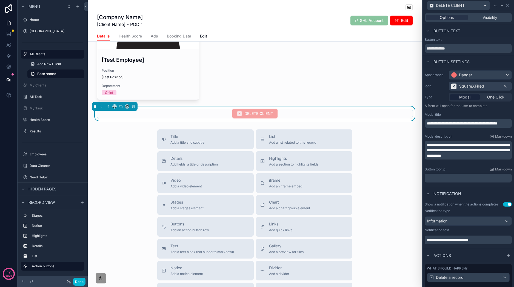
click at [387, 164] on div "Title Add a title and subtitle List Add a list related to this record Details A…" at bounding box center [255, 227] width 334 height 195
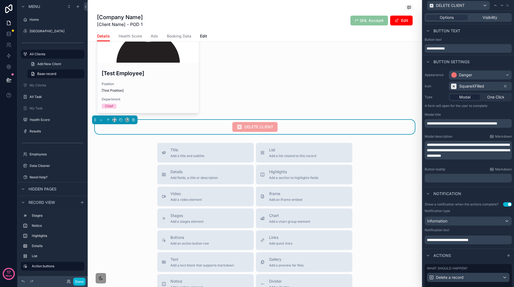
scroll to position [194, 0]
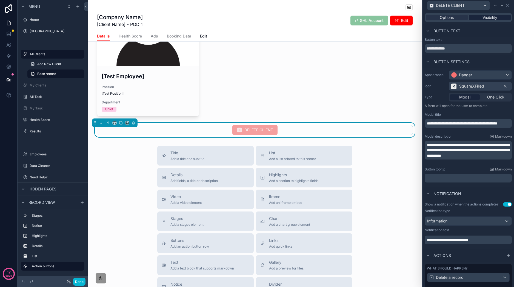
click at [489, 16] on span "Visibility" at bounding box center [490, 17] width 15 height 5
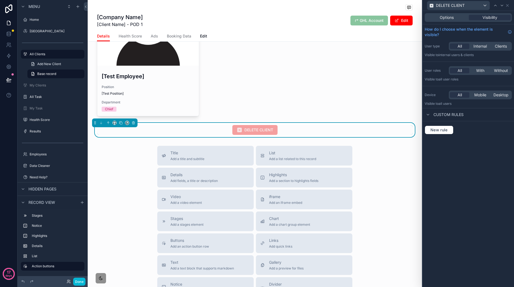
drag, startPoint x: 463, startPoint y: 21, endPoint x: 460, endPoint y: 21, distance: 2.8
click at [462, 21] on div "Options Visibility" at bounding box center [468, 17] width 87 height 9
click at [456, 18] on div "Options" at bounding box center [447, 17] width 42 height 5
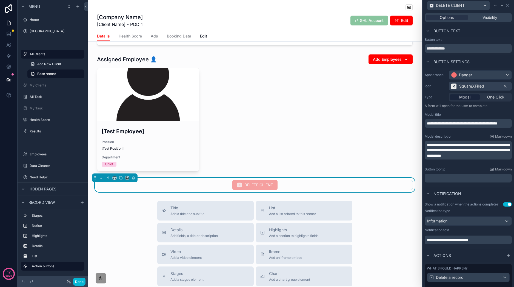
scroll to position [0, 0]
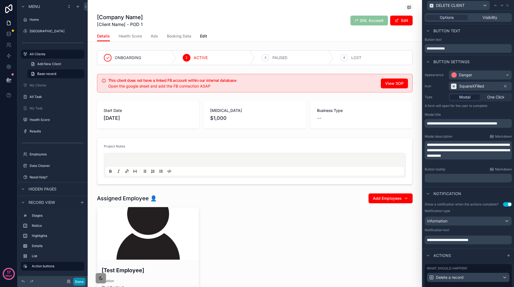
click at [80, 282] on button "Done" at bounding box center [79, 282] width 12 height 8
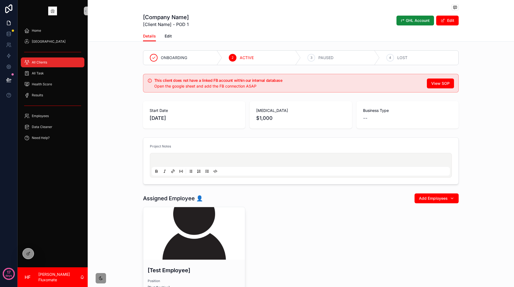
click at [47, 63] on div "All Clients" at bounding box center [52, 62] width 57 height 9
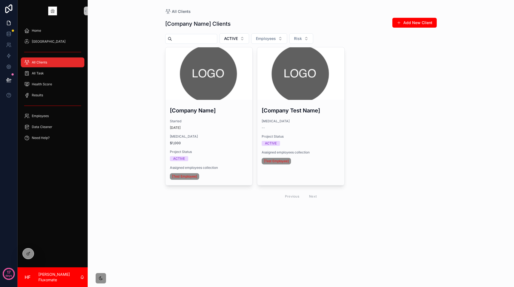
click at [50, 65] on div "All Clients" at bounding box center [52, 62] width 57 height 9
click at [50, 76] on div "All Task" at bounding box center [52, 73] width 57 height 9
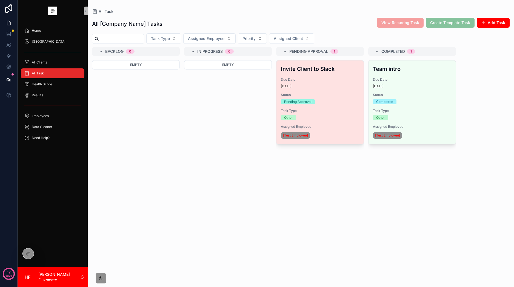
click at [345, 101] on div "Pending Approval" at bounding box center [320, 101] width 78 height 5
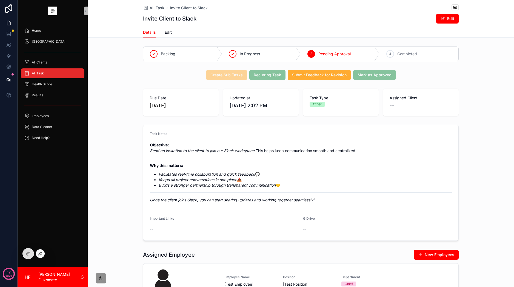
click at [25, 255] on div at bounding box center [28, 254] width 11 height 10
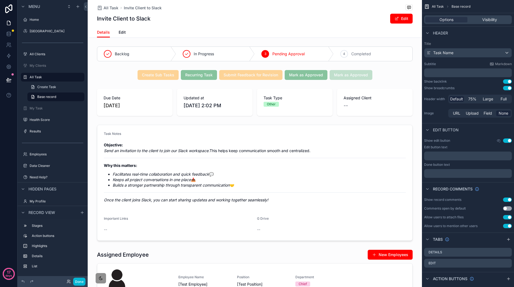
click at [75, 277] on div "Done" at bounding box center [53, 281] width 70 height 11
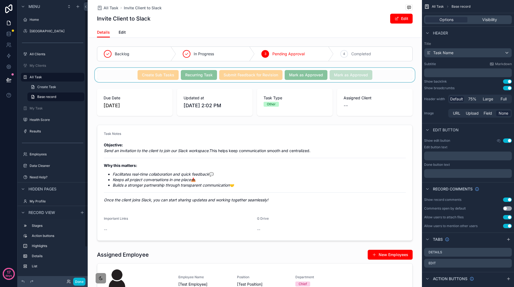
click at [390, 75] on div "scrollable content" at bounding box center [255, 75] width 334 height 14
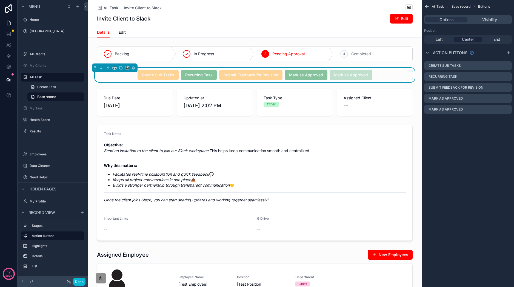
click at [384, 74] on div "Create Sub Tasks Recurring Task Submit Feedback for Revision Mark as Approved M…" at bounding box center [255, 75] width 316 height 10
click at [508, 51] on icon "scrollable content" at bounding box center [508, 53] width 4 height 4
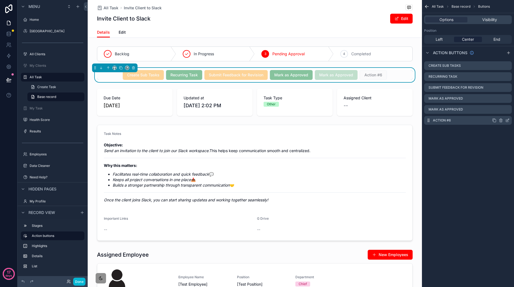
click at [508, 121] on icon "scrollable content" at bounding box center [507, 120] width 4 height 4
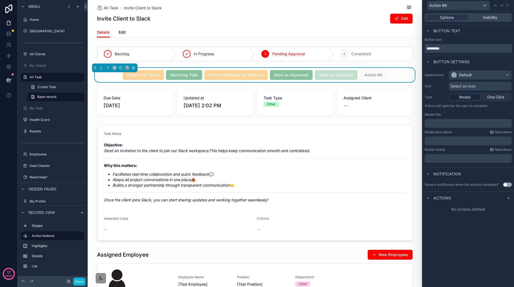
click at [460, 48] on input "*********" at bounding box center [468, 48] width 87 height 9
type input "**********"
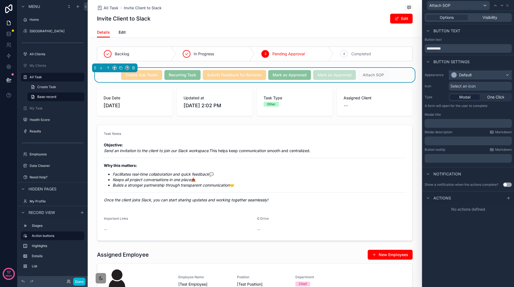
click at [485, 72] on div "Default" at bounding box center [480, 75] width 62 height 9
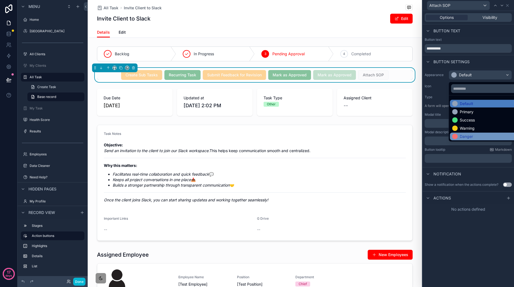
click at [484, 134] on div "Danger" at bounding box center [486, 136] width 69 height 5
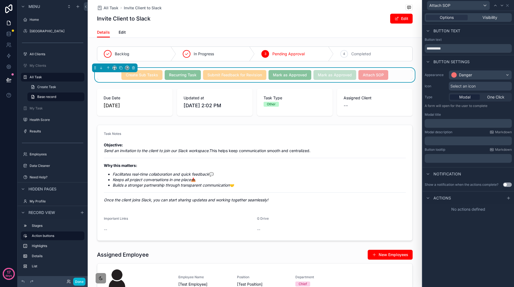
click at [484, 126] on p "﻿" at bounding box center [469, 123] width 84 height 5
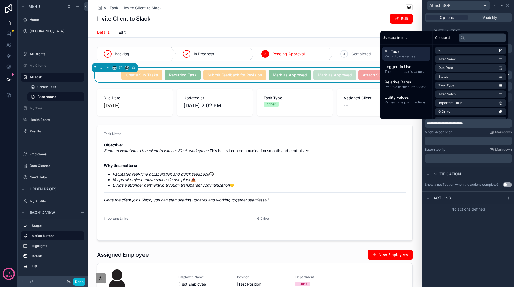
drag, startPoint x: 484, startPoint y: 187, endPoint x: 506, endPoint y: 203, distance: 26.7
click at [485, 187] on div "Show a notification when the actions complete? Use setting" at bounding box center [469, 185] width 92 height 9
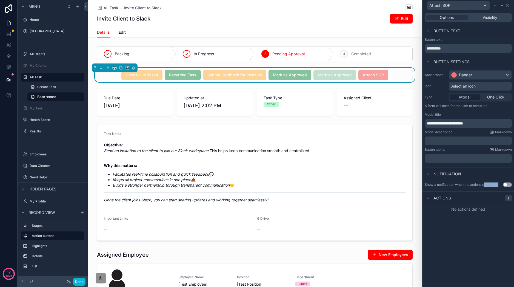
click at [508, 196] on div at bounding box center [508, 198] width 7 height 7
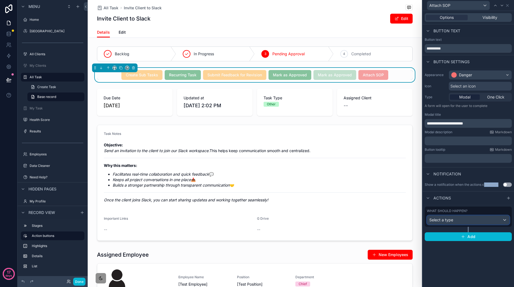
click at [495, 223] on div "Select a type" at bounding box center [468, 220] width 82 height 9
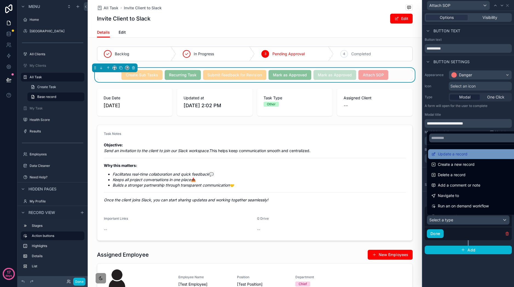
click at [475, 158] on div "Update a record" at bounding box center [474, 154] width 93 height 10
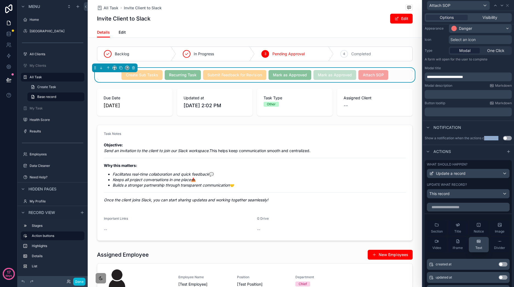
scroll to position [54, 0]
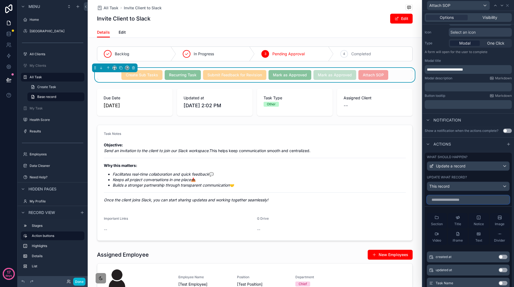
click at [462, 204] on input "text" at bounding box center [468, 200] width 83 height 9
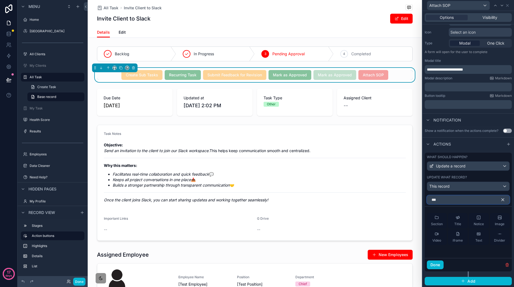
scroll to position [60, 0]
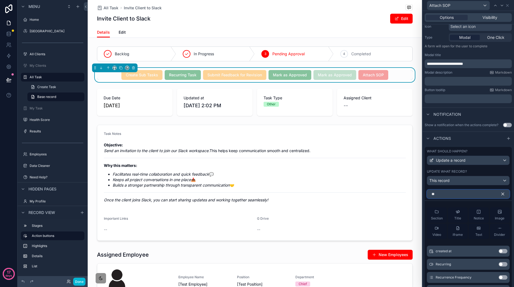
type input "*"
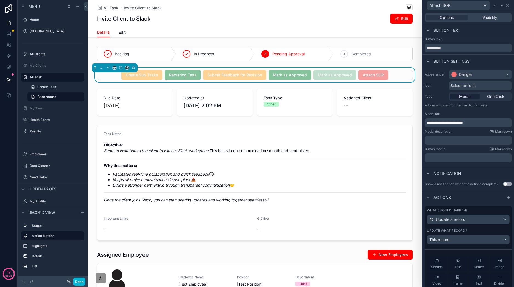
scroll to position [0, 0]
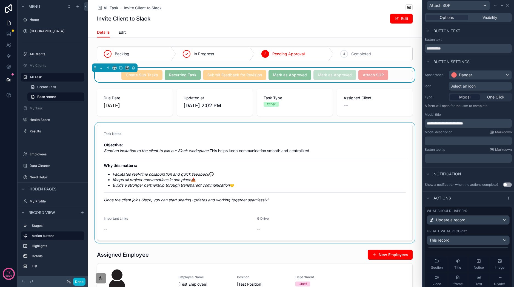
click at [411, 125] on div "scrollable content" at bounding box center [255, 183] width 334 height 121
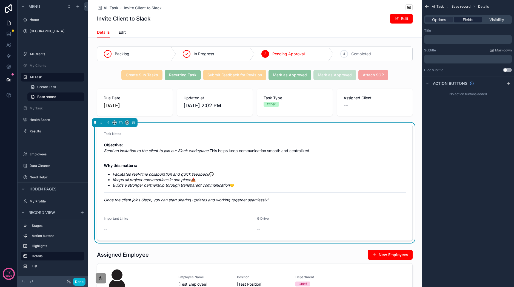
click at [467, 21] on span "Fields" at bounding box center [468, 19] width 10 height 5
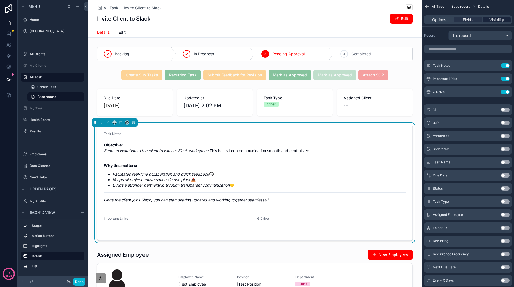
click at [497, 17] on span "Visibility" at bounding box center [496, 19] width 15 height 5
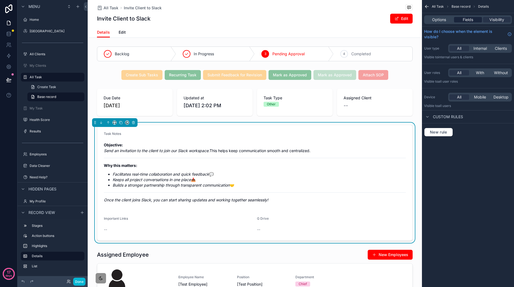
click at [458, 18] on div "Fields" at bounding box center [468, 19] width 28 height 5
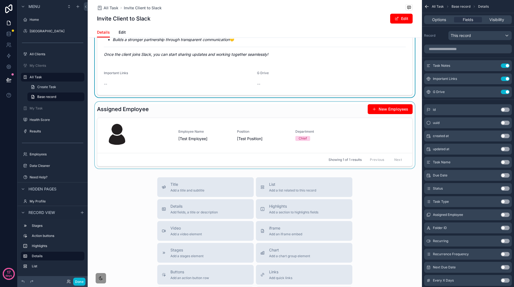
scroll to position [146, 0]
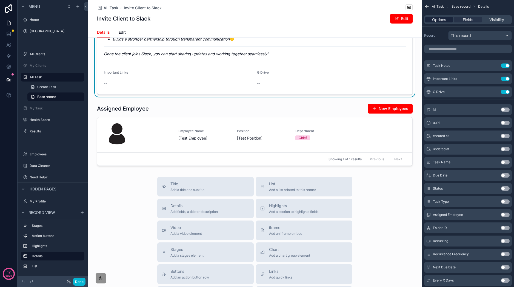
click at [438, 19] on span "Options" at bounding box center [439, 19] width 14 height 5
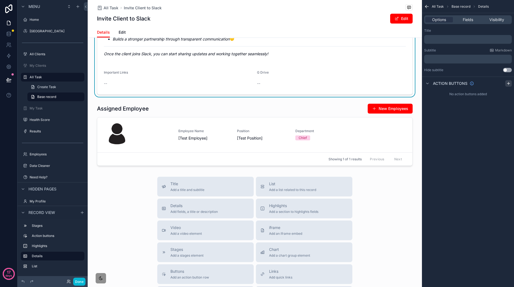
click at [509, 83] on icon "scrollable content" at bounding box center [508, 83] width 4 height 4
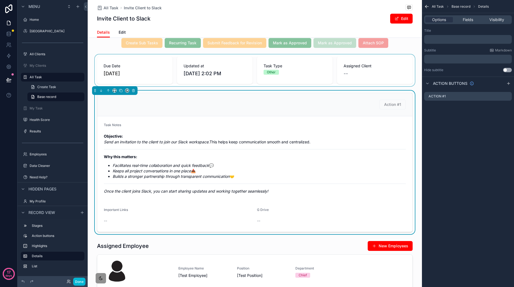
scroll to position [0, 0]
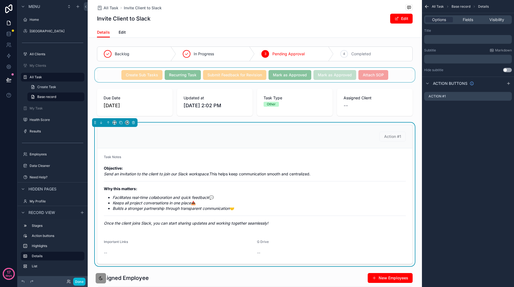
click at [394, 73] on div "scrollable content" at bounding box center [255, 75] width 334 height 14
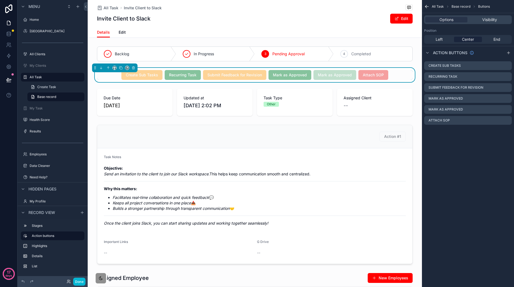
drag, startPoint x: 398, startPoint y: 74, endPoint x: 421, endPoint y: 90, distance: 28.0
click at [398, 75] on div "Create Sub Tasks Recurring Task Submit Feedback for Revision Mark as Approved M…" at bounding box center [255, 75] width 316 height 10
click at [509, 121] on icon "scrollable content" at bounding box center [507, 120] width 4 height 4
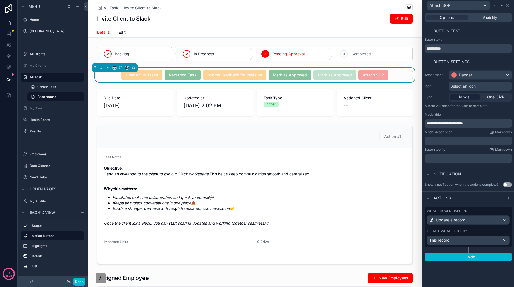
click at [479, 143] on p "﻿" at bounding box center [469, 140] width 84 height 5
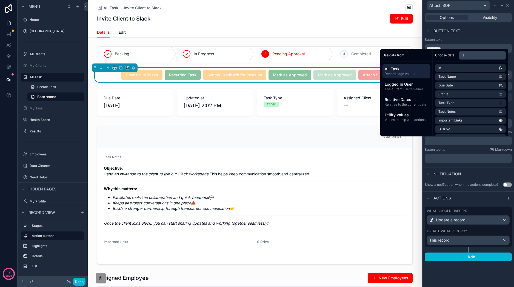
drag, startPoint x: 497, startPoint y: 198, endPoint x: 489, endPoint y: 201, distance: 7.8
click at [497, 198] on div "Actions" at bounding box center [469, 198] width 92 height 13
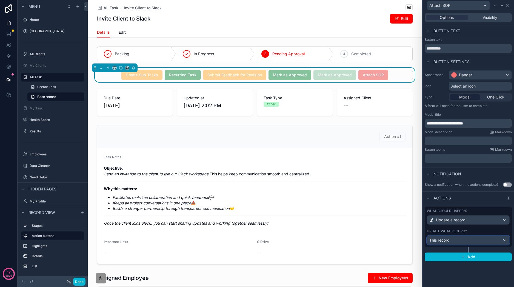
click at [489, 241] on div "This record" at bounding box center [468, 240] width 82 height 9
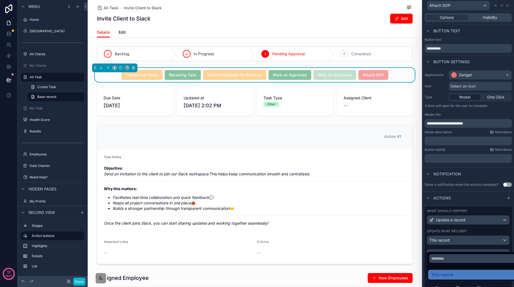
click at [457, 275] on div "This record" at bounding box center [474, 275] width 86 height 7
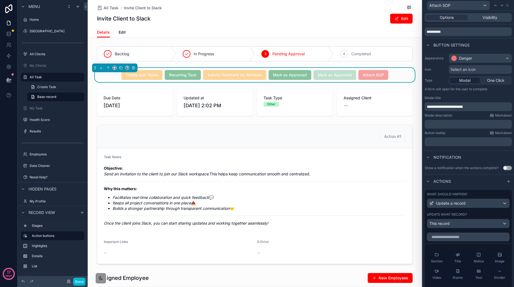
scroll to position [126, 0]
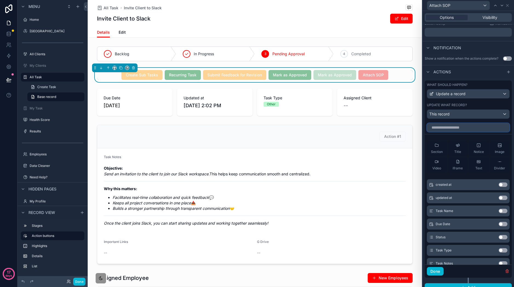
click at [455, 131] on input "text" at bounding box center [468, 127] width 83 height 9
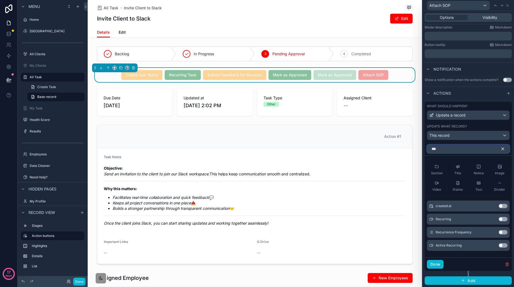
scroll to position [60, 0]
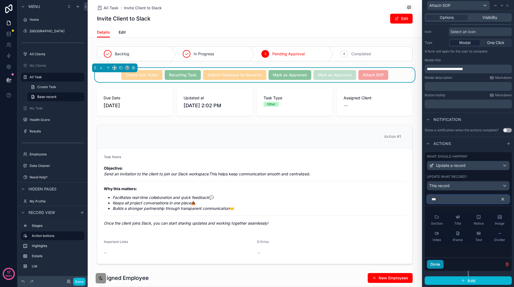
type input "***"
drag, startPoint x: 436, startPoint y: 265, endPoint x: 434, endPoint y: 250, distance: 15.5
click at [436, 265] on button "Done" at bounding box center [435, 264] width 17 height 9
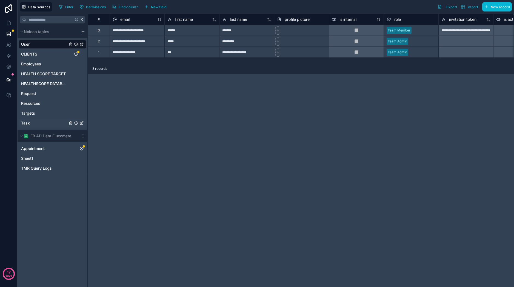
click at [39, 125] on div "Task" at bounding box center [53, 123] width 68 height 9
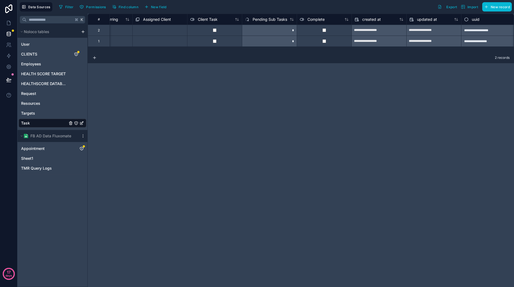
scroll to position [0, 966]
click at [156, 8] on span "New field" at bounding box center [159, 7] width 16 height 4
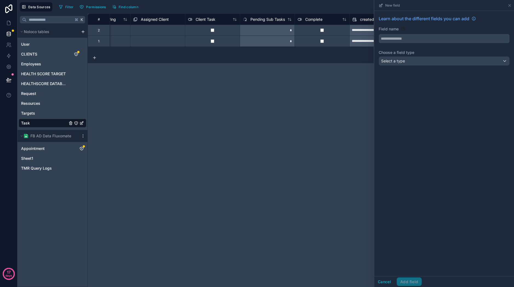
click at [432, 36] on input "text" at bounding box center [444, 38] width 130 height 9
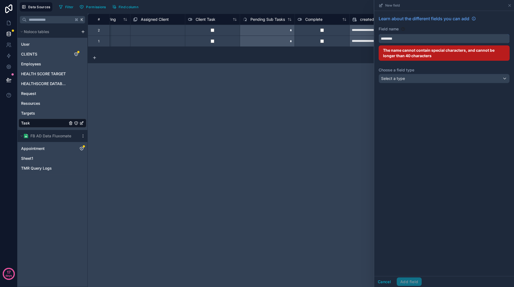
click at [379, 34] on button "*******" at bounding box center [444, 38] width 131 height 9
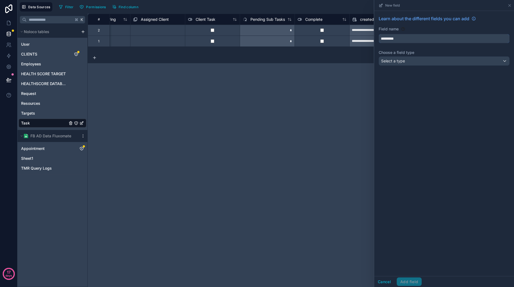
click at [379, 34] on button "********" at bounding box center [444, 38] width 131 height 9
type input "**********"
click at [428, 61] on div "Select a type" at bounding box center [444, 61] width 130 height 9
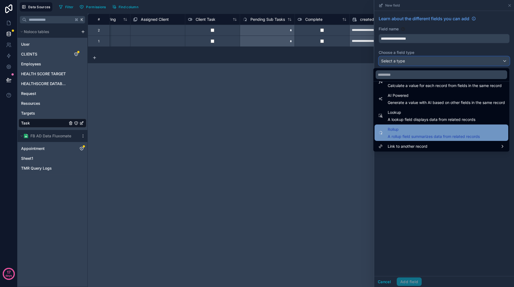
scroll to position [159, 0]
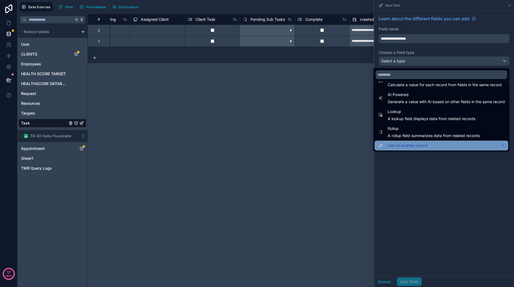
drag, startPoint x: 454, startPoint y: 143, endPoint x: 457, endPoint y: 143, distance: 3.3
click at [454, 143] on div "Link to another record" at bounding box center [441, 145] width 127 height 7
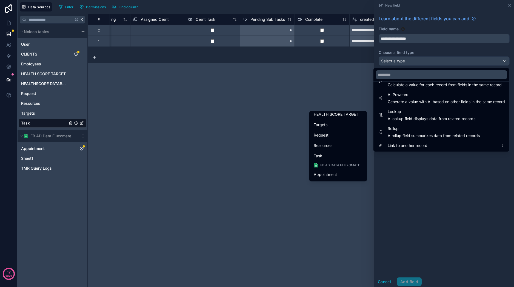
scroll to position [59, 0]
click at [342, 141] on div "Resources" at bounding box center [338, 139] width 49 height 7
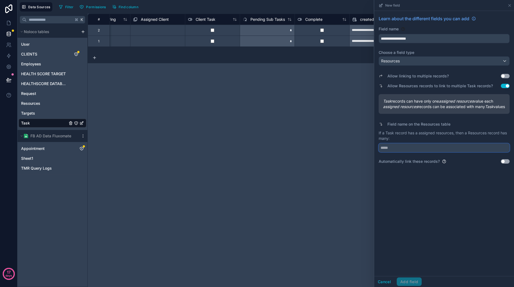
click at [418, 152] on input "text" at bounding box center [444, 148] width 131 height 9
type input "**********"
click at [410, 281] on button "Add field" at bounding box center [409, 282] width 25 height 9
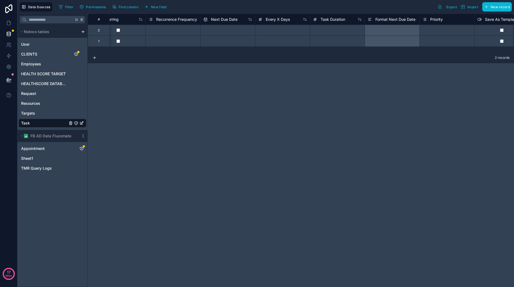
scroll to position [0, 514]
click at [30, 105] on span "Resources" at bounding box center [30, 103] width 19 height 5
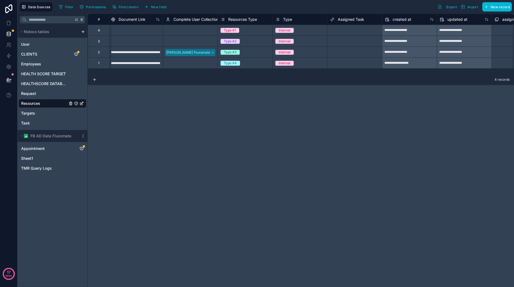
scroll to position [0, 418]
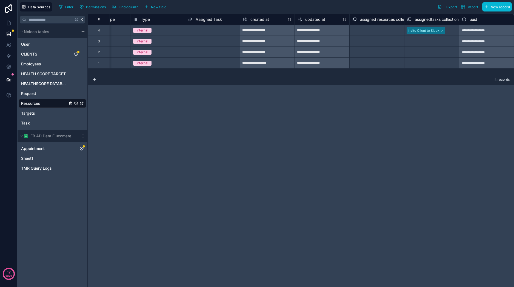
click at [354, 17] on icon at bounding box center [354, 19] width 4 height 7
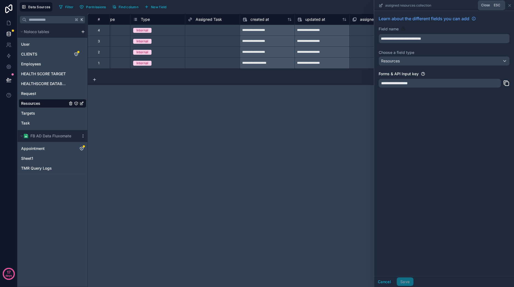
drag, startPoint x: 510, startPoint y: 5, endPoint x: 511, endPoint y: 8, distance: 3.9
click at [510, 5] on icon at bounding box center [510, 5] width 4 height 4
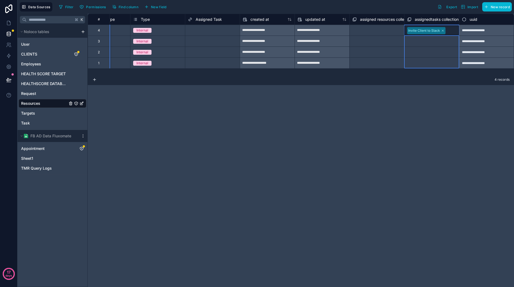
click at [412, 19] on div "assignedtasks collection" at bounding box center [433, 19] width 52 height 7
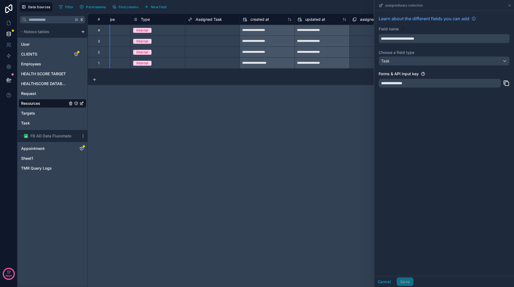
click at [248, 134] on div "**********" at bounding box center [301, 151] width 426 height 274
click at [46, 123] on div "Task" at bounding box center [53, 123] width 68 height 9
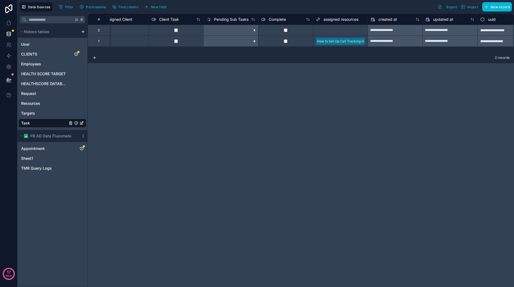
scroll to position [0, 1021]
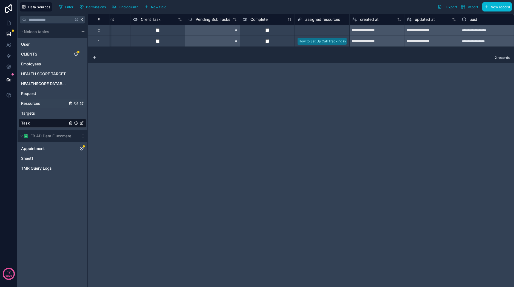
click at [35, 104] on span "Resources" at bounding box center [30, 103] width 19 height 5
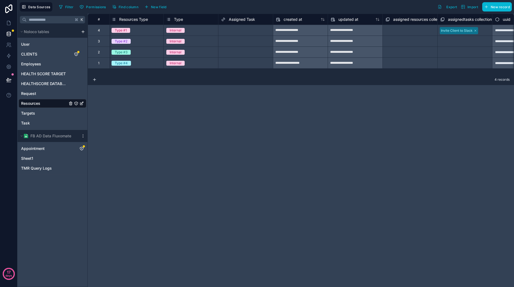
scroll to position [0, 418]
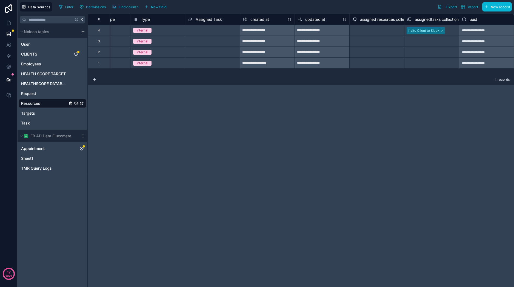
click at [361, 17] on span "assigned resources collection" at bounding box center [386, 19] width 53 height 5
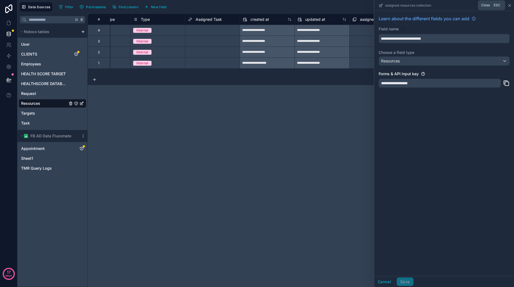
click at [511, 6] on icon at bounding box center [510, 5] width 4 height 4
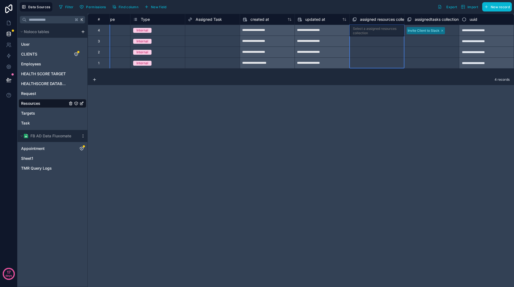
click at [354, 18] on icon at bounding box center [354, 19] width 4 height 7
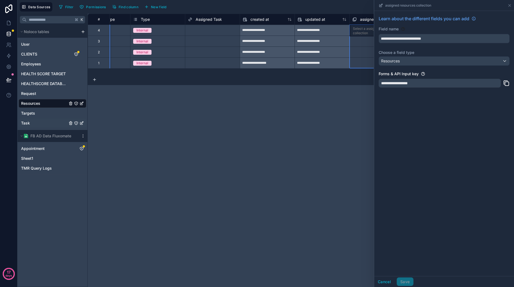
click at [31, 127] on div "Task" at bounding box center [53, 123] width 68 height 9
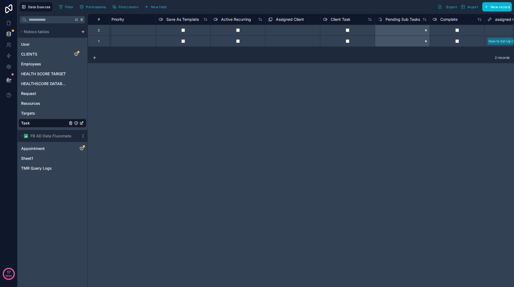
scroll to position [0, 1021]
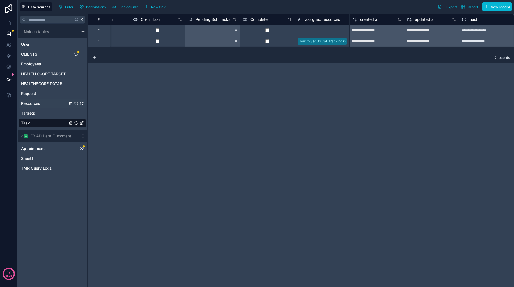
click at [49, 105] on div "Resources" at bounding box center [53, 103] width 68 height 9
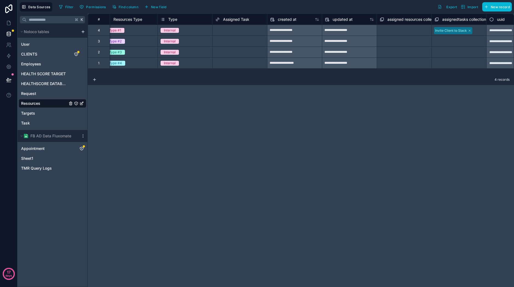
scroll to position [0, 418]
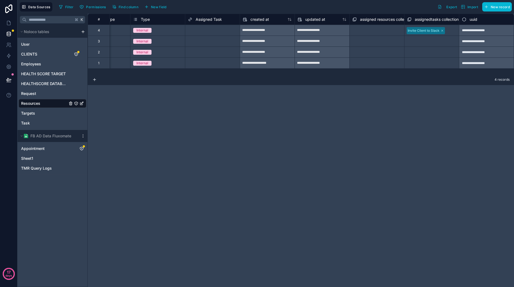
click at [367, 29] on div "Select a assigned resources collection" at bounding box center [376, 30] width 49 height 9
click at [367, 29] on div "Select a assigned resources collection" at bounding box center [377, 31] width 48 height 9
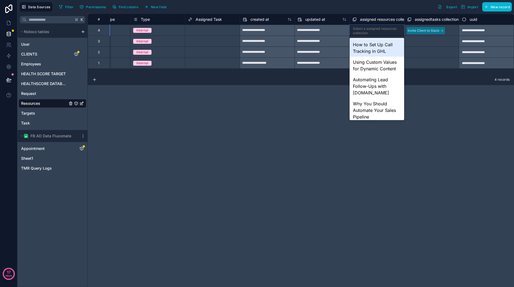
click at [368, 44] on div "How to Set Up Call Tracking in GHL" at bounding box center [377, 48] width 55 height 18
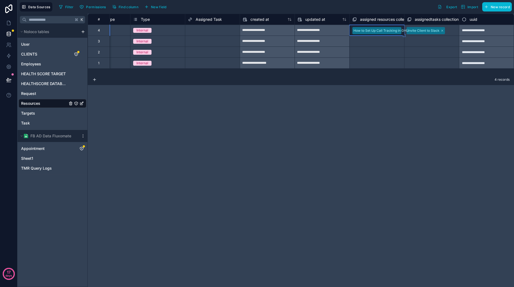
click at [455, 30] on div "Invite Client to Slack" at bounding box center [431, 30] width 55 height 9
click at [443, 31] on icon at bounding box center [442, 30] width 3 height 3
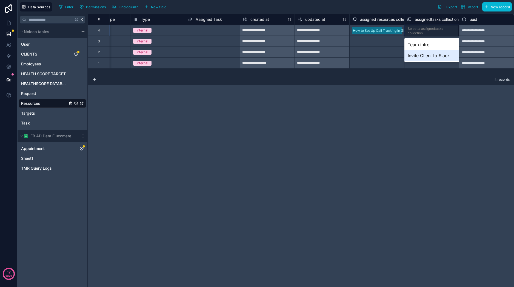
click at [418, 106] on div "**********" at bounding box center [301, 151] width 426 height 274
click at [387, 147] on div "**********" at bounding box center [301, 151] width 426 height 274
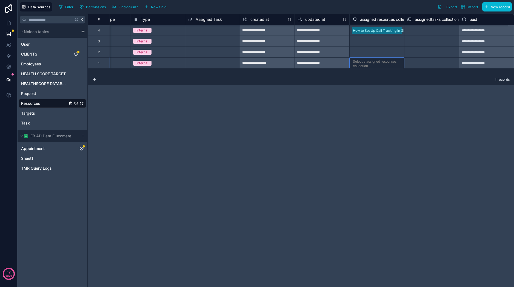
click at [394, 65] on div "Select a assigned resources collection" at bounding box center [377, 63] width 48 height 9
click at [412, 83] on div "4 records" at bounding box center [301, 79] width 426 height 11
click at [38, 121] on div "Task" at bounding box center [53, 123] width 68 height 9
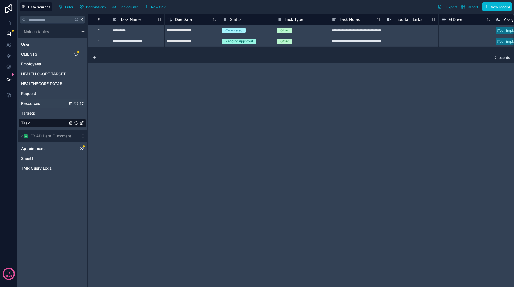
click at [42, 102] on div "Resources" at bounding box center [53, 103] width 68 height 9
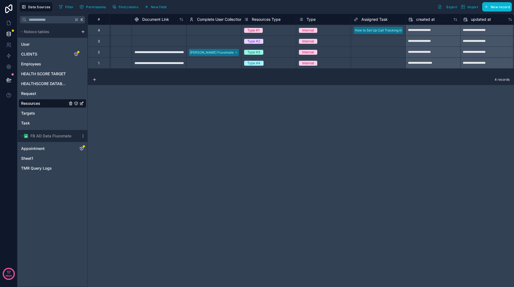
scroll to position [0, 260]
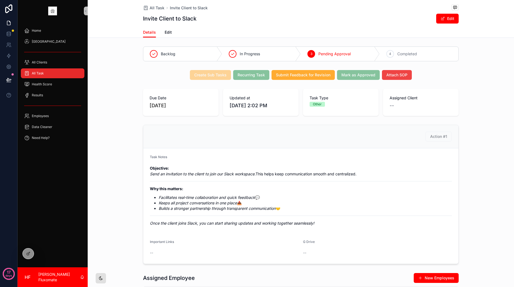
click at [103, 284] on div "scrollable content" at bounding box center [100, 278] width 11 height 11
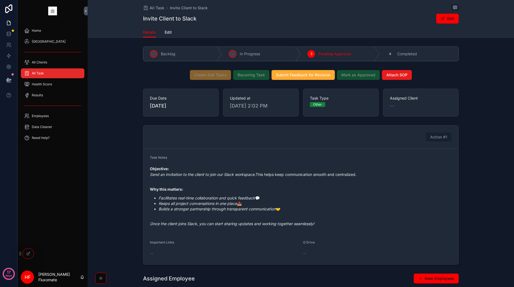
click at [101, 279] on icon "scrollable content" at bounding box center [101, 278] width 4 height 4
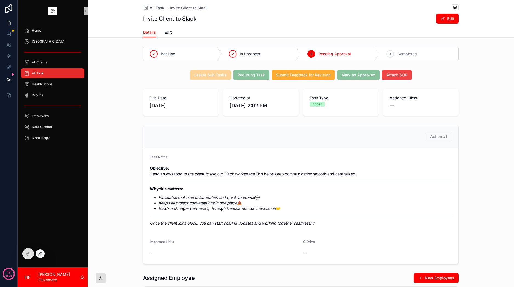
click at [30, 254] on icon at bounding box center [28, 254] width 4 height 4
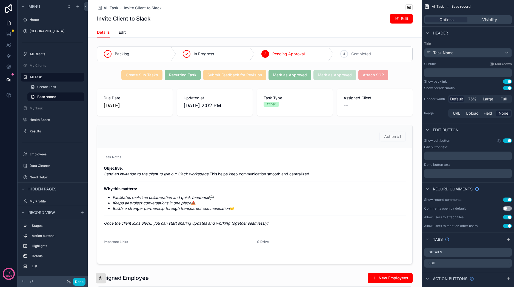
drag, startPoint x: 384, startPoint y: 79, endPoint x: 419, endPoint y: 87, distance: 36.1
click at [384, 79] on div "scrollable content" at bounding box center [255, 75] width 334 height 14
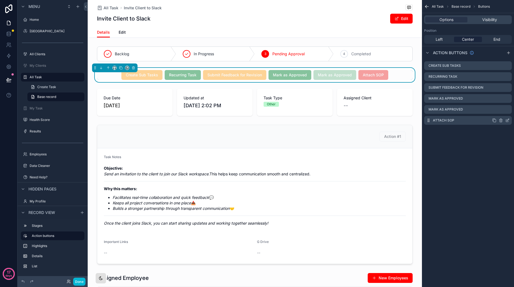
click at [509, 121] on icon "scrollable content" at bounding box center [507, 120] width 4 height 4
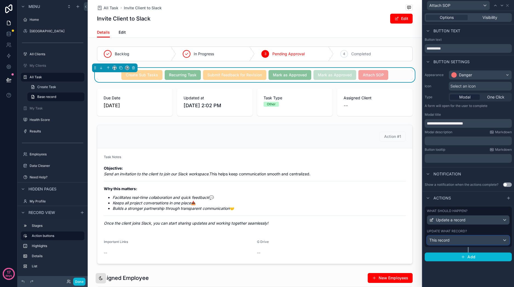
click at [470, 242] on div "This record" at bounding box center [468, 240] width 82 height 9
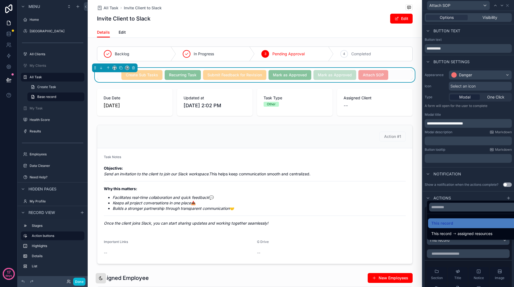
drag, startPoint x: 464, startPoint y: 223, endPoint x: 464, endPoint y: 219, distance: 3.6
click at [464, 223] on div "This record" at bounding box center [474, 223] width 86 height 7
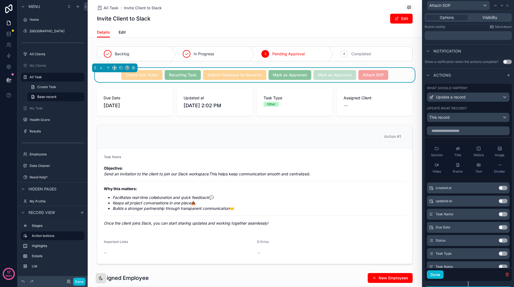
scroll to position [139, 0]
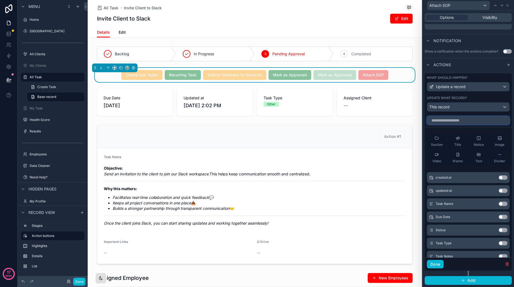
click at [465, 121] on input "text" at bounding box center [468, 120] width 83 height 9
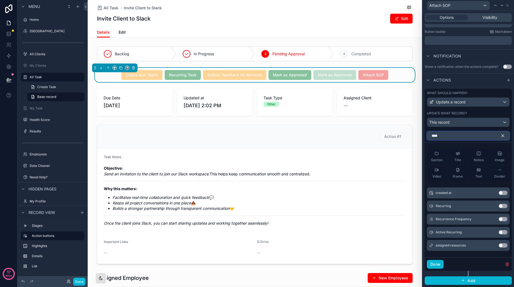
scroll to position [71, 0]
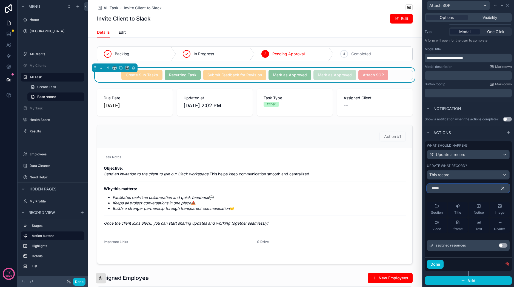
type input "*****"
click at [499, 244] on button "Use setting" at bounding box center [503, 246] width 9 height 4
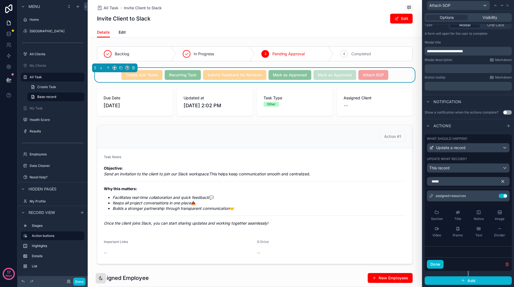
scroll to position [78, 0]
drag, startPoint x: 437, startPoint y: 266, endPoint x: 439, endPoint y: 259, distance: 6.4
click at [438, 266] on button "Done" at bounding box center [435, 264] width 17 height 9
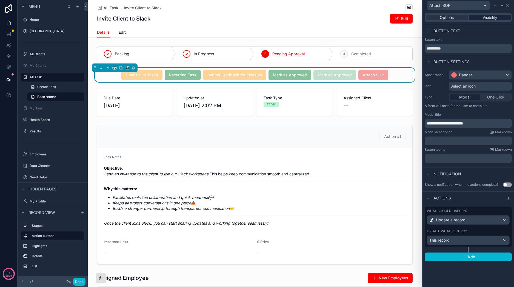
click at [490, 19] on span "Visibility" at bounding box center [490, 17] width 15 height 5
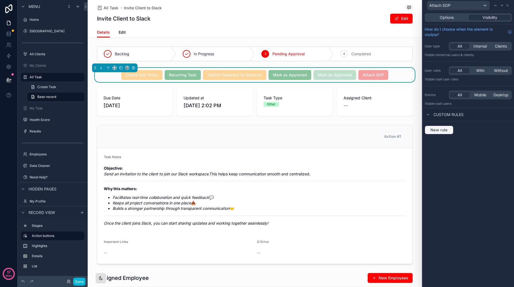
click at [442, 130] on span "New rule" at bounding box center [439, 130] width 22 height 5
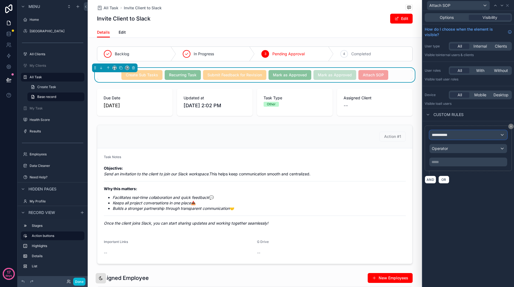
click at [470, 138] on div "**********" at bounding box center [468, 135] width 77 height 9
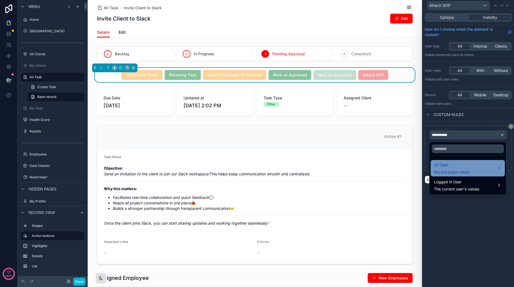
drag, startPoint x: 473, startPoint y: 165, endPoint x: 473, endPoint y: 170, distance: 4.9
click at [473, 165] on div "All Task Record page values" at bounding box center [468, 168] width 68 height 13
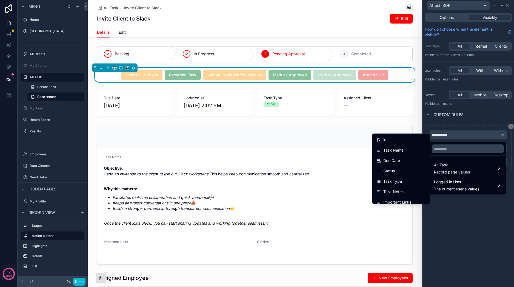
scroll to position [213, 0]
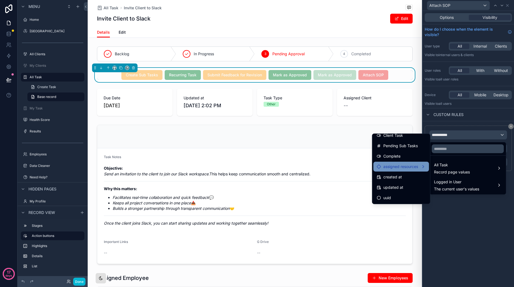
click at [403, 167] on span "assigned resources" at bounding box center [400, 167] width 35 height 7
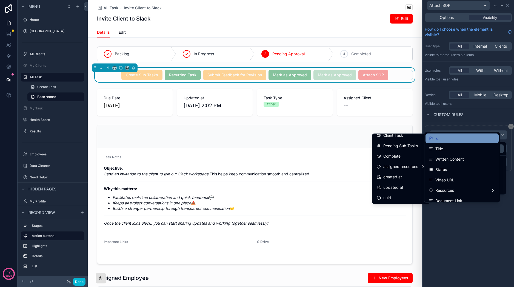
click at [474, 142] on div "id" at bounding box center [462, 138] width 67 height 7
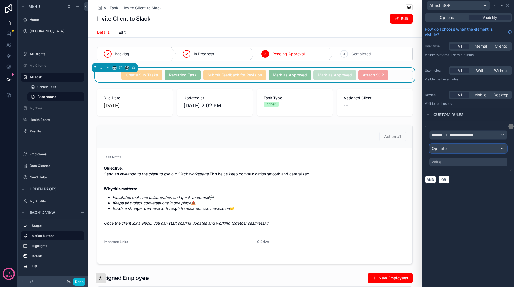
click at [472, 153] on button "Operator" at bounding box center [468, 148] width 78 height 9
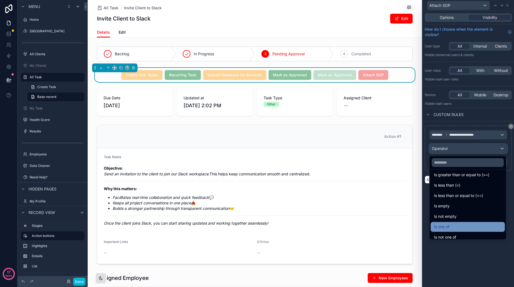
scroll to position [39, 0]
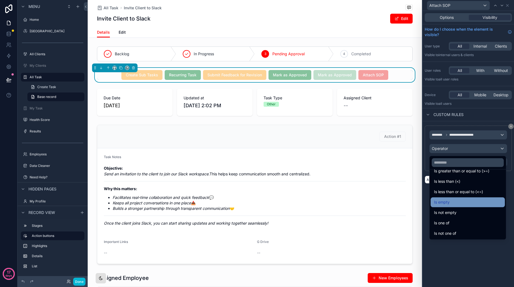
click at [472, 203] on div "Is empty" at bounding box center [468, 202] width 68 height 7
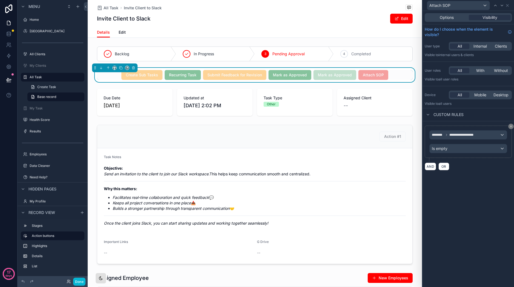
drag, startPoint x: 468, startPoint y: 193, endPoint x: 469, endPoint y: 190, distance: 3.8
click at [468, 193] on div "**********" at bounding box center [469, 149] width 92 height 276
click at [78, 282] on button "Done" at bounding box center [79, 282] width 12 height 8
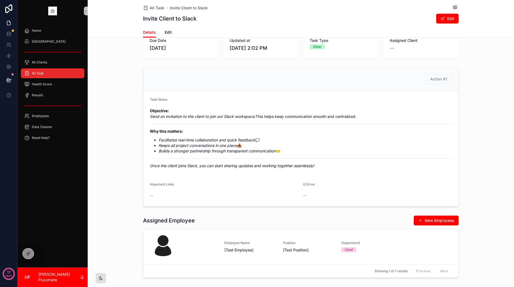
scroll to position [0, 0]
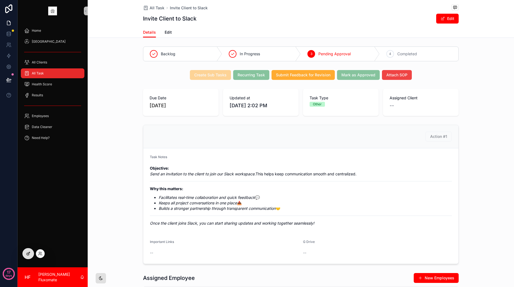
click at [25, 254] on div at bounding box center [28, 254] width 11 height 10
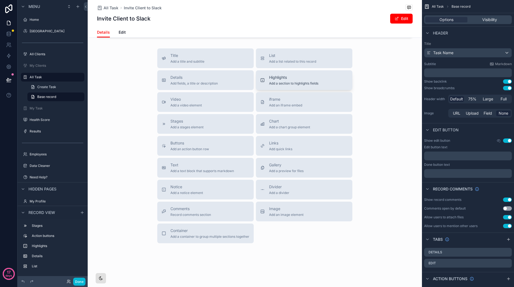
scroll to position [151, 0]
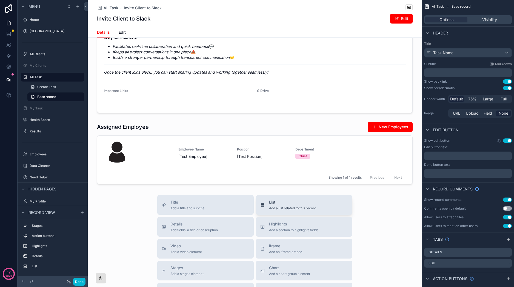
click at [323, 210] on div "List Add a list related to this record" at bounding box center [304, 205] width 88 height 11
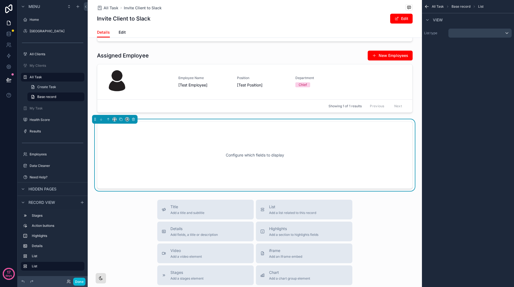
scroll to position [241, 0]
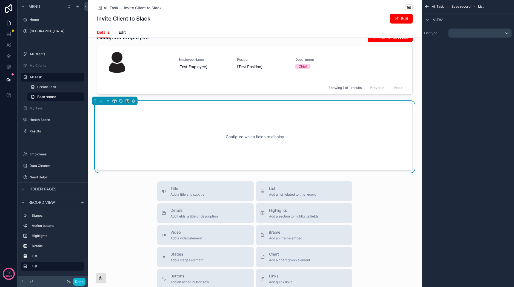
click at [256, 131] on div "Configure which fields to display" at bounding box center [255, 136] width 298 height 49
click at [481, 27] on div "List type" at bounding box center [468, 33] width 92 height 14
click at [482, 33] on div "scrollable content" at bounding box center [480, 33] width 63 height 9
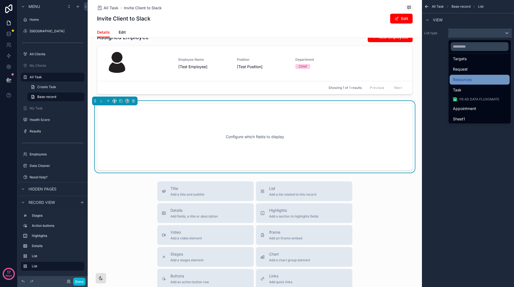
scroll to position [64, 0]
click at [484, 84] on div "Resources" at bounding box center [479, 80] width 53 height 7
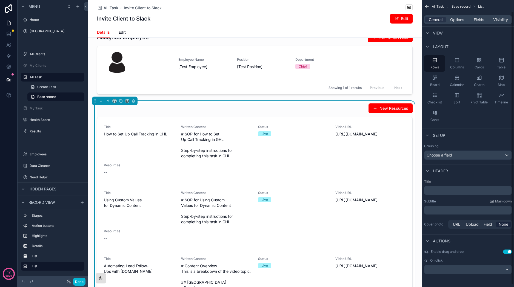
scroll to position [14, 0]
click at [470, 269] on div "scrollable content" at bounding box center [467, 269] width 87 height 9
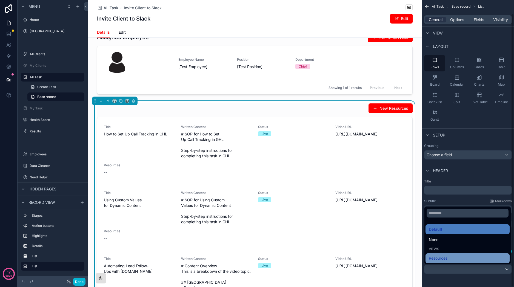
click at [466, 256] on div "Resources" at bounding box center [468, 258] width 78 height 7
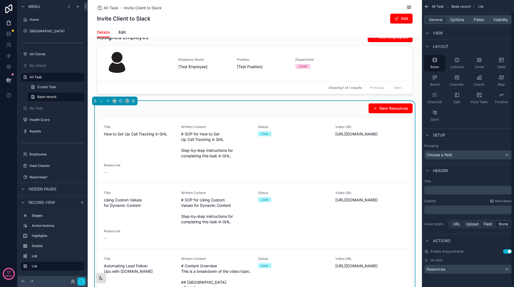
scroll to position [0, 0]
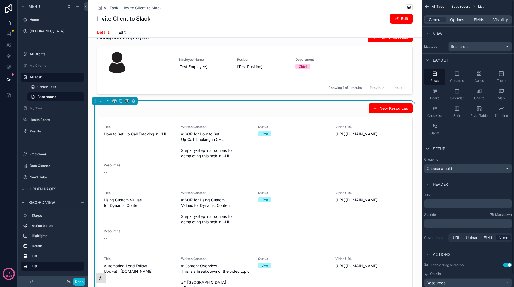
click at [461, 24] on div "All Task Base record List General Options Fields Visibility View List type Reso…" at bounding box center [468, 145] width 92 height 290
click at [463, 25] on div "General Options Fields Visibility" at bounding box center [468, 19] width 92 height 13
click at [460, 21] on span "Options" at bounding box center [457, 19] width 14 height 5
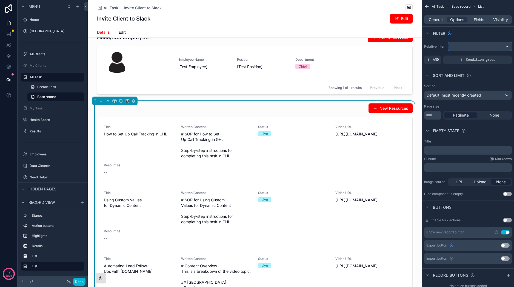
click at [465, 49] on div "scrollable content" at bounding box center [480, 46] width 63 height 9
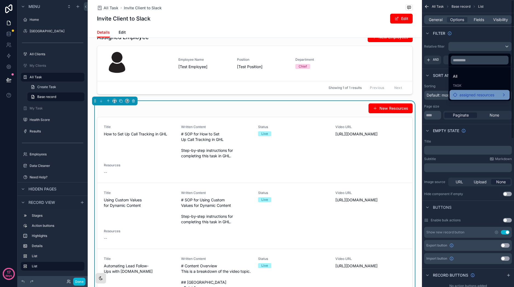
click at [477, 92] on span "assigned resources" at bounding box center [477, 95] width 35 height 7
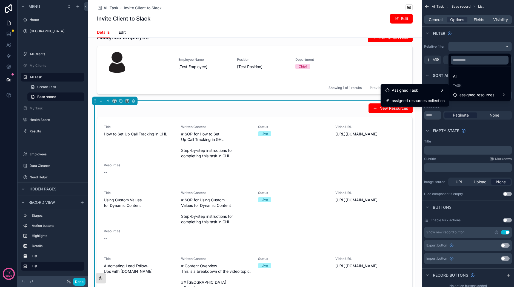
drag, startPoint x: 425, startPoint y: 99, endPoint x: 437, endPoint y: 105, distance: 13.8
click at [425, 99] on span "assigned resources collection" at bounding box center [418, 101] width 53 height 7
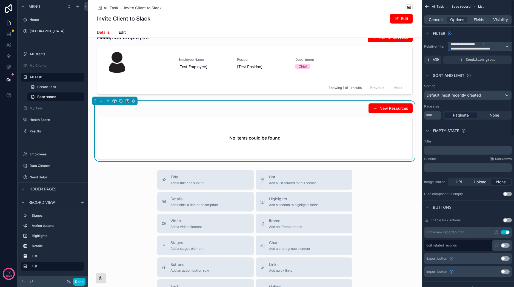
click at [495, 48] on span "**********" at bounding box center [474, 49] width 46 height 4
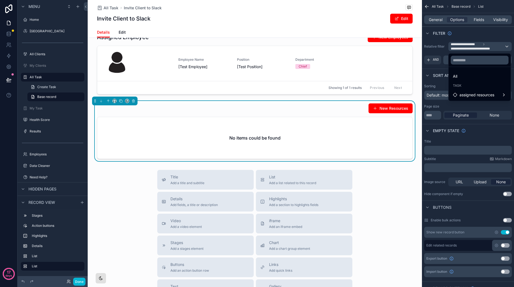
drag, startPoint x: 488, startPoint y: 76, endPoint x: 496, endPoint y: 58, distance: 20.0
click at [488, 76] on div "All" at bounding box center [479, 76] width 53 height 7
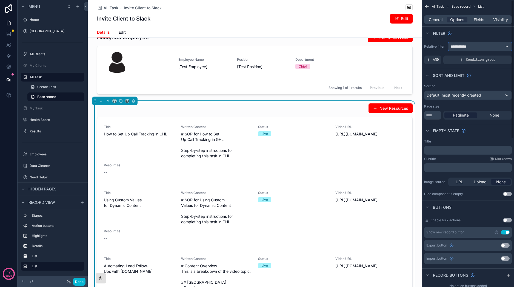
click at [495, 45] on div "**********" at bounding box center [480, 46] width 63 height 9
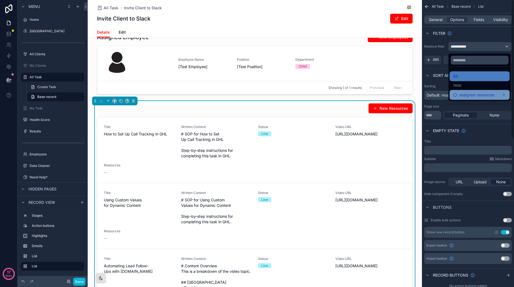
click at [492, 98] on div "assigned resources" at bounding box center [480, 95] width 60 height 10
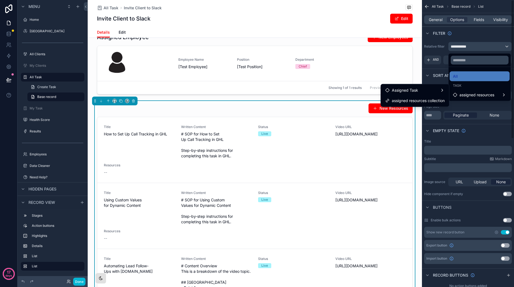
click at [484, 106] on div "scrollable content" at bounding box center [257, 143] width 514 height 287
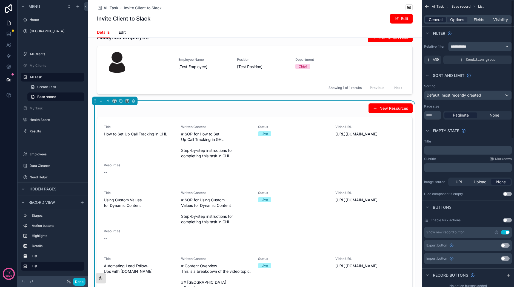
click at [437, 19] on span "General" at bounding box center [436, 19] width 14 height 5
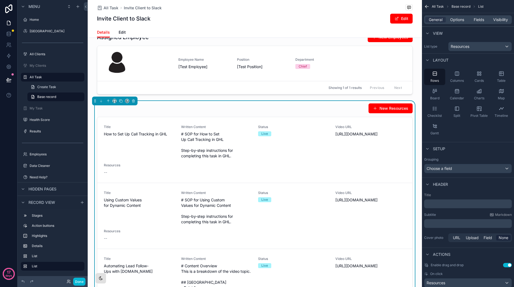
drag, startPoint x: 463, startPoint y: 19, endPoint x: 464, endPoint y: 23, distance: 4.5
click at [463, 19] on span "Options" at bounding box center [457, 19] width 14 height 5
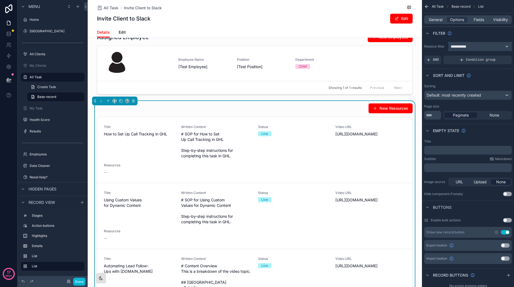
click at [484, 47] on div "**********" at bounding box center [480, 46] width 63 height 9
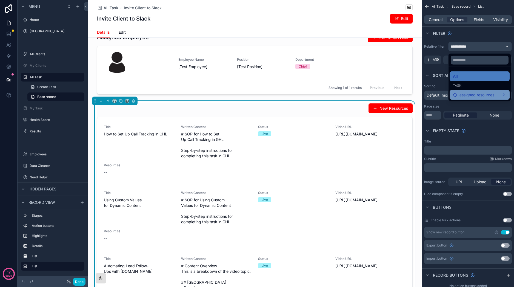
click at [486, 91] on div "assigned resources" at bounding box center [480, 95] width 60 height 10
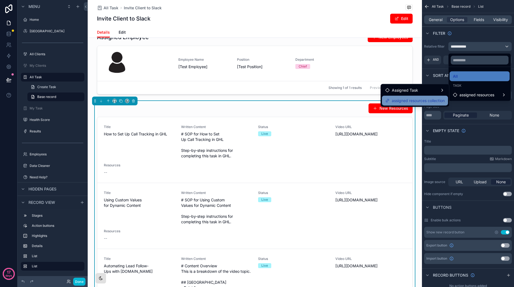
click at [441, 101] on span "assigned resources collection" at bounding box center [418, 101] width 53 height 7
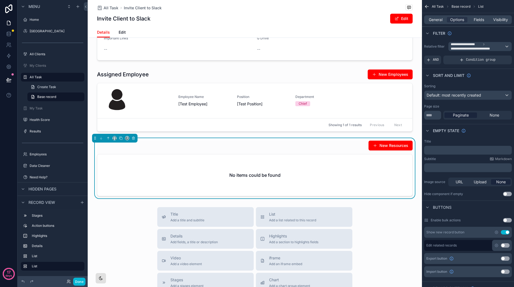
scroll to position [232, 0]
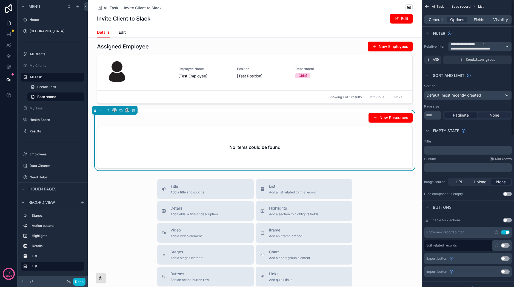
click at [500, 115] on div "None" at bounding box center [494, 115] width 33 height 5
click at [469, 151] on p "﻿" at bounding box center [468, 150] width 84 height 4
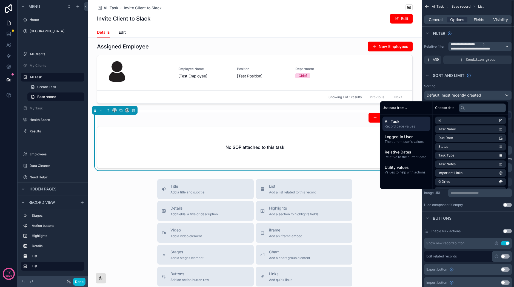
click at [507, 203] on div "Use setting" at bounding box center [507, 205] width 9 height 4
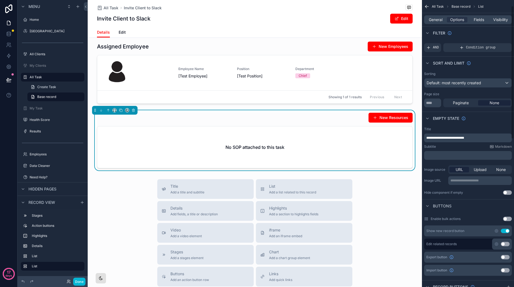
click at [508, 193] on button "Use setting" at bounding box center [507, 193] width 9 height 4
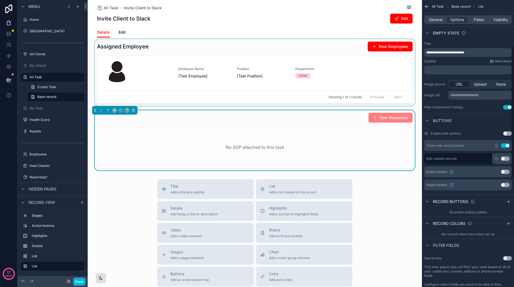
scroll to position [99, 0]
click at [478, 19] on span "Fields" at bounding box center [479, 19] width 10 height 5
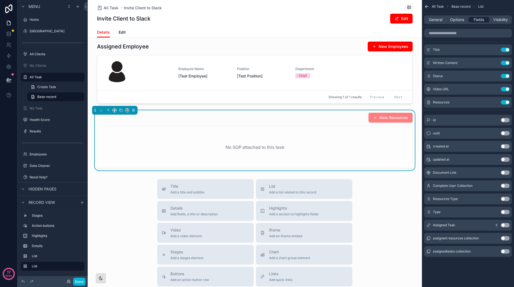
scroll to position [0, 0]
click at [506, 102] on button "Use setting" at bounding box center [505, 102] width 9 height 4
click at [505, 23] on div "General Options Fields Visibility" at bounding box center [468, 19] width 88 height 9
click at [503, 22] on span "Visibility" at bounding box center [500, 19] width 15 height 5
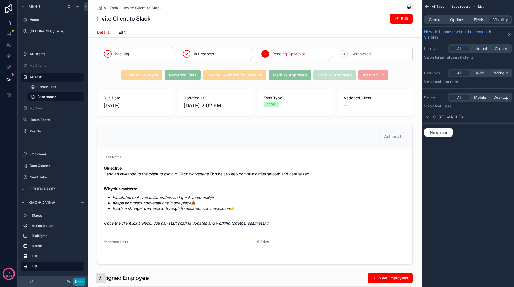
click at [78, 285] on button "Done" at bounding box center [79, 282] width 12 height 8
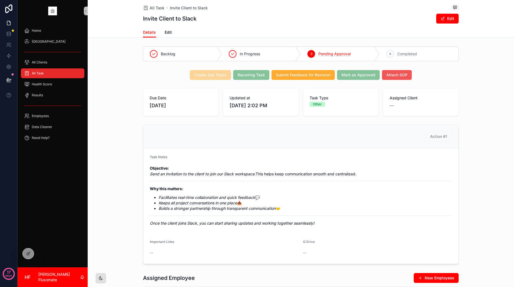
click at [393, 74] on span "Attach SOP" at bounding box center [396, 74] width 21 height 5
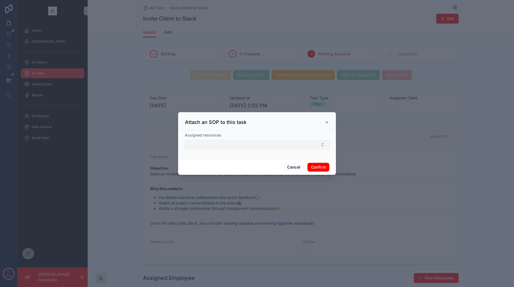
click at [311, 143] on button "Select Button" at bounding box center [257, 144] width 145 height 9
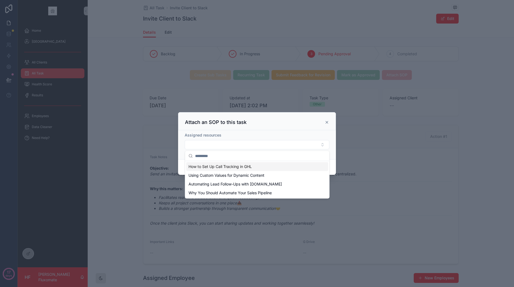
click at [267, 166] on div "How to Set Up Call Tracking in GHL" at bounding box center [257, 166] width 142 height 9
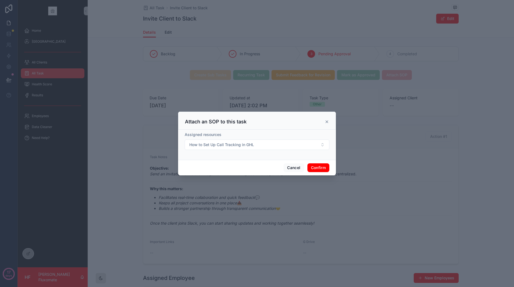
click at [325, 166] on button "Confirm" at bounding box center [318, 168] width 22 height 9
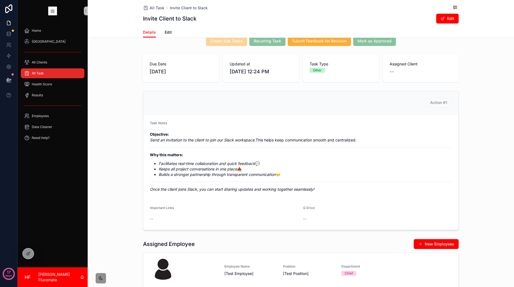
scroll to position [101, 0]
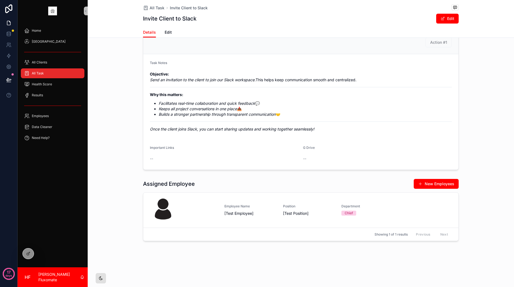
click at [100, 276] on div "scrollable content" at bounding box center [100, 278] width 11 height 11
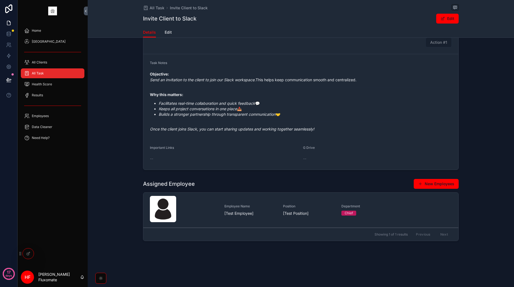
scroll to position [101, 0]
click at [102, 282] on div "scrollable content" at bounding box center [100, 278] width 11 height 11
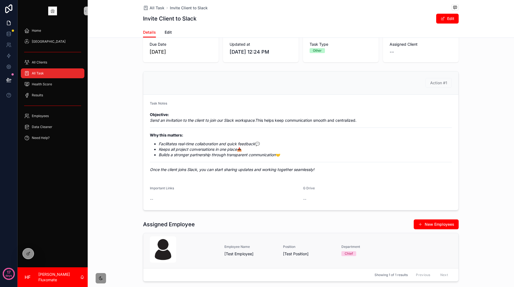
scroll to position [101, 0]
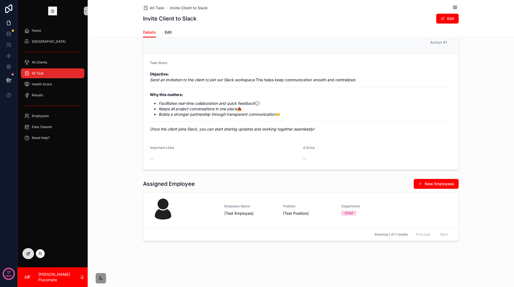
click at [28, 254] on icon at bounding box center [28, 254] width 4 height 4
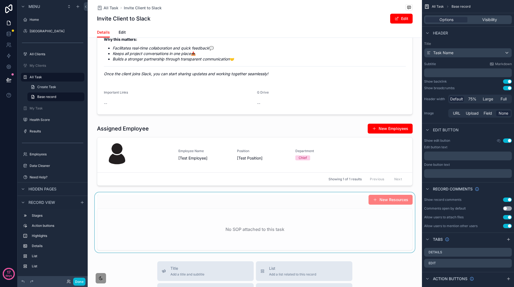
scroll to position [155, 0]
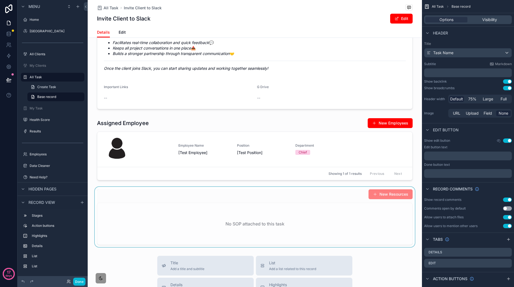
click at [280, 220] on div "scrollable content" at bounding box center [255, 217] width 334 height 60
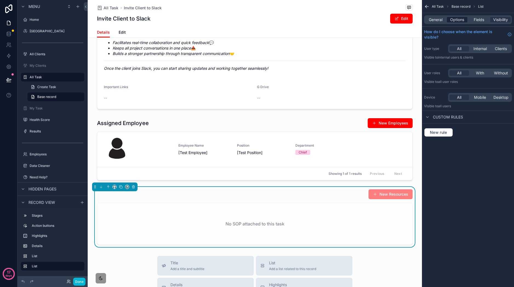
drag, startPoint x: 458, startPoint y: 14, endPoint x: 458, endPoint y: 17, distance: 3.1
click at [458, 17] on div "General Options Fields Visibility" at bounding box center [468, 19] width 92 height 13
click at [459, 18] on span "Options" at bounding box center [457, 19] width 14 height 5
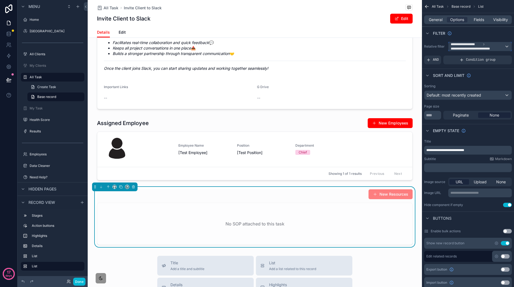
click at [494, 49] on span "**********" at bounding box center [474, 49] width 46 height 4
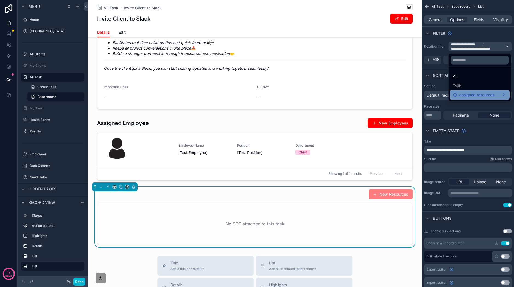
click at [485, 91] on div "assigned resources" at bounding box center [480, 95] width 60 height 10
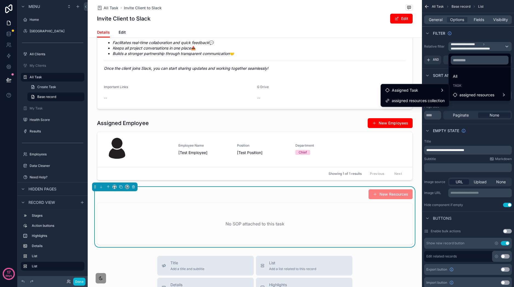
click at [433, 99] on span "assigned resources collection" at bounding box center [418, 101] width 53 height 7
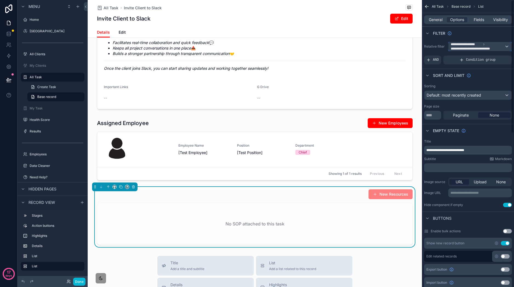
click at [480, 49] on span "**********" at bounding box center [474, 49] width 46 height 4
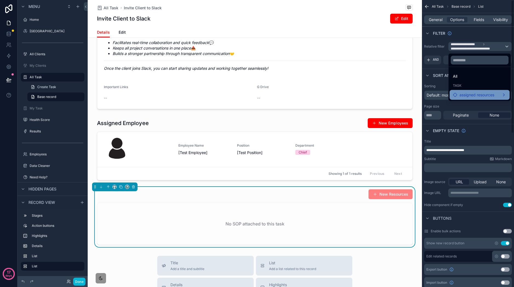
click at [478, 94] on span "assigned resources" at bounding box center [477, 95] width 35 height 7
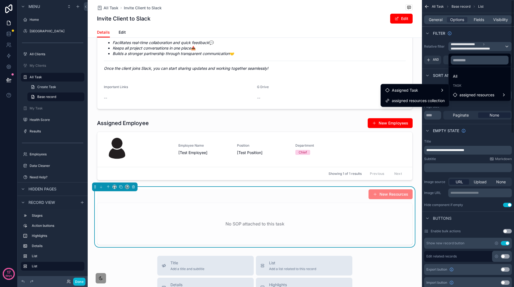
click at [472, 33] on div "scrollable content" at bounding box center [257, 143] width 514 height 287
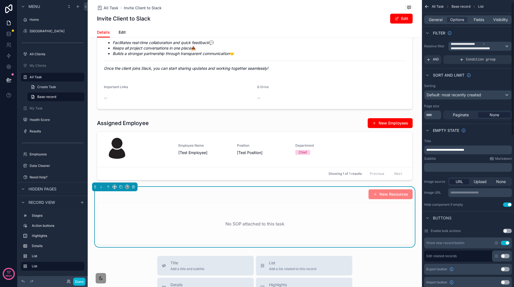
scroll to position [0, 0]
click at [501, 45] on span "**********" at bounding box center [478, 46] width 54 height 9
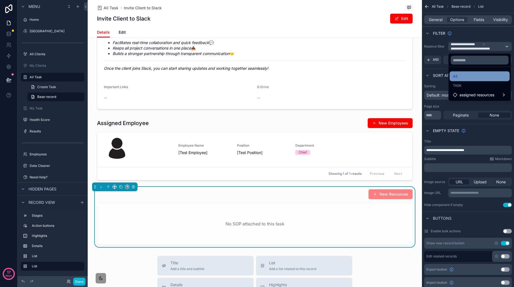
click at [493, 78] on div "All" at bounding box center [479, 76] width 53 height 7
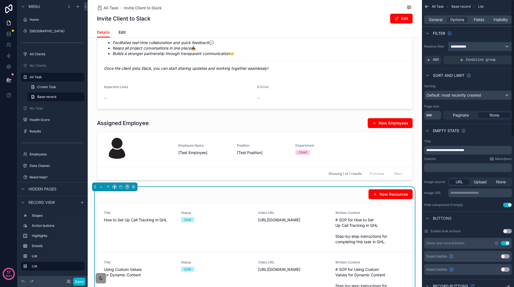
click at [474, 49] on div "**********" at bounding box center [480, 46] width 63 height 9
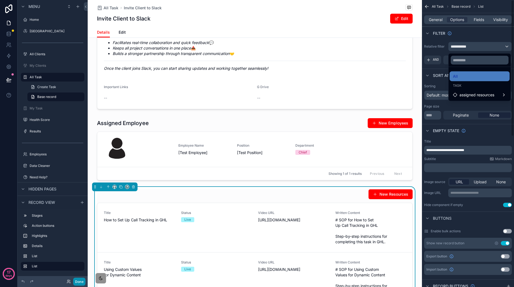
click at [78, 284] on div "scrollable content" at bounding box center [257, 143] width 514 height 287
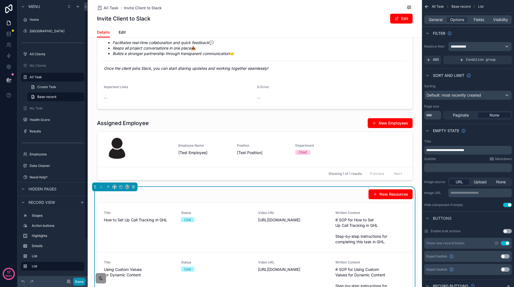
click at [81, 279] on button "Done" at bounding box center [79, 282] width 12 height 8
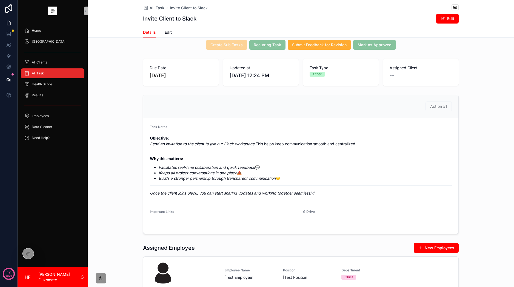
scroll to position [140, 0]
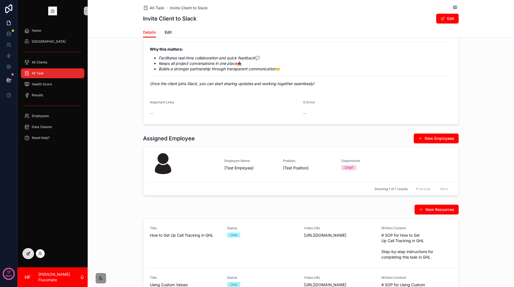
click at [25, 257] on div at bounding box center [28, 254] width 11 height 10
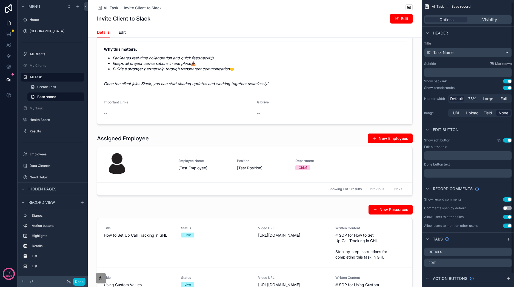
scroll to position [0, 0]
click at [493, 26] on div "Header" at bounding box center [468, 32] width 92 height 13
click at [495, 18] on span "Visibility" at bounding box center [489, 19] width 15 height 5
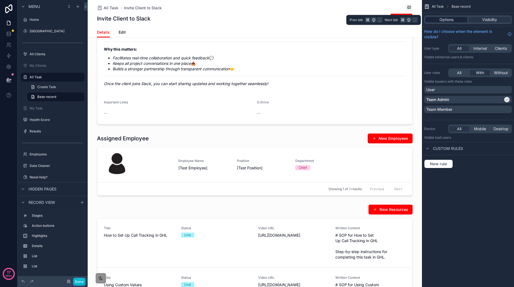
click at [461, 20] on div "Options" at bounding box center [446, 19] width 42 height 5
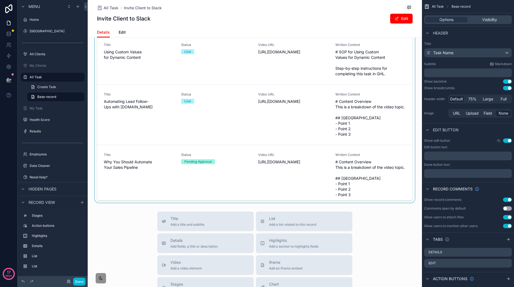
scroll to position [307, 0]
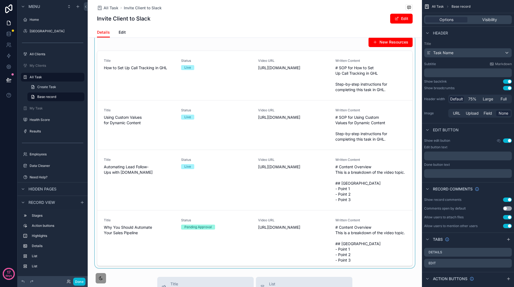
click at [300, 159] on div "scrollable content" at bounding box center [255, 152] width 334 height 234
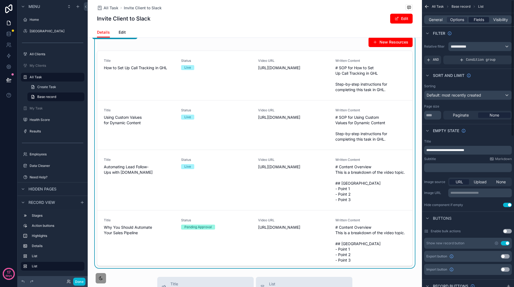
click at [480, 20] on span "Fields" at bounding box center [479, 19] width 10 height 5
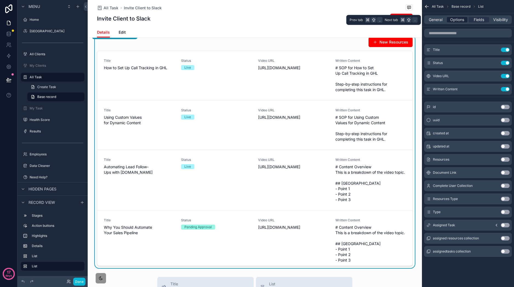
click at [456, 18] on span "Options" at bounding box center [457, 19] width 14 height 5
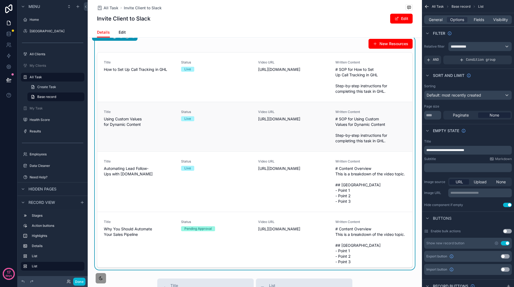
scroll to position [301, 0]
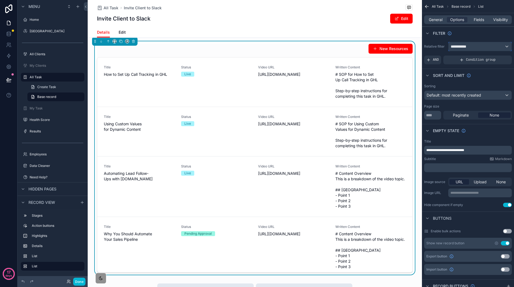
click at [502, 47] on div "**********" at bounding box center [480, 46] width 63 height 9
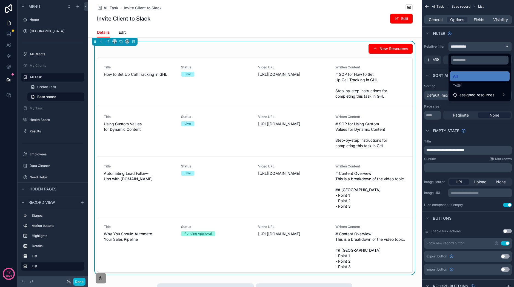
click at [500, 32] on div "scrollable content" at bounding box center [257, 143] width 514 height 287
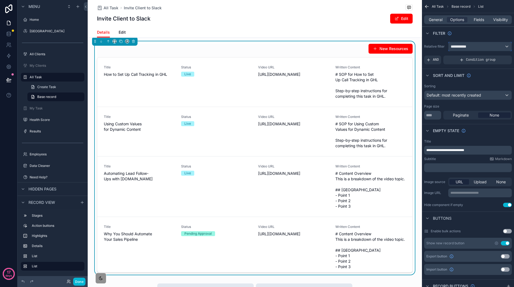
click at [499, 45] on div "**********" at bounding box center [480, 46] width 63 height 9
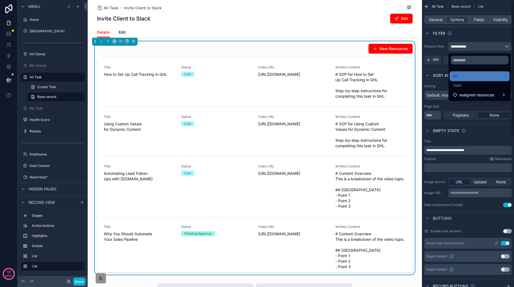
click at [492, 35] on div "scrollable content" at bounding box center [257, 143] width 514 height 287
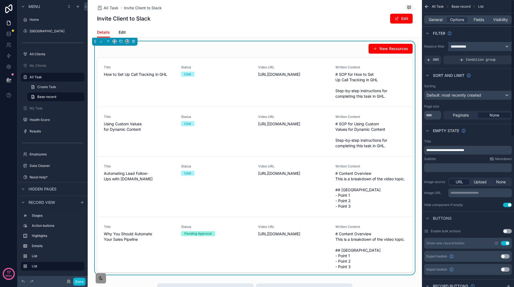
click at [470, 48] on span "**********" at bounding box center [461, 46] width 20 height 5
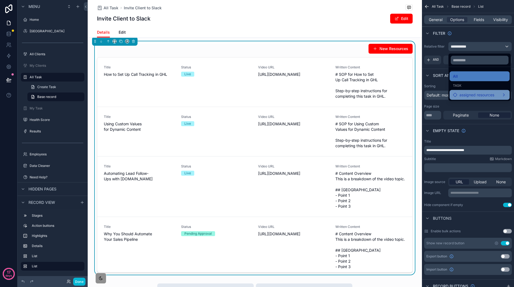
click at [477, 92] on span "assigned resources" at bounding box center [477, 95] width 35 height 7
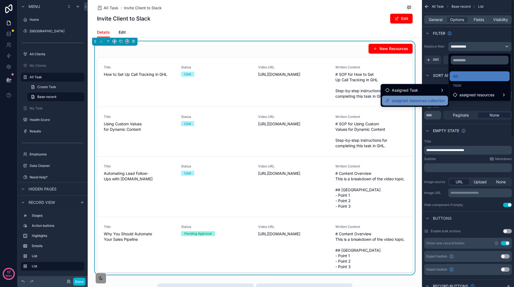
click at [435, 102] on span "assigned resources collection" at bounding box center [418, 101] width 53 height 7
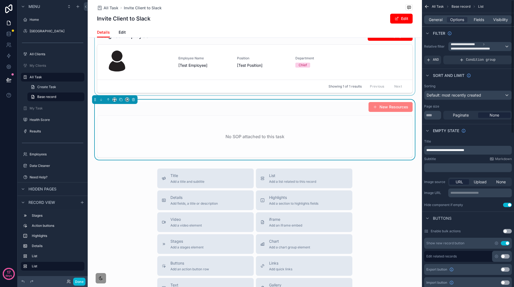
scroll to position [240, 0]
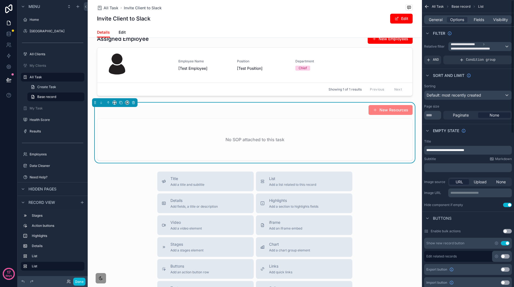
click at [495, 77] on div "Sort And Limit" at bounding box center [468, 75] width 92 height 13
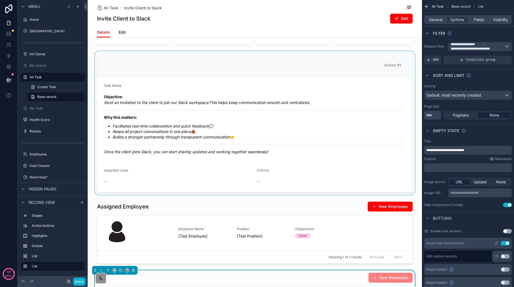
scroll to position [0, 0]
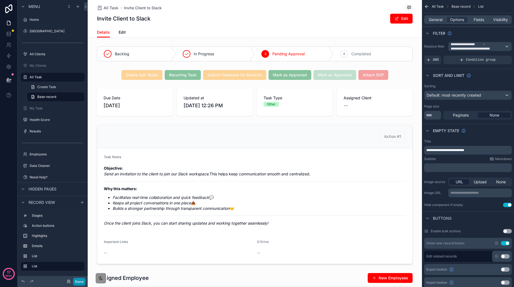
drag, startPoint x: 77, startPoint y: 284, endPoint x: 79, endPoint y: 278, distance: 6.4
click at [77, 284] on button "Done" at bounding box center [79, 282] width 12 height 8
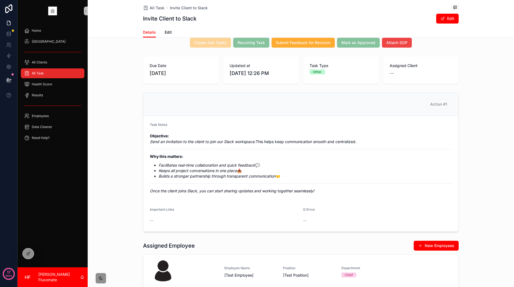
scroll to position [31, 0]
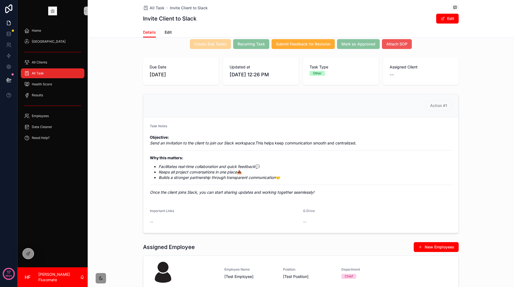
click at [398, 46] on span "Attach SOP" at bounding box center [396, 43] width 21 height 5
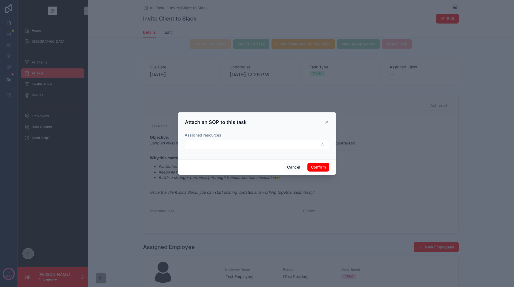
click at [322, 168] on button "Confirm" at bounding box center [318, 167] width 22 height 9
click at [315, 148] on button "Select Button" at bounding box center [257, 144] width 145 height 9
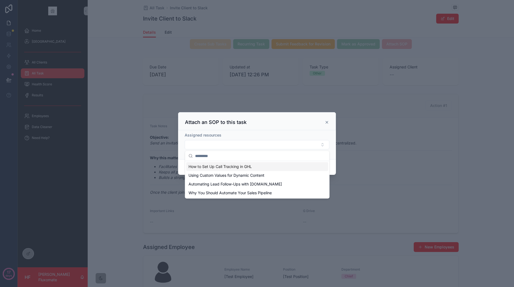
click at [303, 165] on div "How to Set Up Call Tracking in GHL" at bounding box center [257, 166] width 142 height 9
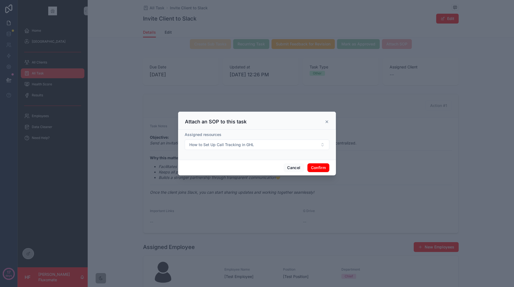
click at [324, 169] on button "Confirm" at bounding box center [318, 168] width 22 height 9
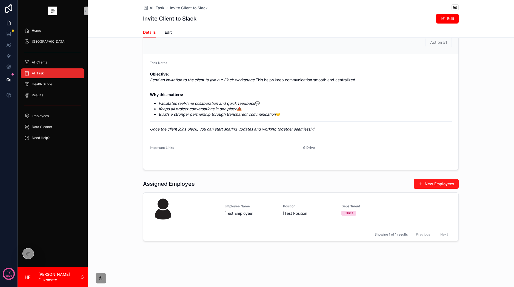
scroll to position [101, 0]
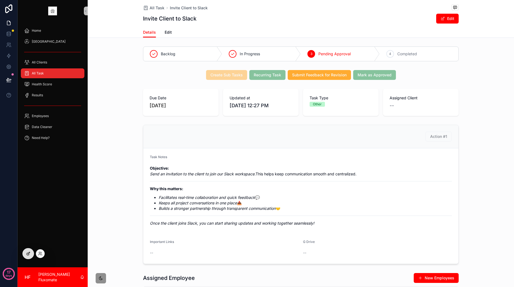
click at [28, 256] on icon at bounding box center [28, 254] width 4 height 4
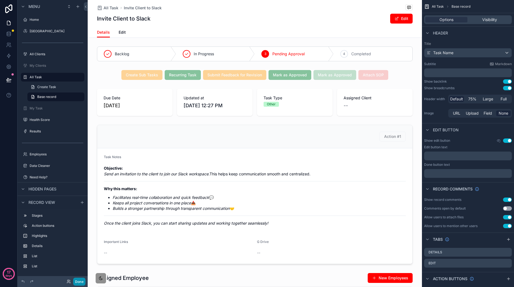
click at [81, 281] on button "Done" at bounding box center [79, 282] width 12 height 8
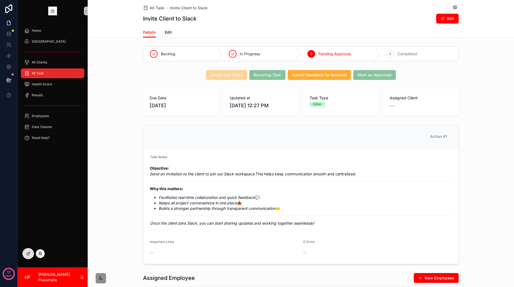
click at [42, 254] on icon at bounding box center [40, 254] width 4 height 4
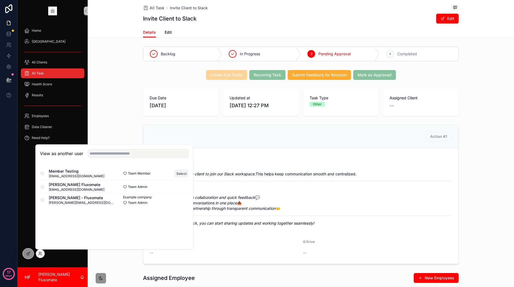
click at [181, 172] on button "Select" at bounding box center [182, 174] width 14 height 8
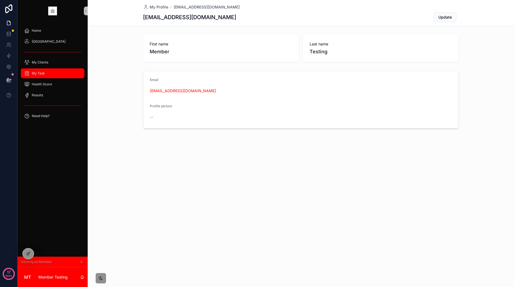
click at [55, 72] on div "My Task" at bounding box center [52, 73] width 57 height 9
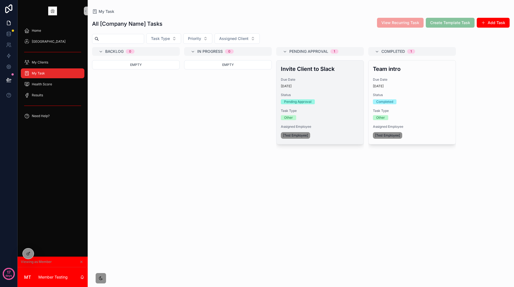
click at [346, 115] on div "Task Type Other" at bounding box center [320, 115] width 78 height 12
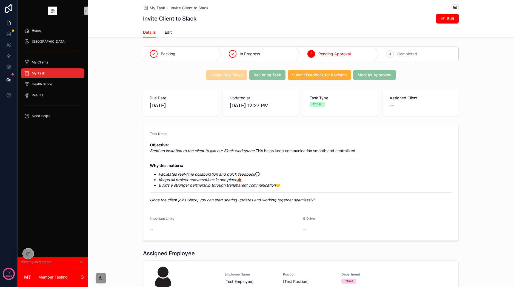
drag, startPoint x: 103, startPoint y: 275, endPoint x: 111, endPoint y: 268, distance: 10.7
click at [103, 275] on div "scrollable content" at bounding box center [100, 278] width 11 height 11
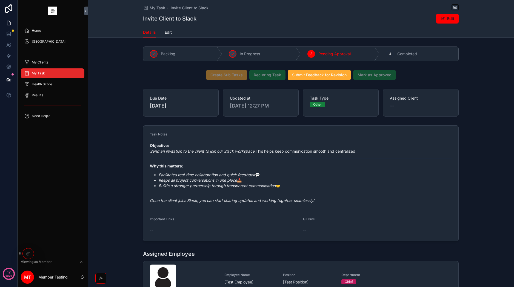
click at [104, 282] on div "scrollable content" at bounding box center [100, 278] width 11 height 11
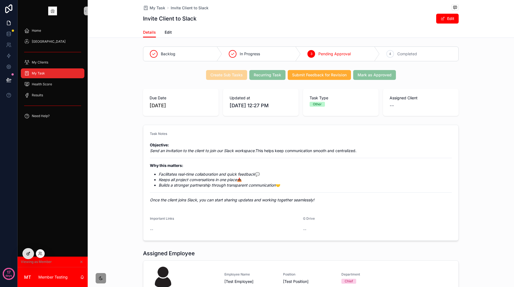
click at [32, 253] on div at bounding box center [28, 254] width 11 height 10
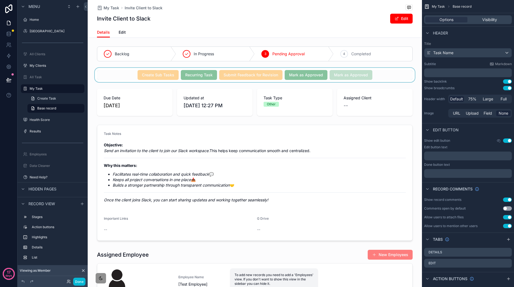
click at [391, 76] on div "scrollable content" at bounding box center [255, 75] width 334 height 14
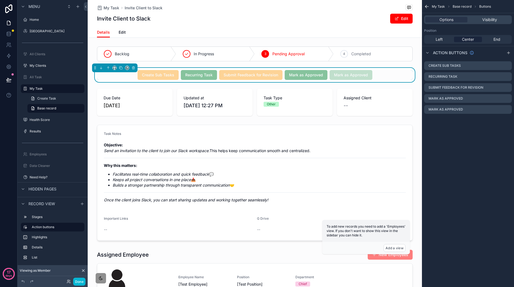
drag, startPoint x: 507, startPoint y: 51, endPoint x: 509, endPoint y: 56, distance: 5.5
click at [507, 51] on icon "scrollable content" at bounding box center [508, 53] width 4 height 4
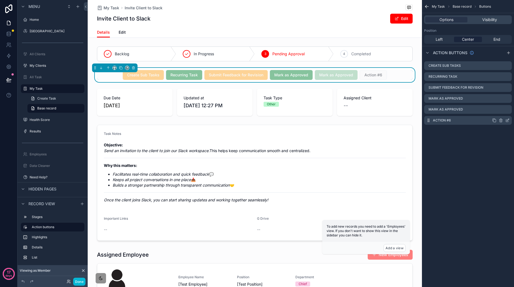
click at [507, 121] on icon "scrollable content" at bounding box center [507, 120] width 4 height 4
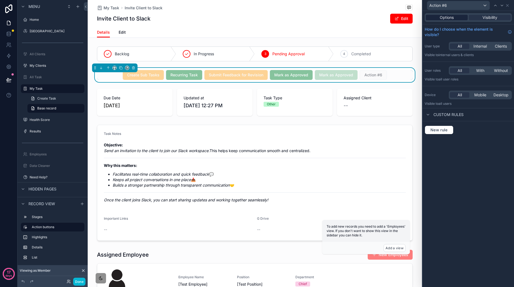
click at [449, 18] on span "Options" at bounding box center [447, 17] width 14 height 5
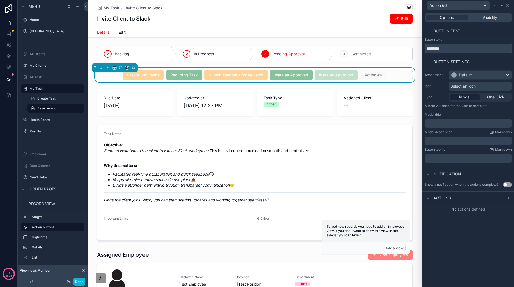
click at [454, 52] on input "*********" at bounding box center [468, 48] width 87 height 9
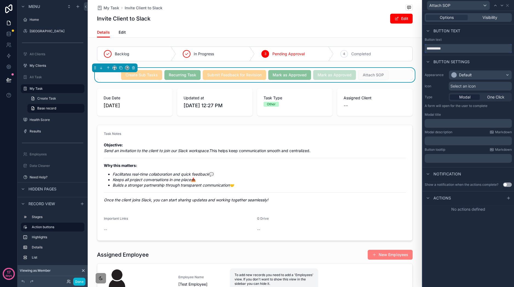
type input "**********"
click at [484, 80] on button "Default" at bounding box center [480, 74] width 63 height 9
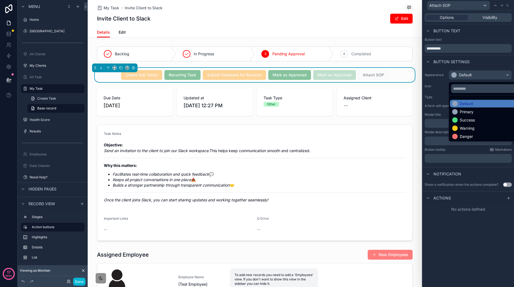
click at [477, 138] on div "Danger" at bounding box center [486, 136] width 69 height 5
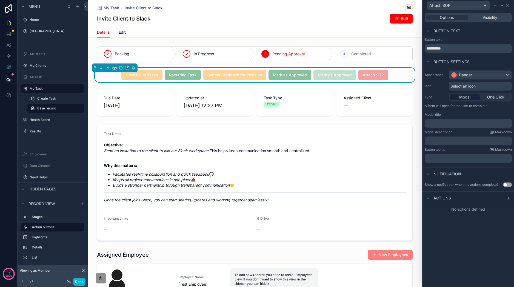
click at [459, 127] on div "﻿" at bounding box center [468, 123] width 87 height 9
click at [458, 126] on p "﻿" at bounding box center [469, 123] width 84 height 5
drag, startPoint x: 481, startPoint y: 238, endPoint x: 473, endPoint y: 196, distance: 41.8
click at [481, 238] on div "**********" at bounding box center [469, 149] width 92 height 276
click at [507, 198] on icon at bounding box center [508, 198] width 4 height 4
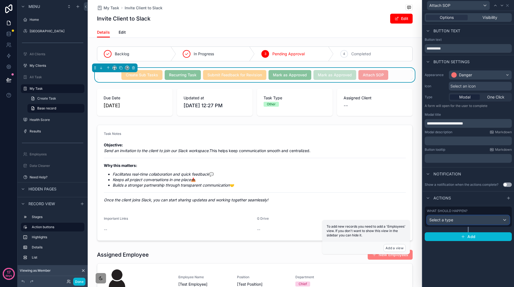
click at [468, 218] on div "Select a type" at bounding box center [468, 220] width 82 height 9
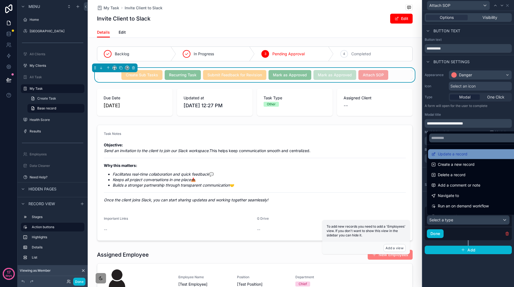
click at [467, 158] on div "Update a record" at bounding box center [474, 154] width 93 height 10
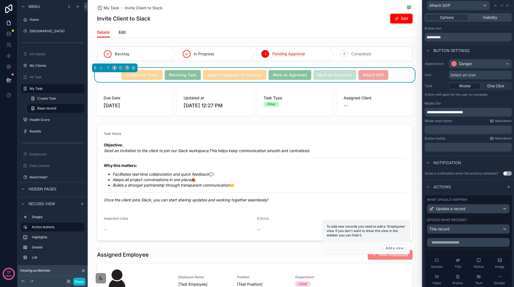
scroll to position [59, 0]
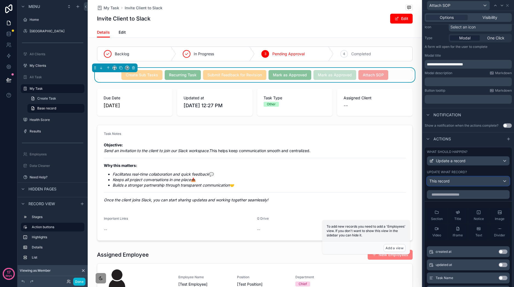
click at [469, 185] on div "This record" at bounding box center [468, 181] width 82 height 9
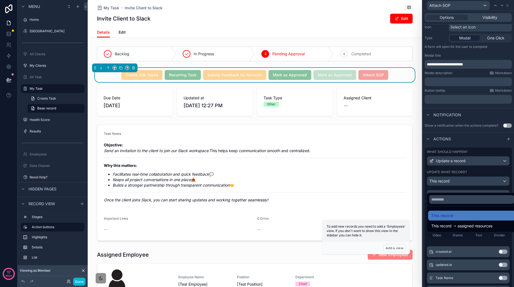
click at [488, 155] on div at bounding box center [469, 143] width 92 height 287
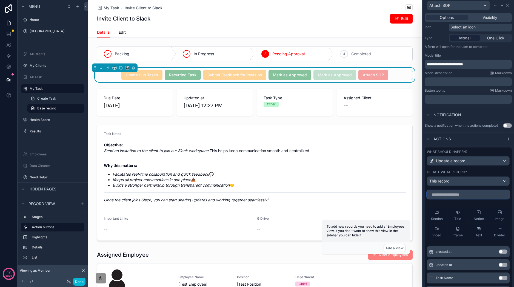
click at [477, 198] on input "text" at bounding box center [468, 194] width 83 height 9
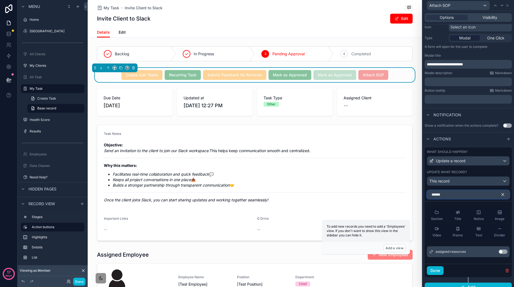
type input "******"
click at [500, 254] on button "Use setting" at bounding box center [503, 252] width 9 height 4
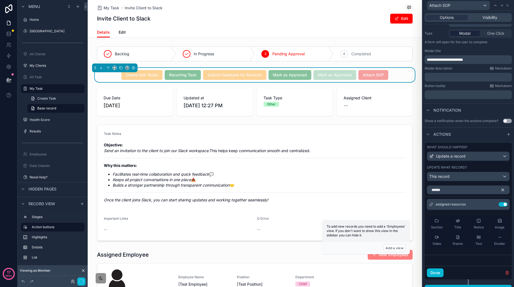
scroll to position [78, 0]
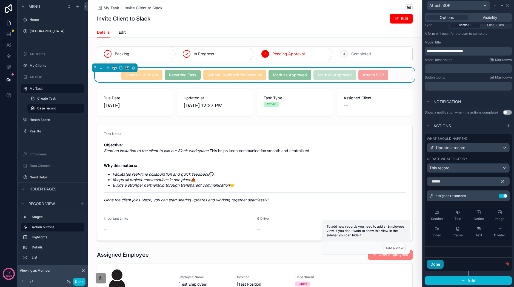
click at [442, 263] on button "Done" at bounding box center [435, 264] width 17 height 9
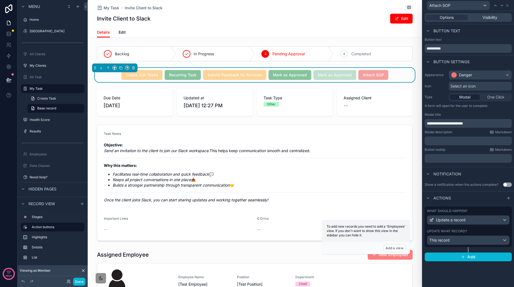
drag, startPoint x: 489, startPoint y: 15, endPoint x: 468, endPoint y: 20, distance: 21.3
click at [489, 15] on span "Visibility" at bounding box center [490, 17] width 15 height 5
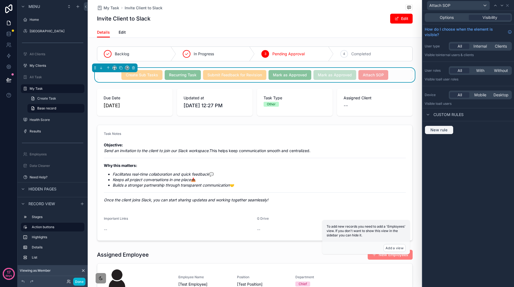
click at [452, 129] on button "New rule" at bounding box center [439, 130] width 29 height 9
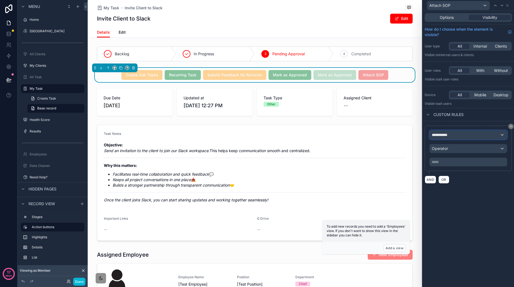
click at [452, 135] on span "**********" at bounding box center [442, 134] width 20 height 5
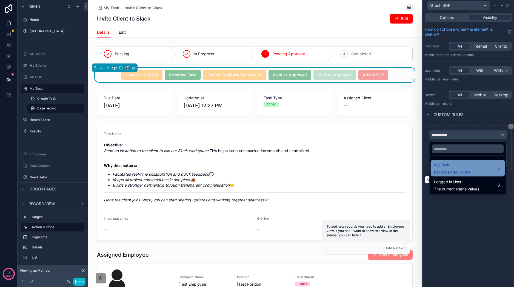
click at [461, 170] on span "Record page values" at bounding box center [452, 172] width 36 height 5
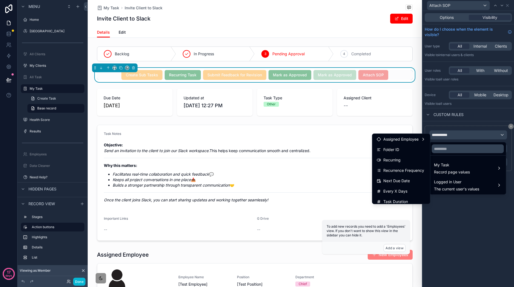
scroll to position [213, 0]
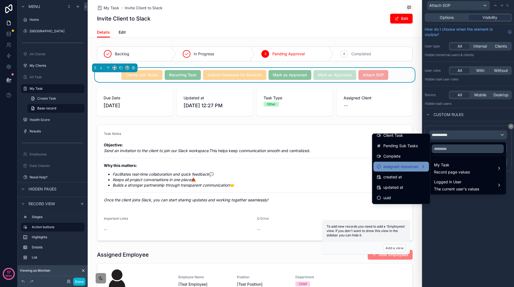
click at [406, 166] on span "assigned resources" at bounding box center [400, 167] width 35 height 7
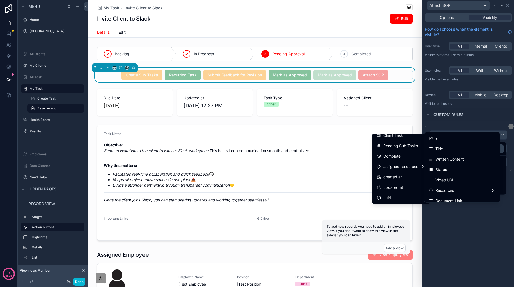
click at [446, 140] on div "id" at bounding box center [462, 138] width 67 height 7
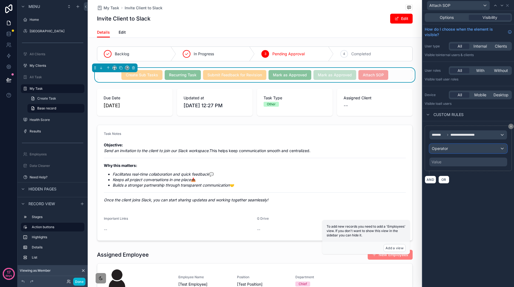
click at [461, 149] on div "Operator" at bounding box center [468, 148] width 77 height 9
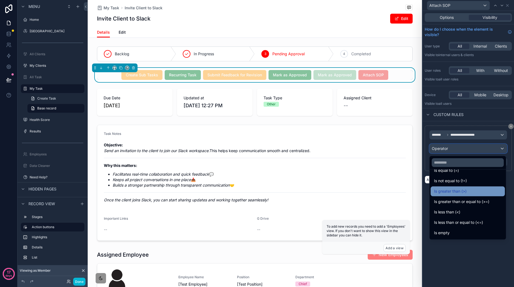
scroll to position [39, 0]
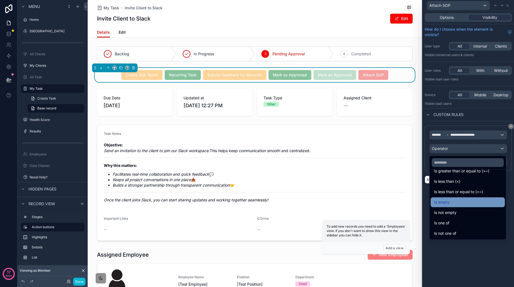
click at [480, 198] on div "Is empty" at bounding box center [468, 203] width 74 height 10
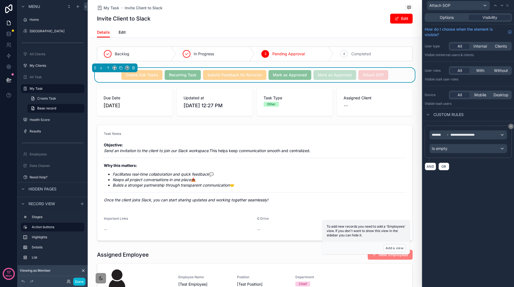
drag, startPoint x: 458, startPoint y: 17, endPoint x: 484, endPoint y: 14, distance: 26.4
click at [458, 17] on div "Options" at bounding box center [447, 17] width 42 height 5
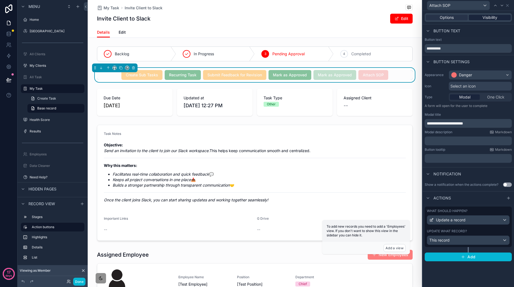
drag, startPoint x: 490, startPoint y: 16, endPoint x: 498, endPoint y: 16, distance: 7.7
click at [491, 16] on span "Visibility" at bounding box center [490, 17] width 15 height 5
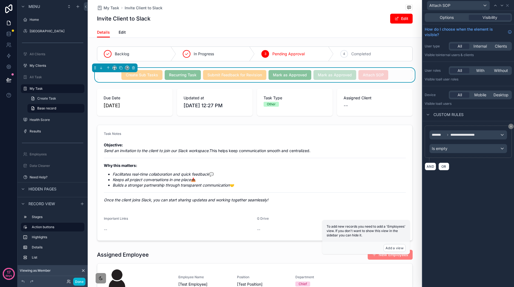
click at [507, 7] on div "Attach SOP" at bounding box center [468, 5] width 87 height 11
drag, startPoint x: 509, startPoint y: 5, endPoint x: 510, endPoint y: 18, distance: 13.2
click at [509, 5] on icon at bounding box center [507, 5] width 4 height 4
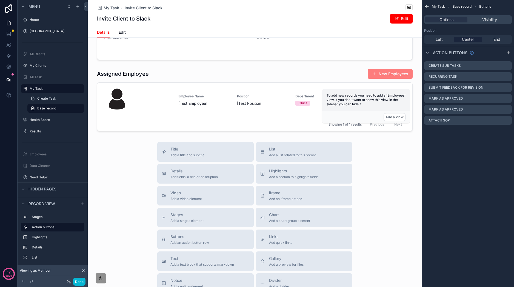
scroll to position [180, 0]
click at [391, 206] on div "Title Add a title and subtitle List Add a list related to this record Details A…" at bounding box center [255, 241] width 334 height 195
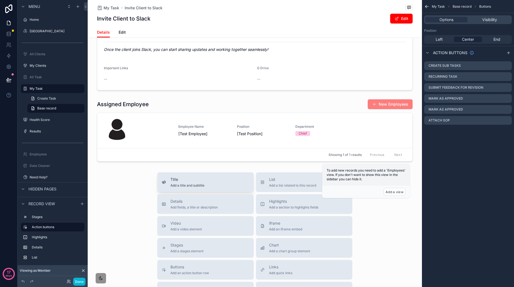
scroll to position [155, 0]
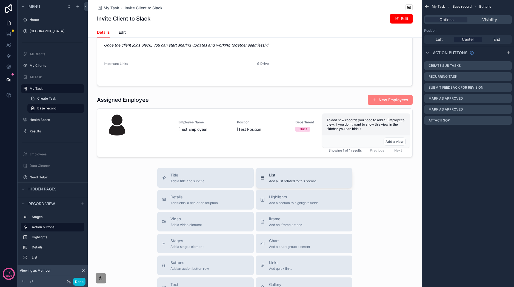
click at [321, 184] on div "List Add a list related to this record" at bounding box center [304, 178] width 88 height 11
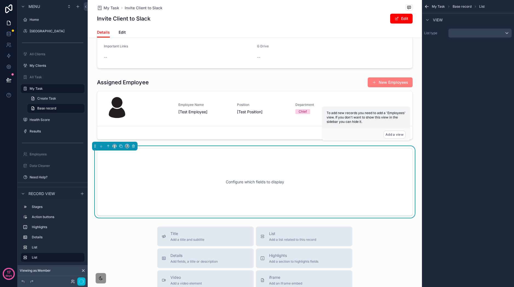
scroll to position [218, 0]
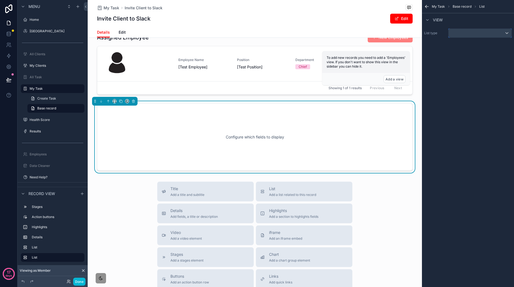
click at [471, 30] on div "scrollable content" at bounding box center [480, 33] width 63 height 9
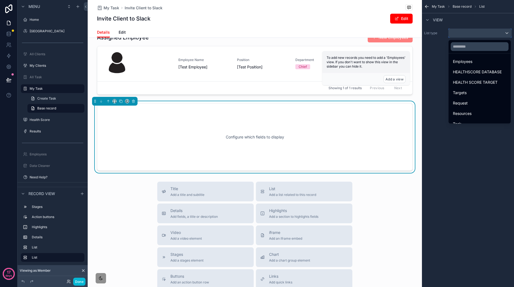
scroll to position [76, 0]
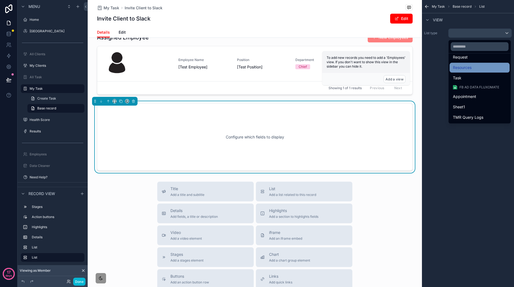
click at [485, 69] on div "Resources" at bounding box center [479, 67] width 53 height 7
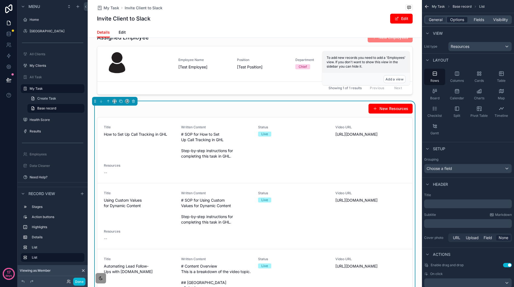
click at [461, 21] on span "Options" at bounding box center [457, 19] width 14 height 5
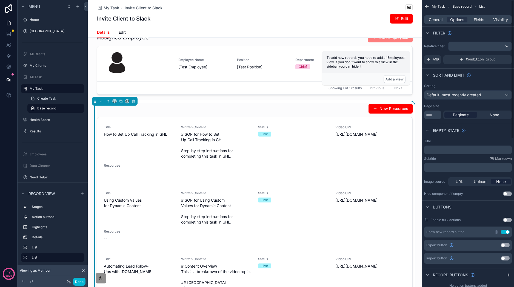
scroll to position [0, 0]
click at [438, 16] on div "General Options Fields Visibility" at bounding box center [468, 19] width 88 height 9
click at [440, 21] on span "General" at bounding box center [436, 19] width 14 height 5
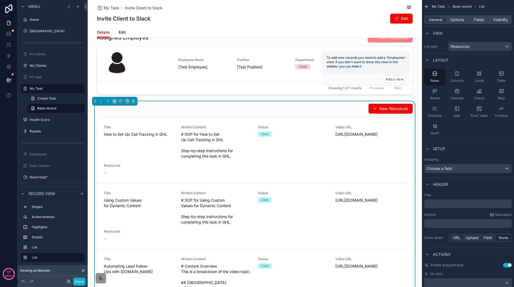
click at [494, 282] on div "scrollable content" at bounding box center [467, 283] width 87 height 9
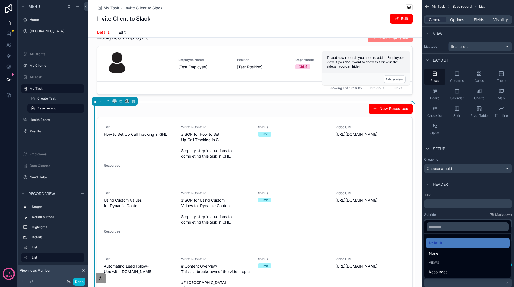
drag, startPoint x: 475, startPoint y: 271, endPoint x: 478, endPoint y: 261, distance: 10.5
click at [475, 271] on div "Resources" at bounding box center [468, 272] width 78 height 7
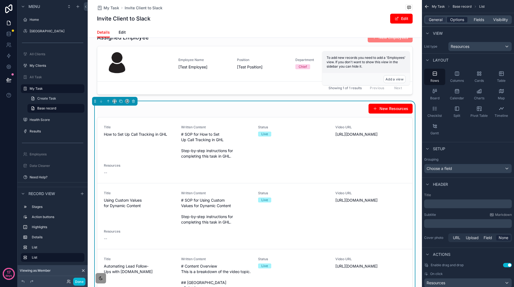
click at [455, 18] on span "Options" at bounding box center [457, 19] width 14 height 5
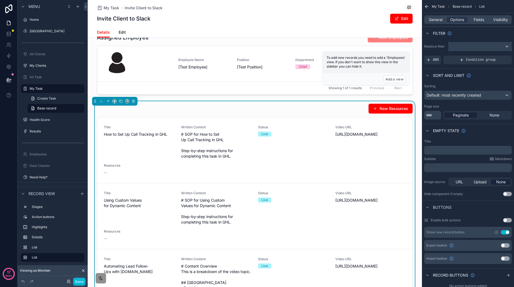
click at [467, 43] on div "scrollable content" at bounding box center [480, 46] width 63 height 9
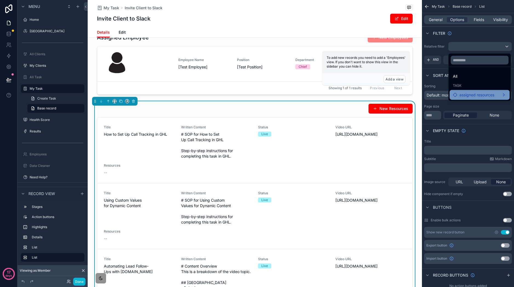
click at [475, 94] on span "assigned resources" at bounding box center [477, 95] width 35 height 7
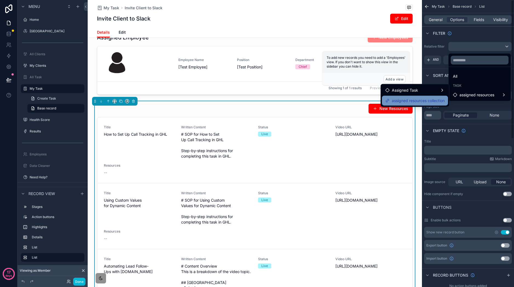
click at [433, 98] on span "assigned resources collection" at bounding box center [418, 101] width 53 height 7
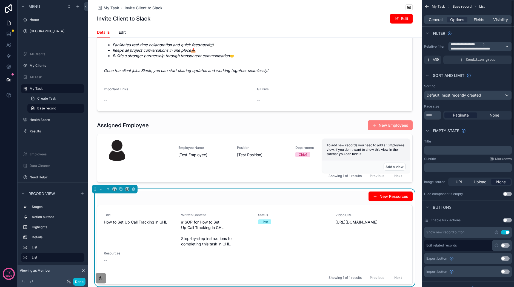
scroll to position [130, 0]
click at [500, 115] on div "None" at bounding box center [494, 115] width 33 height 5
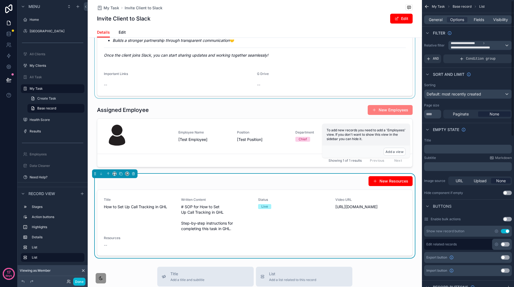
scroll to position [1, 0]
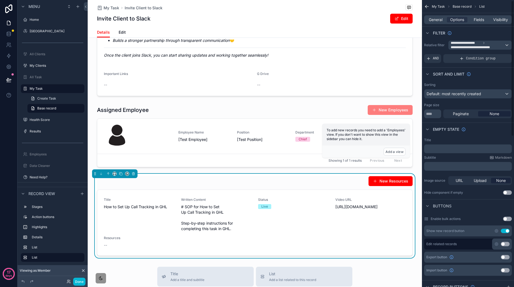
click at [455, 144] on div "Title ﻿" at bounding box center [468, 145] width 88 height 15
click at [461, 152] on div "﻿" at bounding box center [468, 149] width 88 height 9
click at [460, 150] on p "﻿" at bounding box center [468, 149] width 84 height 4
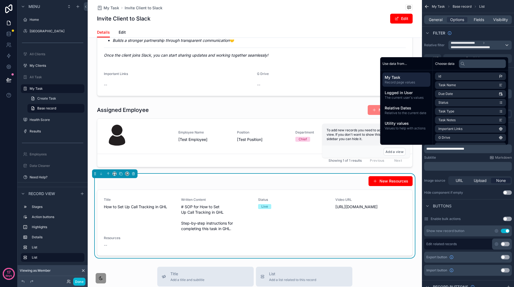
click at [508, 193] on div "**********" at bounding box center [468, 166] width 92 height 61
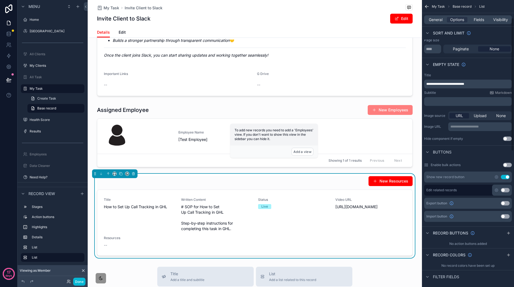
scroll to position [70, 0]
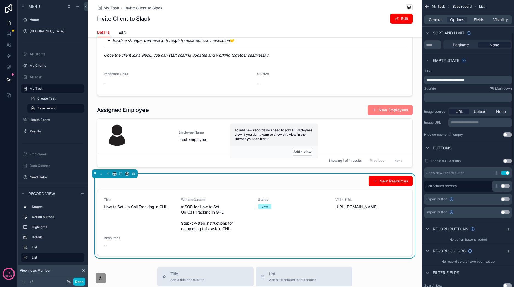
click at [482, 150] on div "Buttons" at bounding box center [468, 147] width 92 height 13
drag, startPoint x: 506, startPoint y: 173, endPoint x: 508, endPoint y: 183, distance: 9.4
click at [506, 173] on button "Use setting" at bounding box center [505, 173] width 9 height 4
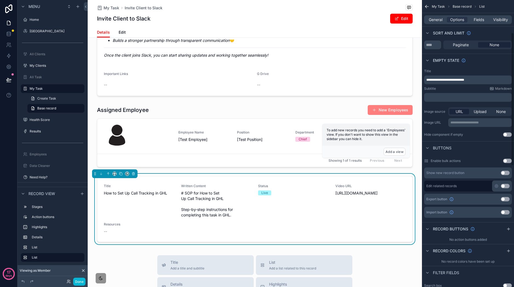
drag, startPoint x: 503, startPoint y: 186, endPoint x: 506, endPoint y: 183, distance: 3.3
click at [504, 186] on button "Use setting" at bounding box center [505, 186] width 9 height 4
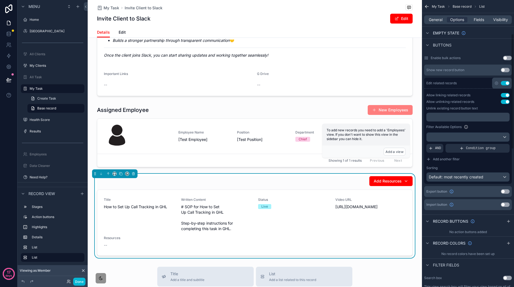
scroll to position [182, 0]
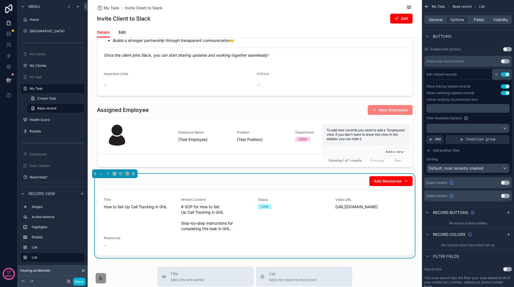
click at [459, 152] on span "Add another filter" at bounding box center [446, 151] width 27 height 4
click at [452, 153] on span "Add another filter" at bounding box center [446, 151] width 27 height 4
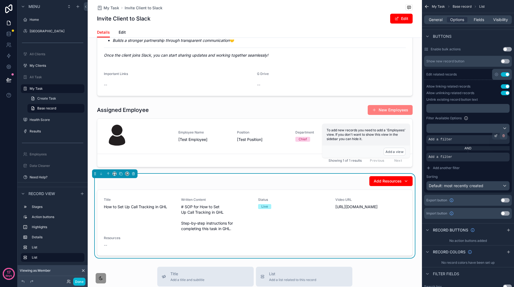
click at [504, 137] on icon "scrollable content" at bounding box center [504, 136] width 2 height 2
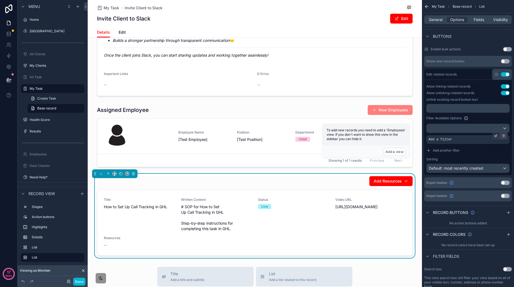
click at [503, 136] on icon "scrollable content" at bounding box center [503, 135] width 3 height 3
click at [487, 142] on div "Condition group" at bounding box center [478, 139] width 64 height 9
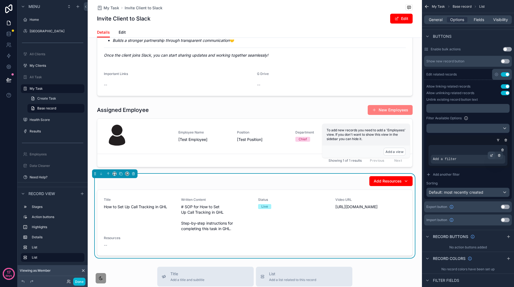
click at [492, 157] on icon "scrollable content" at bounding box center [491, 155] width 3 height 3
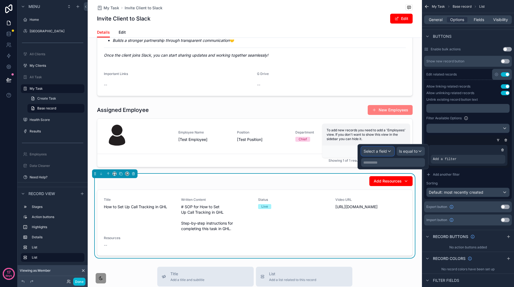
click at [383, 152] on span "Select a field" at bounding box center [375, 151] width 23 height 5
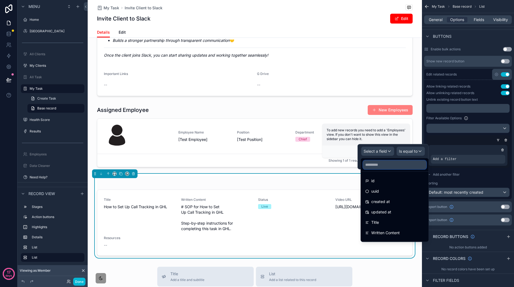
click at [397, 163] on input "text" at bounding box center [394, 165] width 63 height 9
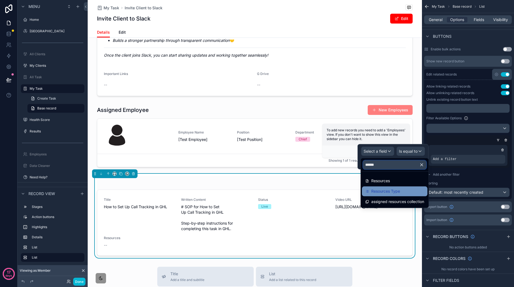
type input "******"
click at [398, 187] on div "Resources Type" at bounding box center [394, 192] width 65 height 10
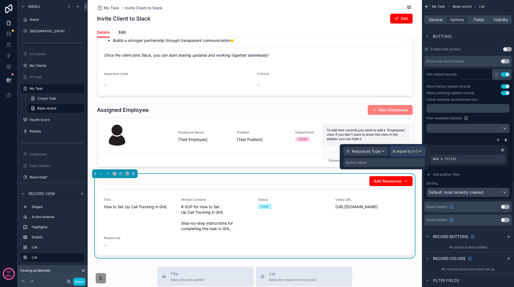
click at [421, 153] on div "Is equal to (=)" at bounding box center [407, 151] width 34 height 9
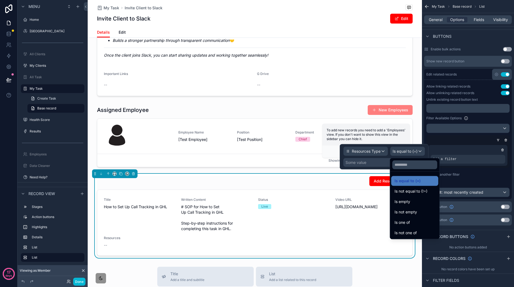
drag, startPoint x: 422, startPoint y: 182, endPoint x: 407, endPoint y: 164, distance: 23.4
click at [422, 182] on div "Is equal to (=)" at bounding box center [415, 181] width 41 height 7
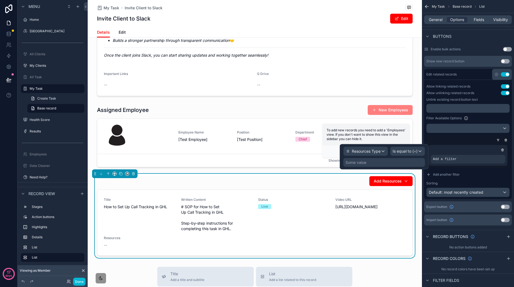
click at [399, 165] on div "Some value" at bounding box center [384, 162] width 82 height 9
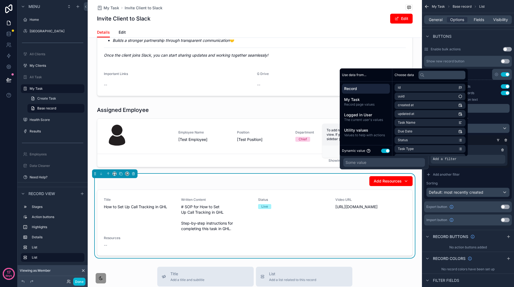
click at [388, 150] on button "Use setting" at bounding box center [385, 151] width 9 height 4
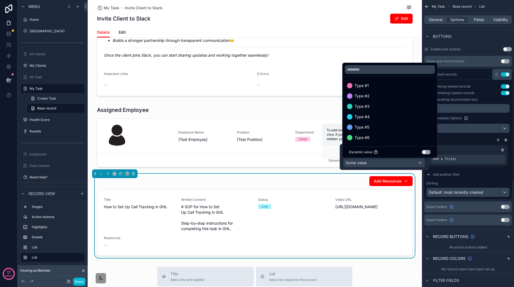
drag, startPoint x: 468, startPoint y: 173, endPoint x: 456, endPoint y: 161, distance: 17.2
click at [468, 173] on button "Add another filter" at bounding box center [467, 174] width 83 height 9
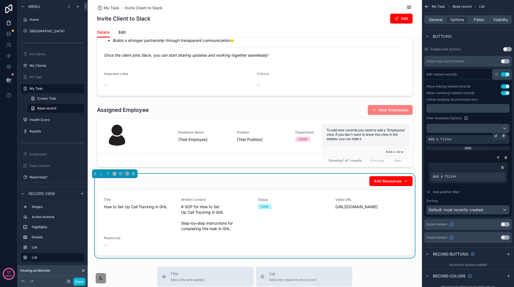
click at [474, 141] on div "Add a filter" at bounding box center [467, 139] width 83 height 9
click at [0, 0] on icon "scrollable content" at bounding box center [0, 0] width 0 height 0
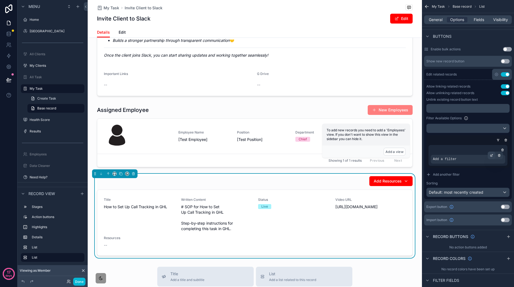
click at [490, 157] on icon "scrollable content" at bounding box center [491, 155] width 3 height 3
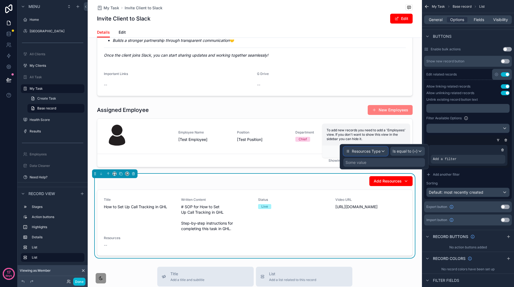
click at [382, 152] on div "Resources Type" at bounding box center [366, 151] width 44 height 9
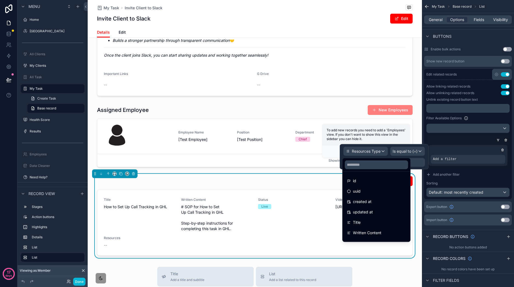
click at [384, 153] on div at bounding box center [384, 156] width 89 height 25
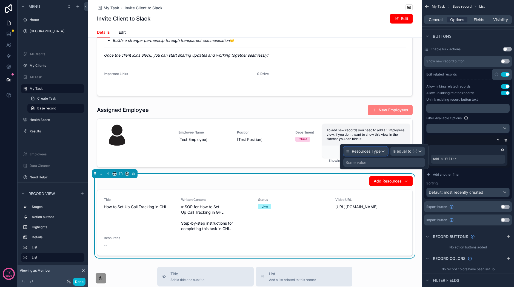
click at [383, 152] on div "Resources Type" at bounding box center [366, 151] width 44 height 9
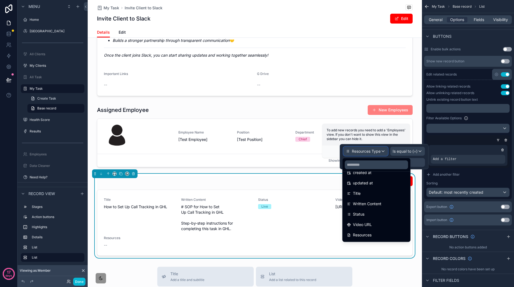
scroll to position [31, 0]
click at [386, 164] on input "text" at bounding box center [376, 165] width 63 height 9
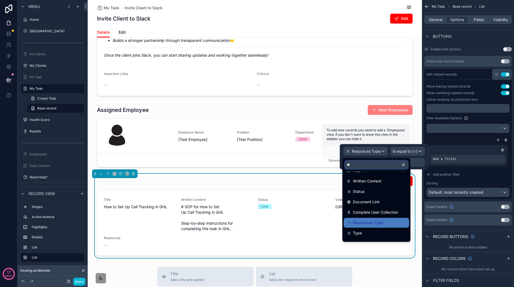
scroll to position [0, 0]
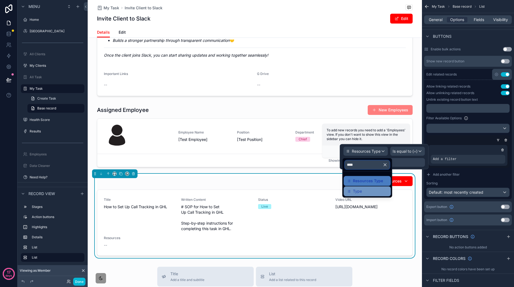
type input "****"
click at [381, 191] on div "Type" at bounding box center [367, 191] width 41 height 7
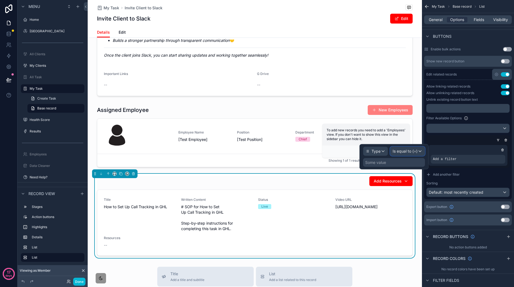
click at [410, 153] on span "Is equal to (=)" at bounding box center [405, 151] width 25 height 5
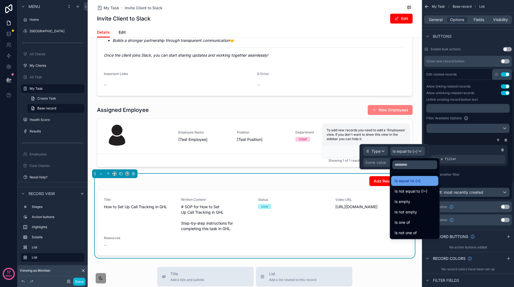
click at [417, 179] on span "Is equal to (=)" at bounding box center [408, 181] width 26 height 7
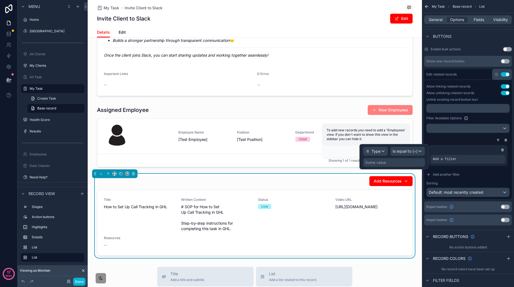
drag, startPoint x: 402, startPoint y: 165, endPoint x: 406, endPoint y: 162, distance: 4.1
click at [402, 165] on div "Some value" at bounding box center [394, 162] width 62 height 9
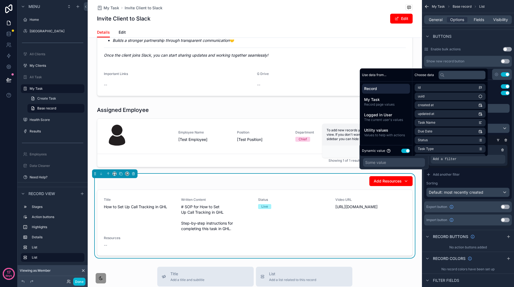
click at [406, 151] on button "Use setting" at bounding box center [405, 151] width 9 height 4
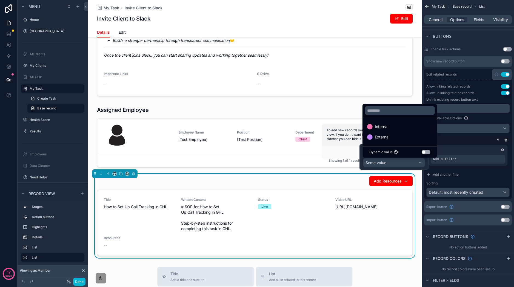
drag, startPoint x: 399, startPoint y: 126, endPoint x: 427, endPoint y: 147, distance: 35.0
click at [399, 126] on div "Internal" at bounding box center [399, 127] width 65 height 7
click at [476, 173] on button "Add another filter" at bounding box center [467, 174] width 83 height 9
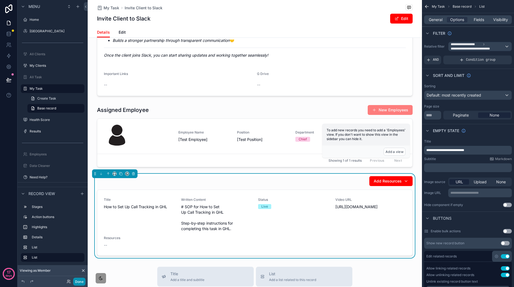
click at [82, 280] on button "Done" at bounding box center [79, 282] width 12 height 8
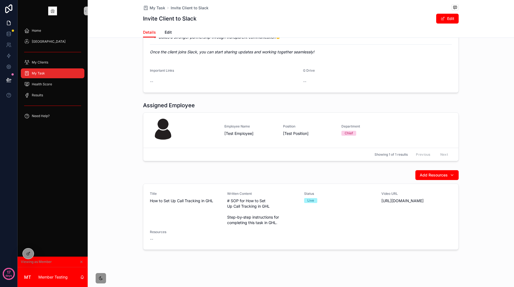
scroll to position [153, 0]
click at [25, 254] on div at bounding box center [28, 254] width 11 height 10
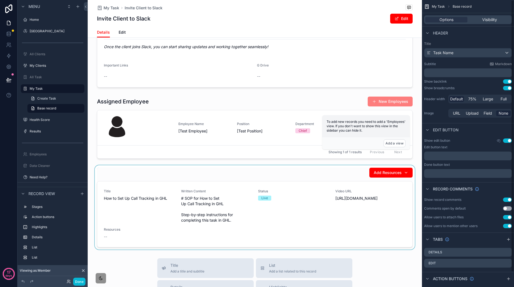
click at [326, 211] on div "scrollable content" at bounding box center [255, 208] width 334 height 84
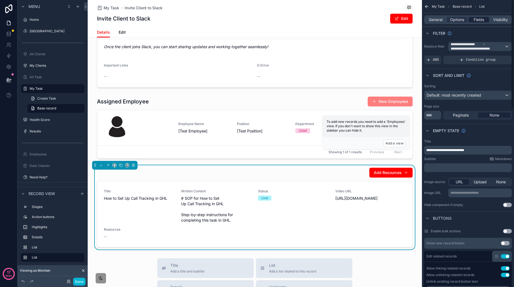
drag, startPoint x: 480, startPoint y: 22, endPoint x: 483, endPoint y: 22, distance: 3.3
click at [480, 22] on span "Fields" at bounding box center [479, 19] width 10 height 5
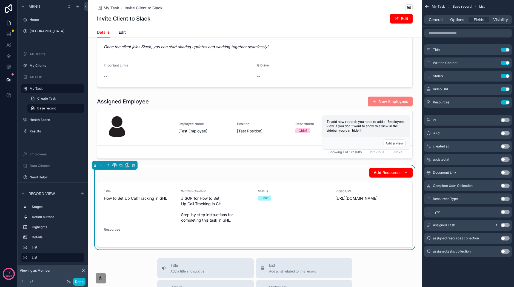
click at [505, 101] on button "Use setting" at bounding box center [505, 102] width 9 height 4
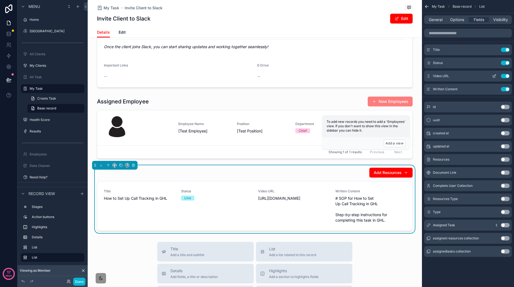
click at [495, 76] on icon "scrollable content" at bounding box center [495, 76] width 2 height 2
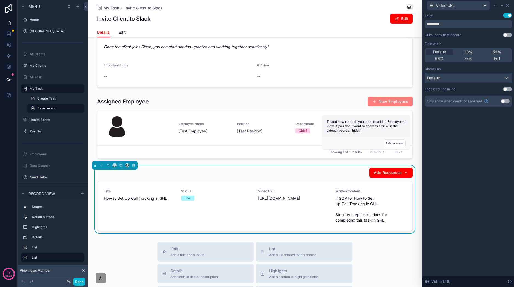
click at [494, 80] on div "Default" at bounding box center [468, 78] width 87 height 9
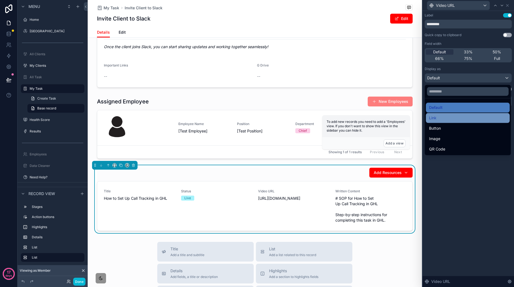
click at [471, 116] on div "Link" at bounding box center [467, 118] width 77 height 7
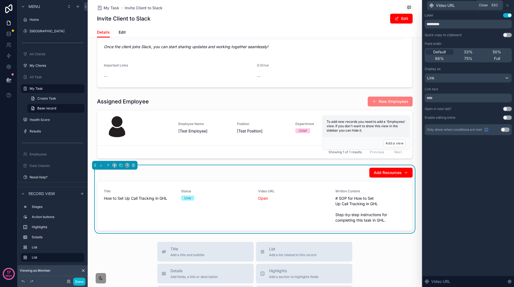
drag, startPoint x: 509, startPoint y: 6, endPoint x: 514, endPoint y: 20, distance: 15.3
click at [509, 6] on icon at bounding box center [507, 5] width 4 height 4
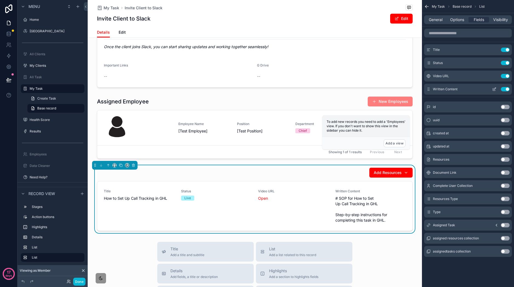
click at [496, 90] on icon "scrollable content" at bounding box center [494, 89] width 4 height 4
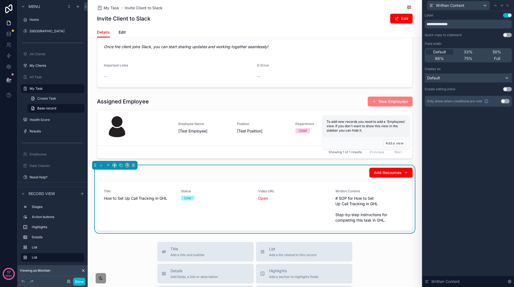
click at [484, 77] on div "Default" at bounding box center [468, 78] width 87 height 9
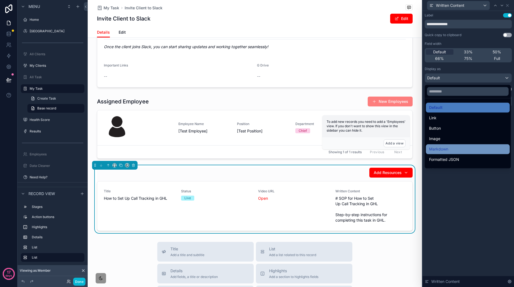
click at [474, 148] on div "Markdown" at bounding box center [467, 149] width 77 height 7
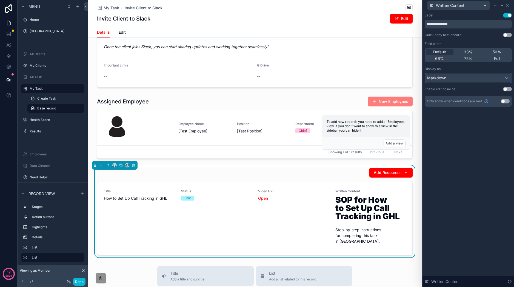
click at [486, 78] on div "Markdown" at bounding box center [468, 78] width 87 height 9
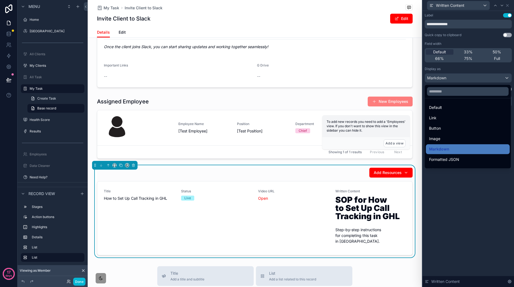
click at [483, 41] on div at bounding box center [469, 143] width 92 height 287
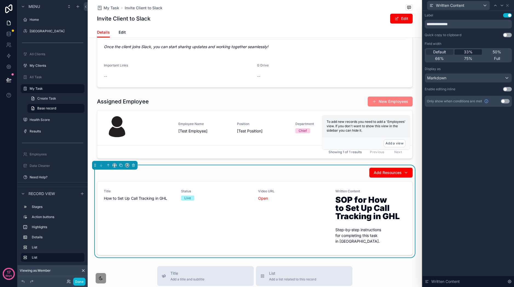
click at [470, 51] on span "33%" at bounding box center [468, 51] width 9 height 5
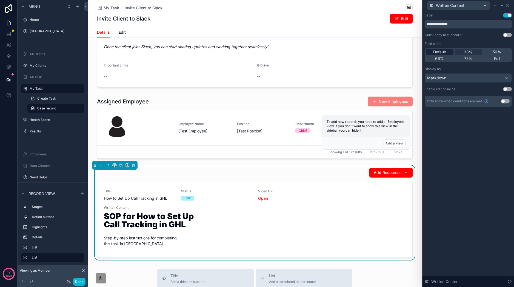
click at [436, 53] on span "Default" at bounding box center [439, 51] width 13 height 5
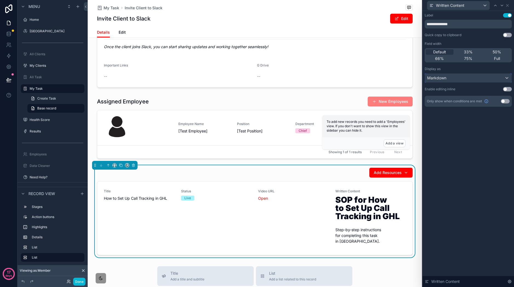
click at [478, 78] on div "Markdown" at bounding box center [468, 78] width 87 height 9
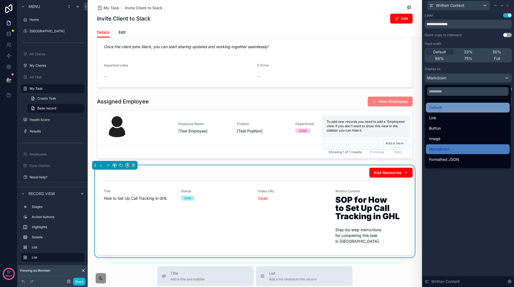
click at [458, 107] on div "Default" at bounding box center [467, 107] width 77 height 7
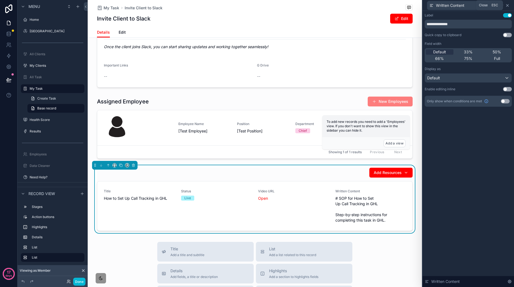
click at [509, 7] on icon at bounding box center [507, 5] width 4 height 4
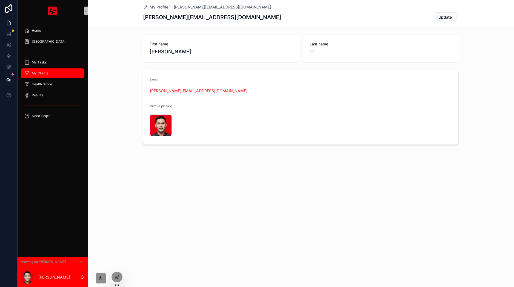
click at [58, 70] on div "My Clients" at bounding box center [52, 73] width 57 height 9
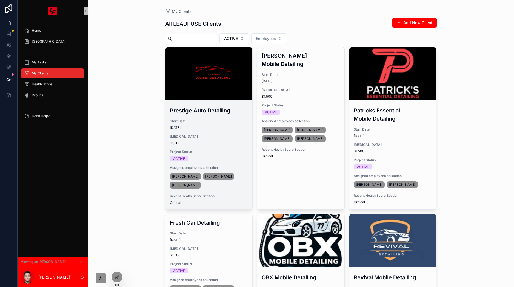
click at [190, 58] on div "scrollable content" at bounding box center [209, 73] width 87 height 53
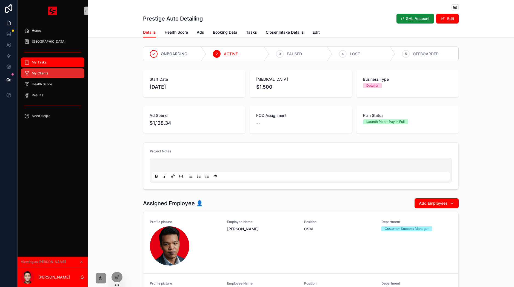
click at [53, 65] on div "My Tasks" at bounding box center [52, 62] width 57 height 9
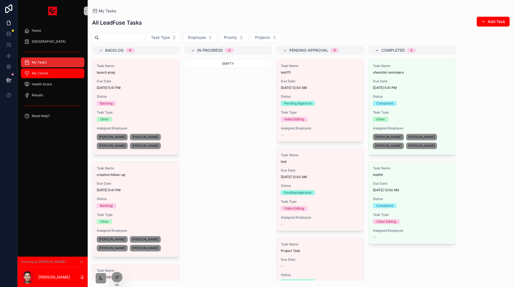
click at [56, 73] on div "My Clients" at bounding box center [52, 73] width 57 height 9
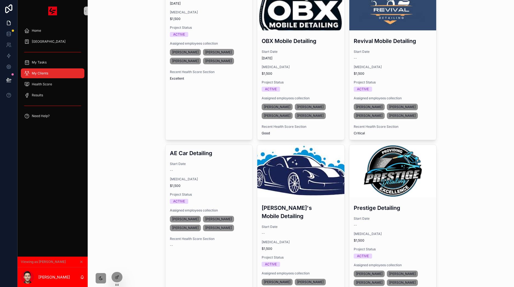
scroll to position [16, 0]
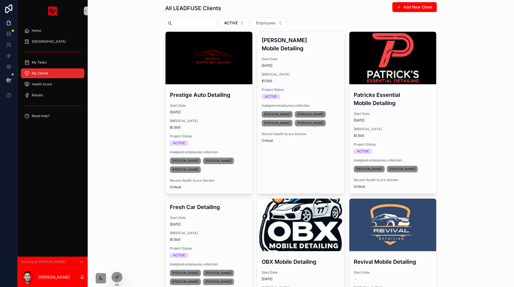
click at [0, 0] on div "scrollable content" at bounding box center [0, 0] width 0 height 0
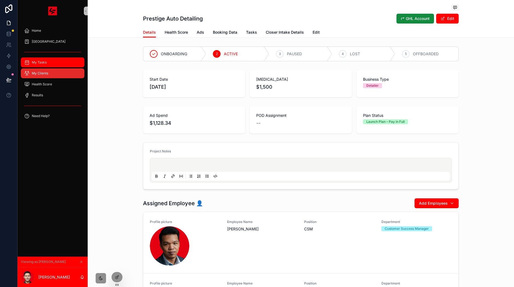
click at [66, 63] on div "My Tasks" at bounding box center [52, 62] width 57 height 9
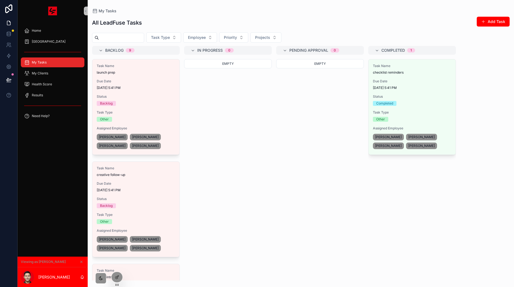
click at [133, 105] on div "Backlog" at bounding box center [136, 103] width 78 height 5
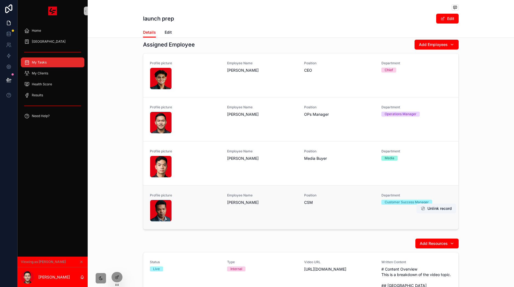
scroll to position [254, 0]
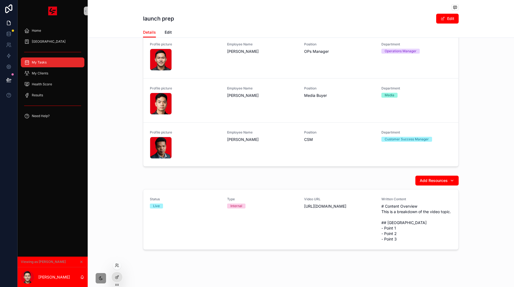
click at [116, 263] on div at bounding box center [117, 265] width 9 height 9
click at [120, 265] on div at bounding box center [117, 265] width 9 height 9
click at [119, 278] on div at bounding box center [117, 277] width 11 height 10
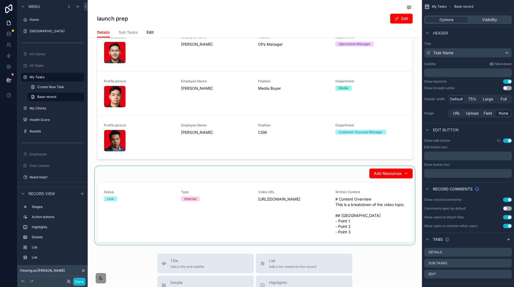
click at [310, 206] on div "scrollable content" at bounding box center [255, 205] width 334 height 79
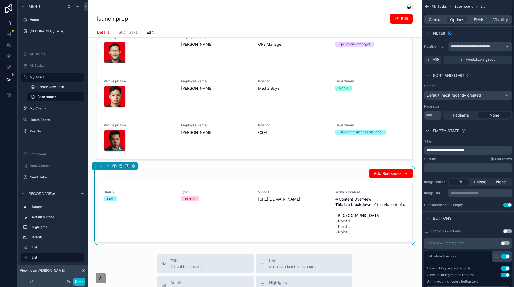
click at [482, 149] on p "**********" at bounding box center [468, 150] width 84 height 4
drag, startPoint x: 482, startPoint y: 149, endPoint x: 429, endPoint y: 147, distance: 52.4
click at [430, 151] on p "**********" at bounding box center [468, 150] width 84 height 4
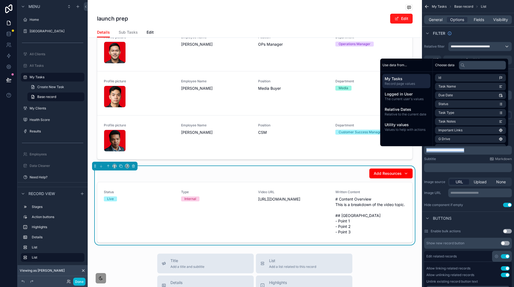
copy span "**********"
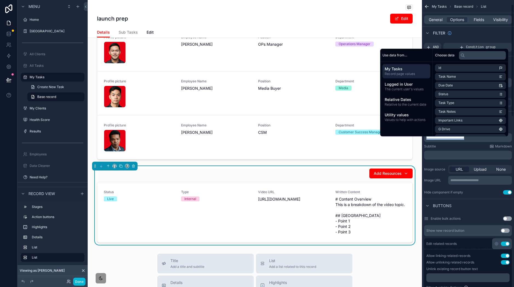
scroll to position [13, 0]
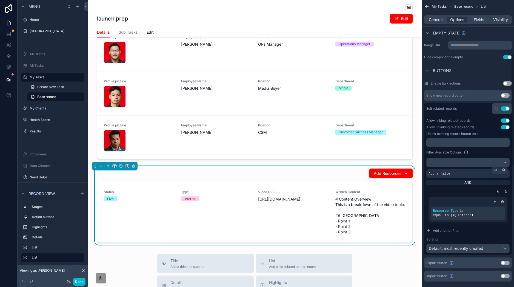
scroll to position [193, 0]
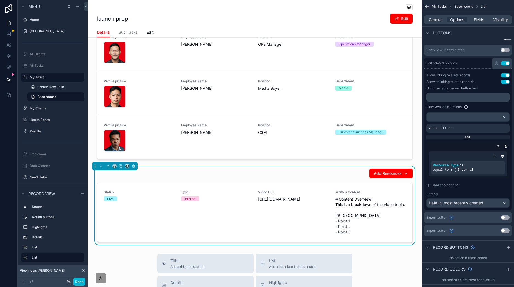
click at [289, 202] on span "https://www.youtube.com/watch?v=vid7109" at bounding box center [293, 199] width 71 height 5
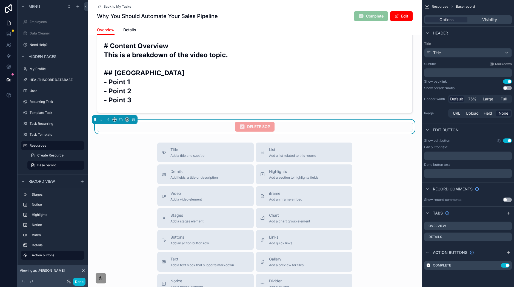
scroll to position [327, 0]
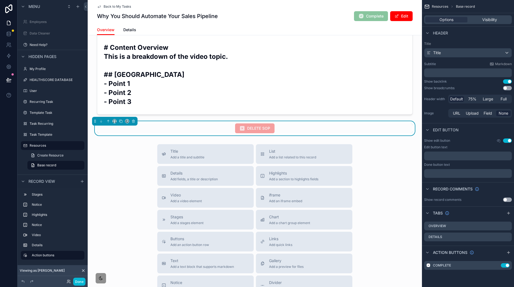
click at [113, 1] on div "Back to My Tasks Why You Should Automate Your Sales Pipeline Complete Edit" at bounding box center [255, 12] width 316 height 25
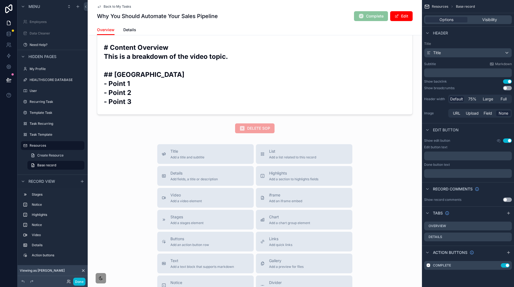
click at [117, 4] on span "Back to My Tasks" at bounding box center [117, 6] width 27 height 4
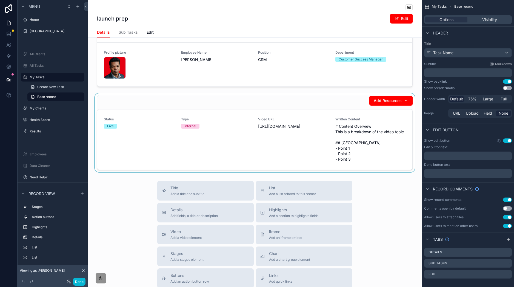
click at [399, 132] on div "scrollable content" at bounding box center [255, 132] width 334 height 79
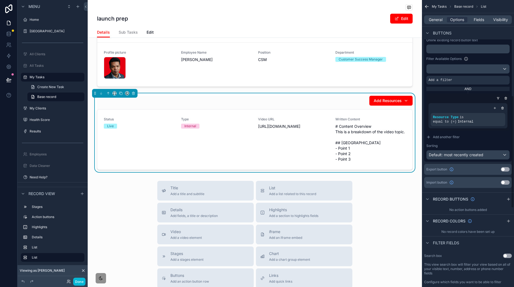
scroll to position [241, 0]
click at [502, 110] on icon "scrollable content" at bounding box center [502, 109] width 3 height 3
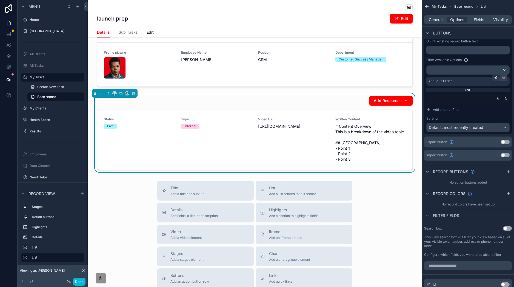
click at [503, 78] on icon "scrollable content" at bounding box center [503, 78] width 0 height 1
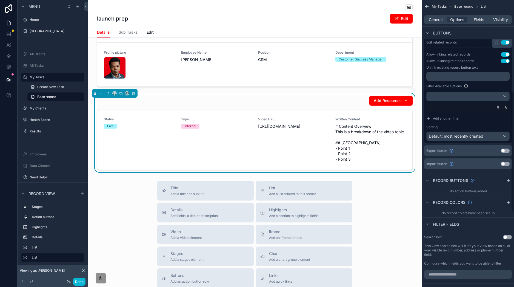
scroll to position [212, 0]
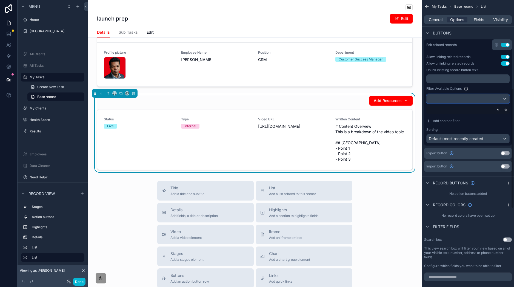
click at [487, 102] on div "scrollable content" at bounding box center [468, 99] width 83 height 9
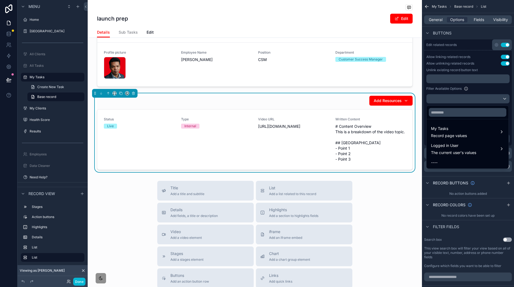
drag, startPoint x: 493, startPoint y: 90, endPoint x: 495, endPoint y: 97, distance: 6.7
click at [493, 90] on div "scrollable content" at bounding box center [257, 143] width 514 height 287
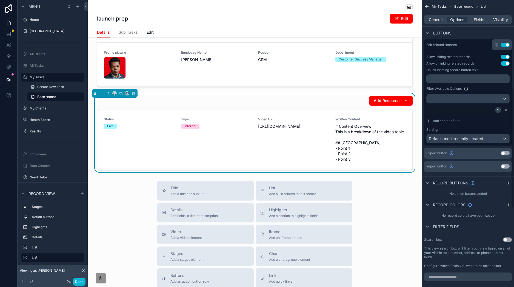
click at [498, 108] on div "scrollable content" at bounding box center [497, 109] width 5 height 5
click at [494, 110] on div "scrollable content" at bounding box center [466, 110] width 83 height 9
click at [497, 113] on div "scrollable content" at bounding box center [497, 109] width 5 height 5
click at [498, 113] on div "scrollable content" at bounding box center [497, 109] width 5 height 5
click at [499, 110] on icon "scrollable content" at bounding box center [498, 110] width 3 height 3
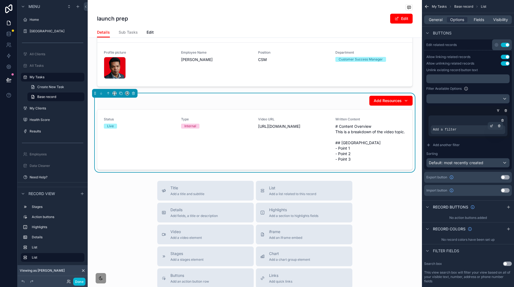
click at [486, 128] on div "Add a filter" at bounding box center [468, 130] width 75 height 9
click at [491, 126] on icon "scrollable content" at bounding box center [492, 127] width 2 height 2
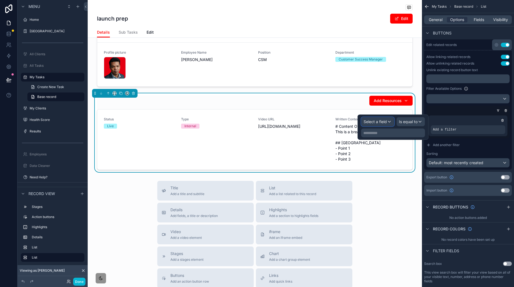
click at [383, 124] on span "Select a field" at bounding box center [375, 121] width 23 height 5
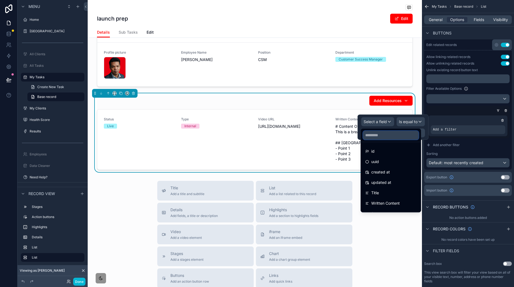
click at [377, 134] on input "text" at bounding box center [391, 135] width 56 height 9
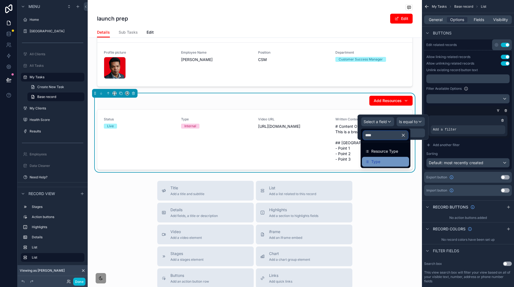
type input "****"
click at [382, 161] on div "Type" at bounding box center [385, 162] width 41 height 7
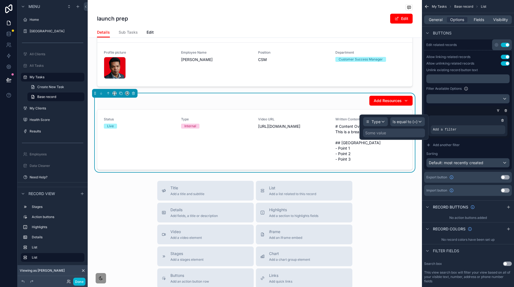
click at [406, 135] on div "Some value" at bounding box center [394, 133] width 62 height 9
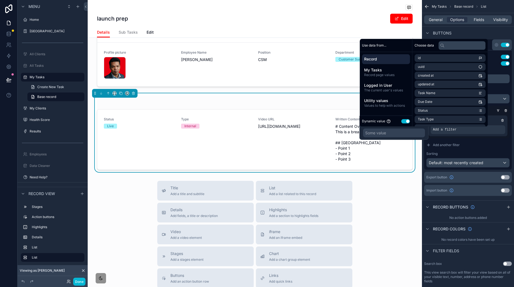
click at [407, 120] on button "Use setting" at bounding box center [405, 121] width 9 height 4
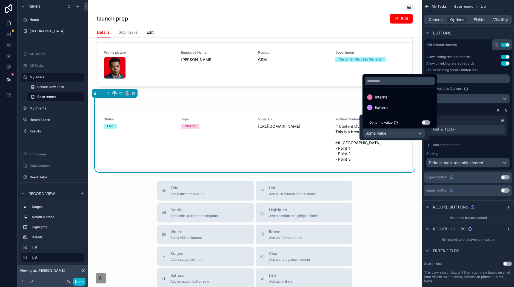
drag, startPoint x: 395, startPoint y: 98, endPoint x: 429, endPoint y: 113, distance: 36.8
click at [395, 98] on div "Internal" at bounding box center [399, 97] width 65 height 7
click at [483, 148] on button "Add another filter" at bounding box center [467, 145] width 83 height 9
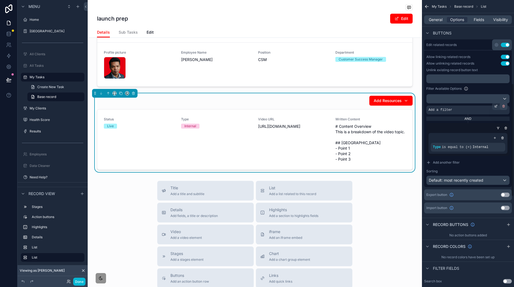
click at [506, 106] on div "scrollable content" at bounding box center [504, 106] width 8 height 8
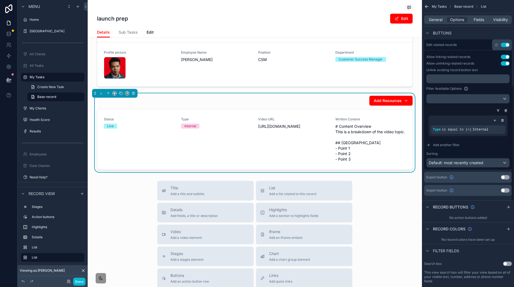
click at [401, 206] on div "Title Add a title and subtitle List Add a list related to this record Details A…" at bounding box center [255, 278] width 334 height 195
click at [80, 283] on button "Done" at bounding box center [79, 282] width 12 height 8
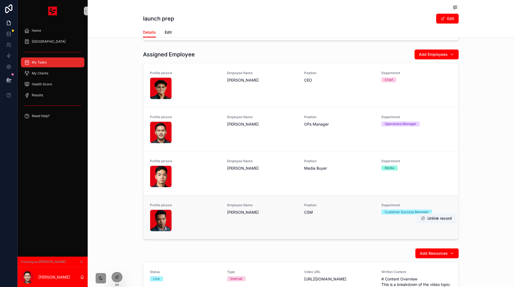
scroll to position [0, 0]
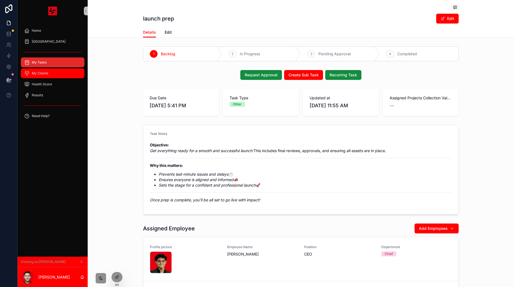
click at [58, 72] on div "My Clients" at bounding box center [52, 73] width 57 height 9
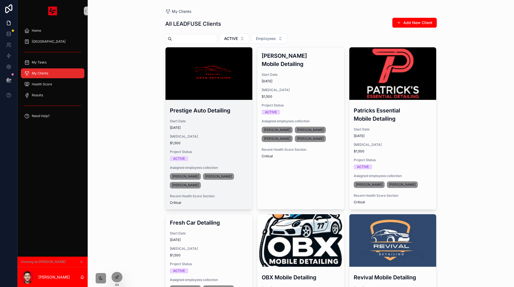
click at [236, 70] on div "scrollable content" at bounding box center [209, 73] width 87 height 53
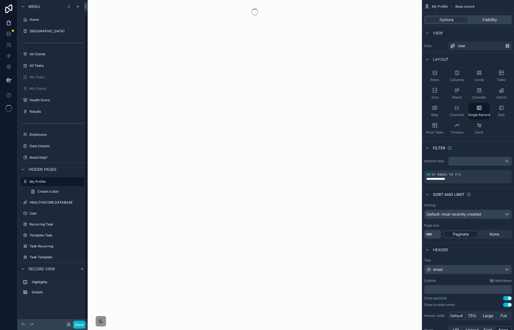
scroll to position [15, 0]
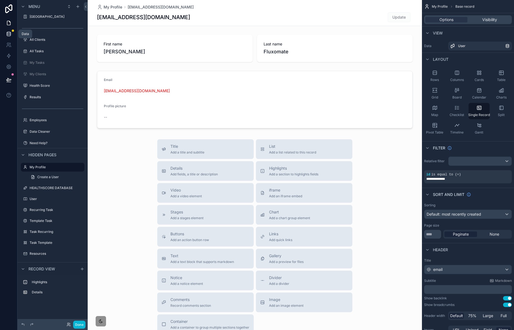
click at [10, 36] on icon at bounding box center [9, 35] width 4 height 2
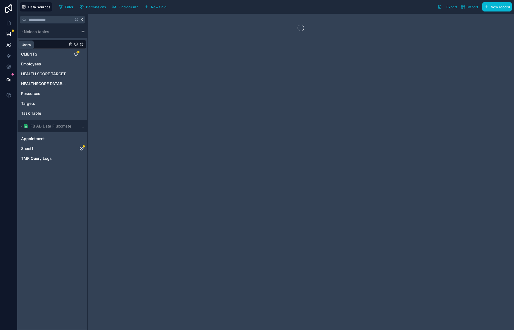
click at [7, 44] on icon at bounding box center [8, 44] width 5 height 5
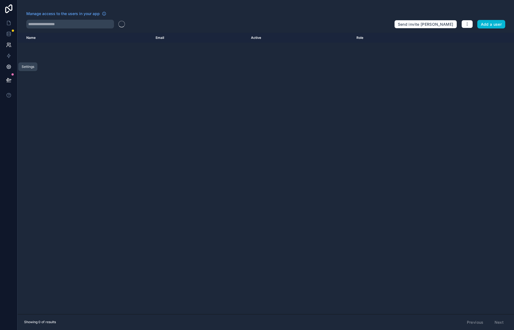
click at [10, 66] on icon at bounding box center [8, 66] width 5 height 5
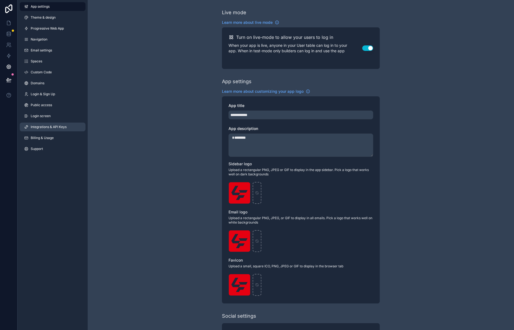
click at [62, 127] on span "Integrations & API Keys" at bounding box center [49, 127] width 36 height 4
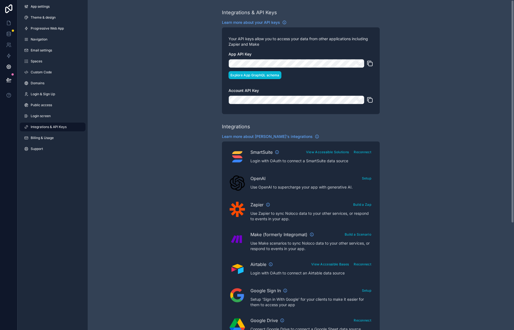
click at [266, 79] on button "Explore App GraphQL schema" at bounding box center [255, 75] width 53 height 8
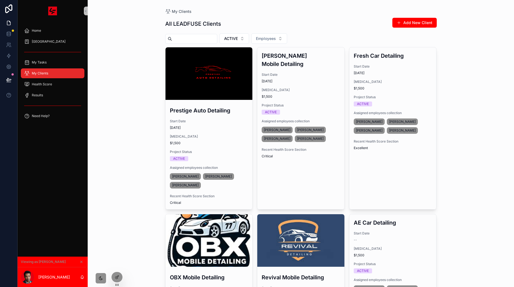
click at [228, 83] on div "scrollable content" at bounding box center [209, 73] width 87 height 53
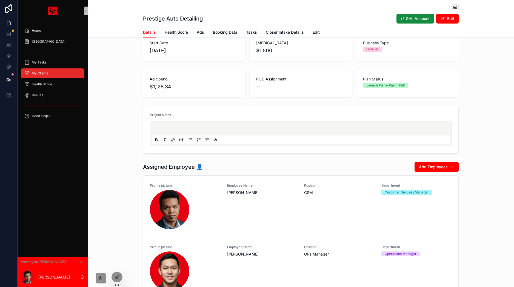
scroll to position [167, 0]
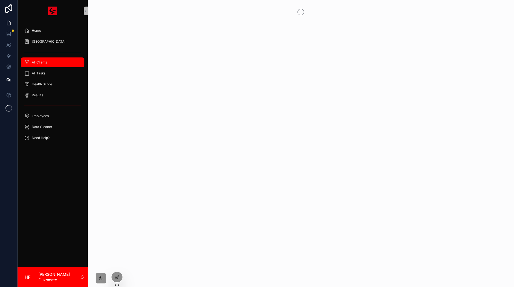
click at [53, 65] on div "All Clients" at bounding box center [52, 62] width 57 height 9
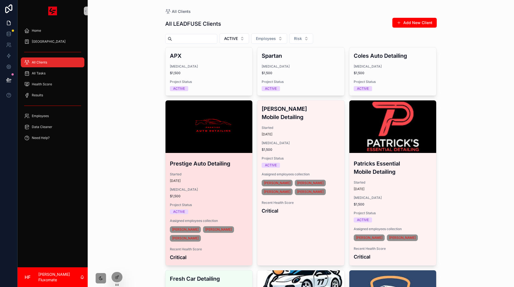
click at [213, 141] on div "scrollable content" at bounding box center [209, 127] width 87 height 53
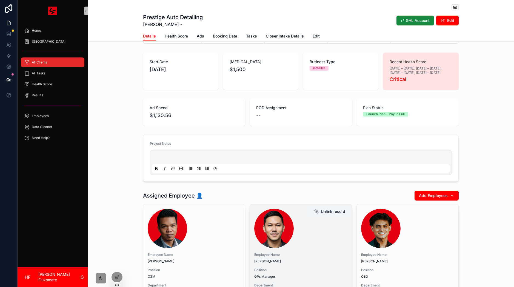
scroll to position [95, 0]
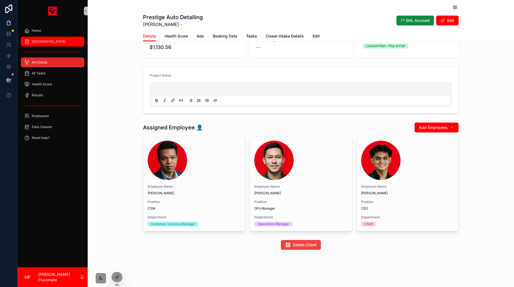
click at [40, 43] on span "[GEOGRAPHIC_DATA]" at bounding box center [49, 41] width 34 height 4
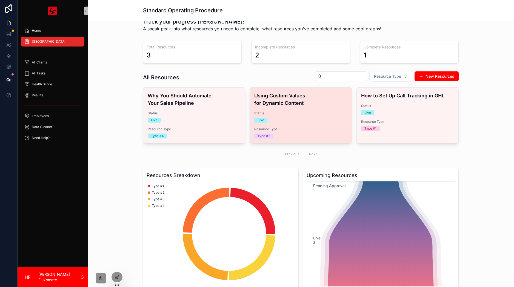
scroll to position [15, 0]
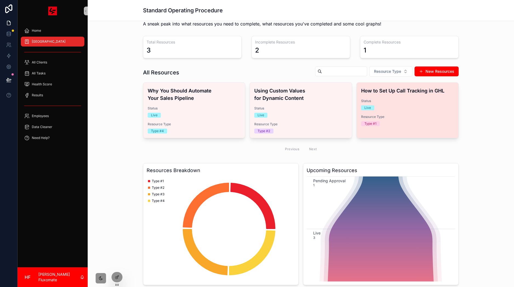
click at [436, 109] on div "Live" at bounding box center [407, 108] width 93 height 5
